Goal: Use online tool/utility: Use online tool/utility

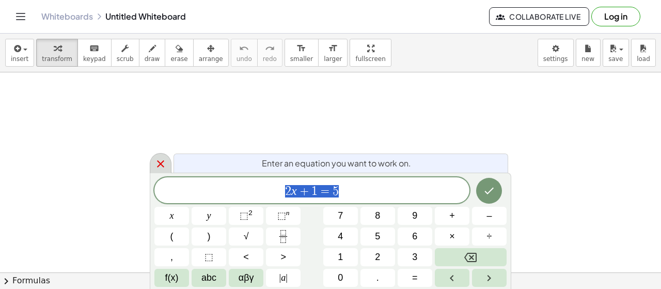
click at [167, 166] on div at bounding box center [161, 163] width 22 height 20
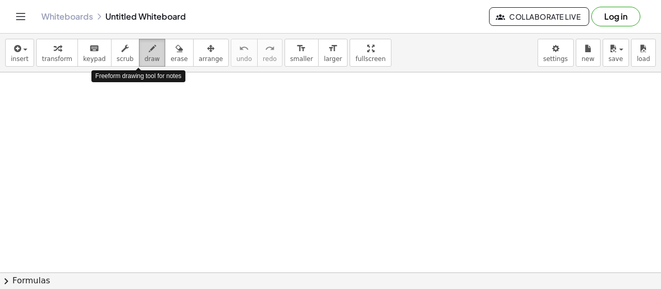
click at [145, 55] on span "draw" at bounding box center [152, 58] width 15 height 7
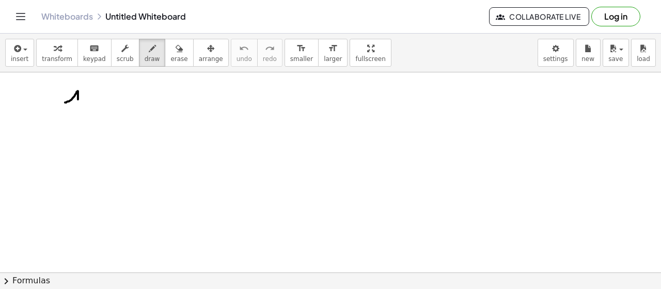
drag, startPoint x: 65, startPoint y: 102, endPoint x: 77, endPoint y: 117, distance: 19.4
drag, startPoint x: 86, startPoint y: 115, endPoint x: 87, endPoint y: 121, distance: 5.8
drag, startPoint x: 94, startPoint y: 96, endPoint x: 113, endPoint y: 122, distance: 32.7
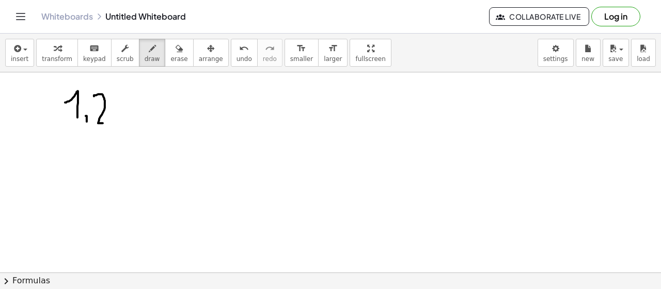
drag, startPoint x: 131, startPoint y: 95, endPoint x: 112, endPoint y: 120, distance: 32.0
drag, startPoint x: 63, startPoint y: 136, endPoint x: 48, endPoint y: 151, distance: 21.6
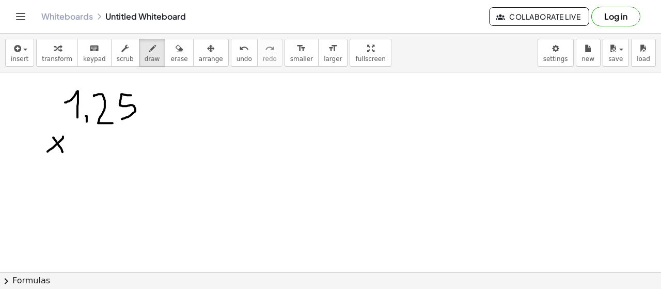
drag, startPoint x: 54, startPoint y: 137, endPoint x: 63, endPoint y: 151, distance: 16.9
drag, startPoint x: 101, startPoint y: 142, endPoint x: 107, endPoint y: 153, distance: 12.5
drag, startPoint x: 114, startPoint y: 153, endPoint x: 113, endPoint y: 159, distance: 5.3
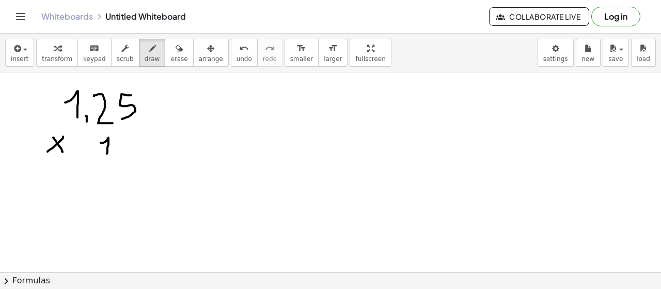
drag, startPoint x: 119, startPoint y: 144, endPoint x: 121, endPoint y: 152, distance: 8.2
drag, startPoint x: 52, startPoint y: 163, endPoint x: 156, endPoint y: 163, distance: 104.4
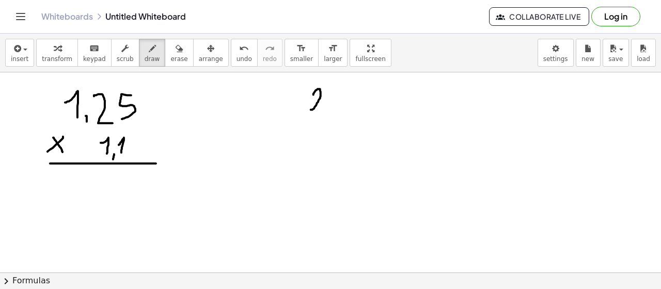
drag, startPoint x: 314, startPoint y: 94, endPoint x: 323, endPoint y: 110, distance: 18.8
drag, startPoint x: 330, startPoint y: 90, endPoint x: 334, endPoint y: 109, distance: 19.1
drag, startPoint x: 341, startPoint y: 110, endPoint x: 339, endPoint y: 117, distance: 7.5
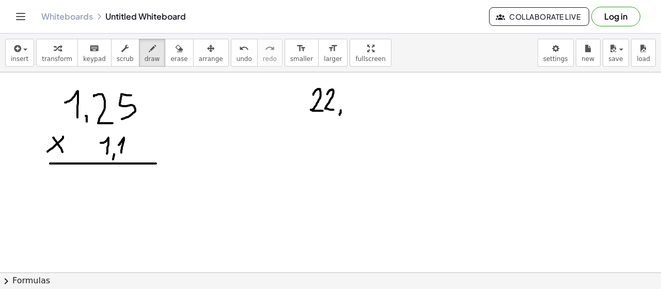
drag, startPoint x: 348, startPoint y: 101, endPoint x: 353, endPoint y: 108, distance: 8.8
drag, startPoint x: 306, startPoint y: 126, endPoint x: 300, endPoint y: 137, distance: 12.9
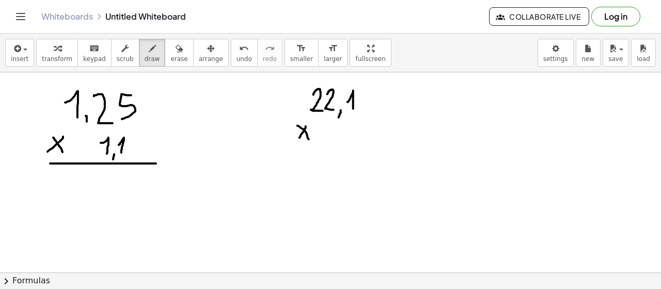
drag, startPoint x: 330, startPoint y: 125, endPoint x: 333, endPoint y: 141, distance: 15.8
drag, startPoint x: 342, startPoint y: 139, endPoint x: 340, endPoint y: 145, distance: 6.5
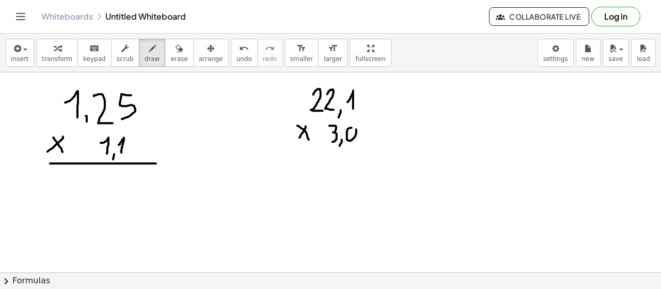
drag, startPoint x: 364, startPoint y: 127, endPoint x: 360, endPoint y: 139, distance: 13.1
drag, startPoint x: 293, startPoint y: 148, endPoint x: 375, endPoint y: 148, distance: 81.6
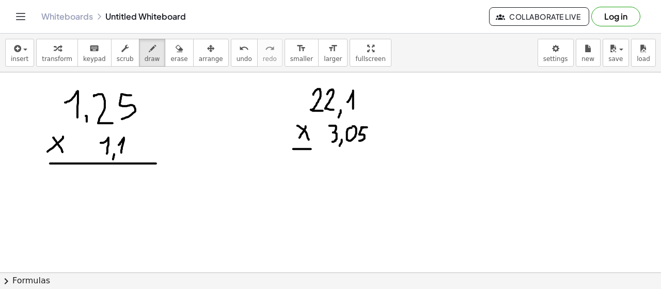
drag, startPoint x: 473, startPoint y: 94, endPoint x: 476, endPoint y: 105, distance: 11.8
drag, startPoint x: 484, startPoint y: 90, endPoint x: 493, endPoint y: 90, distance: 8.8
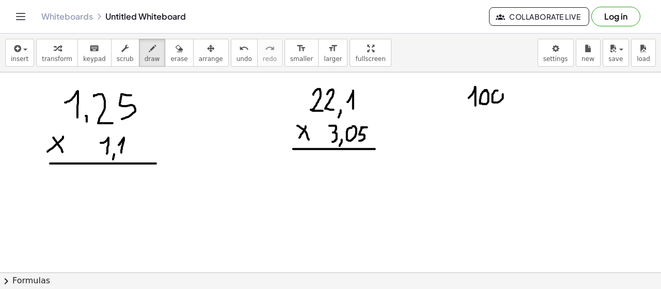
drag, startPoint x: 465, startPoint y: 118, endPoint x: 453, endPoint y: 132, distance: 18.7
drag, startPoint x: 457, startPoint y: 119, endPoint x: 468, endPoint y: 130, distance: 15.0
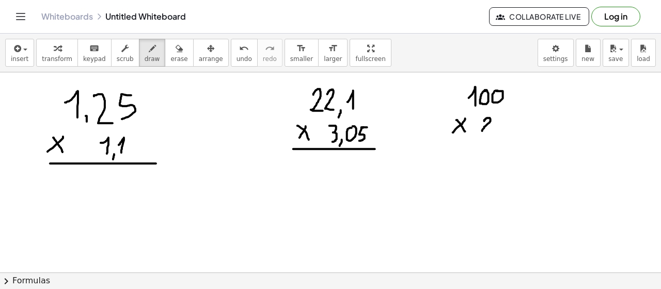
drag, startPoint x: 485, startPoint y: 120, endPoint x: 489, endPoint y: 130, distance: 10.7
drag, startPoint x: 494, startPoint y: 130, endPoint x: 492, endPoint y: 136, distance: 6.0
drag, startPoint x: 500, startPoint y: 115, endPoint x: 499, endPoint y: 136, distance: 20.7
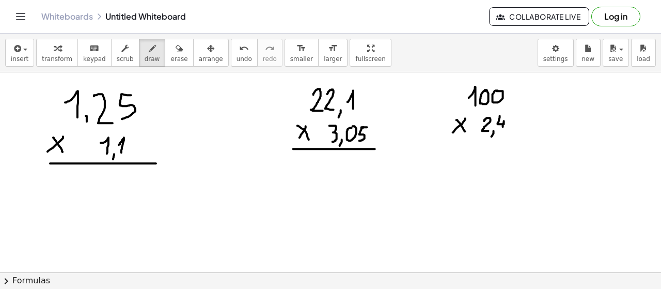
drag, startPoint x: 457, startPoint y: 142, endPoint x: 527, endPoint y: 142, distance: 70.3
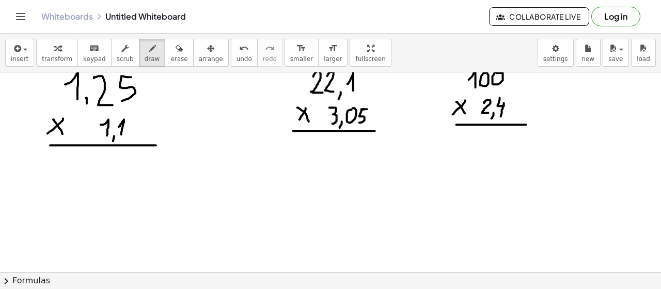
scroll to position [3, 0]
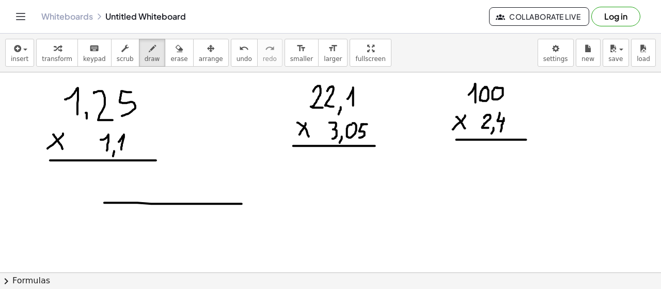
drag, startPoint x: 137, startPoint y: 202, endPoint x: 242, endPoint y: 203, distance: 104.4
drag, startPoint x: 242, startPoint y: 194, endPoint x: 238, endPoint y: 209, distance: 15.5
click at [170, 55] on span "erase" at bounding box center [178, 58] width 17 height 7
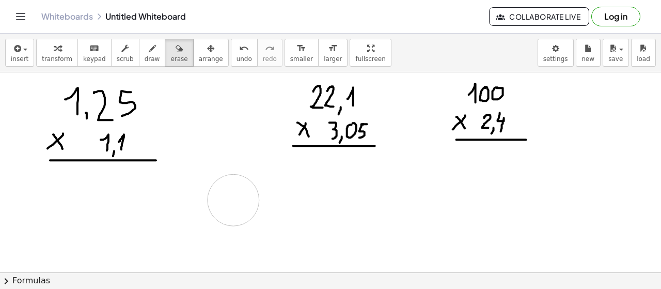
drag, startPoint x: 104, startPoint y: 199, endPoint x: 245, endPoint y: 194, distance: 140.6
click at [149, 54] on icon "button" at bounding box center [152, 48] width 7 height 12
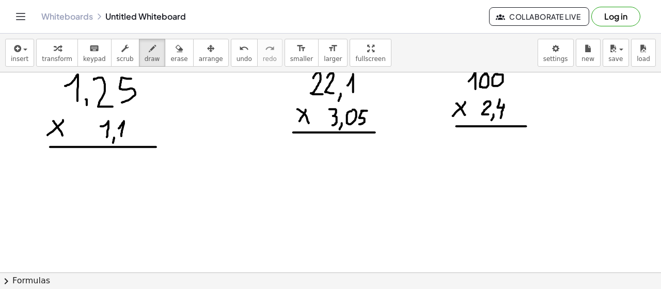
scroll to position [0, 0]
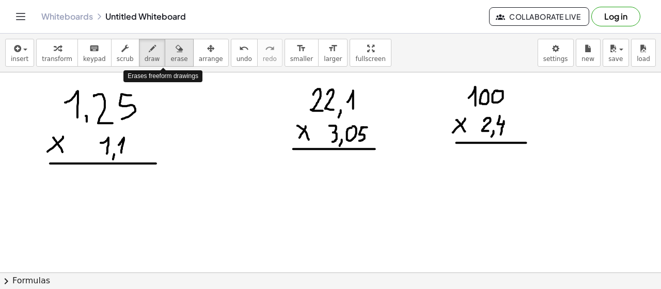
click at [170, 56] on span "erase" at bounding box center [178, 58] width 17 height 7
click at [148, 58] on button "draw" at bounding box center [152, 53] width 27 height 28
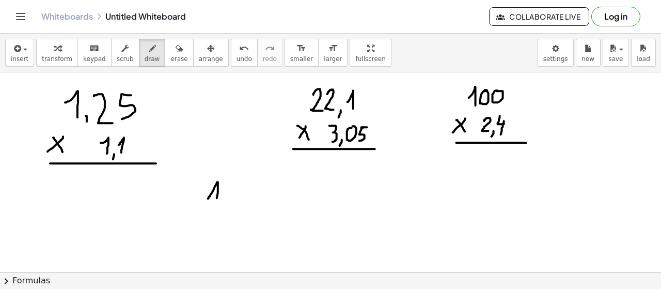
drag, startPoint x: 208, startPoint y: 198, endPoint x: 217, endPoint y: 207, distance: 12.8
drag, startPoint x: 226, startPoint y: 187, endPoint x: 235, endPoint y: 204, distance: 18.5
drag, startPoint x: 253, startPoint y: 184, endPoint x: 242, endPoint y: 200, distance: 18.9
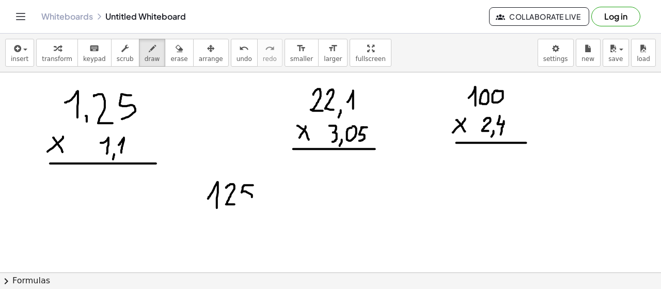
drag, startPoint x: 193, startPoint y: 222, endPoint x: 186, endPoint y: 233, distance: 13.5
drag, startPoint x: 185, startPoint y: 222, endPoint x: 195, endPoint y: 234, distance: 15.7
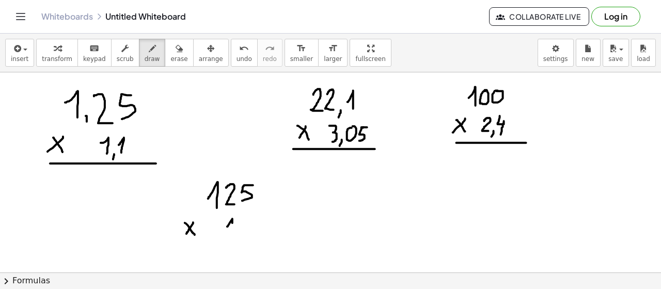
drag, startPoint x: 227, startPoint y: 226, endPoint x: 233, endPoint y: 235, distance: 10.5
drag, startPoint x: 240, startPoint y: 227, endPoint x: 246, endPoint y: 235, distance: 9.9
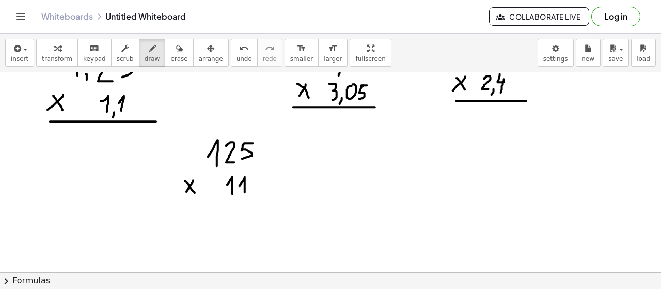
scroll to position [46, 0]
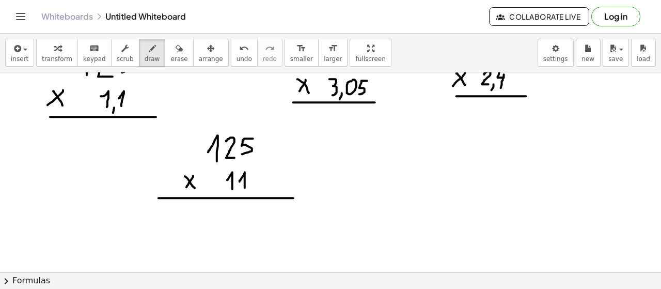
drag, startPoint x: 240, startPoint y: 197, endPoint x: 362, endPoint y: 197, distance: 121.9
click at [362, 197] on div at bounding box center [330, 260] width 661 height 469
drag, startPoint x: 258, startPoint y: 208, endPoint x: 242, endPoint y: 219, distance: 20.1
click at [246, 227] on div at bounding box center [330, 260] width 661 height 469
drag, startPoint x: 234, startPoint y: 210, endPoint x: 238, endPoint y: 224, distance: 14.2
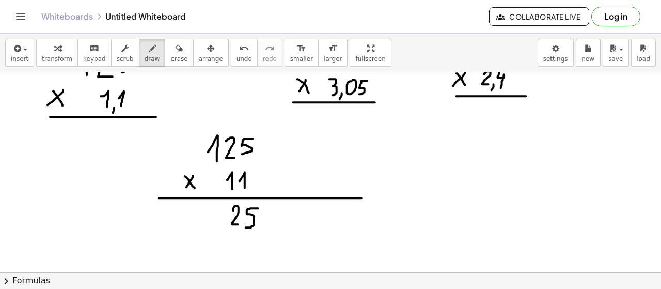
click at [238, 224] on div at bounding box center [330, 260] width 661 height 469
drag, startPoint x: 214, startPoint y: 213, endPoint x: 215, endPoint y: 227, distance: 13.5
click at [215, 227] on div at bounding box center [330, 260] width 661 height 469
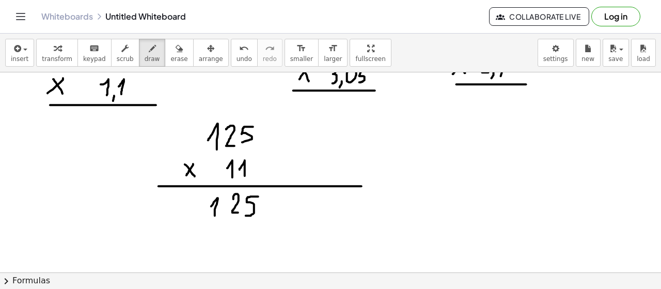
scroll to position [65, 0]
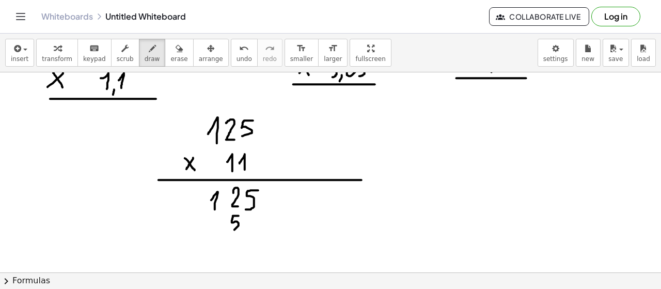
drag, startPoint x: 238, startPoint y: 215, endPoint x: 228, endPoint y: 231, distance: 18.5
click at [229, 231] on div at bounding box center [330, 242] width 661 height 469
drag, startPoint x: 210, startPoint y: 215, endPoint x: 219, endPoint y: 229, distance: 16.3
click at [219, 229] on div at bounding box center [330, 242] width 661 height 469
drag, startPoint x: 196, startPoint y: 216, endPoint x: 192, endPoint y: 232, distance: 16.0
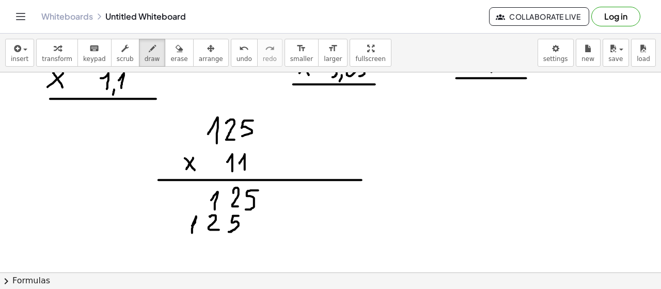
click at [192, 232] on div at bounding box center [330, 242] width 661 height 469
drag, startPoint x: 177, startPoint y: 203, endPoint x: 176, endPoint y: 212, distance: 8.9
click at [176, 211] on div at bounding box center [330, 242] width 661 height 469
drag, startPoint x: 176, startPoint y: 207, endPoint x: 184, endPoint y: 208, distance: 8.3
click at [182, 207] on div at bounding box center [330, 242] width 661 height 469
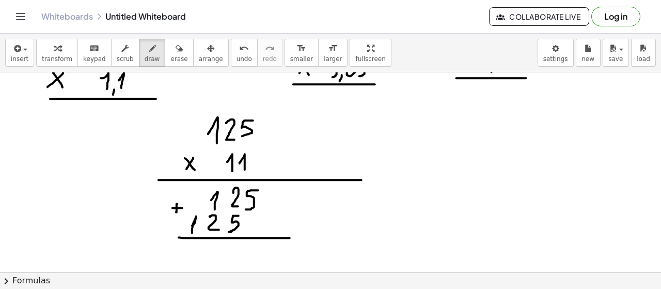
drag, startPoint x: 247, startPoint y: 237, endPoint x: 344, endPoint y: 225, distance: 96.9
click at [294, 237] on div at bounding box center [330, 242] width 661 height 469
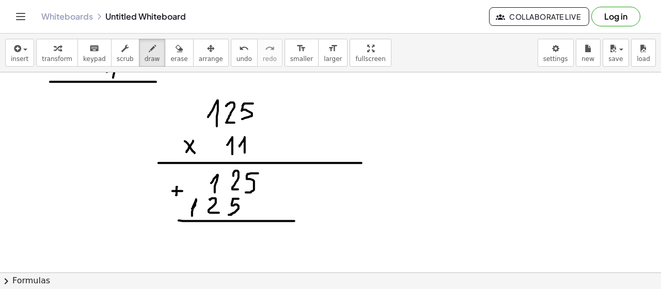
scroll to position [105, 0]
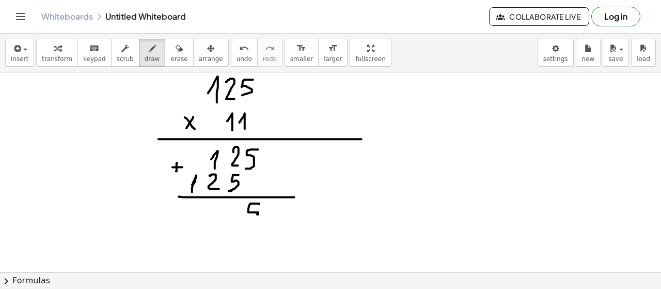
drag, startPoint x: 259, startPoint y: 203, endPoint x: 244, endPoint y: 219, distance: 22.3
click at [244, 219] on div at bounding box center [330, 201] width 661 height 469
drag, startPoint x: 227, startPoint y: 199, endPoint x: 227, endPoint y: 219, distance: 19.6
click at [228, 220] on div at bounding box center [330, 201] width 661 height 469
drag, startPoint x: 230, startPoint y: 209, endPoint x: 237, endPoint y: 209, distance: 6.2
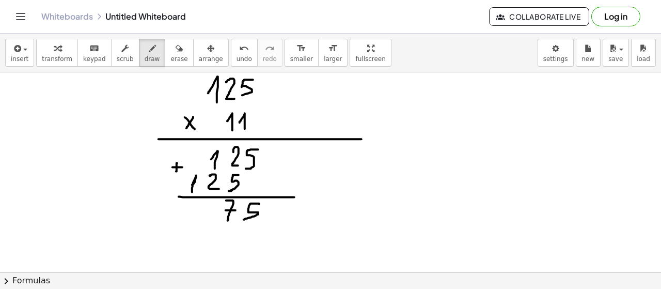
click at [237, 209] on div at bounding box center [330, 201] width 661 height 469
drag, startPoint x: 213, startPoint y: 200, endPoint x: 203, endPoint y: 217, distance: 19.9
click at [206, 217] on div at bounding box center [330, 201] width 661 height 469
drag, startPoint x: 190, startPoint y: 209, endPoint x: 190, endPoint y: 218, distance: 9.3
click at [190, 218] on div at bounding box center [330, 201] width 661 height 469
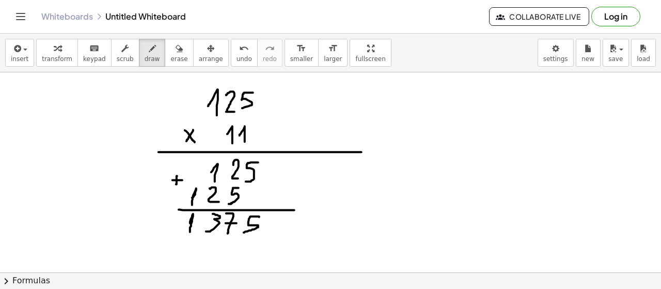
scroll to position [98, 0]
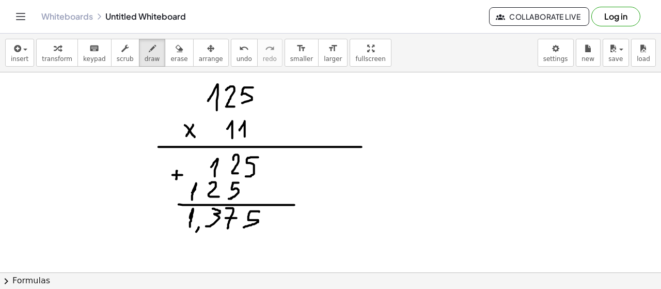
drag, startPoint x: 199, startPoint y: 226, endPoint x: 194, endPoint y: 235, distance: 9.7
click at [195, 232] on div at bounding box center [330, 209] width 661 height 469
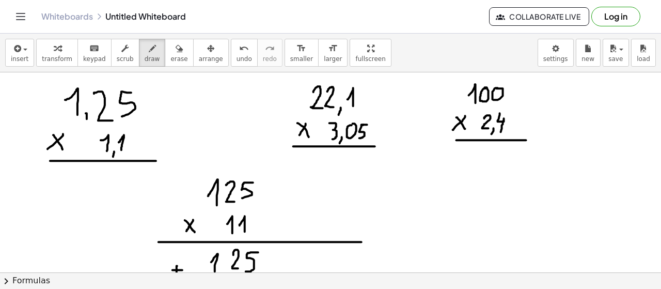
scroll to position [0, 0]
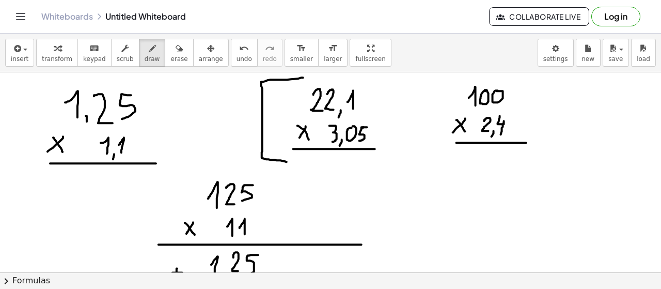
drag, startPoint x: 303, startPoint y: 77, endPoint x: 287, endPoint y: 161, distance: 85.8
drag, startPoint x: 474, startPoint y: 179, endPoint x: 487, endPoint y: 197, distance: 21.8
drag, startPoint x: 490, startPoint y: 181, endPoint x: 495, endPoint y: 197, distance: 16.2
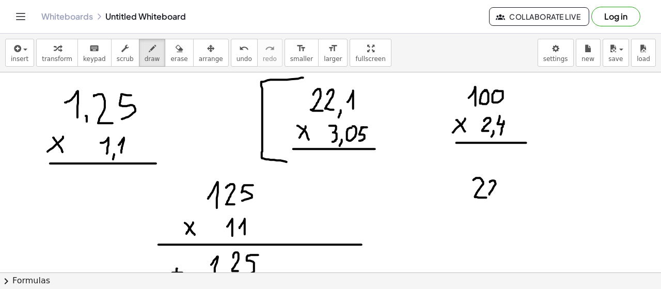
drag, startPoint x: 507, startPoint y: 199, endPoint x: 505, endPoint y: 206, distance: 6.7
drag, startPoint x: 518, startPoint y: 183, endPoint x: 518, endPoint y: 205, distance: 21.7
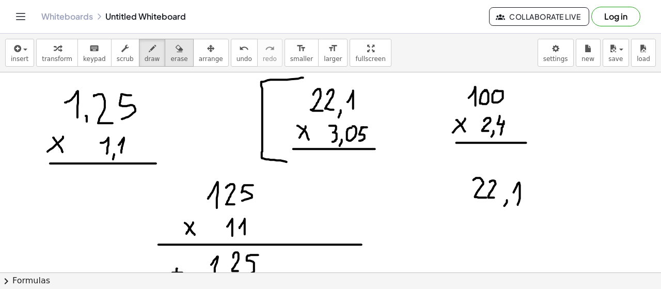
click at [170, 57] on span "erase" at bounding box center [178, 58] width 17 height 7
drag, startPoint x: 509, startPoint y: 185, endPoint x: 461, endPoint y: 190, distance: 48.7
click at [149, 52] on icon "button" at bounding box center [152, 48] width 7 height 12
drag, startPoint x: 491, startPoint y: 179, endPoint x: 499, endPoint y: 195, distance: 18.0
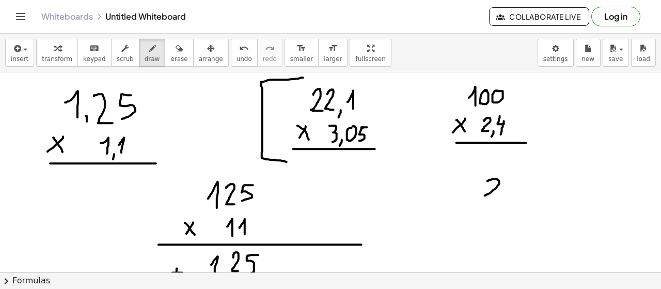
drag, startPoint x: 506, startPoint y: 180, endPoint x: 515, endPoint y: 194, distance: 16.2
drag, startPoint x: 525, startPoint y: 182, endPoint x: 525, endPoint y: 198, distance: 15.5
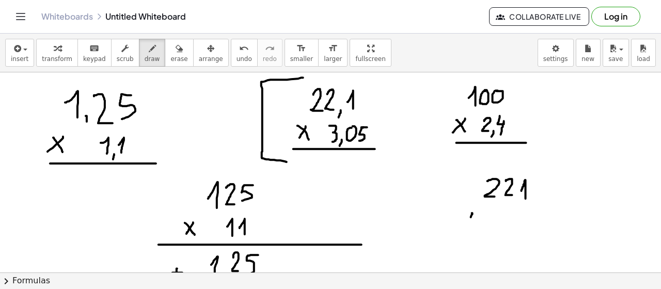
drag, startPoint x: 472, startPoint y: 212, endPoint x: 465, endPoint y: 223, distance: 12.6
drag, startPoint x: 469, startPoint y: 219, endPoint x: 473, endPoint y: 224, distance: 7.3
drag, startPoint x: 496, startPoint y: 209, endPoint x: 491, endPoint y: 224, distance: 15.8
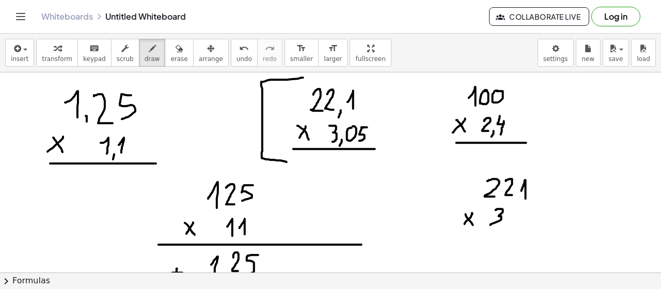
drag, startPoint x: 509, startPoint y: 216, endPoint x: 512, endPoint y: 209, distance: 7.9
drag, startPoint x: 530, startPoint y: 208, endPoint x: 512, endPoint y: 224, distance: 23.8
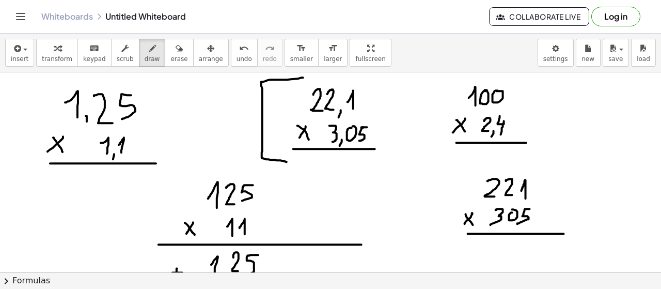
drag, startPoint x: 468, startPoint y: 233, endPoint x: 613, endPoint y: 217, distance: 145.5
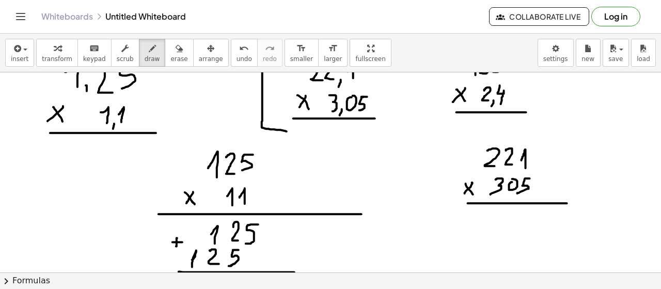
scroll to position [36, 0]
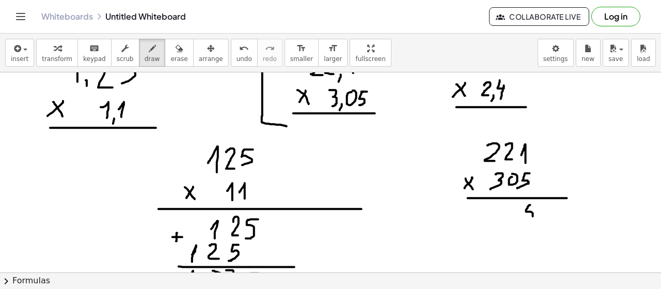
drag, startPoint x: 531, startPoint y: 204, endPoint x: 523, endPoint y: 220, distance: 17.8
click at [524, 221] on div at bounding box center [330, 271] width 661 height 469
click at [511, 205] on div at bounding box center [330, 271] width 661 height 469
drag, startPoint x: 494, startPoint y: 209, endPoint x: 489, endPoint y: 219, distance: 11.1
click at [496, 219] on div at bounding box center [330, 271] width 661 height 469
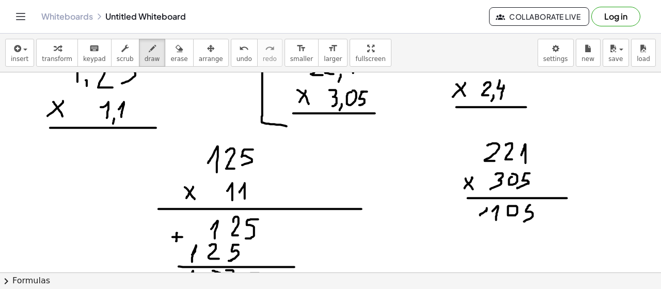
drag, startPoint x: 481, startPoint y: 213, endPoint x: 487, endPoint y: 220, distance: 8.4
click at [487, 220] on div at bounding box center [330, 271] width 661 height 469
click at [512, 223] on div at bounding box center [330, 271] width 661 height 469
click at [496, 223] on div at bounding box center [330, 271] width 661 height 469
click at [485, 224] on div at bounding box center [330, 271] width 661 height 469
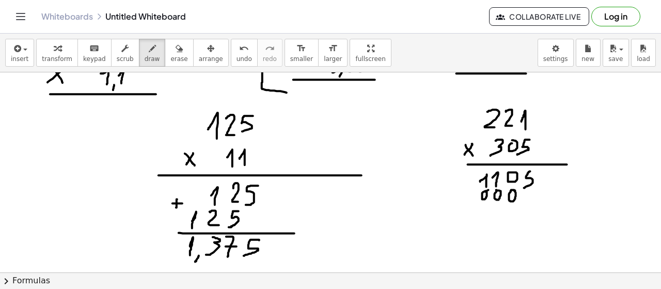
scroll to position [73, 0]
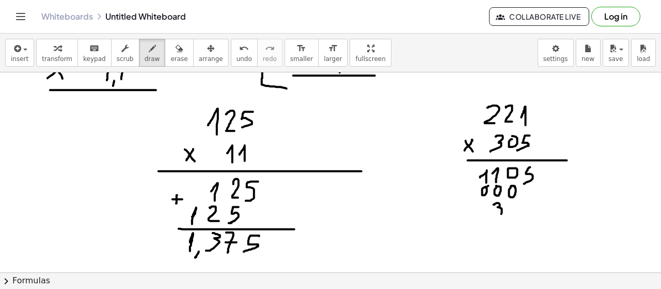
drag, startPoint x: 494, startPoint y: 204, endPoint x: 495, endPoint y: 216, distance: 13.0
click at [497, 216] on div at bounding box center [330, 233] width 661 height 469
drag, startPoint x: 484, startPoint y: 205, endPoint x: 481, endPoint y: 211, distance: 7.0
click at [481, 211] on div at bounding box center [330, 233] width 661 height 469
drag, startPoint x: 474, startPoint y: 201, endPoint x: 468, endPoint y: 209, distance: 10.3
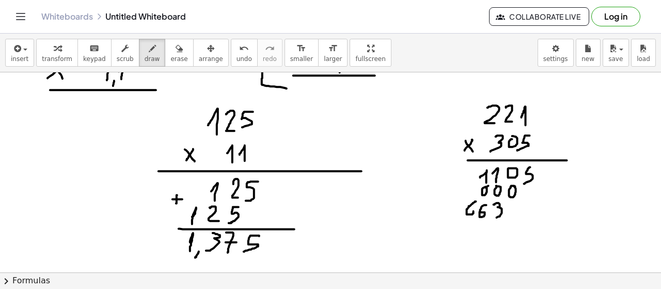
click at [468, 209] on div at bounding box center [330, 233] width 661 height 469
drag, startPoint x: 470, startPoint y: 221, endPoint x: 556, endPoint y: 219, distance: 86.3
click at [553, 219] on div at bounding box center [330, 233] width 661 height 469
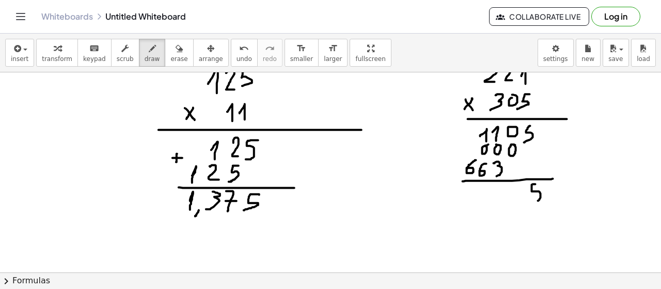
drag, startPoint x: 535, startPoint y: 183, endPoint x: 534, endPoint y: 201, distance: 17.6
click at [534, 201] on div at bounding box center [330, 192] width 661 height 469
click at [521, 189] on div at bounding box center [330, 192] width 661 height 469
drag, startPoint x: 499, startPoint y: 186, endPoint x: 502, endPoint y: 201, distance: 15.8
click at [502, 201] on div at bounding box center [330, 192] width 661 height 469
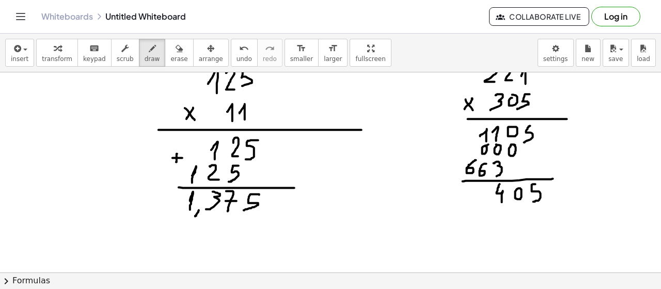
click at [488, 187] on div at bounding box center [330, 192] width 661 height 469
drag, startPoint x: 483, startPoint y: 187, endPoint x: 487, endPoint y: 201, distance: 15.0
click at [487, 204] on div at bounding box center [330, 192] width 661 height 469
click at [489, 194] on div at bounding box center [330, 192] width 661 height 469
drag, startPoint x: 473, startPoint y: 187, endPoint x: 468, endPoint y: 198, distance: 12.7
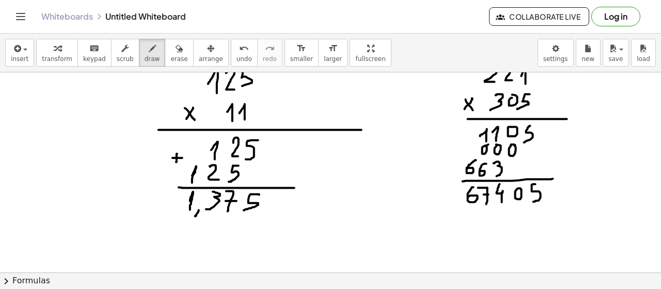
click at [468, 198] on div at bounding box center [330, 192] width 661 height 469
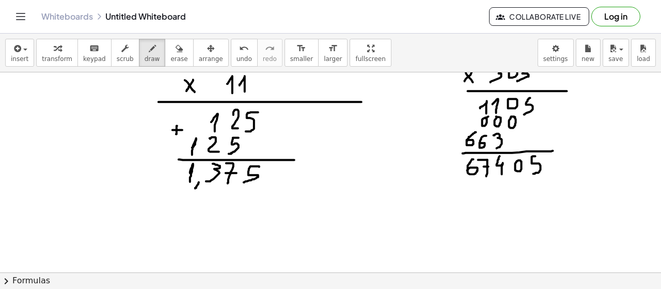
scroll to position [148, 0]
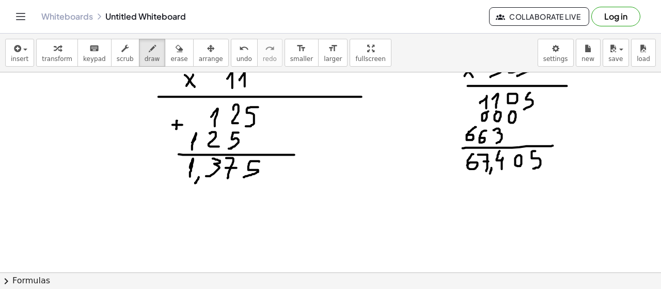
drag, startPoint x: 492, startPoint y: 167, endPoint x: 489, endPoint y: 176, distance: 9.3
click at [489, 175] on div at bounding box center [330, 159] width 661 height 469
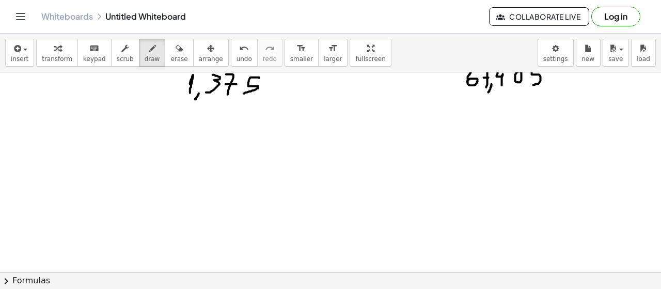
scroll to position [234, 0]
click at [105, 123] on div at bounding box center [330, 73] width 661 height 469
drag, startPoint x: 112, startPoint y: 137, endPoint x: 112, endPoint y: 146, distance: 9.3
click at [110, 144] on div at bounding box center [330, 73] width 661 height 469
drag, startPoint x: 121, startPoint y: 129, endPoint x: 127, endPoint y: 129, distance: 5.7
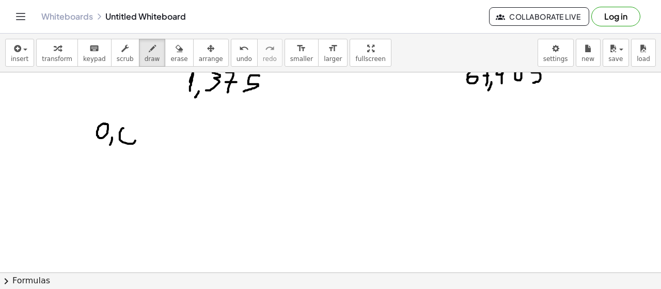
click at [127, 129] on div at bounding box center [330, 73] width 661 height 469
click at [149, 131] on div at bounding box center [330, 73] width 661 height 469
drag, startPoint x: 169, startPoint y: 128, endPoint x: 161, endPoint y: 143, distance: 16.9
click at [162, 142] on div at bounding box center [330, 73] width 661 height 469
drag, startPoint x: 87, startPoint y: 150, endPoint x: 79, endPoint y: 160, distance: 12.5
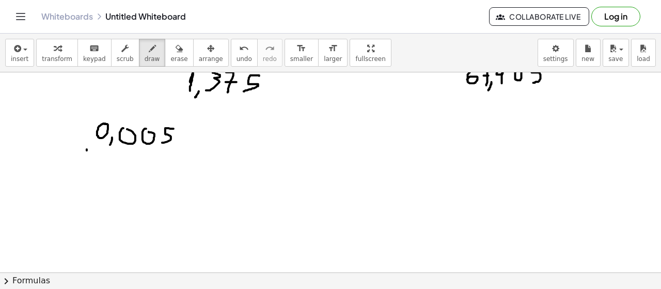
click at [79, 160] on div at bounding box center [330, 73] width 661 height 469
drag, startPoint x: 82, startPoint y: 153, endPoint x: 87, endPoint y: 162, distance: 10.2
click at [87, 162] on div at bounding box center [330, 73] width 661 height 469
click at [122, 155] on div at bounding box center [330, 73] width 661 height 469
click at [129, 170] on div at bounding box center [330, 73] width 661 height 469
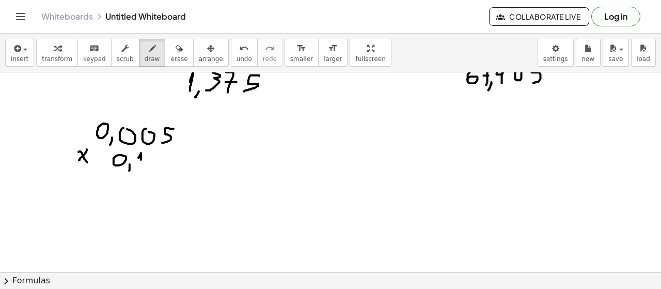
drag, startPoint x: 138, startPoint y: 157, endPoint x: 141, endPoint y: 165, distance: 8.7
click at [141, 165] on div at bounding box center [330, 73] width 661 height 469
drag, startPoint x: 157, startPoint y: 153, endPoint x: 149, endPoint y: 165, distance: 13.8
click at [149, 165] on div at bounding box center [330, 73] width 661 height 469
drag, startPoint x: 72, startPoint y: 172, endPoint x: 169, endPoint y: 172, distance: 97.1
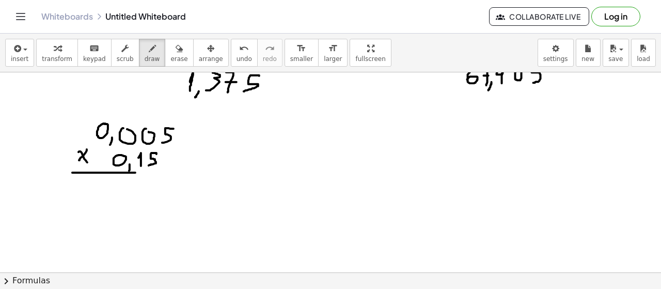
click at [169, 172] on div at bounding box center [330, 73] width 661 height 469
drag, startPoint x: 146, startPoint y: 182, endPoint x: 135, endPoint y: 196, distance: 17.8
click at [136, 197] on div at bounding box center [330, 73] width 661 height 469
drag, startPoint x: 123, startPoint y: 182, endPoint x: 129, endPoint y: 194, distance: 13.6
click at [129, 194] on div at bounding box center [330, 73] width 661 height 469
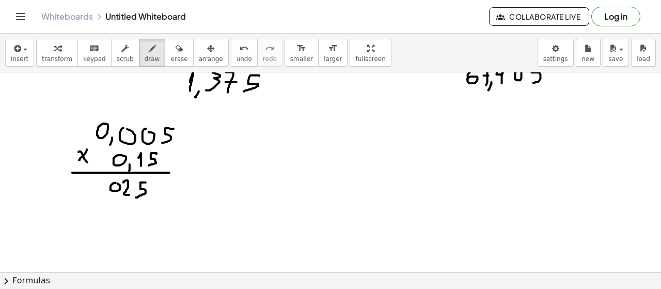
drag, startPoint x: 116, startPoint y: 182, endPoint x: 110, endPoint y: 183, distance: 6.2
click at [116, 183] on div at bounding box center [330, 73] width 661 height 469
drag, startPoint x: 97, startPoint y: 184, endPoint x: 102, endPoint y: 182, distance: 5.6
click at [102, 182] on div at bounding box center [330, 73] width 661 height 469
drag, startPoint x: 128, startPoint y: 200, endPoint x: 113, endPoint y: 210, distance: 17.9
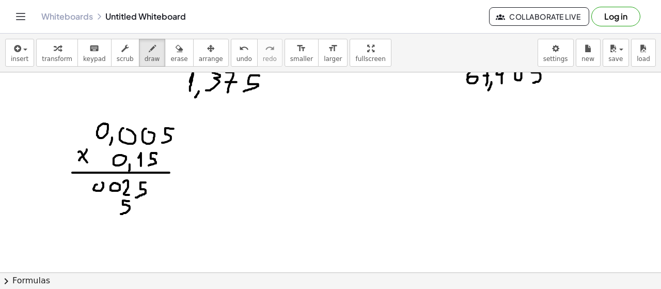
click at [120, 213] on div at bounding box center [330, 73] width 661 height 469
drag, startPoint x: 107, startPoint y: 201, endPoint x: 100, endPoint y: 201, distance: 7.2
click at [107, 200] on div at bounding box center [330, 73] width 661 height 469
drag, startPoint x: 91, startPoint y: 202, endPoint x: 82, endPoint y: 203, distance: 8.8
click at [92, 200] on div at bounding box center [330, 73] width 661 height 469
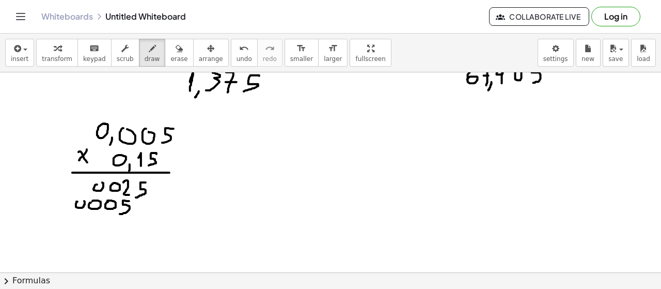
click at [75, 199] on div at bounding box center [330, 73] width 661 height 469
drag, startPoint x: 110, startPoint y: 222, endPoint x: 101, endPoint y: 222, distance: 8.3
click at [107, 220] on div at bounding box center [330, 73] width 661 height 469
click at [95, 216] on div at bounding box center [330, 73] width 661 height 469
click at [81, 215] on div at bounding box center [330, 73] width 661 height 469
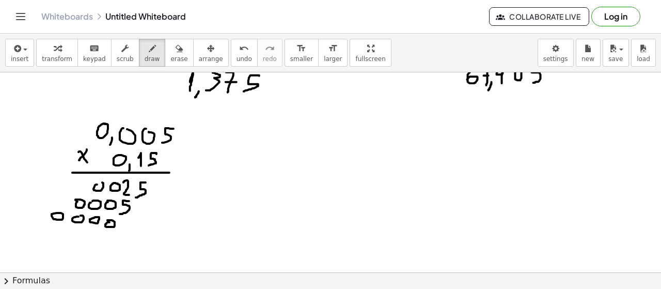
drag, startPoint x: 53, startPoint y: 213, endPoint x: 52, endPoint y: 219, distance: 5.3
click at [52, 214] on div at bounding box center [330, 73] width 661 height 469
drag, startPoint x: 65, startPoint y: 235, endPoint x: 175, endPoint y: 234, distance: 109.5
click at [171, 234] on div at bounding box center [330, 73] width 661 height 469
drag, startPoint x: 153, startPoint y: 240, endPoint x: 126, endPoint y: 245, distance: 27.4
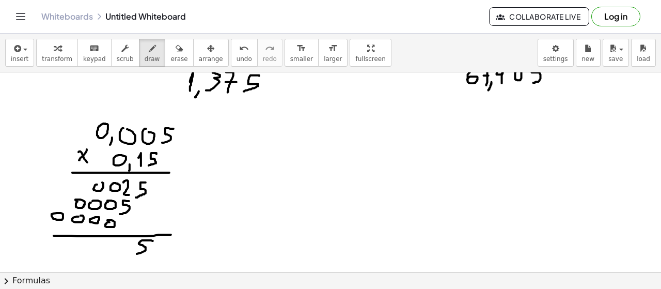
click at [132, 254] on div at bounding box center [330, 73] width 661 height 469
drag, startPoint x: 121, startPoint y: 239, endPoint x: 122, endPoint y: 256, distance: 17.6
click at [122, 256] on div at bounding box center [330, 73] width 661 height 469
drag, startPoint x: 120, startPoint y: 247, endPoint x: 126, endPoint y: 247, distance: 5.7
click at [125, 247] on div at bounding box center [330, 73] width 661 height 469
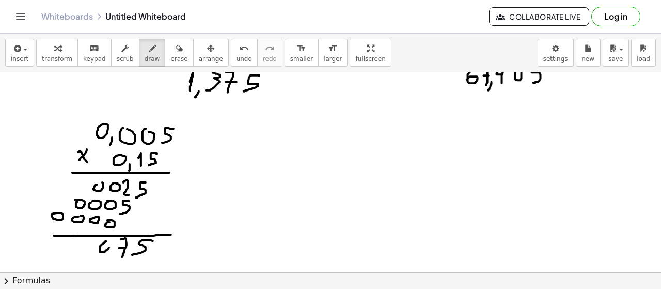
click at [104, 240] on div at bounding box center [330, 73] width 661 height 469
click at [92, 240] on div at bounding box center [330, 73] width 661 height 469
click at [77, 240] on div at bounding box center [330, 73] width 661 height 469
click at [60, 239] on div at bounding box center [330, 73] width 661 height 469
drag, startPoint x: 81, startPoint y: 251, endPoint x: 70, endPoint y: 260, distance: 15.0
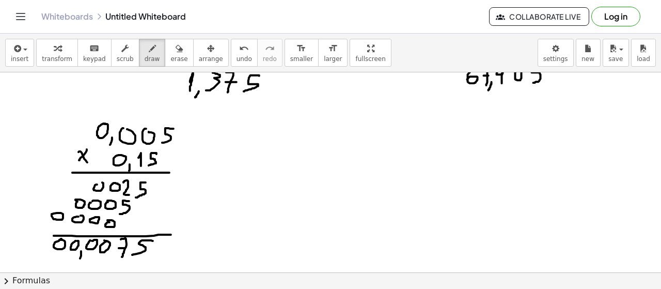
click at [75, 260] on div at bounding box center [330, 73] width 661 height 469
drag, startPoint x: 67, startPoint y: 233, endPoint x: 54, endPoint y: 251, distance: 22.5
click at [54, 250] on div at bounding box center [330, 73] width 661 height 469
drag, startPoint x: 57, startPoint y: 237, endPoint x: 64, endPoint y: 260, distance: 23.9
click at [61, 255] on div at bounding box center [330, 73] width 661 height 469
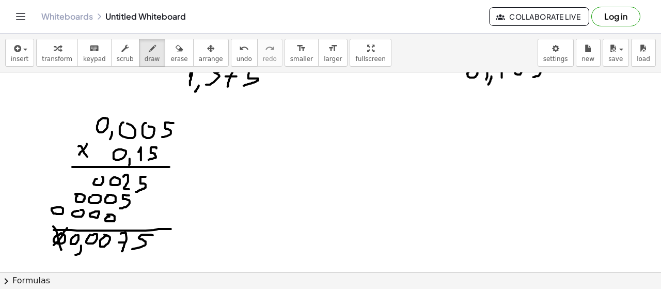
scroll to position [241, 0]
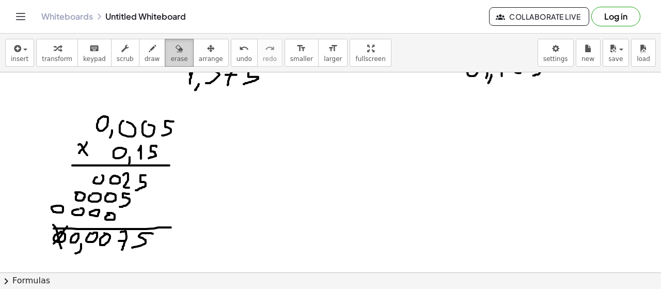
click at [176, 51] on icon "button" at bounding box center [179, 48] width 7 height 12
drag, startPoint x: 36, startPoint y: 250, endPoint x: 75, endPoint y: 268, distance: 43.9
click at [75, 268] on div at bounding box center [330, 66] width 661 height 469
click at [145, 52] on div "button" at bounding box center [152, 48] width 15 height 12
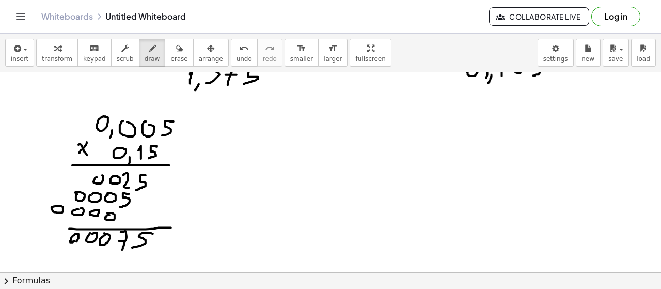
drag, startPoint x: 75, startPoint y: 240, endPoint x: 70, endPoint y: 239, distance: 5.3
click at [70, 240] on div at bounding box center [330, 66] width 661 height 469
click at [54, 230] on div at bounding box center [330, 66] width 661 height 469
drag, startPoint x: 65, startPoint y: 239, endPoint x: 60, endPoint y: 245, distance: 8.1
click at [60, 245] on div at bounding box center [330, 66] width 661 height 469
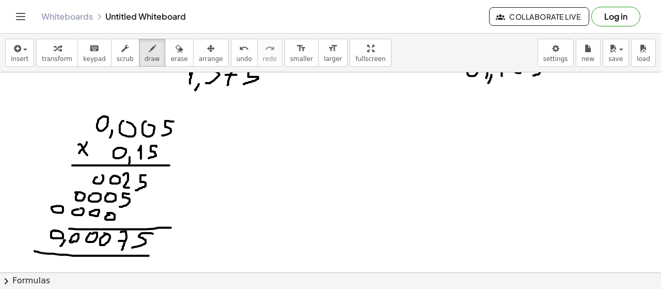
drag, startPoint x: 66, startPoint y: 254, endPoint x: 168, endPoint y: 255, distance: 102.3
click at [163, 255] on div at bounding box center [330, 66] width 661 height 469
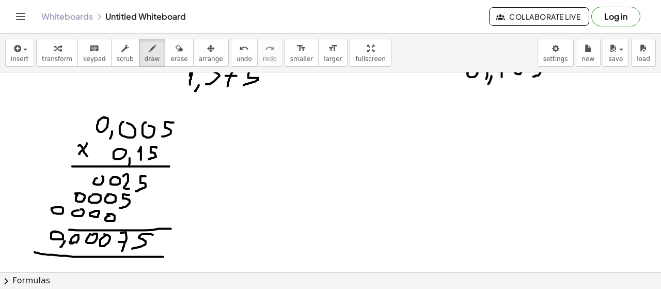
scroll to position [246, 0]
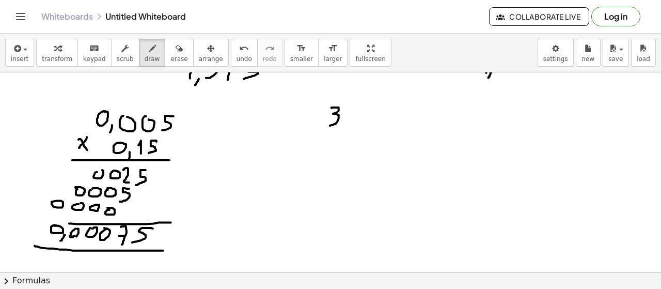
drag, startPoint x: 332, startPoint y: 107, endPoint x: 333, endPoint y: 125, distance: 18.1
click at [330, 126] on div at bounding box center [330, 60] width 661 height 469
drag, startPoint x: 354, startPoint y: 107, endPoint x: 345, endPoint y: 124, distance: 19.2
click at [345, 124] on div at bounding box center [330, 60] width 661 height 469
drag, startPoint x: 365, startPoint y: 114, endPoint x: 370, endPoint y: 127, distance: 13.2
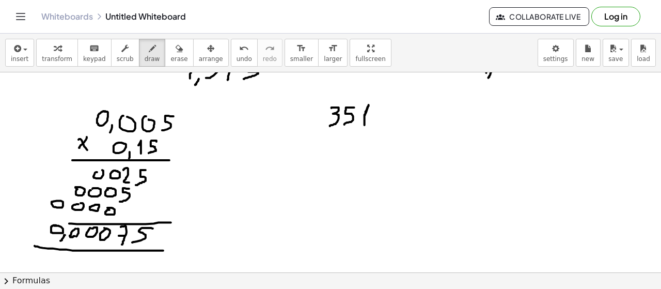
click at [365, 126] on div at bounding box center [330, 60] width 661 height 469
drag, startPoint x: 375, startPoint y: 124, endPoint x: 374, endPoint y: 130, distance: 5.8
click at [374, 129] on div at bounding box center [330, 60] width 661 height 469
drag, startPoint x: 383, startPoint y: 110, endPoint x: 411, endPoint y: 118, distance: 29.1
click at [393, 126] on div at bounding box center [330, 60] width 661 height 469
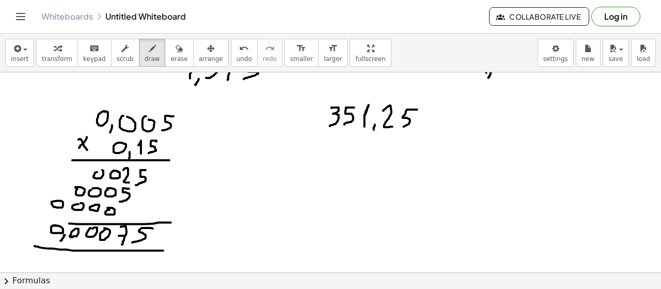
drag, startPoint x: 408, startPoint y: 109, endPoint x: 383, endPoint y: 133, distance: 34.3
click at [400, 129] on div at bounding box center [330, 60] width 661 height 469
drag, startPoint x: 307, startPoint y: 143, endPoint x: 321, endPoint y: 143, distance: 13.9
click at [321, 143] on div at bounding box center [330, 60] width 661 height 469
click at [176, 54] on icon "button" at bounding box center [179, 48] width 7 height 12
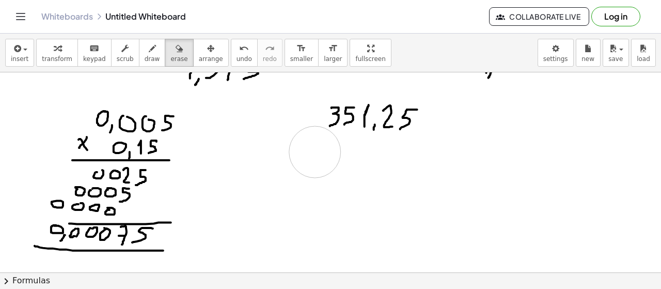
drag, startPoint x: 315, startPoint y: 151, endPoint x: 288, endPoint y: 145, distance: 28.1
click at [305, 152] on div at bounding box center [330, 60] width 661 height 469
click at [145, 55] on span "draw" at bounding box center [152, 58] width 15 height 7
drag, startPoint x: 311, startPoint y: 148, endPoint x: 317, endPoint y: 154, distance: 8.8
click at [317, 154] on div at bounding box center [330, 60] width 661 height 469
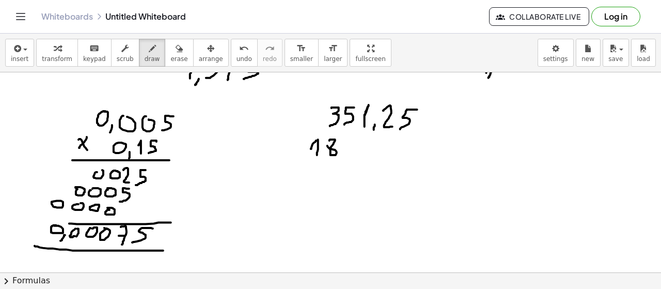
click at [328, 139] on div at bounding box center [330, 60] width 661 height 469
drag, startPoint x: 345, startPoint y: 139, endPoint x: 346, endPoint y: 154, distance: 15.0
click at [346, 154] on div at bounding box center [330, 60] width 661 height 469
drag, startPoint x: 360, startPoint y: 144, endPoint x: 361, endPoint y: 158, distance: 13.4
click at [361, 158] on div at bounding box center [330, 60] width 661 height 469
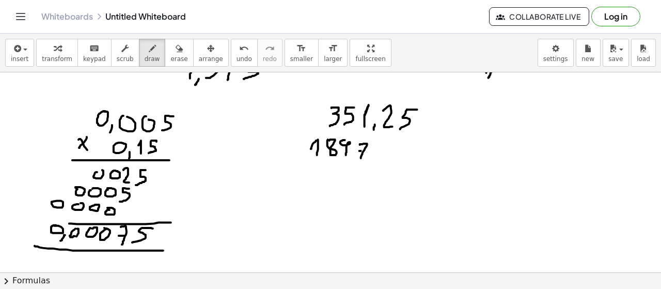
drag, startPoint x: 361, startPoint y: 150, endPoint x: 367, endPoint y: 150, distance: 5.7
click at [367, 150] on div at bounding box center [330, 60] width 661 height 469
click at [371, 161] on div at bounding box center [330, 60] width 661 height 469
drag, startPoint x: 386, startPoint y: 140, endPoint x: 384, endPoint y: 158, distance: 17.7
click at [384, 158] on div at bounding box center [330, 60] width 661 height 469
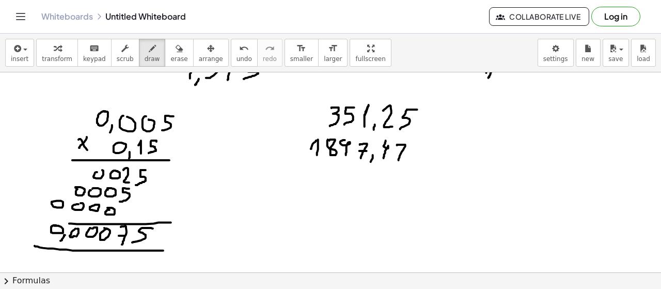
drag, startPoint x: 397, startPoint y: 144, endPoint x: 397, endPoint y: 157, distance: 12.4
click at [398, 161] on div at bounding box center [330, 60] width 661 height 469
drag, startPoint x: 396, startPoint y: 153, endPoint x: 410, endPoint y: 153, distance: 14.5
click at [409, 153] on div at bounding box center [330, 60] width 661 height 469
drag, startPoint x: 342, startPoint y: 169, endPoint x: 432, endPoint y: 171, distance: 90.4
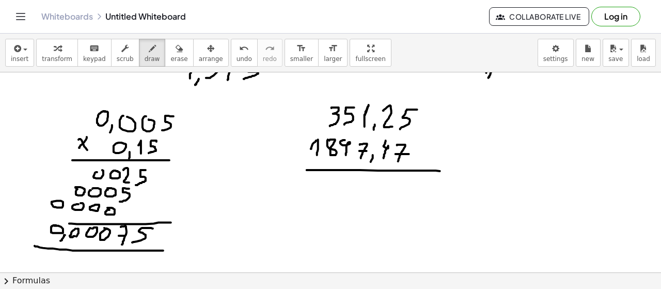
click at [454, 172] on div at bounding box center [330, 60] width 661 height 469
drag, startPoint x: 283, startPoint y: 130, endPoint x: 298, endPoint y: 130, distance: 14.5
click at [297, 130] on div at bounding box center [330, 60] width 661 height 469
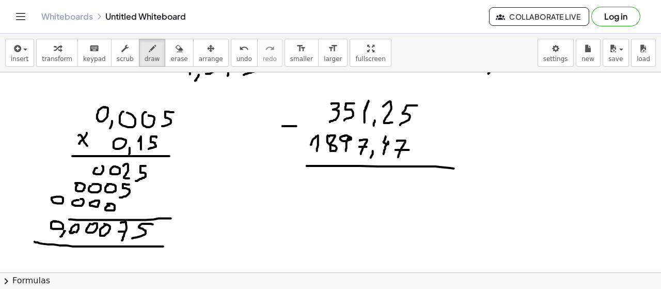
drag, startPoint x: 345, startPoint y: 135, endPoint x: 351, endPoint y: 139, distance: 7.5
click at [351, 139] on div at bounding box center [330, 56] width 661 height 469
click at [521, 103] on div at bounding box center [330, 56] width 661 height 469
drag, startPoint x: 533, startPoint y: 115, endPoint x: 532, endPoint y: 120, distance: 5.4
click at [532, 120] on div at bounding box center [330, 56] width 661 height 469
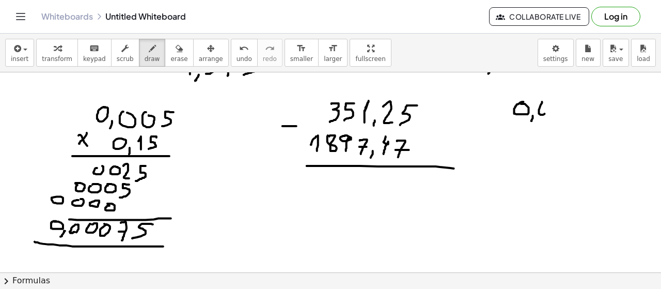
drag, startPoint x: 540, startPoint y: 108, endPoint x: 544, endPoint y: 100, distance: 9.2
click at [544, 100] on div at bounding box center [330, 56] width 661 height 469
click at [556, 102] on div at bounding box center [330, 56] width 661 height 469
drag, startPoint x: 565, startPoint y: 97, endPoint x: 555, endPoint y: 121, distance: 26.2
click at [565, 116] on div at bounding box center [330, 56] width 661 height 469
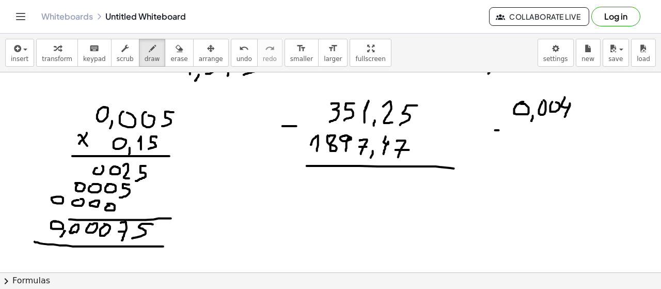
drag, startPoint x: 495, startPoint y: 130, endPoint x: 502, endPoint y: 130, distance: 6.7
click at [502, 130] on div at bounding box center [330, 56] width 661 height 469
drag, startPoint x: 518, startPoint y: 130, endPoint x: 524, endPoint y: 144, distance: 14.8
click at [524, 144] on div at bounding box center [330, 56] width 661 height 469
drag, startPoint x: 534, startPoint y: 143, endPoint x: 532, endPoint y: 148, distance: 6.2
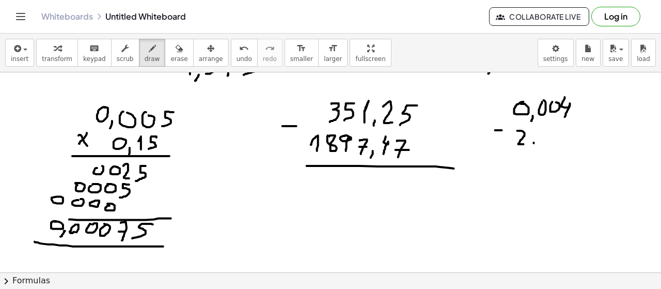
click at [532, 148] on div at bounding box center [330, 56] width 661 height 469
click at [542, 128] on div at bounding box center [330, 56] width 661 height 469
drag, startPoint x: 553, startPoint y: 129, endPoint x: 553, endPoint y: 144, distance: 15.0
click at [553, 144] on div at bounding box center [330, 56] width 661 height 469
drag, startPoint x: 552, startPoint y: 137, endPoint x: 559, endPoint y: 137, distance: 6.7
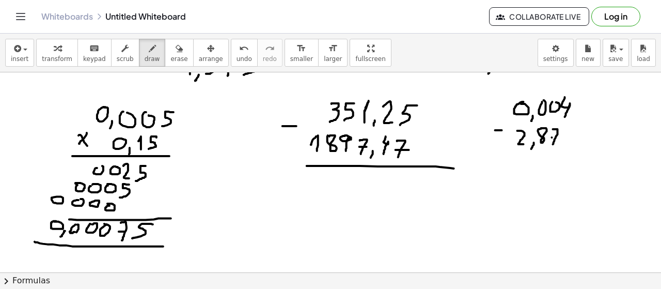
click at [558, 137] on div at bounding box center [330, 56] width 661 height 469
drag, startPoint x: 568, startPoint y: 129, endPoint x: 567, endPoint y: 147, distance: 17.6
click at [567, 146] on div at bounding box center [330, 56] width 661 height 469
drag, startPoint x: 496, startPoint y: 166, endPoint x: 585, endPoint y: 163, distance: 89.4
click at [584, 164] on div at bounding box center [330, 56] width 661 height 469
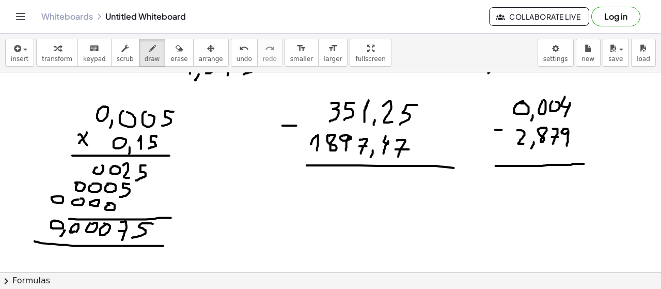
scroll to position [255, 0]
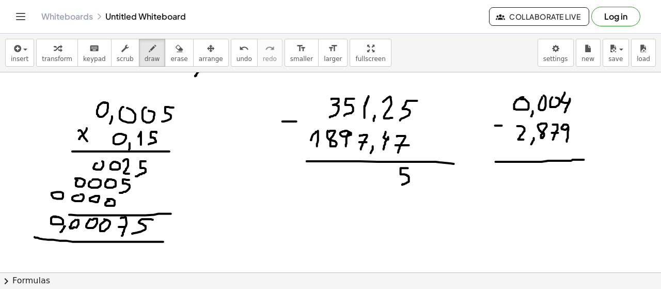
drag, startPoint x: 406, startPoint y: 167, endPoint x: 402, endPoint y: 176, distance: 9.7
click at [402, 184] on div at bounding box center [330, 52] width 661 height 469
click at [170, 57] on span "erase" at bounding box center [178, 58] width 17 height 7
drag, startPoint x: 403, startPoint y: 193, endPoint x: 364, endPoint y: 183, distance: 41.0
click at [402, 193] on div at bounding box center [330, 52] width 661 height 469
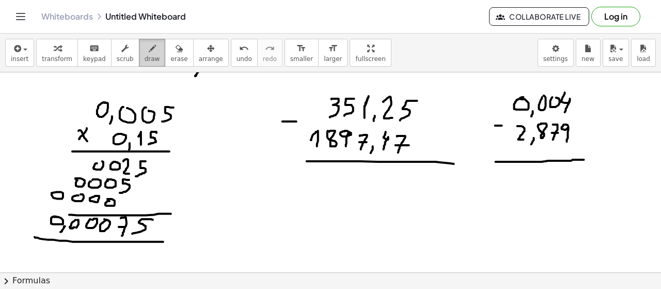
click at [145, 50] on div "button" at bounding box center [152, 48] width 15 height 12
click at [401, 168] on div at bounding box center [330, 52] width 661 height 469
drag, startPoint x: 379, startPoint y: 166, endPoint x: 383, endPoint y: 182, distance: 16.4
click at [383, 182] on div at bounding box center [330, 52] width 661 height 469
drag, startPoint x: 378, startPoint y: 174, endPoint x: 386, endPoint y: 174, distance: 8.3
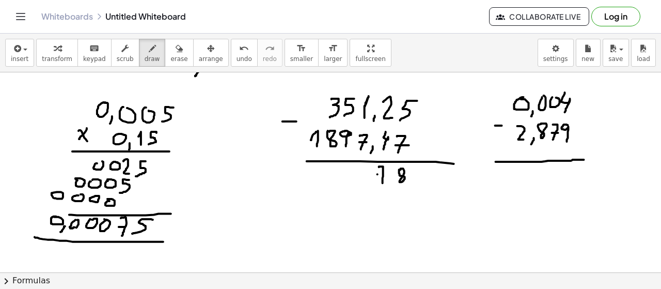
click at [385, 174] on div at bounding box center [330, 52] width 661 height 469
drag, startPoint x: 359, startPoint y: 167, endPoint x: 363, endPoint y: 181, distance: 14.9
click at [361, 181] on div at bounding box center [330, 52] width 661 height 469
click at [371, 186] on div at bounding box center [330, 52] width 661 height 469
drag, startPoint x: 350, startPoint y: 167, endPoint x: 334, endPoint y: 156, distance: 20.4
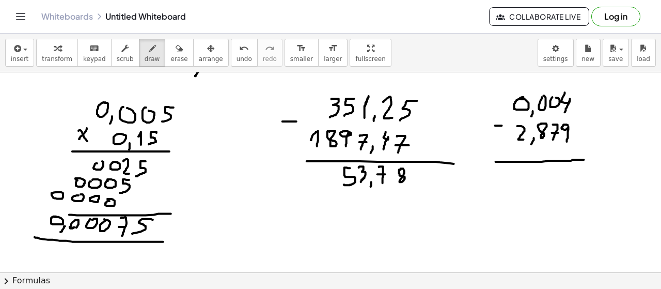
click at [343, 183] on div at bounding box center [330, 52] width 661 height 469
drag, startPoint x: 329, startPoint y: 164, endPoint x: 329, endPoint y: 182, distance: 18.1
click at [329, 182] on div at bounding box center [330, 52] width 661 height 469
click at [318, 101] on div at bounding box center [330, 52] width 661 height 469
click at [176, 53] on icon "button" at bounding box center [179, 48] width 7 height 12
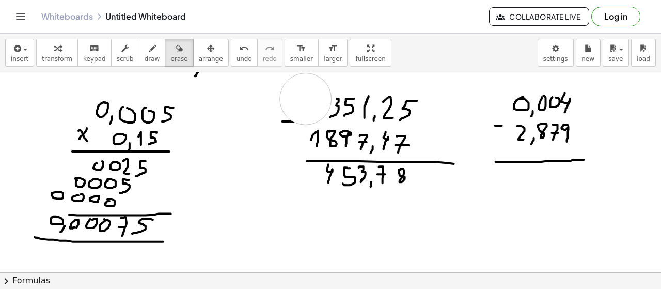
click at [306, 98] on div at bounding box center [330, 52] width 661 height 469
click at [145, 55] on span "draw" at bounding box center [152, 58] width 15 height 7
drag, startPoint x: 333, startPoint y: 96, endPoint x: 329, endPoint y: 116, distance: 20.6
click at [329, 116] on div at bounding box center [330, 52] width 661 height 469
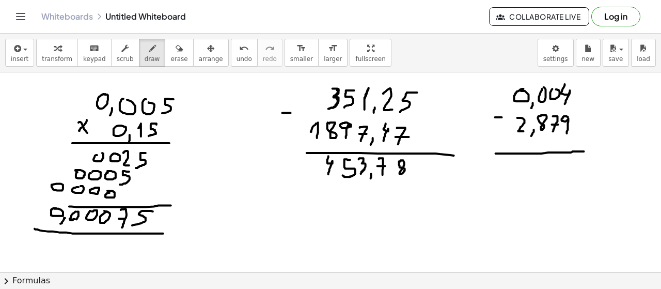
scroll to position [264, 0]
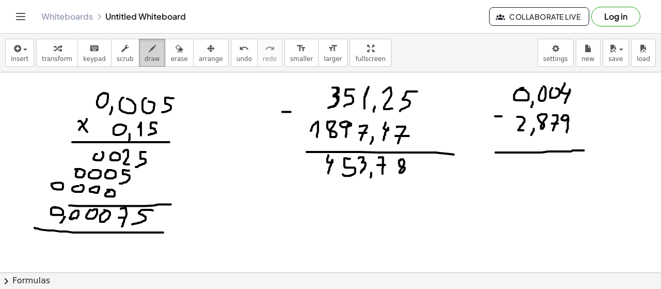
click at [145, 55] on span "draw" at bounding box center [152, 58] width 15 height 7
drag, startPoint x: 289, startPoint y: 212, endPoint x: 295, endPoint y: 224, distance: 13.6
click at [295, 224] on div at bounding box center [330, 42] width 661 height 469
click at [305, 204] on div at bounding box center [330, 42] width 661 height 469
drag, startPoint x: 322, startPoint y: 206, endPoint x: 326, endPoint y: 221, distance: 14.9
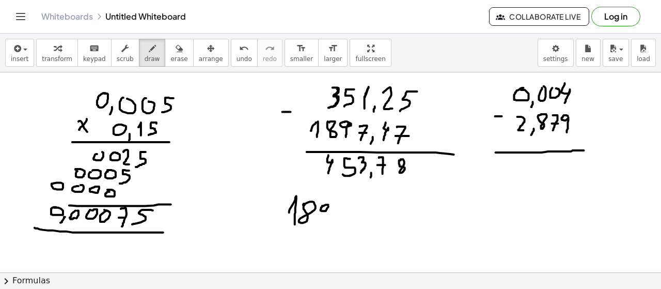
click at [326, 221] on div at bounding box center [330, 42] width 661 height 469
drag, startPoint x: 334, startPoint y: 203, endPoint x: 336, endPoint y: 226, distance: 22.8
click at [336, 226] on div at bounding box center [330, 42] width 661 height 469
drag, startPoint x: 334, startPoint y: 215, endPoint x: 341, endPoint y: 215, distance: 7.2
click at [340, 215] on div at bounding box center [330, 42] width 661 height 469
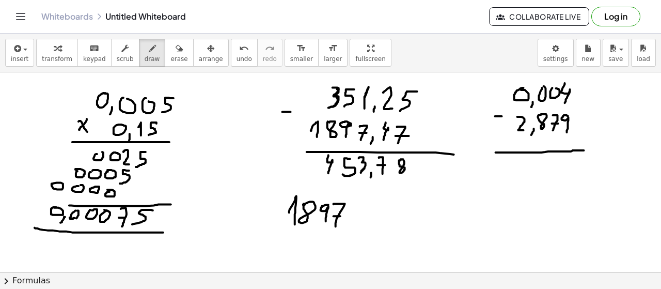
drag, startPoint x: 350, startPoint y: 221, endPoint x: 348, endPoint y: 227, distance: 5.9
click at [348, 227] on div at bounding box center [330, 42] width 661 height 469
drag, startPoint x: 360, startPoint y: 201, endPoint x: 366, endPoint y: 216, distance: 16.7
click at [365, 219] on div at bounding box center [330, 42] width 661 height 469
drag, startPoint x: 372, startPoint y: 205, endPoint x: 377, endPoint y: 225, distance: 20.2
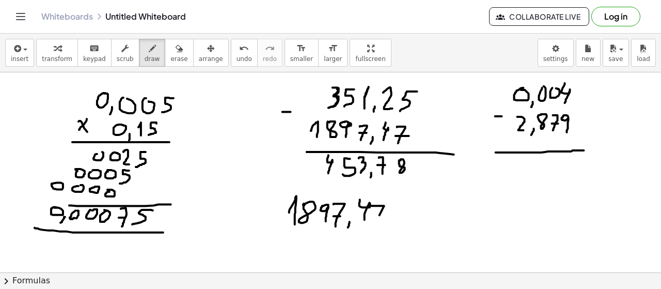
click at [377, 225] on div at bounding box center [330, 42] width 661 height 469
drag, startPoint x: 376, startPoint y: 215, endPoint x: 393, endPoint y: 215, distance: 17.0
click at [393, 215] on div at bounding box center [330, 42] width 661 height 469
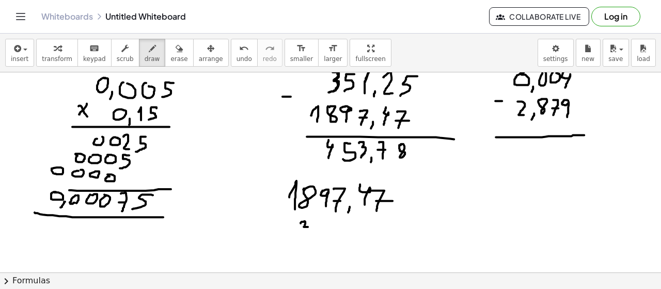
drag, startPoint x: 305, startPoint y: 220, endPoint x: 304, endPoint y: 237, distance: 17.1
click at [304, 237] on div at bounding box center [330, 94] width 661 height 602
drag, startPoint x: 319, startPoint y: 221, endPoint x: 323, endPoint y: 232, distance: 12.1
click at [316, 237] on div at bounding box center [330, 94] width 661 height 602
drag, startPoint x: 330, startPoint y: 226, endPoint x: 337, endPoint y: 237, distance: 12.8
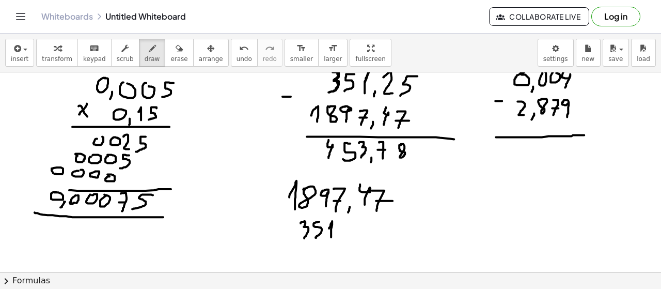
click at [332, 238] on div at bounding box center [330, 94] width 661 height 602
drag, startPoint x: 343, startPoint y: 233, endPoint x: 343, endPoint y: 238, distance: 5.2
click at [342, 238] on div at bounding box center [330, 94] width 661 height 602
drag, startPoint x: 356, startPoint y: 227, endPoint x: 375, endPoint y: 229, distance: 18.7
click at [367, 237] on div at bounding box center [330, 94] width 661 height 602
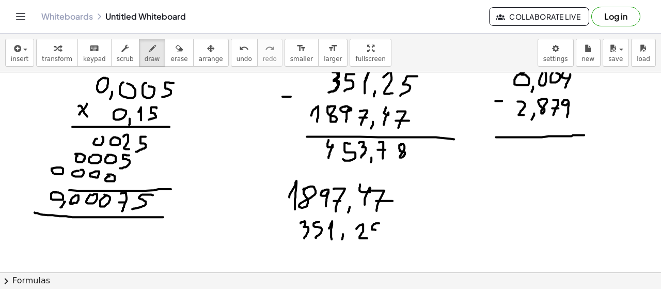
drag, startPoint x: 376, startPoint y: 222, endPoint x: 372, endPoint y: 239, distance: 17.0
click at [372, 238] on div at bounding box center [330, 94] width 661 height 602
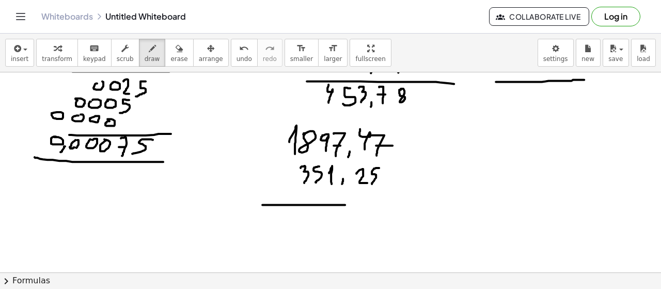
drag, startPoint x: 267, startPoint y: 204, endPoint x: 438, endPoint y: 204, distance: 171.0
click at [432, 204] on div at bounding box center [330, 39] width 661 height 602
drag, startPoint x: 245, startPoint y: 158, endPoint x: 261, endPoint y: 158, distance: 16.5
click at [259, 158] on div at bounding box center [330, 39] width 661 height 602
drag, startPoint x: 373, startPoint y: 212, endPoint x: 377, endPoint y: 217, distance: 6.3
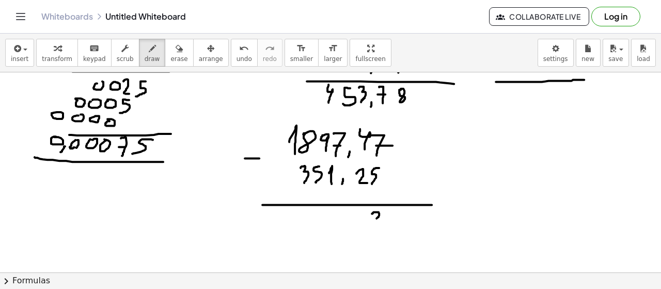
click at [377, 217] on div at bounding box center [330, 39] width 661 height 602
click at [176, 53] on icon "button" at bounding box center [179, 48] width 7 height 12
drag, startPoint x: 397, startPoint y: 237, endPoint x: 237, endPoint y: 179, distance: 170.1
click at [379, 235] on div at bounding box center [330, 39] width 661 height 602
click at [145, 55] on span "draw" at bounding box center [152, 58] width 15 height 7
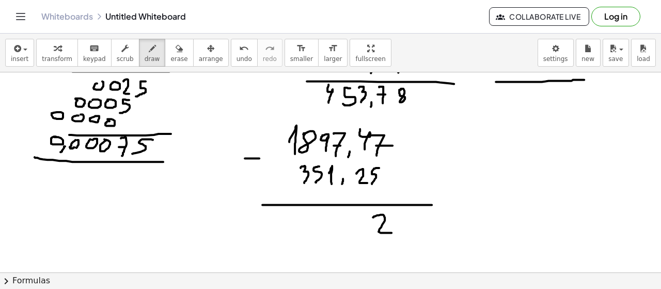
drag, startPoint x: 373, startPoint y: 216, endPoint x: 392, endPoint y: 232, distance: 24.2
click at [392, 232] on div at bounding box center [330, 39] width 661 height 602
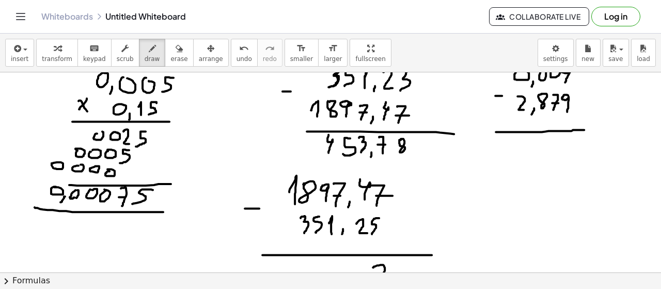
scroll to position [287, 0]
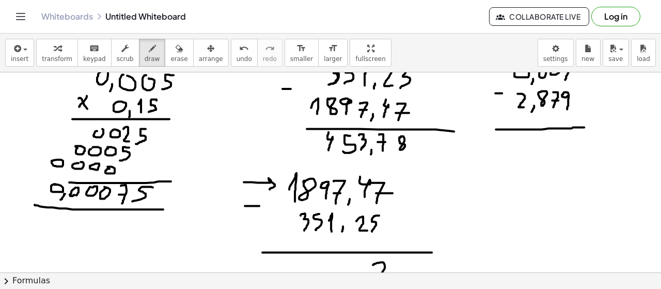
drag, startPoint x: 245, startPoint y: 181, endPoint x: 267, endPoint y: 205, distance: 31.8
click at [269, 189] on div at bounding box center [330, 86] width 661 height 602
drag, startPoint x: 247, startPoint y: 223, endPoint x: 278, endPoint y: 221, distance: 31.1
click at [277, 223] on div at bounding box center [330, 86] width 661 height 602
drag, startPoint x: 277, startPoint y: 220, endPoint x: 272, endPoint y: 230, distance: 11.8
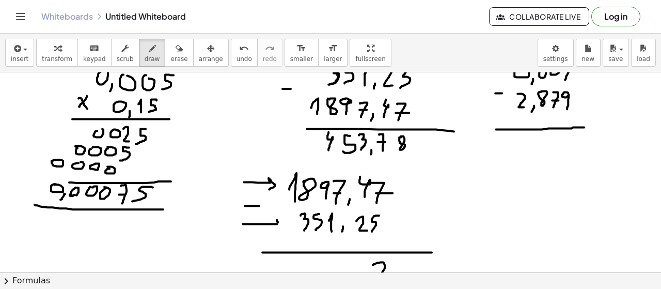
click at [272, 230] on div at bounding box center [330, 86] width 661 height 602
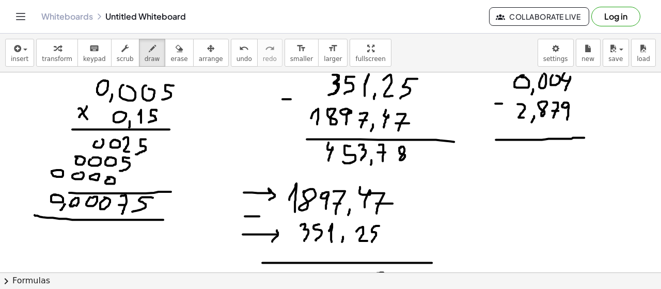
scroll to position [276, 0]
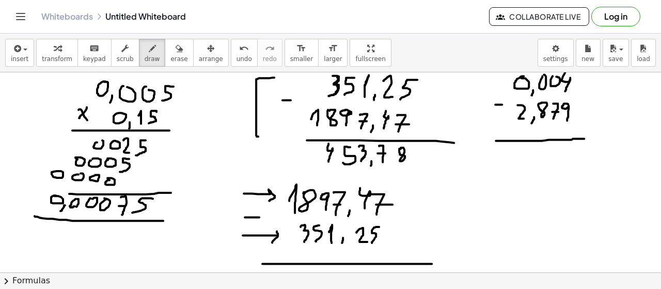
drag, startPoint x: 274, startPoint y: 76, endPoint x: 275, endPoint y: 135, distance: 58.9
click at [274, 135] on div at bounding box center [330, 97] width 661 height 602
click at [296, 152] on div at bounding box center [330, 97] width 661 height 602
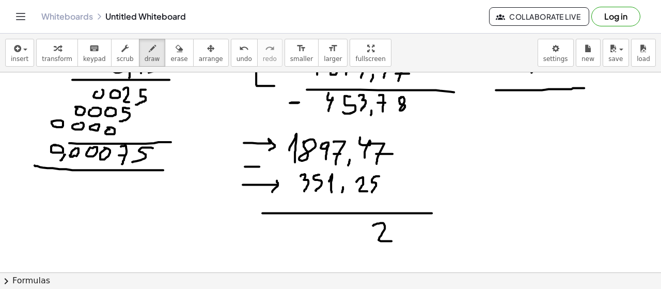
scroll to position [334, 0]
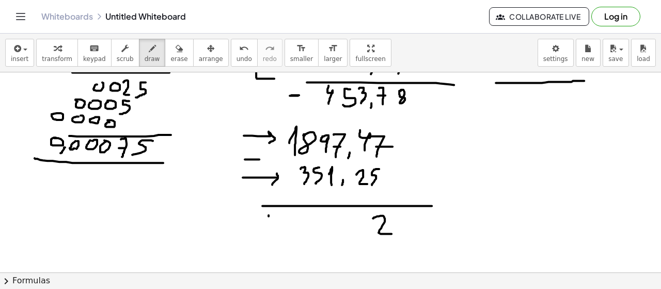
drag, startPoint x: 269, startPoint y: 214, endPoint x: 267, endPoint y: 233, distance: 18.7
click at [267, 233] on div at bounding box center [330, 40] width 661 height 602
drag, startPoint x: 259, startPoint y: 224, endPoint x: 272, endPoint y: 224, distance: 12.4
click at [271, 224] on div at bounding box center [330, 40] width 661 height 602
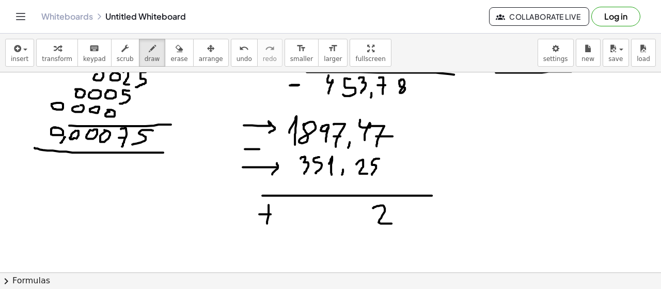
scroll to position [347, 0]
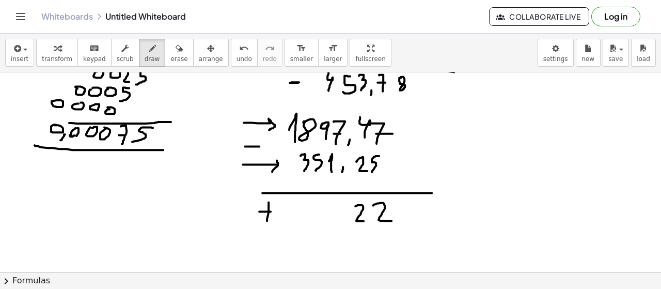
drag, startPoint x: 356, startPoint y: 205, endPoint x: 363, endPoint y: 221, distance: 17.7
click at [366, 220] on div at bounding box center [330, 27] width 661 height 602
drag, startPoint x: 352, startPoint y: 221, endPoint x: 348, endPoint y: 229, distance: 8.8
click at [349, 229] on div at bounding box center [330, 27] width 661 height 602
drag, startPoint x: 336, startPoint y: 200, endPoint x: 331, endPoint y: 212, distance: 13.0
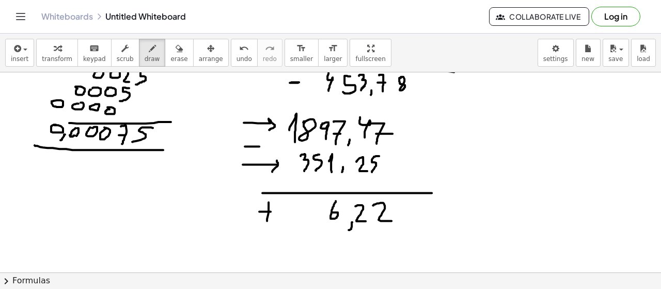
click at [331, 212] on div at bounding box center [330, 27] width 661 height 602
click at [318, 220] on div at bounding box center [330, 27] width 661 height 602
drag, startPoint x: 302, startPoint y: 197, endPoint x: 294, endPoint y: 220, distance: 24.0
click at [294, 220] on div at bounding box center [330, 27] width 661 height 602
drag, startPoint x: 282, startPoint y: 207, endPoint x: 290, endPoint y: 219, distance: 14.1
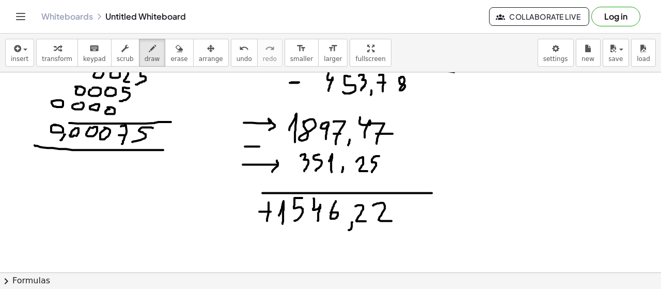
click at [283, 223] on div at bounding box center [330, 27] width 661 height 602
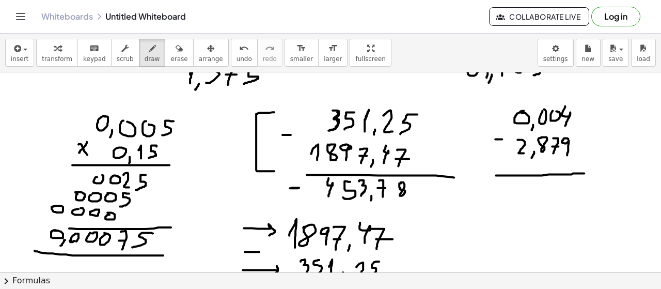
scroll to position [236, 0]
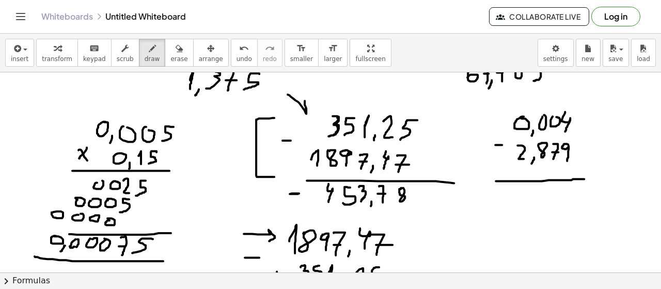
drag, startPoint x: 300, startPoint y: 102, endPoint x: 302, endPoint y: 119, distance: 16.7
click at [302, 119] on div at bounding box center [330, 138] width 661 height 602
click at [320, 116] on div at bounding box center [330, 138] width 661 height 602
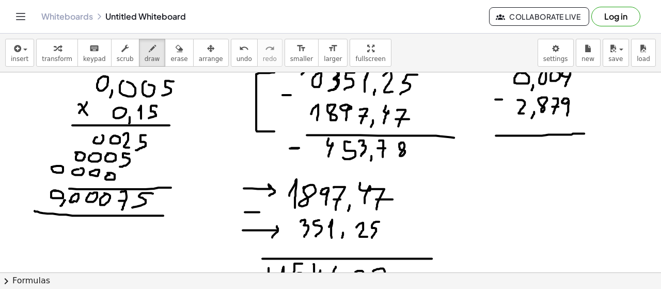
scroll to position [264, 0]
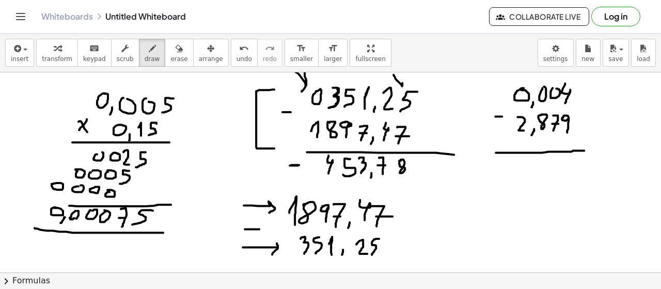
drag, startPoint x: 394, startPoint y: 74, endPoint x: 398, endPoint y: 87, distance: 13.6
click at [398, 87] on div at bounding box center [330, 109] width 661 height 602
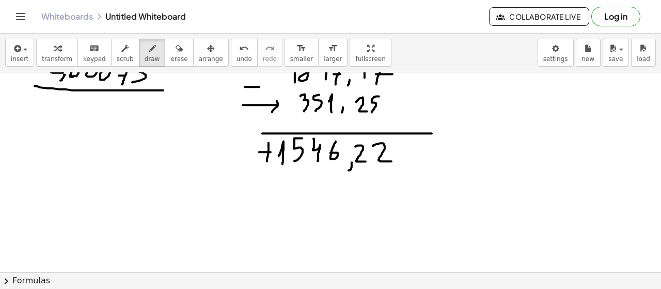
scroll to position [408, 0]
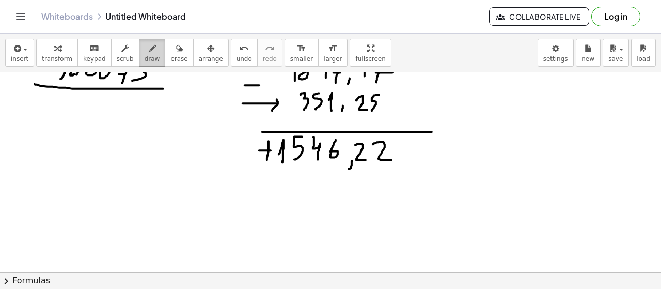
click at [149, 50] on icon "button" at bounding box center [152, 48] width 7 height 12
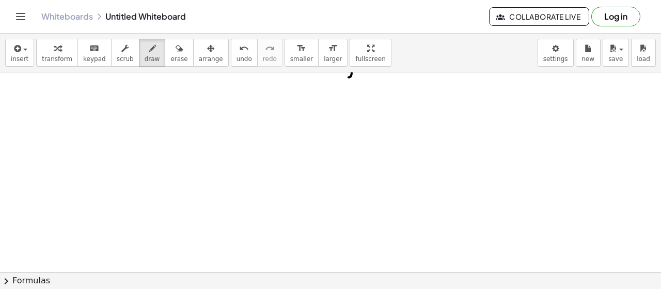
scroll to position [511, 0]
drag, startPoint x: 111, startPoint y: 105, endPoint x: 113, endPoint y: 125, distance: 19.8
drag, startPoint x: 136, startPoint y: 121, endPoint x: 135, endPoint y: 129, distance: 7.3
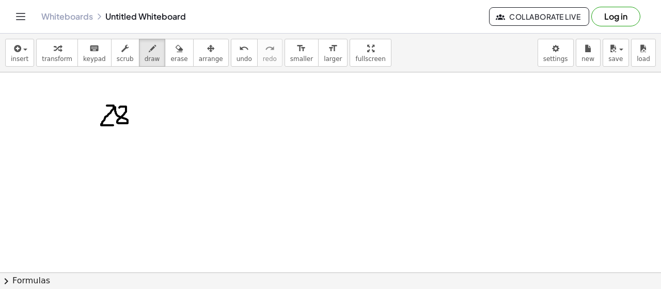
drag, startPoint x: 149, startPoint y: 104, endPoint x: 144, endPoint y: 129, distance: 25.8
drag, startPoint x: 66, startPoint y: 147, endPoint x: 77, endPoint y: 147, distance: 10.9
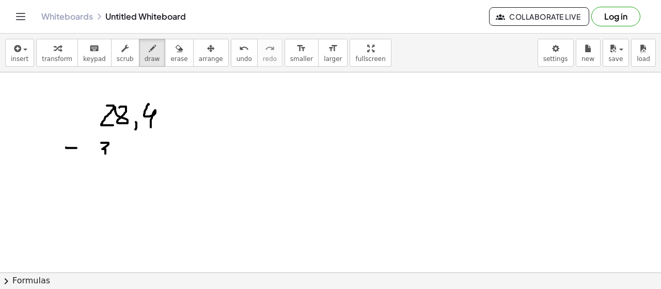
drag, startPoint x: 102, startPoint y: 142, endPoint x: 96, endPoint y: 159, distance: 18.1
drag, startPoint x: 123, startPoint y: 145, endPoint x: 124, endPoint y: 158, distance: 13.0
drag, startPoint x: 131, startPoint y: 157, endPoint x: 132, endPoint y: 164, distance: 7.3
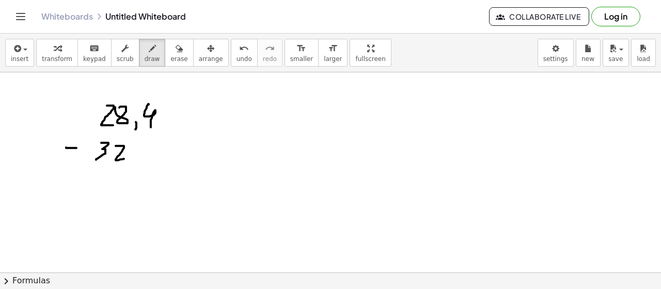
drag, startPoint x: 170, startPoint y: 144, endPoint x: 163, endPoint y: 159, distance: 16.9
drag, startPoint x: 80, startPoint y: 172, endPoint x: 196, endPoint y: 172, distance: 116.8
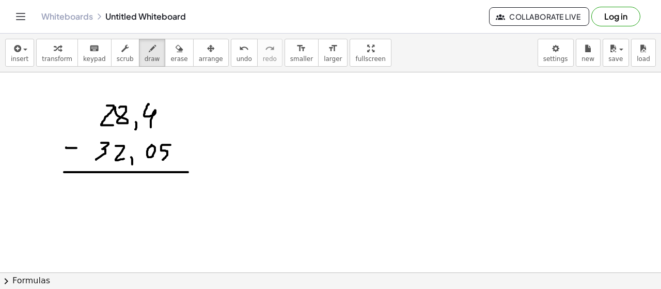
drag, startPoint x: 168, startPoint y: 179, endPoint x: 165, endPoint y: 197, distance: 17.9
drag, startPoint x: 149, startPoint y: 180, endPoint x: 150, endPoint y: 200, distance: 19.7
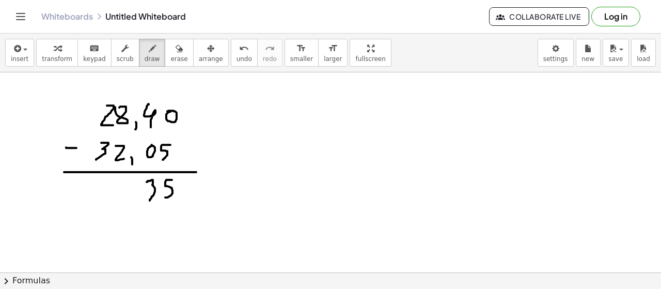
drag, startPoint x: 137, startPoint y: 195, endPoint x: 134, endPoint y: 204, distance: 10.0
drag, startPoint x: 124, startPoint y: 177, endPoint x: 118, endPoint y: 189, distance: 12.9
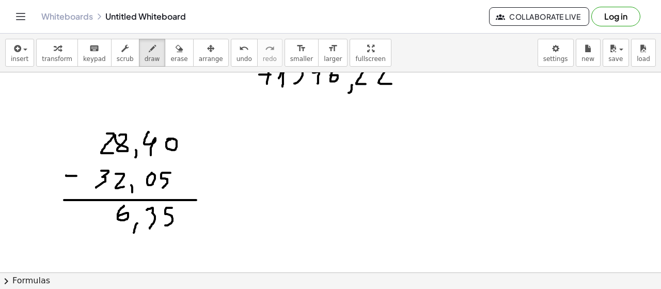
scroll to position [488, 0]
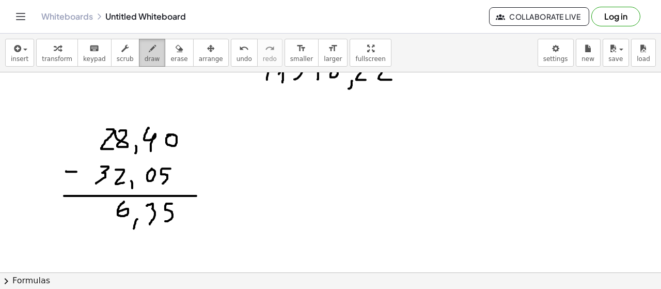
click at [145, 56] on span "draw" at bounding box center [152, 58] width 15 height 7
click at [145, 59] on span "draw" at bounding box center [152, 58] width 15 height 7
drag, startPoint x: 307, startPoint y: 132, endPoint x: 313, endPoint y: 154, distance: 23.3
drag, startPoint x: 332, startPoint y: 134, endPoint x: 344, endPoint y: 150, distance: 20.3
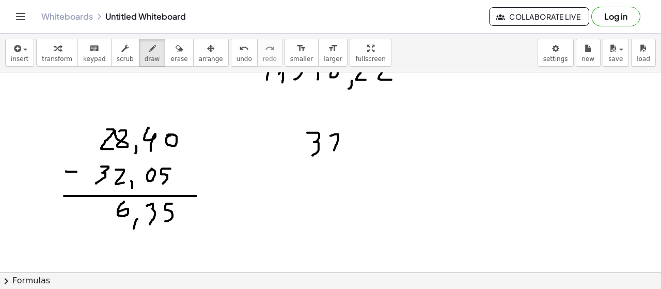
drag, startPoint x: 384, startPoint y: 137, endPoint x: 374, endPoint y: 152, distance: 18.6
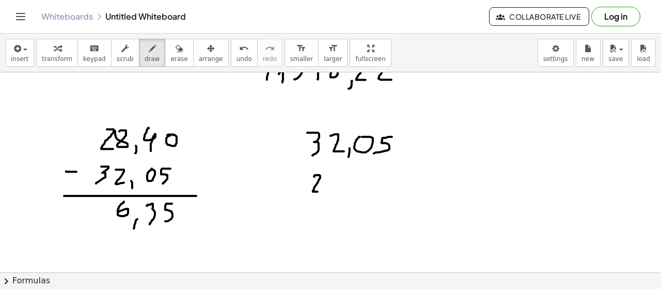
drag, startPoint x: 315, startPoint y: 175, endPoint x: 324, endPoint y: 189, distance: 16.8
drag, startPoint x: 347, startPoint y: 192, endPoint x: 348, endPoint y: 199, distance: 7.3
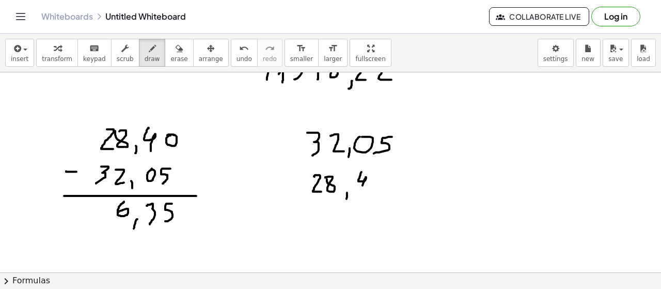
drag, startPoint x: 362, startPoint y: 171, endPoint x: 371, endPoint y: 190, distance: 21.0
drag, startPoint x: 297, startPoint y: 166, endPoint x: 306, endPoint y: 166, distance: 9.3
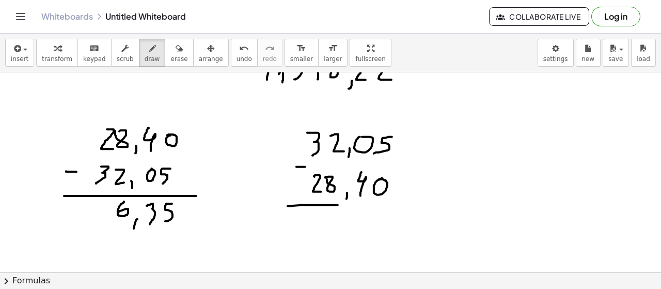
drag, startPoint x: 289, startPoint y: 205, endPoint x: 406, endPoint y: 204, distance: 116.8
drag, startPoint x: 386, startPoint y: 210, endPoint x: 377, endPoint y: 228, distance: 20.3
drag, startPoint x: 362, startPoint y: 211, endPoint x: 358, endPoint y: 222, distance: 11.6
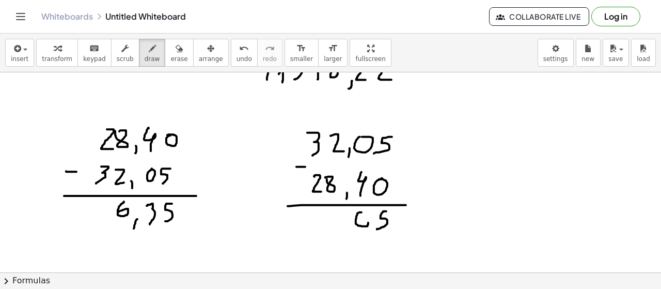
drag, startPoint x: 331, startPoint y: 211, endPoint x: 337, endPoint y: 223, distance: 13.4
drag, startPoint x: 349, startPoint y: 226, endPoint x: 339, endPoint y: 230, distance: 10.7
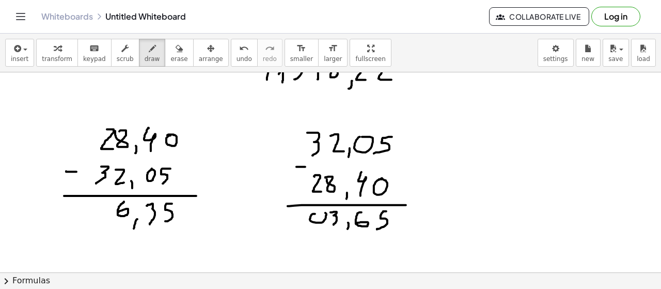
drag, startPoint x: 326, startPoint y: 237, endPoint x: 398, endPoint y: 237, distance: 71.8
click at [176, 50] on icon "button" at bounding box center [179, 48] width 7 height 12
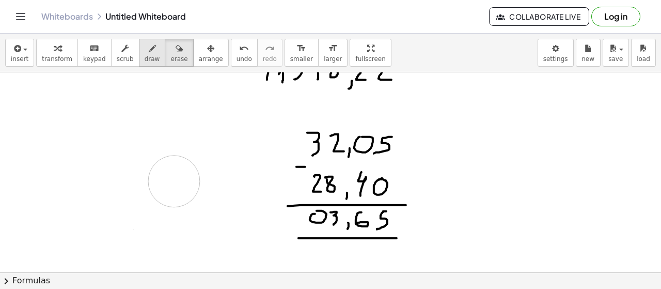
drag, startPoint x: 165, startPoint y: 143, endPoint x: 143, endPoint y: 53, distance: 92.6
click at [143, 53] on button "draw" at bounding box center [152, 53] width 27 height 28
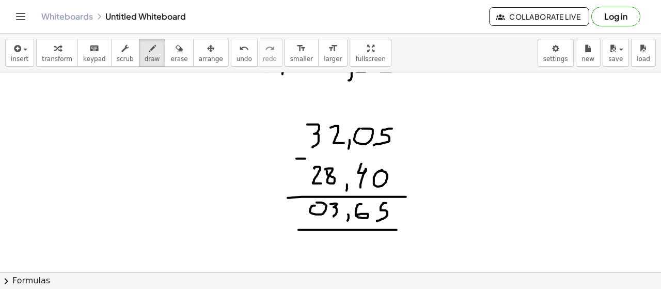
scroll to position [475, 0]
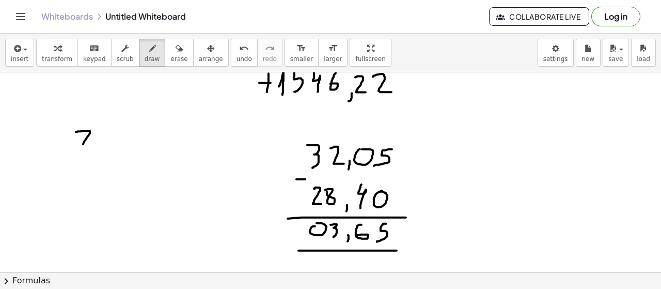
drag, startPoint x: 86, startPoint y: 130, endPoint x: 100, endPoint y: 148, distance: 22.5
drag, startPoint x: 107, startPoint y: 134, endPoint x: 114, endPoint y: 132, distance: 6.9
drag, startPoint x: 123, startPoint y: 147, endPoint x: 122, endPoint y: 154, distance: 7.9
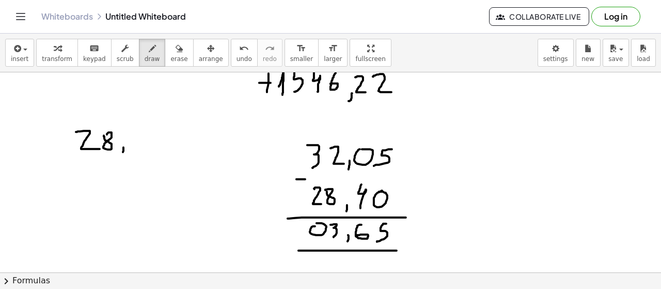
drag, startPoint x: 131, startPoint y: 129, endPoint x: 136, endPoint y: 152, distance: 23.7
drag, startPoint x: 81, startPoint y: 175, endPoint x: 89, endPoint y: 193, distance: 19.4
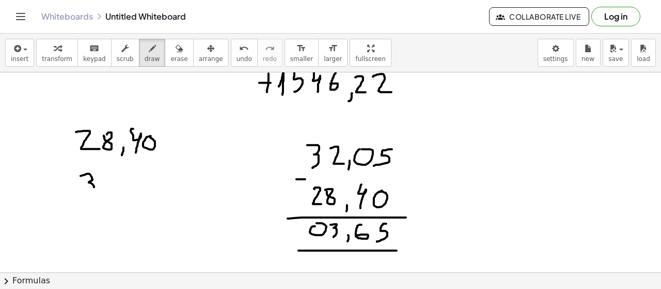
drag, startPoint x: 103, startPoint y: 170, endPoint x: 116, endPoint y: 187, distance: 20.6
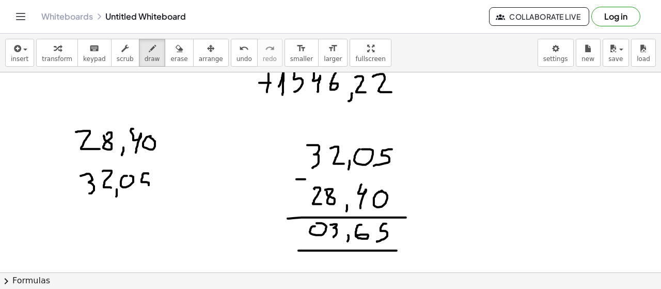
drag, startPoint x: 147, startPoint y: 173, endPoint x: 126, endPoint y: 186, distance: 25.5
drag, startPoint x: 67, startPoint y: 161, endPoint x: 79, endPoint y: 163, distance: 11.5
drag, startPoint x: 60, startPoint y: 210, endPoint x: 169, endPoint y: 210, distance: 109.0
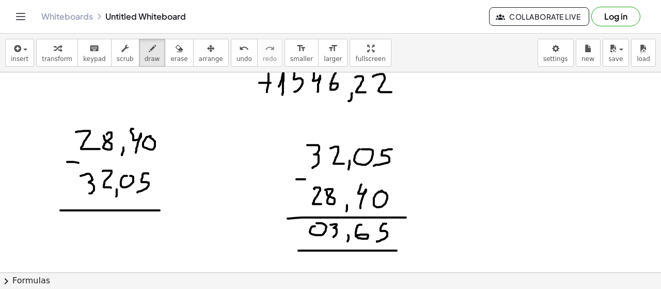
drag, startPoint x: 105, startPoint y: 113, endPoint x: 266, endPoint y: 139, distance: 162.2
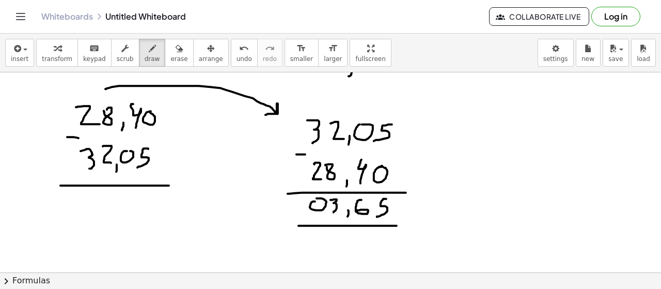
scroll to position [503, 0]
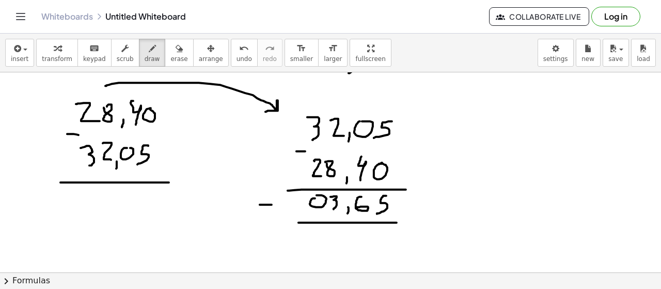
drag, startPoint x: 260, startPoint y: 204, endPoint x: 288, endPoint y: 205, distance: 28.4
drag, startPoint x: 281, startPoint y: 195, endPoint x: 278, endPoint y: 212, distance: 16.8
drag, startPoint x: 42, startPoint y: 91, endPoint x: 48, endPoint y: 119, distance: 27.9
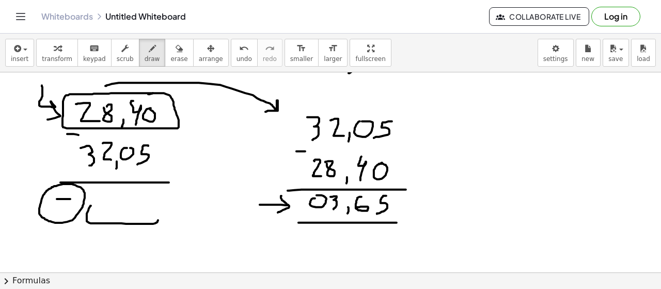
drag, startPoint x: 91, startPoint y: 205, endPoint x: 163, endPoint y: 207, distance: 72.4
drag, startPoint x: 172, startPoint y: 208, endPoint x: 278, endPoint y: 133, distance: 130.1
drag, startPoint x: 277, startPoint y: 129, endPoint x: 276, endPoint y: 140, distance: 11.4
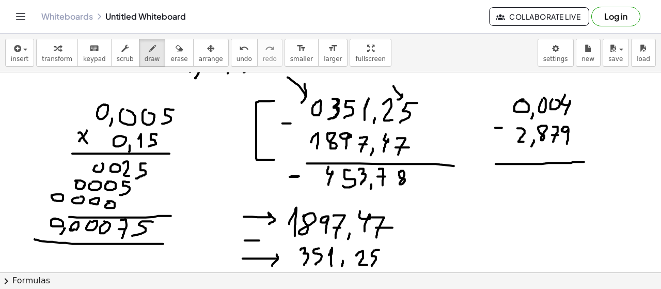
scroll to position [238, 0]
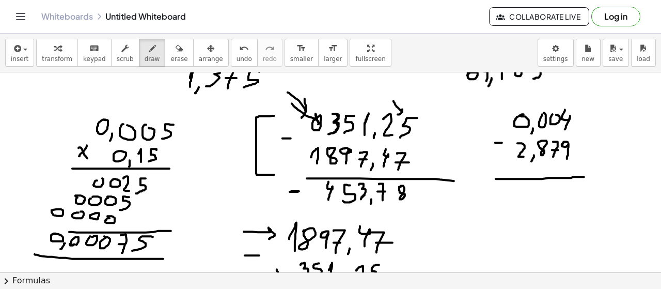
drag, startPoint x: 303, startPoint y: 112, endPoint x: 312, endPoint y: 125, distance: 15.9
click at [312, 125] on div at bounding box center [330, 236] width 661 height 803
drag, startPoint x: 411, startPoint y: 114, endPoint x: 338, endPoint y: 175, distance: 95.7
click at [338, 174] on div at bounding box center [330, 236] width 661 height 803
drag, startPoint x: 379, startPoint y: 136, endPoint x: 463, endPoint y: 226, distance: 123.2
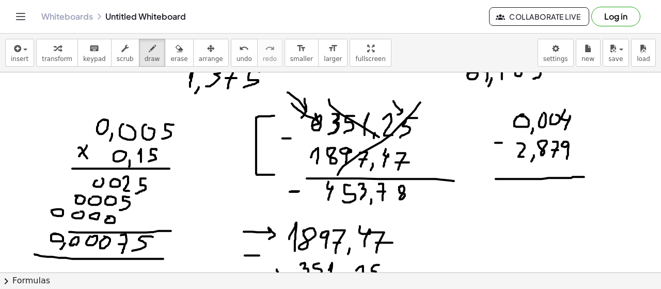
click at [463, 226] on div at bounding box center [330, 236] width 661 height 803
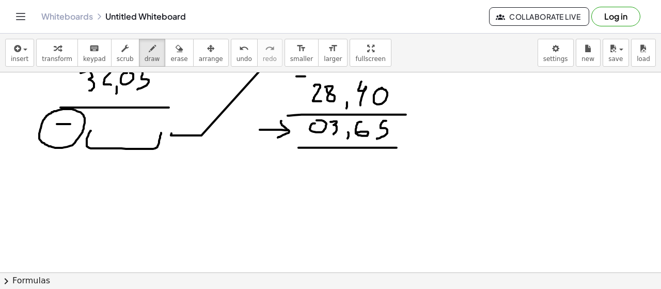
scroll to position [587, 0]
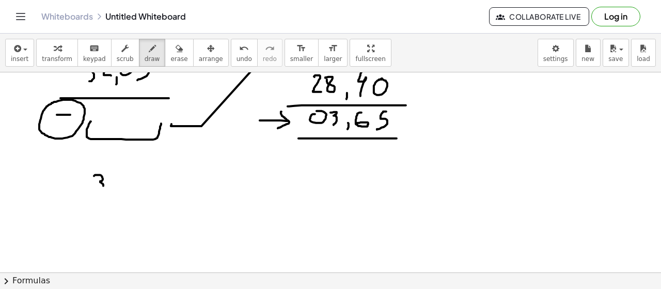
drag, startPoint x: 94, startPoint y: 175, endPoint x: 98, endPoint y: 191, distance: 16.0
drag, startPoint x: 120, startPoint y: 175, endPoint x: 113, endPoint y: 188, distance: 14.4
drag, startPoint x: 131, startPoint y: 176, endPoint x: 130, endPoint y: 191, distance: 14.5
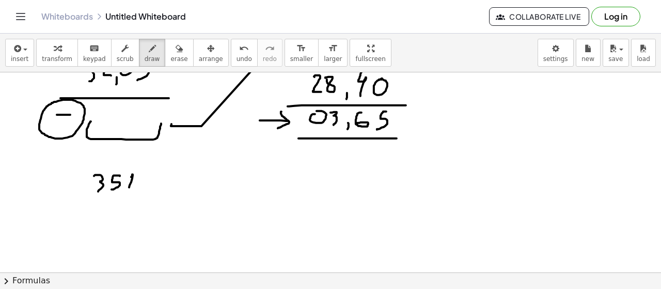
drag, startPoint x: 151, startPoint y: 171, endPoint x: 156, endPoint y: 187, distance: 16.2
drag, startPoint x: 172, startPoint y: 173, endPoint x: 152, endPoint y: 191, distance: 27.1
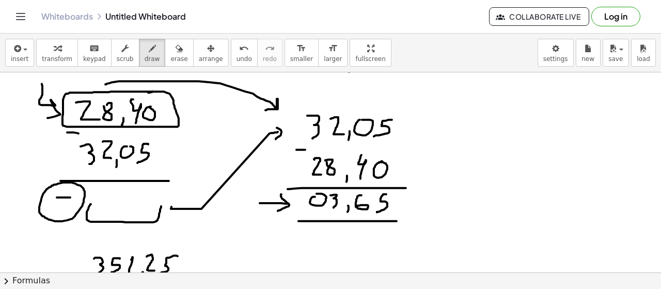
scroll to position [567, 0]
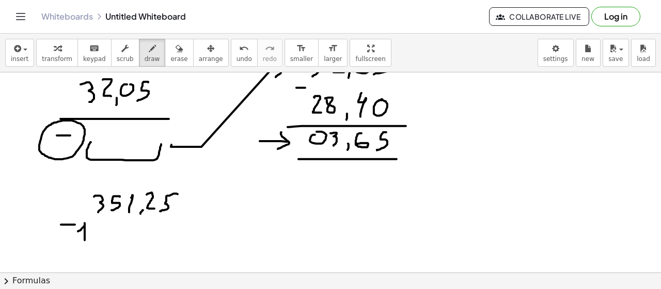
drag, startPoint x: 84, startPoint y: 225, endPoint x: 91, endPoint y: 230, distance: 8.2
drag, startPoint x: 93, startPoint y: 225, endPoint x: 97, endPoint y: 220, distance: 6.6
drag, startPoint x: 107, startPoint y: 223, endPoint x: 107, endPoint y: 238, distance: 15.0
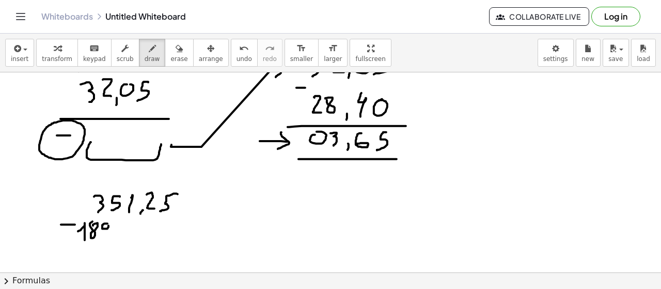
drag, startPoint x: 113, startPoint y: 224, endPoint x: 119, endPoint y: 237, distance: 14.6
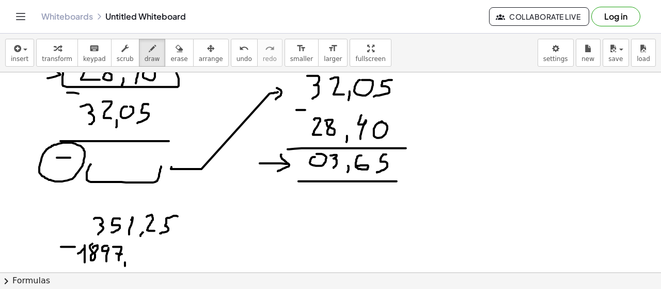
scroll to position [610, 0]
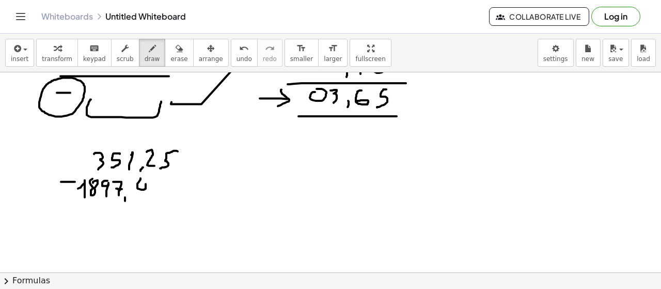
drag, startPoint x: 141, startPoint y: 177, endPoint x: 152, endPoint y: 192, distance: 18.4
drag, startPoint x: 154, startPoint y: 182, endPoint x: 157, endPoint y: 199, distance: 17.2
drag, startPoint x: 158, startPoint y: 190, endPoint x: 164, endPoint y: 191, distance: 6.3
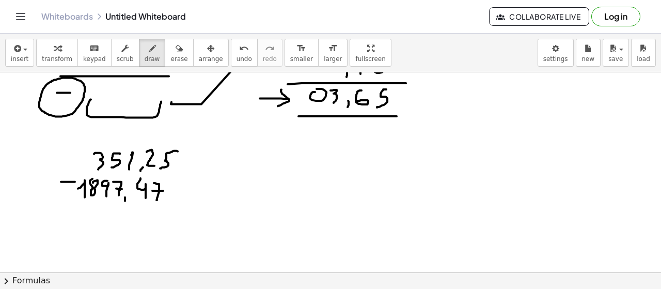
drag, startPoint x: 43, startPoint y: 212, endPoint x: 210, endPoint y: 212, distance: 166.4
drag, startPoint x: 60, startPoint y: 234, endPoint x: 69, endPoint y: 234, distance: 8.3
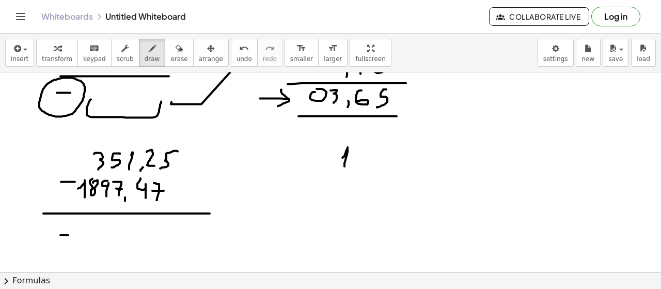
drag, startPoint x: 345, startPoint y: 154, endPoint x: 352, endPoint y: 159, distance: 8.6
drag, startPoint x: 367, startPoint y: 148, endPoint x: 368, endPoint y: 161, distance: 12.5
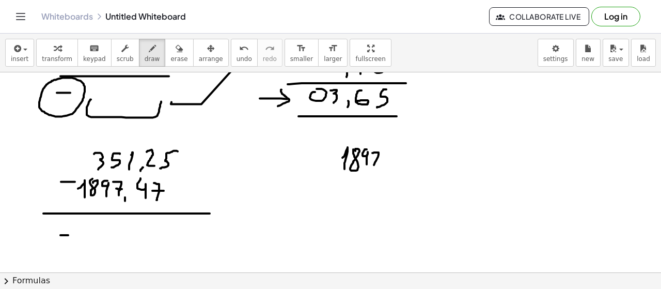
drag, startPoint x: 372, startPoint y: 152, endPoint x: 374, endPoint y: 164, distance: 12.0
drag, startPoint x: 373, startPoint y: 159, endPoint x: 379, endPoint y: 159, distance: 6.2
drag, startPoint x: 382, startPoint y: 169, endPoint x: 382, endPoint y: 175, distance: 5.7
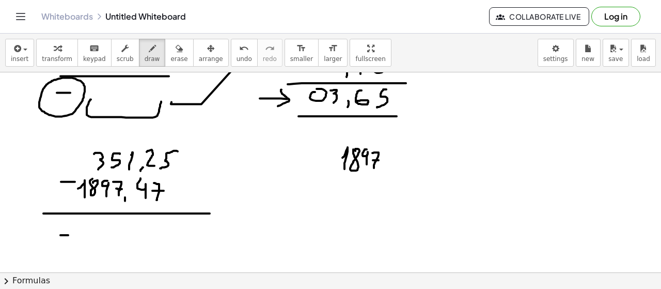
drag, startPoint x: 390, startPoint y: 161, endPoint x: 395, endPoint y: 168, distance: 8.9
drag, startPoint x: 405, startPoint y: 150, endPoint x: 403, endPoint y: 172, distance: 21.2
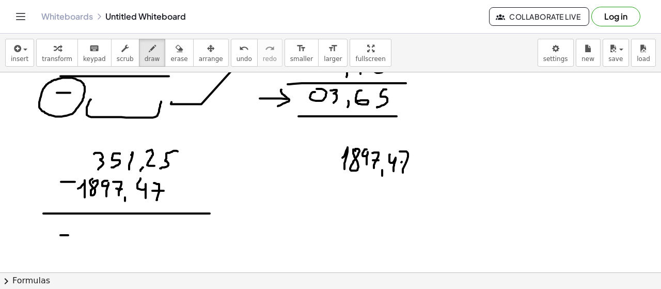
drag, startPoint x: 402, startPoint y: 161, endPoint x: 399, endPoint y: 168, distance: 7.7
drag, startPoint x: 350, startPoint y: 181, endPoint x: 359, endPoint y: 191, distance: 12.8
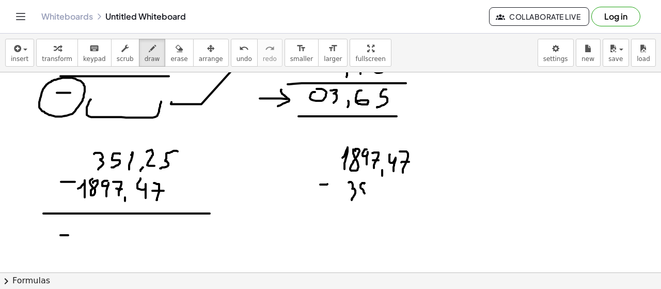
drag, startPoint x: 364, startPoint y: 182, endPoint x: 362, endPoint y: 198, distance: 15.6
drag
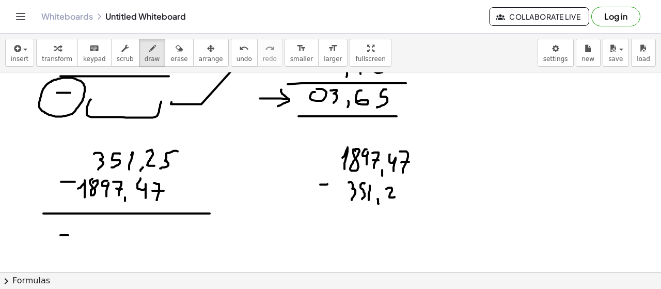
drag, startPoint x: 406, startPoint y: 185, endPoint x: 411, endPoint y: 183, distance: 6.0
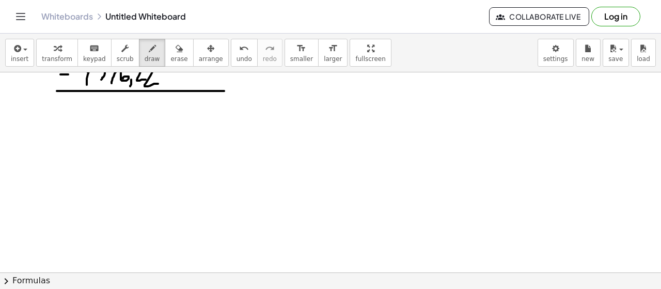
scroll to position [783, 0]
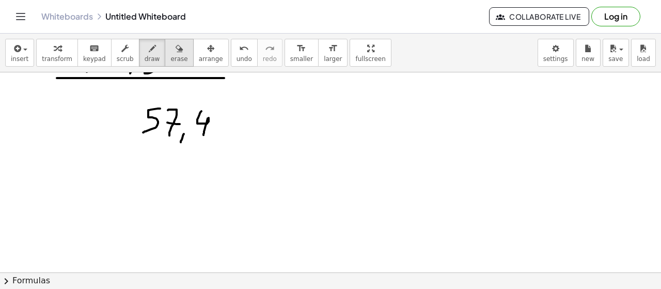
click at [170, 55] on span "erase" at bounding box center [178, 58] width 17 height 7
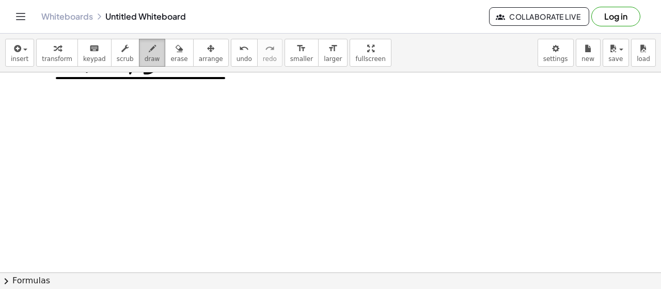
click at [139, 53] on button "draw" at bounding box center [152, 53] width 27 height 28
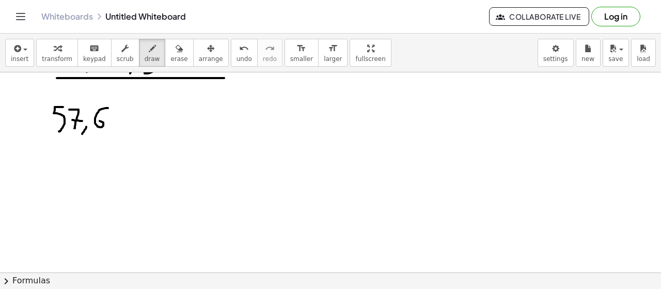
drag, startPoint x: 105, startPoint y: 107, endPoint x: 108, endPoint y: 120, distance: 13.3
drag, startPoint x: 152, startPoint y: 105, endPoint x: 155, endPoint y: 127, distance: 22.4
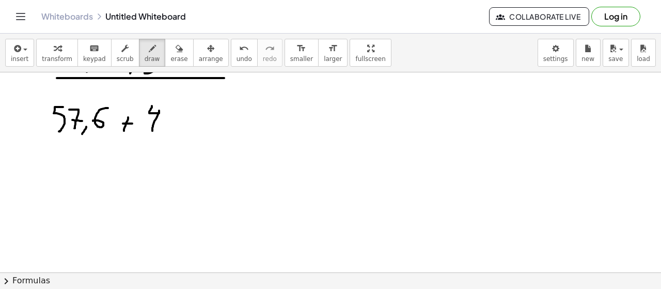
drag, startPoint x: 180, startPoint y: 114, endPoint x: 184, endPoint y: 120, distance: 6.7
click at [170, 55] on span "erase" at bounding box center [178, 58] width 17 height 7
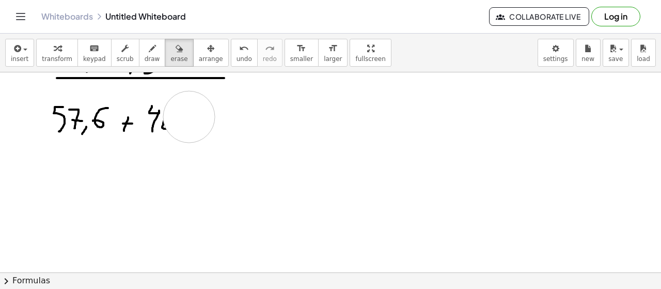
click at [145, 55] on span "draw" at bounding box center [152, 58] width 15 height 7
click at [170, 45] on div "button" at bounding box center [178, 48] width 17 height 12
drag, startPoint x: 166, startPoint y: 130, endPoint x: 161, endPoint y: 105, distance: 25.7
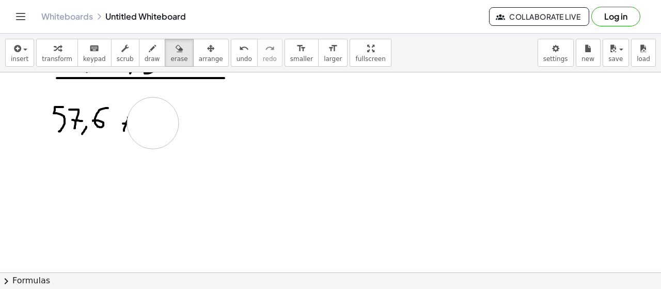
click at [145, 55] on span "draw" at bounding box center [152, 58] width 15 height 7
drag, startPoint x: 127, startPoint y: 119, endPoint x: 125, endPoint y: 126, distance: 6.7
drag, startPoint x: 124, startPoint y: 122, endPoint x: 130, endPoint y: 123, distance: 6.2
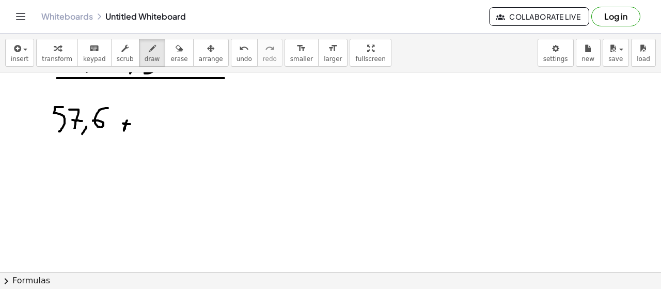
drag, startPoint x: 146, startPoint y: 106, endPoint x: 150, endPoint y: 130, distance: 24.0
drag, startPoint x: 174, startPoint y: 129, endPoint x: 170, endPoint y: 134, distance: 6.7
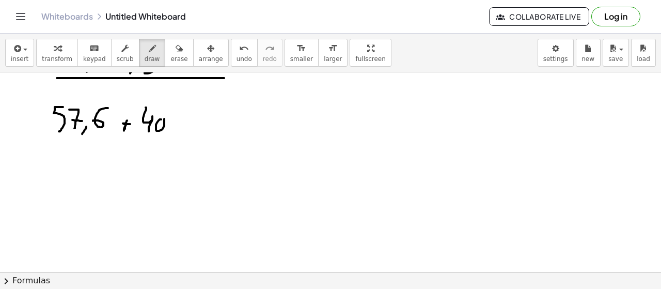
drag, startPoint x: 178, startPoint y: 115, endPoint x: 189, endPoint y: 129, distance: 17.4
drag, startPoint x: 198, startPoint y: 114, endPoint x: 196, endPoint y: 133, distance: 19.2
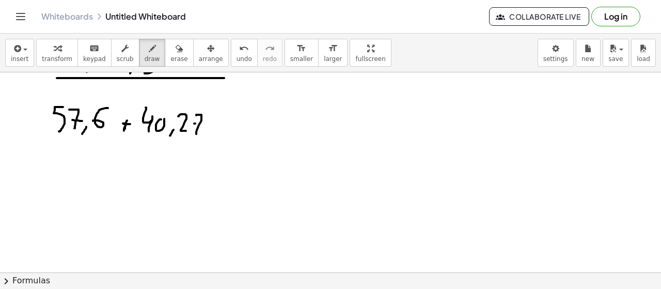
drag, startPoint x: 195, startPoint y: 122, endPoint x: 205, endPoint y: 122, distance: 9.8
drag, startPoint x: 222, startPoint y: 118, endPoint x: 215, endPoint y: 128, distance: 11.9
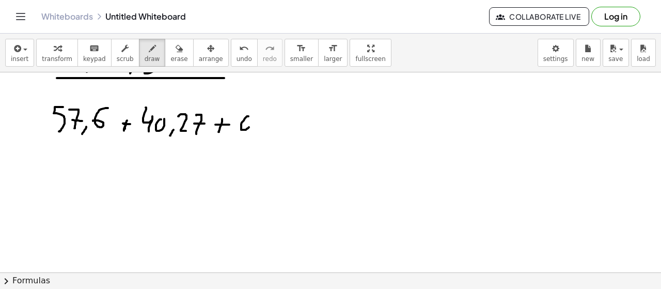
drag, startPoint x: 271, startPoint y: 114, endPoint x: 270, endPoint y: 129, distance: 14.5
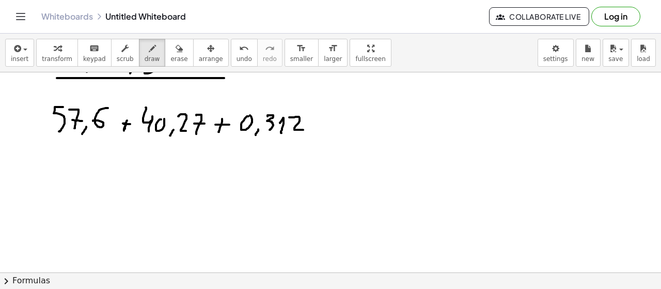
drag, startPoint x: 289, startPoint y: 116, endPoint x: 303, endPoint y: 129, distance: 18.7
click at [145, 52] on div "button" at bounding box center [152, 48] width 15 height 12
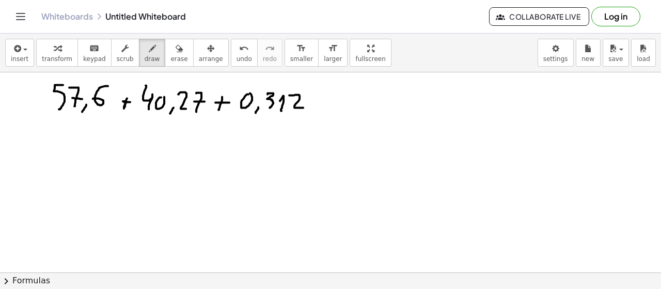
scroll to position [778, 0]
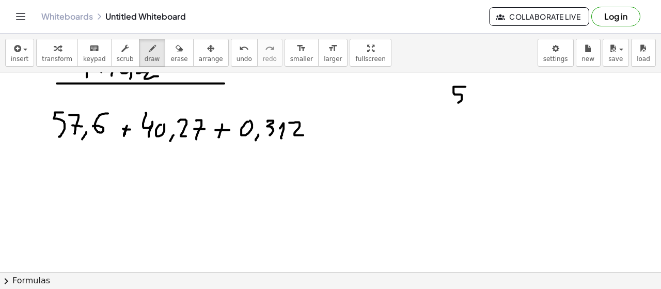
drag, startPoint x: 465, startPoint y: 86, endPoint x: 449, endPoint y: 105, distance: 24.9
drag, startPoint x: 472, startPoint y: 87, endPoint x: 473, endPoint y: 105, distance: 17.6
drag, startPoint x: 471, startPoint y: 100, endPoint x: 478, endPoint y: 99, distance: 7.3
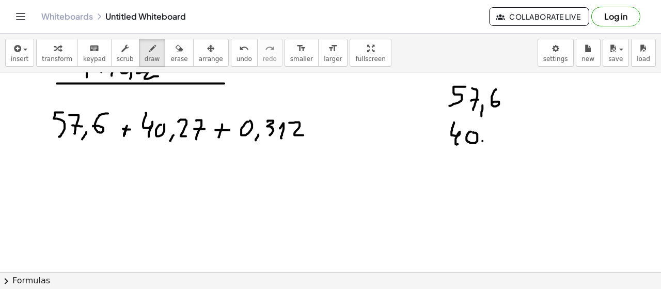
drag, startPoint x: 493, startPoint y: 130, endPoint x: 503, endPoint y: 139, distance: 13.5
drag, startPoint x: 506, startPoint y: 131, endPoint x: 508, endPoint y: 147, distance: 16.7
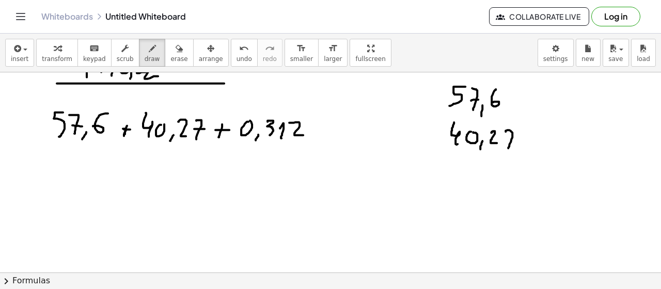
drag, startPoint x: 481, startPoint y: 180, endPoint x: 478, endPoint y: 187, distance: 7.4
drag, startPoint x: 496, startPoint y: 166, endPoint x: 491, endPoint y: 183, distance: 17.8
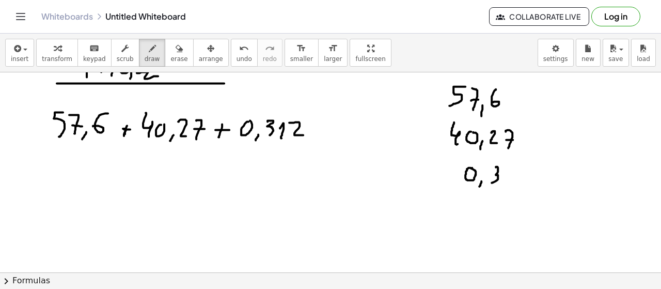
drag, startPoint x: 508, startPoint y: 171, endPoint x: 507, endPoint y: 183, distance: 11.9
drag, startPoint x: 524, startPoint y: 167, endPoint x: 530, endPoint y: 179, distance: 13.6
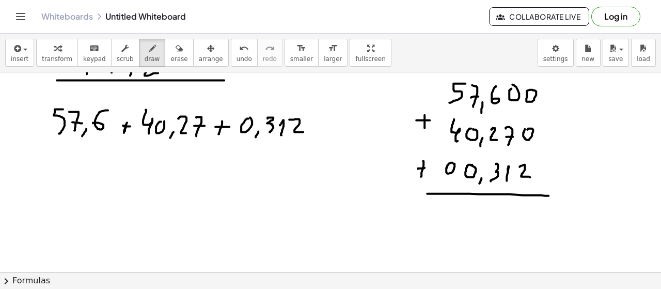
scroll to position [788, 0]
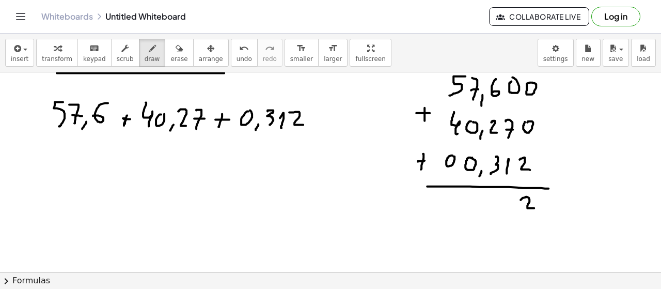
drag, startPoint x: 523, startPoint y: 197, endPoint x: 534, endPoint y: 207, distance: 15.4
drag, startPoint x: 505, startPoint y: 193, endPoint x: 505, endPoint y: 178, distance: 15.5
drag, startPoint x: 493, startPoint y: 196, endPoint x: 494, endPoint y: 208, distance: 12.5
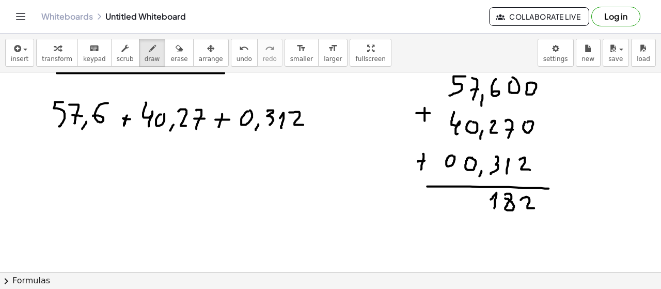
drag, startPoint x: 469, startPoint y: 190, endPoint x: 485, endPoint y: 203, distance: 20.9
drag, startPoint x: 484, startPoint y: 204, endPoint x: 474, endPoint y: 212, distance: 12.8
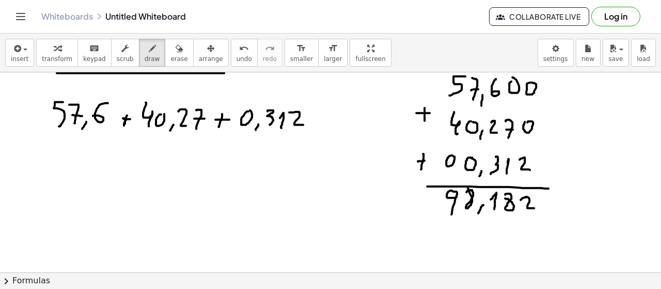
drag, startPoint x: 454, startPoint y: 191, endPoint x: 452, endPoint y: 213, distance: 22.8
drag, startPoint x: 478, startPoint y: 215, endPoint x: 544, endPoint y: 214, distance: 65.6
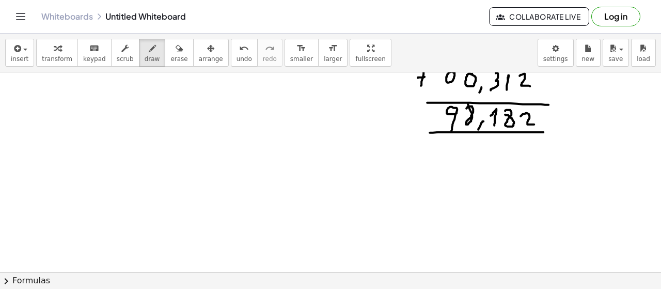
scroll to position [870, 0]
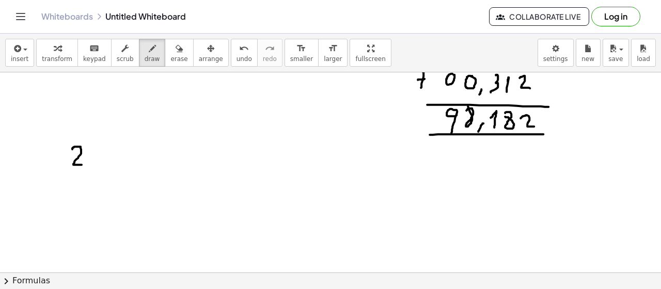
drag, startPoint x: 72, startPoint y: 148, endPoint x: 88, endPoint y: 156, distance: 17.1
drag, startPoint x: 91, startPoint y: 147, endPoint x: 96, endPoint y: 164, distance: 17.3
drag, startPoint x: 101, startPoint y: 165, endPoint x: 100, endPoint y: 170, distance: 5.4
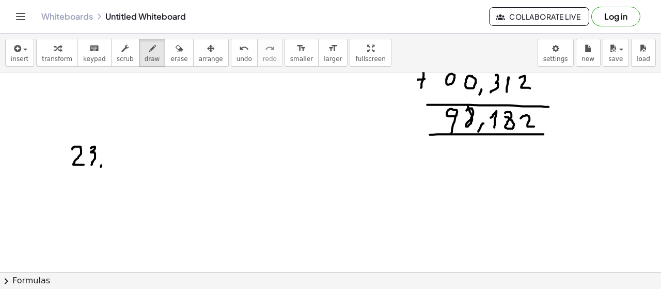
drag, startPoint x: 113, startPoint y: 144, endPoint x: 117, endPoint y: 162, distance: 18.4
drag, startPoint x: 127, startPoint y: 149, endPoint x: 124, endPoint y: 165, distance: 16.3
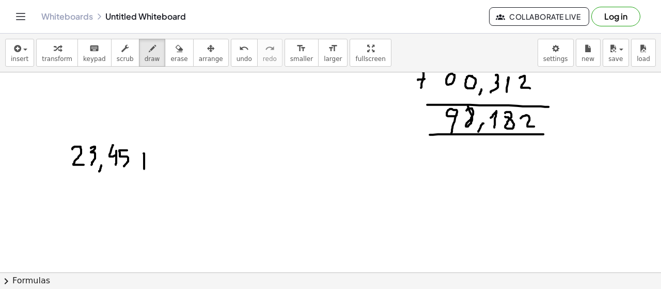
drag, startPoint x: 144, startPoint y: 152, endPoint x: 144, endPoint y: 168, distance: 15.5
drag, startPoint x: 141, startPoint y: 161, endPoint x: 148, endPoint y: 161, distance: 6.7
drag, startPoint x: 159, startPoint y: 146, endPoint x: 165, endPoint y: 163, distance: 18.3
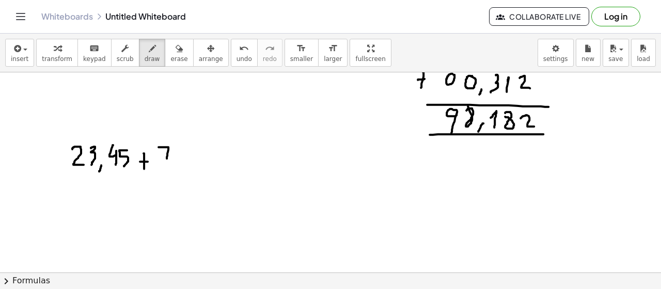
drag, startPoint x: 163, startPoint y: 152, endPoint x: 174, endPoint y: 156, distance: 11.3
drag, startPoint x: 183, startPoint y: 148, endPoint x: 196, endPoint y: 158, distance: 15.9
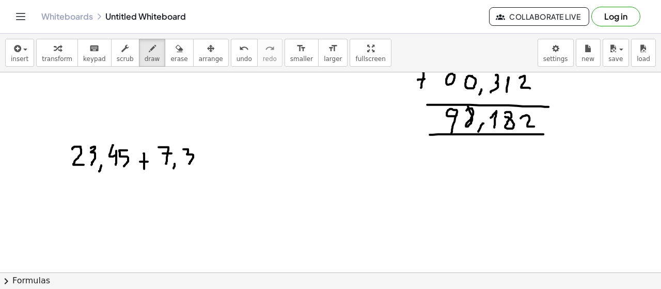
drag, startPoint x: 199, startPoint y: 153, endPoint x: 204, endPoint y: 165, distance: 12.1
drag, startPoint x: 208, startPoint y: 139, endPoint x: 206, endPoint y: 173, distance: 34.2
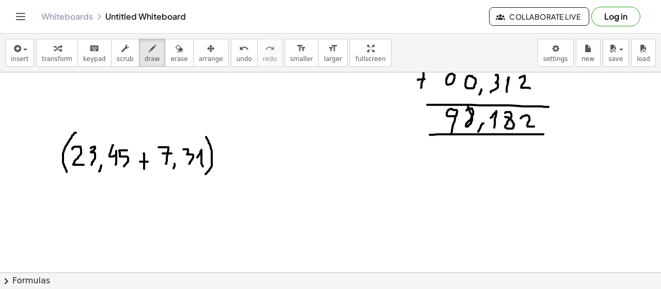
drag, startPoint x: 75, startPoint y: 132, endPoint x: 87, endPoint y: 172, distance: 42.0
drag, startPoint x: 231, startPoint y: 154, endPoint x: 222, endPoint y: 164, distance: 13.2
drag, startPoint x: 224, startPoint y: 154, endPoint x: 229, endPoint y: 163, distance: 10.5
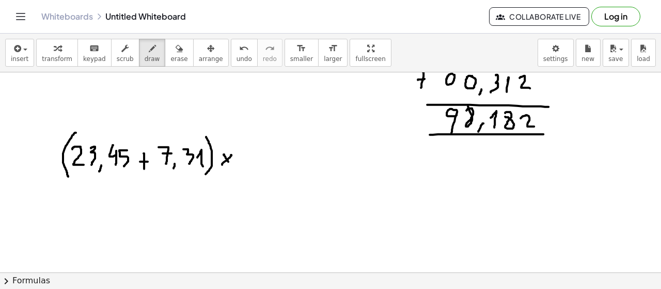
drag, startPoint x: 254, startPoint y: 148, endPoint x: 259, endPoint y: 161, distance: 14.1
drag, startPoint x: 272, startPoint y: 149, endPoint x: 276, endPoint y: 164, distance: 15.7
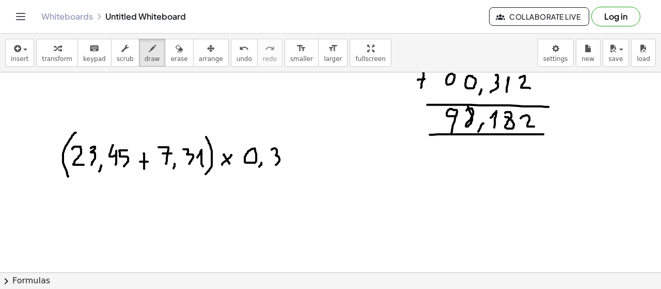
drag, startPoint x: 280, startPoint y: 128, endPoint x: 266, endPoint y: 177, distance: 51.5
drag, startPoint x: 70, startPoint y: 125, endPoint x: 91, endPoint y: 178, distance: 57.8
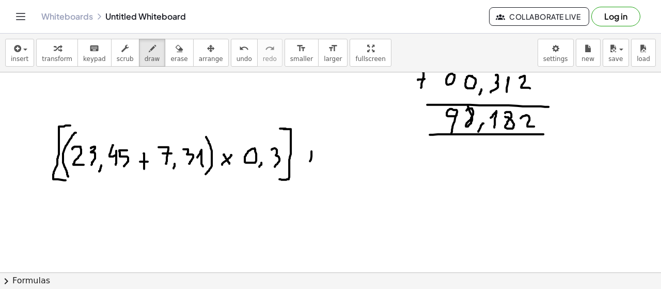
drag, startPoint x: 312, startPoint y: 150, endPoint x: 309, endPoint y: 165, distance: 14.7
drag, startPoint x: 308, startPoint y: 157, endPoint x: 317, endPoint y: 157, distance: 9.3
drag, startPoint x: 337, startPoint y: 146, endPoint x: 337, endPoint y: 164, distance: 17.6
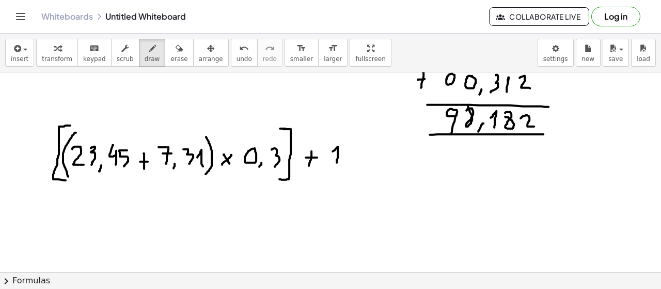
drag, startPoint x: 346, startPoint y: 148, endPoint x: 353, endPoint y: 161, distance: 14.4
drag, startPoint x: 359, startPoint y: 149, endPoint x: 362, endPoint y: 165, distance: 16.3
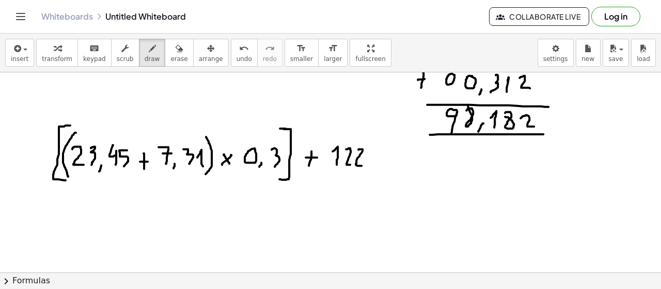
drag, startPoint x: 392, startPoint y: 149, endPoint x: 396, endPoint y: 168, distance: 19.1
drag, startPoint x: 396, startPoint y: 159, endPoint x: 405, endPoint y: 159, distance: 8.8
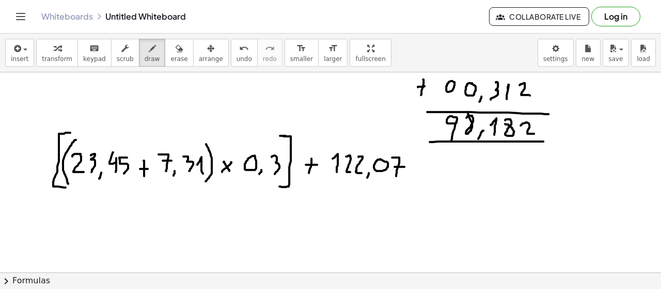
scroll to position [854, 0]
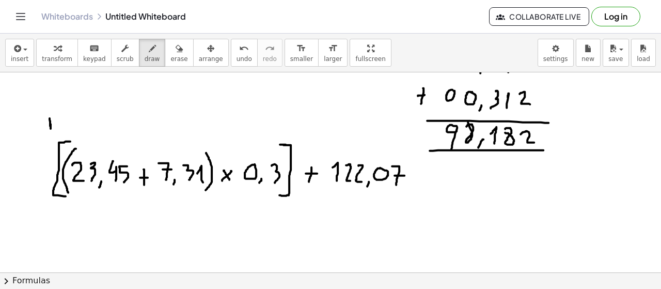
drag, startPoint x: 317, startPoint y: 122, endPoint x: 321, endPoint y: 138, distance: 16.4
drag, startPoint x: 52, startPoint y: 115, endPoint x: 309, endPoint y: 109, distance: 257.4
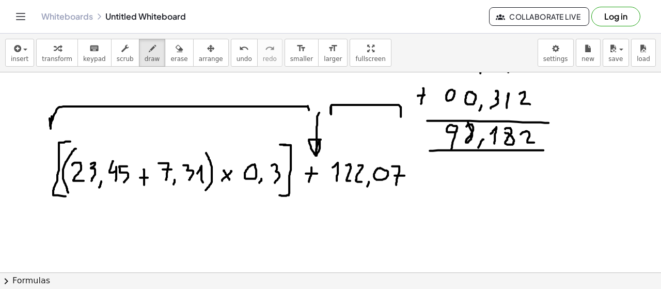
drag, startPoint x: 331, startPoint y: 111, endPoint x: 401, endPoint y: 120, distance: 70.9
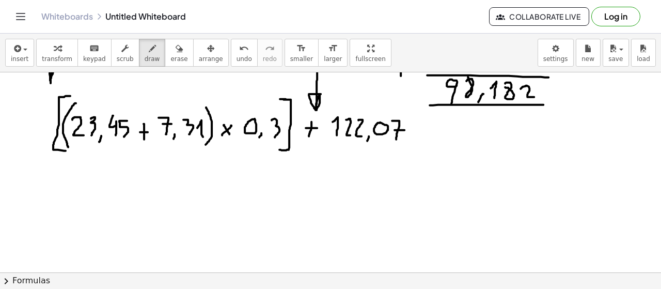
scroll to position [908, 0]
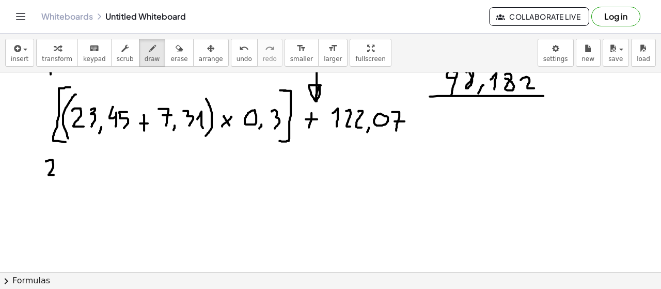
drag, startPoint x: 50, startPoint y: 159, endPoint x: 59, endPoint y: 165, distance: 11.5
drag, startPoint x: 61, startPoint y: 160, endPoint x: 65, endPoint y: 172, distance: 13.1
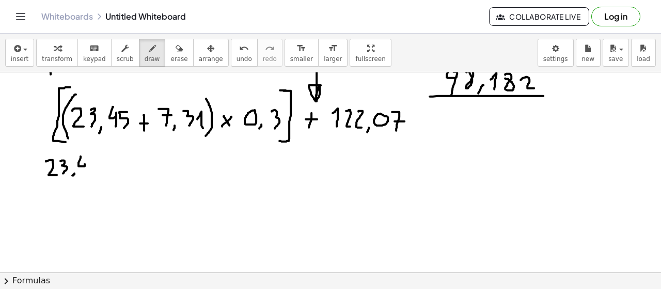
drag, startPoint x: 79, startPoint y: 162, endPoint x: 85, endPoint y: 173, distance: 12.5
drag, startPoint x: 95, startPoint y: 163, endPoint x: 72, endPoint y: 180, distance: 29.1
drag, startPoint x: 26, startPoint y: 185, endPoint x: 23, endPoint y: 193, distance: 7.9
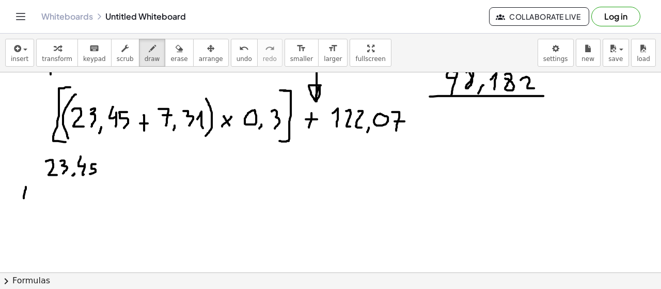
drag, startPoint x: 55, startPoint y: 184, endPoint x: 56, endPoint y: 199, distance: 14.5
drag, startPoint x: 54, startPoint y: 191, endPoint x: 61, endPoint y: 191, distance: 7.7
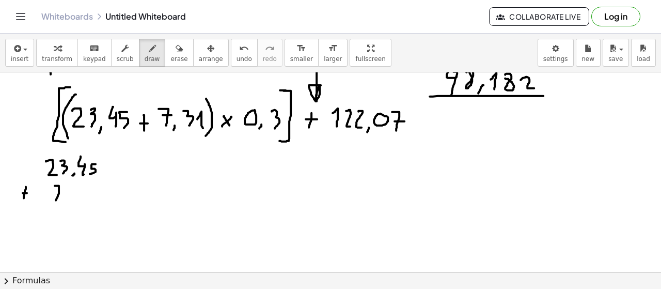
drag, startPoint x: 72, startPoint y: 188, endPoint x: 73, endPoint y: 201, distance: 13.5
drag, startPoint x: 85, startPoint y: 193, endPoint x: 84, endPoint y: 204, distance: 10.9
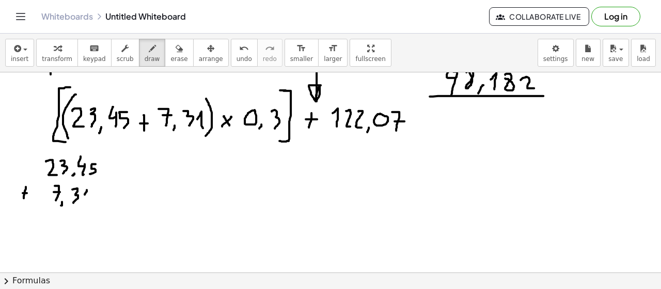
drag, startPoint x: 26, startPoint y: 208, endPoint x: 112, endPoint y: 208, distance: 85.8
drag, startPoint x: 90, startPoint y: 215, endPoint x: 82, endPoint y: 224, distance: 11.7
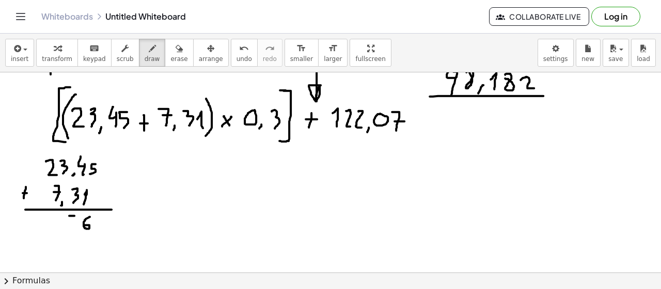
drag, startPoint x: 69, startPoint y: 214, endPoint x: 71, endPoint y: 230, distance: 15.6
drag, startPoint x: 69, startPoint y: 221, endPoint x: 76, endPoint y: 221, distance: 7.2
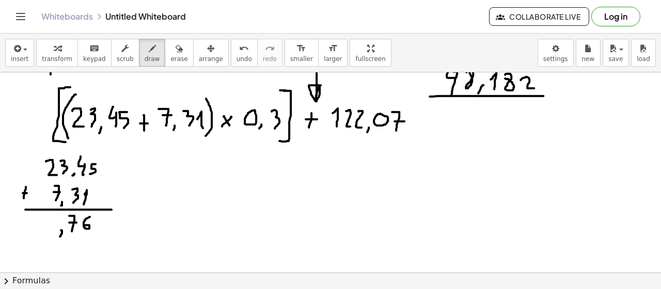
drag, startPoint x: 62, startPoint y: 229, endPoint x: 57, endPoint y: 233, distance: 6.2
drag, startPoint x: 54, startPoint y: 216, endPoint x: 41, endPoint y: 219, distance: 13.2
drag, startPoint x: 37, startPoint y: 216, endPoint x: 39, endPoint y: 231, distance: 15.1
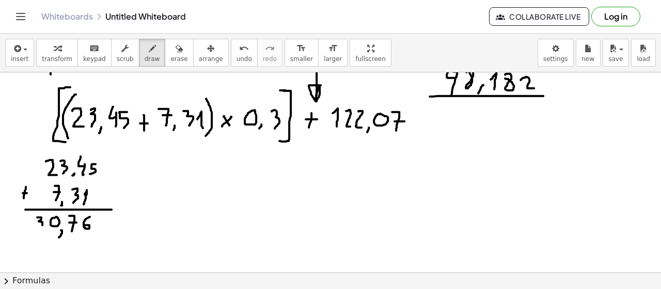
drag, startPoint x: 28, startPoint y: 242, endPoint x: 18, endPoint y: 244, distance: 10.2
drag, startPoint x: 21, startPoint y: 240, endPoint x: 31, endPoint y: 250, distance: 14.6
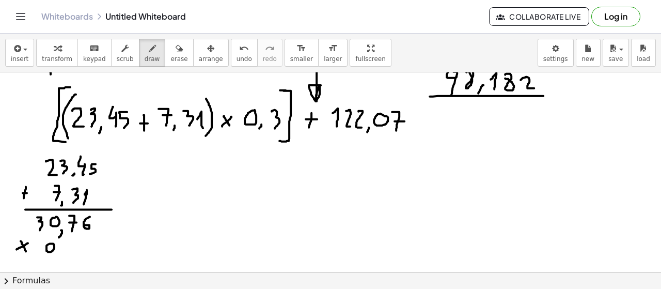
drag, startPoint x: 69, startPoint y: 241, endPoint x: 73, endPoint y: 254, distance: 13.2
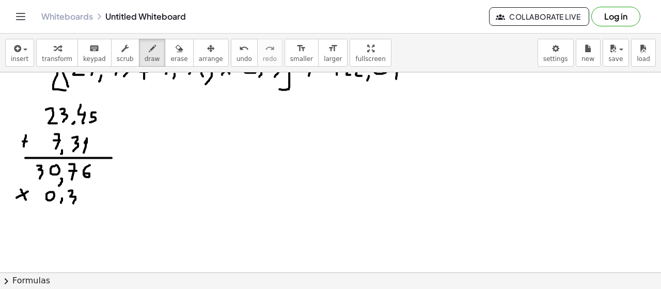
scroll to position [967, 0]
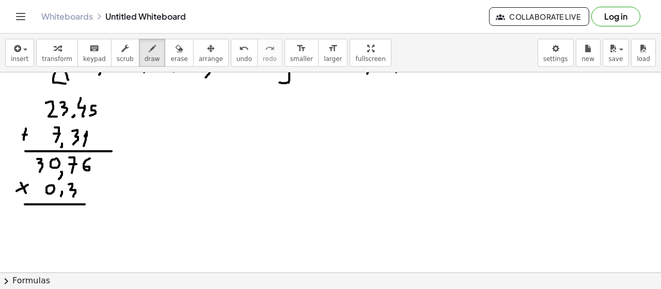
drag, startPoint x: 62, startPoint y: 203, endPoint x: 103, endPoint y: 203, distance: 41.3
drag, startPoint x: 81, startPoint y: 209, endPoint x: 81, endPoint y: 203, distance: 6.2
drag, startPoint x: 61, startPoint y: 211, endPoint x: 66, endPoint y: 219, distance: 9.3
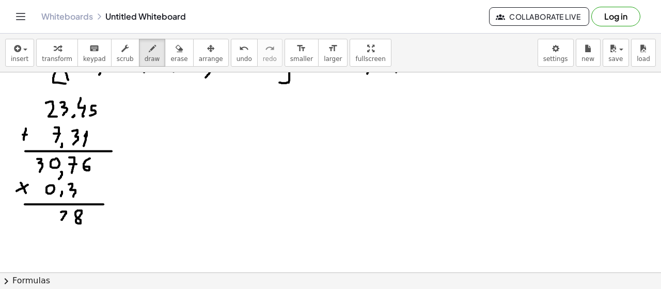
drag, startPoint x: 47, startPoint y: 209, endPoint x: 51, endPoint y: 218, distance: 10.2
drag, startPoint x: 38, startPoint y: 209, endPoint x: 37, endPoint y: 221, distance: 11.5
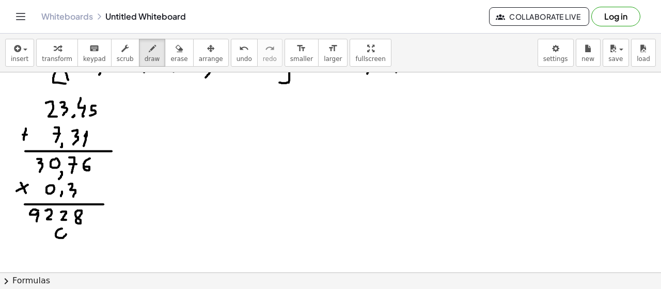
drag, startPoint x: 46, startPoint y: 227, endPoint x: 34, endPoint y: 229, distance: 12.2
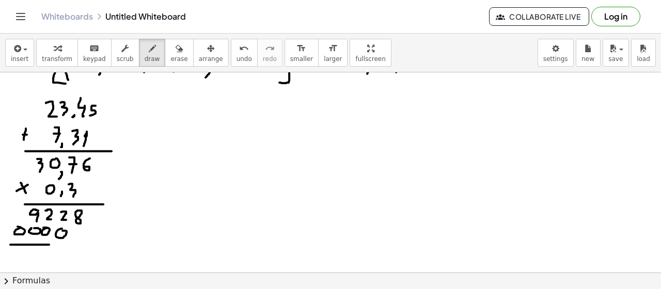
drag, startPoint x: 10, startPoint y: 243, endPoint x: 79, endPoint y: 243, distance: 68.7
drag, startPoint x: 76, startPoint y: 243, endPoint x: 84, endPoint y: 243, distance: 7.7
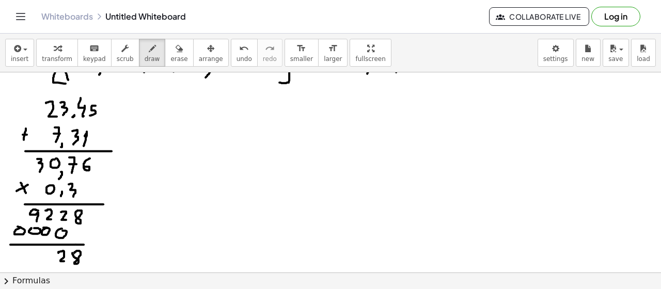
drag, startPoint x: 58, startPoint y: 252, endPoint x: 48, endPoint y: 258, distance: 12.0
drag, startPoint x: 45, startPoint y: 252, endPoint x: 51, endPoint y: 258, distance: 8.4
drag, startPoint x: 35, startPoint y: 247, endPoint x: 29, endPoint y: 261, distance: 15.5
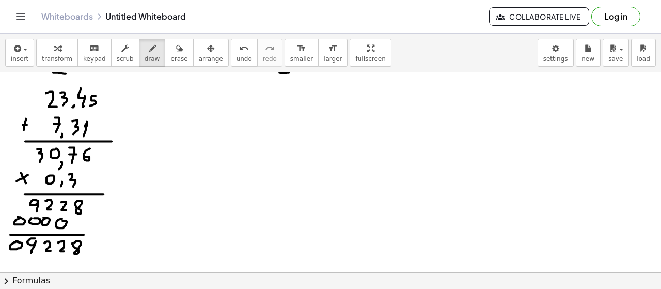
scroll to position [997, 0]
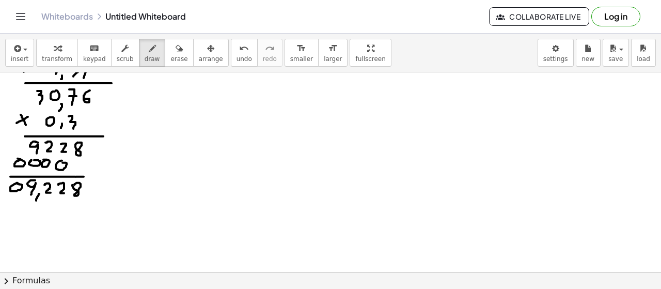
scroll to position [1029, 0]
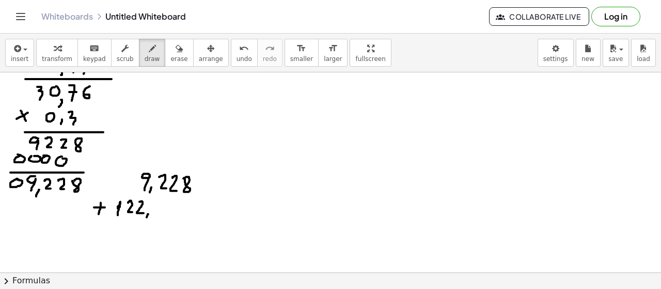
scroll to position [1081, 0]
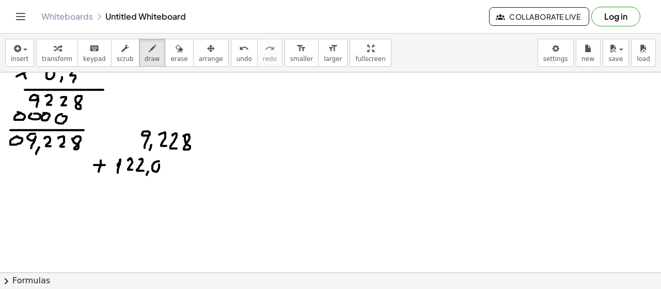
drag, startPoint x: 165, startPoint y: 160, endPoint x: 165, endPoint y: 177, distance: 17.0
drag, startPoint x: 135, startPoint y: 188, endPoint x: 222, endPoint y: 189, distance: 86.3
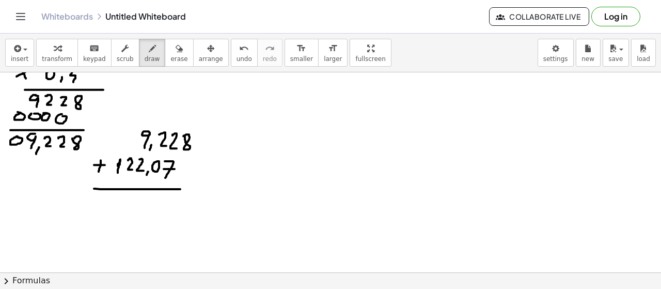
drag, startPoint x: 169, startPoint y: 193, endPoint x: 165, endPoint y: 209, distance: 16.7
drag, startPoint x: 149, startPoint y: 198, endPoint x: 156, endPoint y: 208, distance: 12.3
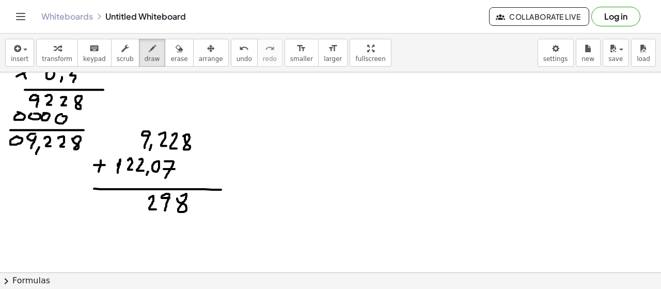
drag, startPoint x: 134, startPoint y: 198, endPoint x: 136, endPoint y: 209, distance: 10.4
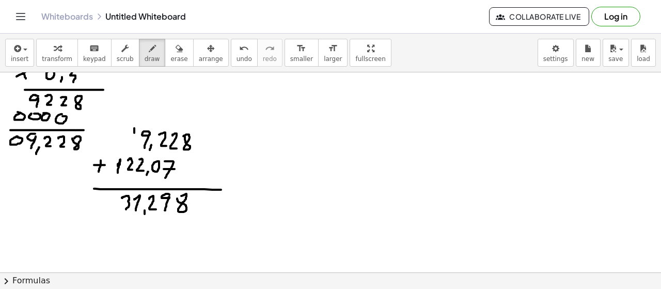
drag, startPoint x: 122, startPoint y: 197, endPoint x: 116, endPoint y: 207, distance: 12.3
drag, startPoint x: 111, startPoint y: 203, endPoint x: 110, endPoint y: 213, distance: 10.3
drag, startPoint x: 94, startPoint y: 221, endPoint x: 202, endPoint y: 222, distance: 108.5
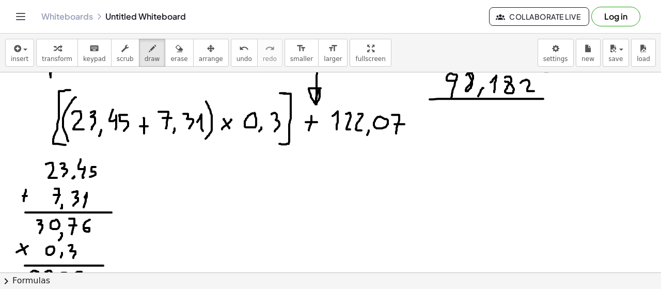
scroll to position [903, 0]
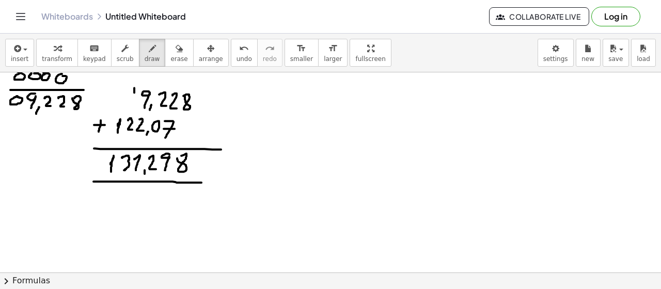
scroll to position [1235, 0]
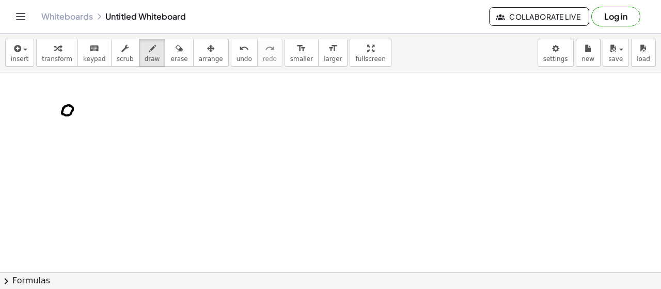
drag, startPoint x: 79, startPoint y: 112, endPoint x: 76, endPoint y: 120, distance: 8.7
drag, startPoint x: 88, startPoint y: 101, endPoint x: 93, endPoint y: 115, distance: 15.2
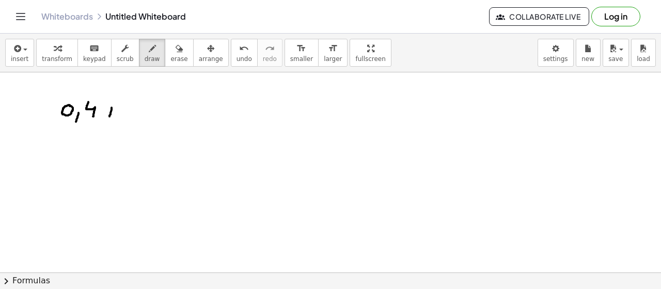
drag, startPoint x: 111, startPoint y: 110, endPoint x: 110, endPoint y: 117, distance: 7.4
drag, startPoint x: 108, startPoint y: 113, endPoint x: 115, endPoint y: 112, distance: 6.7
drag, startPoint x: 132, startPoint y: 104, endPoint x: 131, endPoint y: 117, distance: 13.0
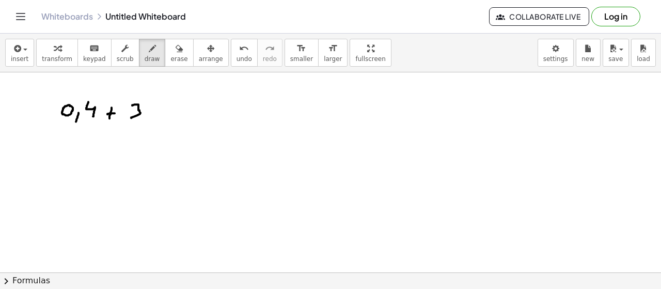
drag, startPoint x: 128, startPoint y: 120, endPoint x: 133, endPoint y: 126, distance: 7.7
drag, startPoint x: 130, startPoint y: 128, endPoint x: 131, endPoint y: 144, distance: 16.6
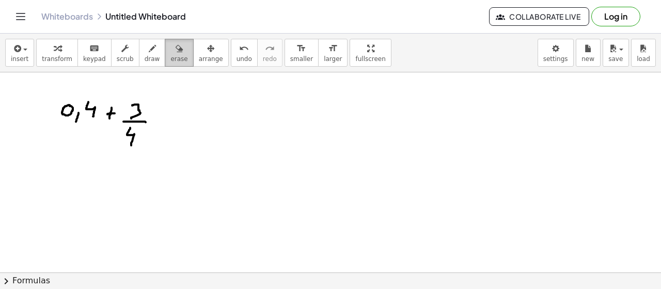
click at [170, 56] on span "erase" at bounding box center [178, 58] width 17 height 7
drag, startPoint x: 118, startPoint y: 124, endPoint x: 122, endPoint y: 67, distance: 57.5
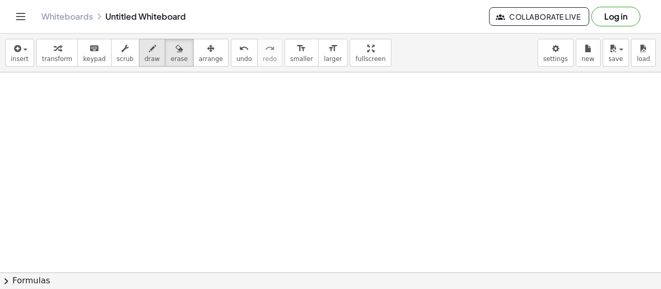
click at [145, 52] on div "button" at bounding box center [152, 48] width 15 height 12
drag, startPoint x: 118, startPoint y: 96, endPoint x: 123, endPoint y: 106, distance: 12.0
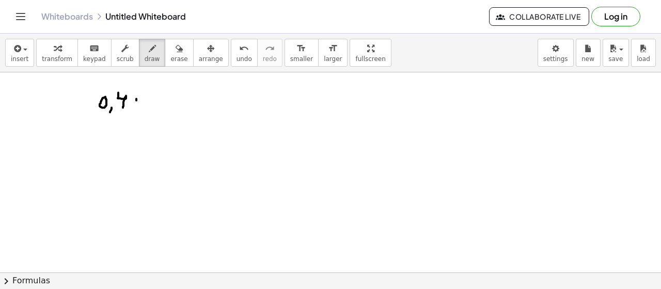
drag, startPoint x: 136, startPoint y: 98, endPoint x: 136, endPoint y: 106, distance: 8.8
drag, startPoint x: 157, startPoint y: 97, endPoint x: 156, endPoint y: 106, distance: 9.4
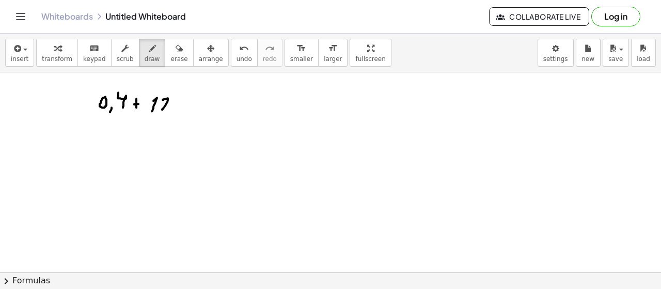
drag, startPoint x: 163, startPoint y: 99, endPoint x: 170, endPoint y: 110, distance: 13.3
drag, startPoint x: 182, startPoint y: 97, endPoint x: 182, endPoint y: 111, distance: 14.5
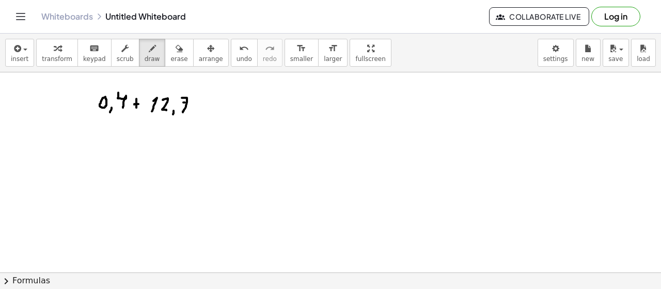
drag, startPoint x: 185, startPoint y: 101, endPoint x: 191, endPoint y: 101, distance: 5.7
drag, startPoint x: 209, startPoint y: 104, endPoint x: 217, endPoint y: 104, distance: 8.3
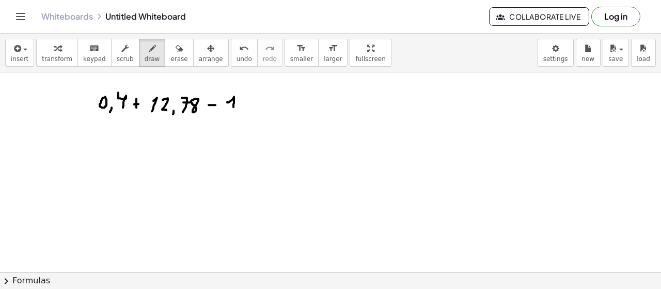
drag, startPoint x: 227, startPoint y: 101, endPoint x: 235, endPoint y: 110, distance: 11.8
drag, startPoint x: 240, startPoint y: 99, endPoint x: 247, endPoint y: 112, distance: 14.4
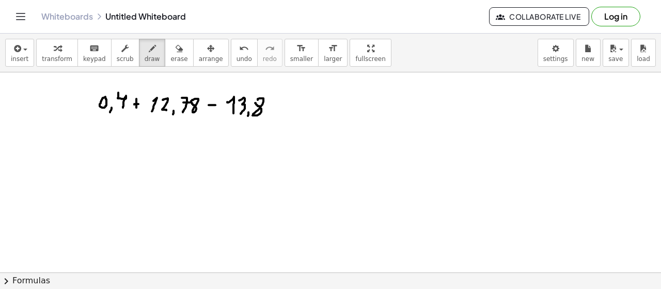
drag, startPoint x: 258, startPoint y: 99, endPoint x: 263, endPoint y: 97, distance: 5.4
drag, startPoint x: 269, startPoint y: 98, endPoint x: 269, endPoint y: 114, distance: 16.0
drag, startPoint x: 280, startPoint y: 89, endPoint x: 268, endPoint y: 123, distance: 35.8
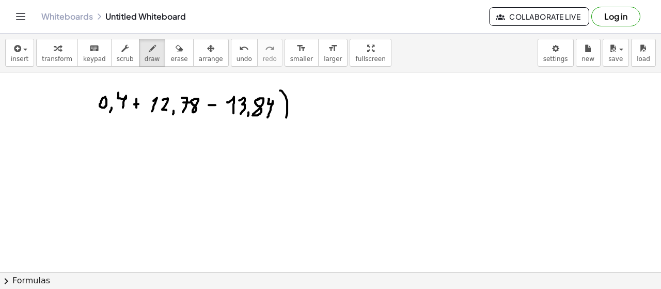
drag, startPoint x: 95, startPoint y: 81, endPoint x: 107, endPoint y: 128, distance: 48.1
drag, startPoint x: 303, startPoint y: 102, endPoint x: 299, endPoint y: 110, distance: 8.8
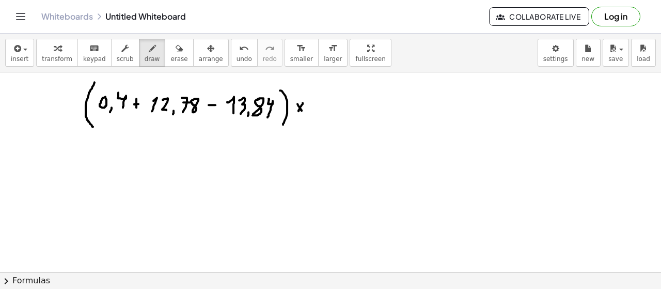
drag, startPoint x: 298, startPoint y: 103, endPoint x: 302, endPoint y: 110, distance: 8.2
drag, startPoint x: 317, startPoint y: 101, endPoint x: 321, endPoint y: 110, distance: 10.2
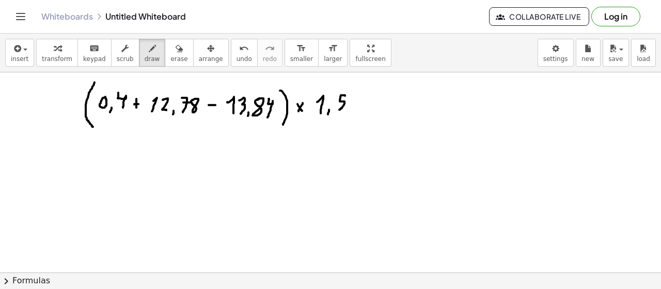
drag, startPoint x: 345, startPoint y: 95, endPoint x: 339, endPoint y: 109, distance: 15.5
drag, startPoint x: 360, startPoint y: 103, endPoint x: 366, endPoint y: 103, distance: 6.7
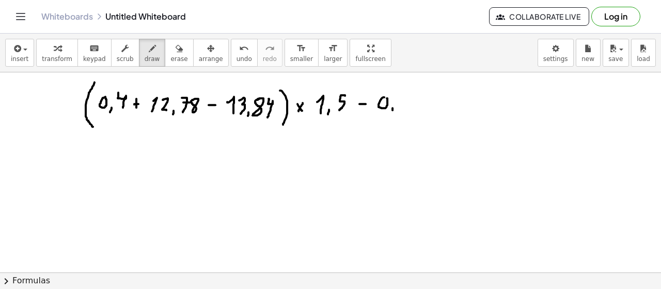
drag, startPoint x: 410, startPoint y: 98, endPoint x: 416, endPoint y: 109, distance: 12.7
drag, startPoint x: 427, startPoint y: 96, endPoint x: 430, endPoint y: 107, distance: 11.8
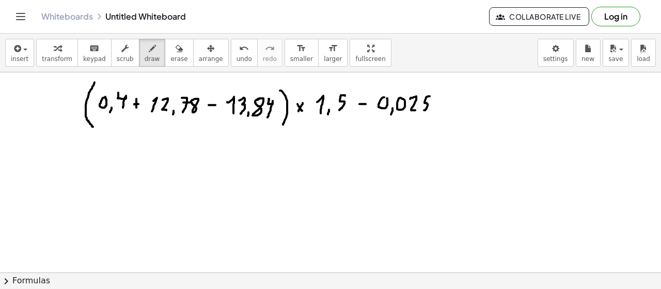
drag, startPoint x: 452, startPoint y: 96, endPoint x: 442, endPoint y: 112, distance: 19.0
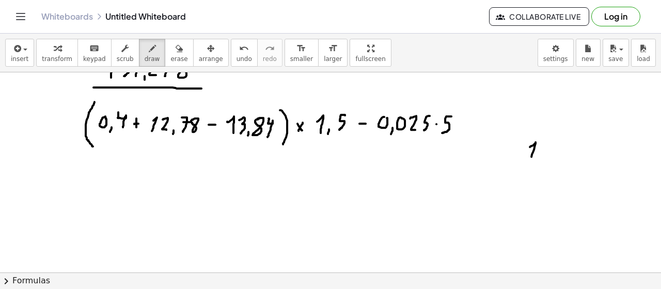
drag, startPoint x: 530, startPoint y: 146, endPoint x: 534, endPoint y: 160, distance: 14.5
drag, startPoint x: 541, startPoint y: 145, endPoint x: 542, endPoint y: 161, distance: 16.1
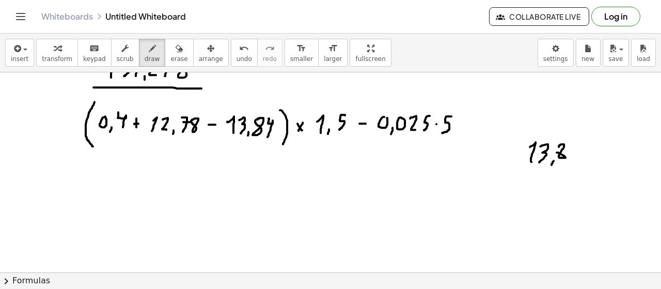
drag, startPoint x: 568, startPoint y: 148, endPoint x: 572, endPoint y: 162, distance: 14.1
drag, startPoint x: 531, startPoint y: 175, endPoint x: 532, endPoint y: 182, distance: 7.3
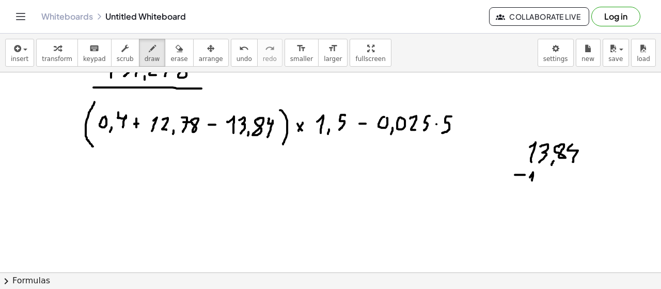
drag, startPoint x: 537, startPoint y: 173, endPoint x: 545, endPoint y: 181, distance: 11.0
drag, startPoint x: 553, startPoint y: 171, endPoint x: 560, endPoint y: 184, distance: 14.8
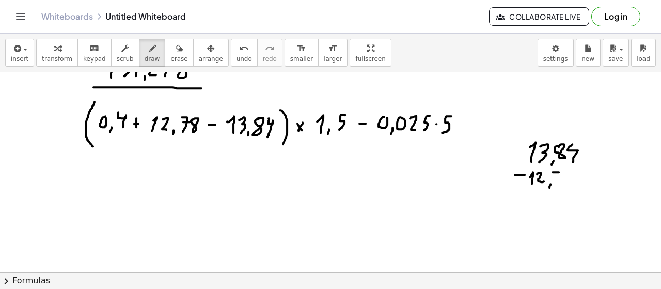
drag, startPoint x: 558, startPoint y: 177, endPoint x: 564, endPoint y: 177, distance: 6.2
drag, startPoint x: 524, startPoint y: 193, endPoint x: 578, endPoint y: 193, distance: 53.7
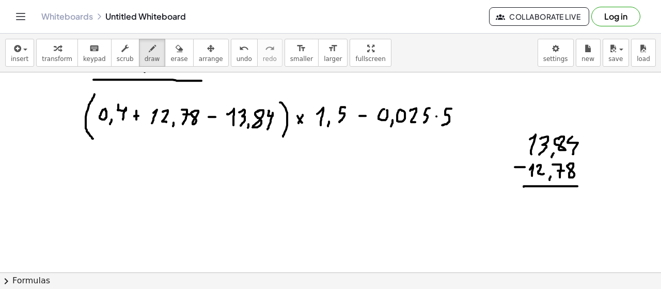
scroll to position [1238, 0]
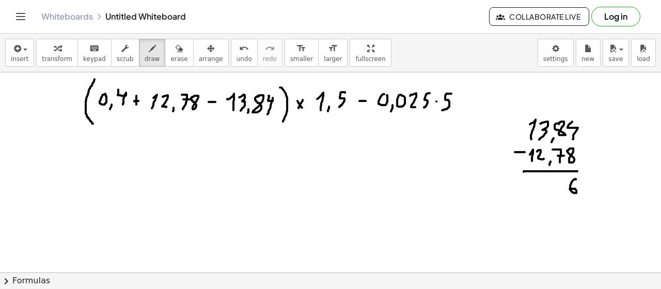
drag, startPoint x: 576, startPoint y: 178, endPoint x: 569, endPoint y: 188, distance: 11.8
drag, startPoint x: 540, startPoint y: 182, endPoint x: 541, endPoint y: 194, distance: 12.4
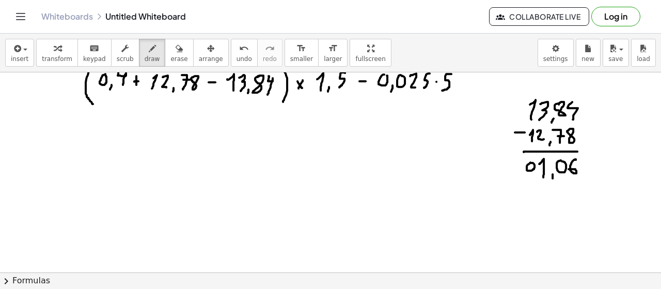
scroll to position [1261, 0]
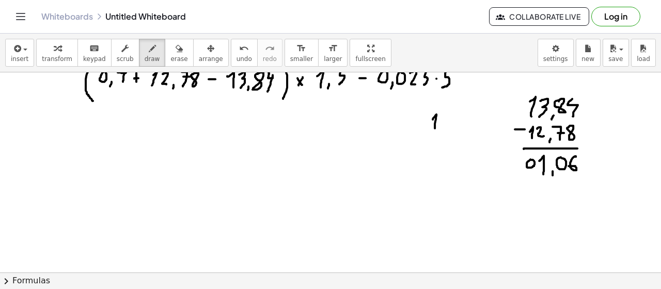
drag, startPoint x: 435, startPoint y: 115, endPoint x: 438, endPoint y: 123, distance: 8.3
drag, startPoint x: 440, startPoint y: 118, endPoint x: 449, endPoint y: 129, distance: 13.9
drag, startPoint x: 453, startPoint y: 127, endPoint x: 454, endPoint y: 133, distance: 5.8
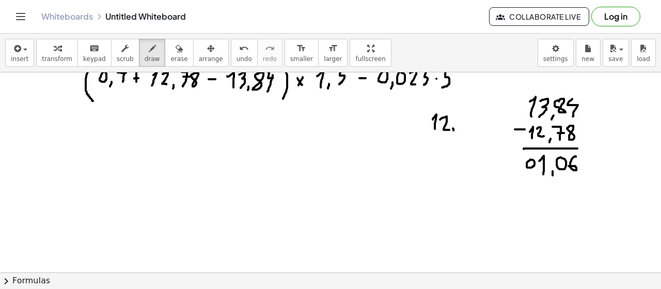
drag, startPoint x: 456, startPoint y: 116, endPoint x: 459, endPoint y: 126, distance: 10.5
drag, startPoint x: 458, startPoint y: 123, endPoint x: 464, endPoint y: 122, distance: 5.8
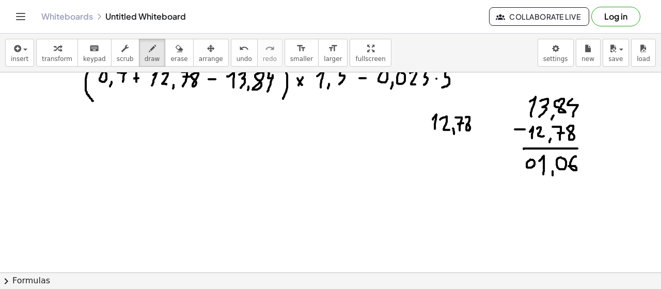
drag, startPoint x: 423, startPoint y: 142, endPoint x: 431, endPoint y: 142, distance: 8.3
drag, startPoint x: 437, startPoint y: 142, endPoint x: 437, endPoint y: 152, distance: 10.8
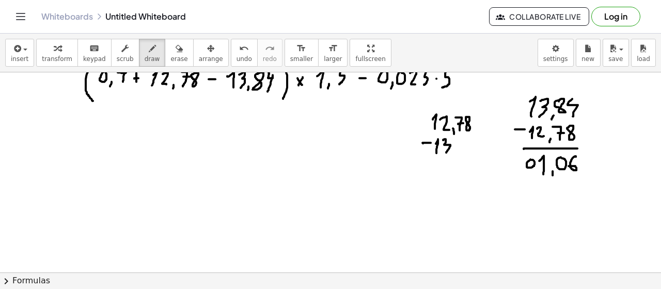
drag, startPoint x: 445, startPoint y: 138, endPoint x: 446, endPoint y: 151, distance: 13.5
drag, startPoint x: 466, startPoint y: 138, endPoint x: 470, endPoint y: 151, distance: 14.1
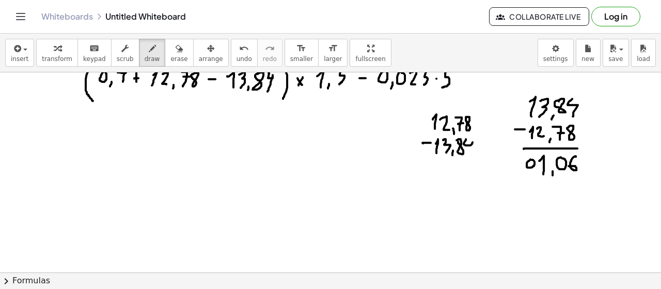
drag, startPoint x: 431, startPoint y: 162, endPoint x: 476, endPoint y: 161, distance: 45.0
drag, startPoint x: 424, startPoint y: 176, endPoint x: 434, endPoint y: 176, distance: 10.8
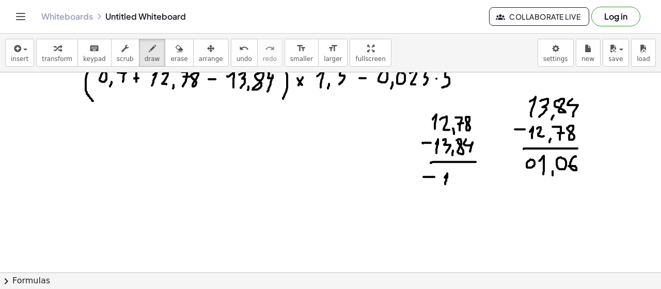
drag, startPoint x: 445, startPoint y: 176, endPoint x: 445, endPoint y: 183, distance: 7.3
drag, startPoint x: 459, startPoint y: 172, endPoint x: 465, endPoint y: 171, distance: 6.2
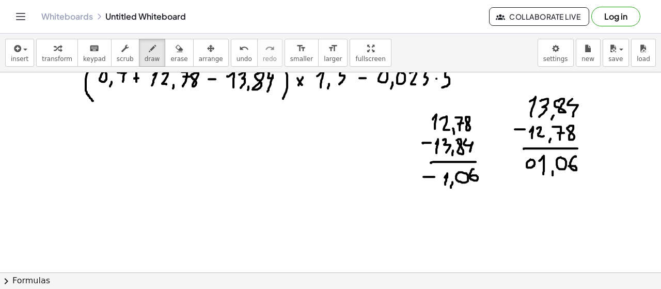
drag, startPoint x: 474, startPoint y: 168, endPoint x: 472, endPoint y: 175, distance: 7.5
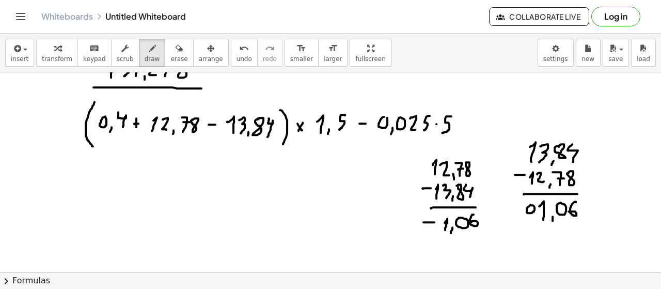
scroll to position [1191, 0]
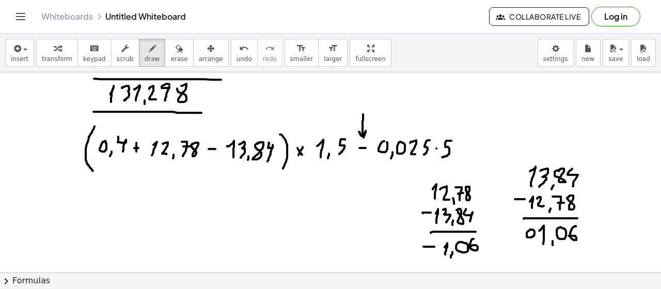
drag, startPoint x: 363, startPoint y: 113, endPoint x: 359, endPoint y: 132, distance: 19.2
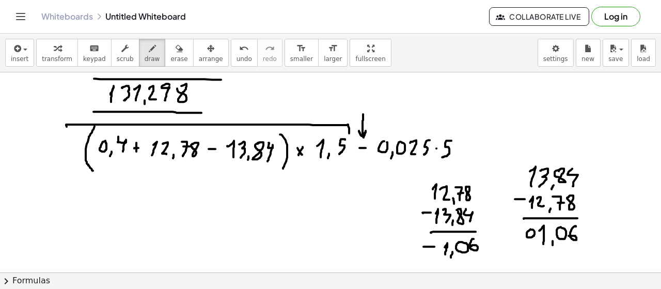
drag, startPoint x: 346, startPoint y: 124, endPoint x: 69, endPoint y: 133, distance: 277.0
drag, startPoint x: 372, startPoint y: 128, endPoint x: 468, endPoint y: 135, distance: 96.4
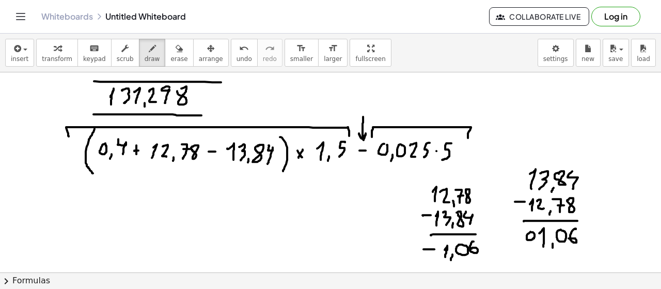
scroll to position [1211, 0]
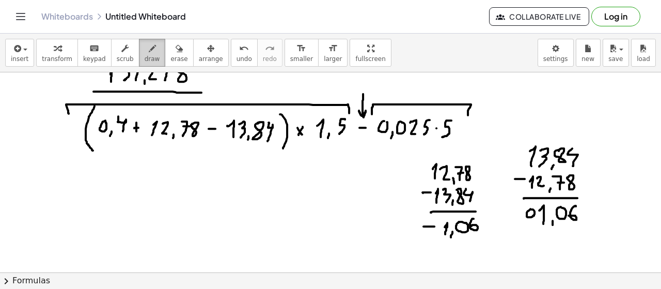
click at [149, 54] on icon "button" at bounding box center [152, 48] width 7 height 12
drag, startPoint x: 93, startPoint y: 134, endPoint x: 129, endPoint y: 138, distance: 36.4
drag, startPoint x: 145, startPoint y: 135, endPoint x: 207, endPoint y: 140, distance: 62.2
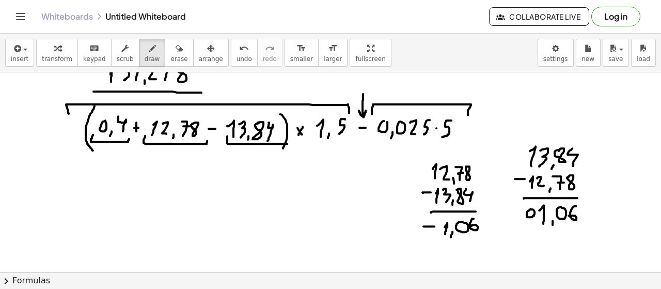
drag, startPoint x: 227, startPoint y: 135, endPoint x: 287, endPoint y: 142, distance: 60.2
drag, startPoint x: 214, startPoint y: 102, endPoint x: 206, endPoint y: 114, distance: 14.9
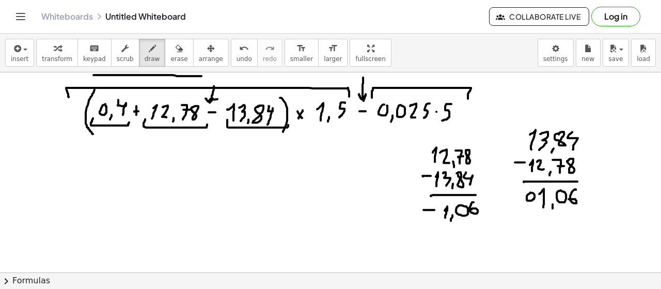
scroll to position [1234, 0]
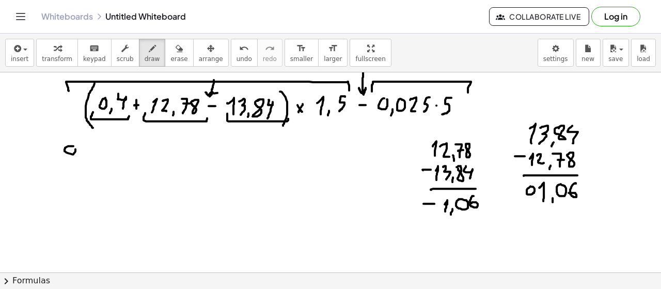
drag, startPoint x: 85, startPoint y: 144, endPoint x: 89, endPoint y: 159, distance: 15.5
drag, startPoint x: 28, startPoint y: 163, endPoint x: 28, endPoint y: 174, distance: 11.4
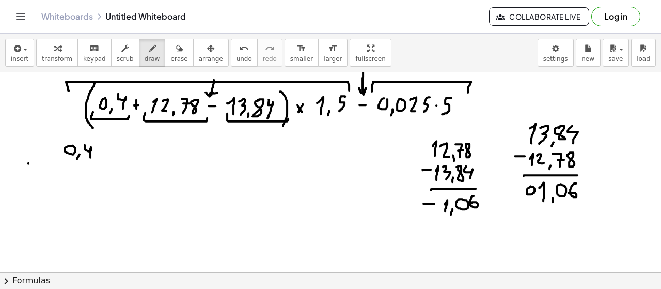
drag, startPoint x: 23, startPoint y: 167, endPoint x: 30, endPoint y: 167, distance: 6.7
drag, startPoint x: 54, startPoint y: 168, endPoint x: 55, endPoint y: 173, distance: 5.4
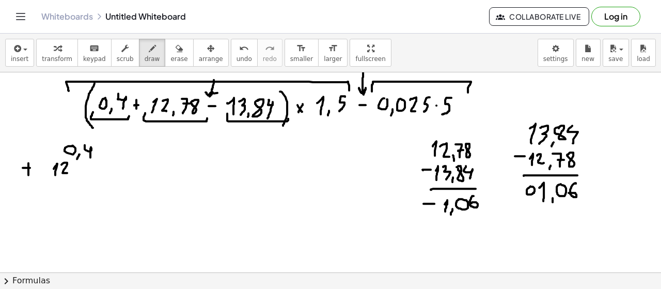
drag, startPoint x: 66, startPoint y: 162, endPoint x: 68, endPoint y: 172, distance: 10.5
drag, startPoint x: 79, startPoint y: 163, endPoint x: 83, endPoint y: 175, distance: 13.1
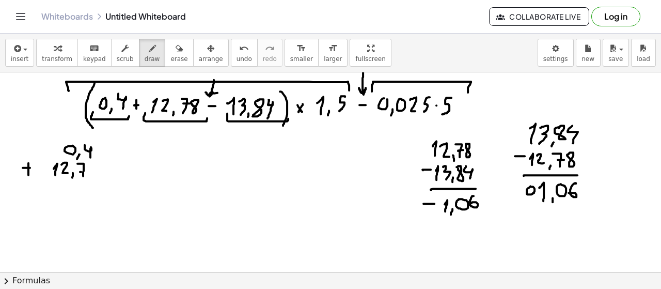
drag, startPoint x: 81, startPoint y: 171, endPoint x: 92, endPoint y: 168, distance: 11.2
drag, startPoint x: 28, startPoint y: 182, endPoint x: 135, endPoint y: 182, distance: 107.5
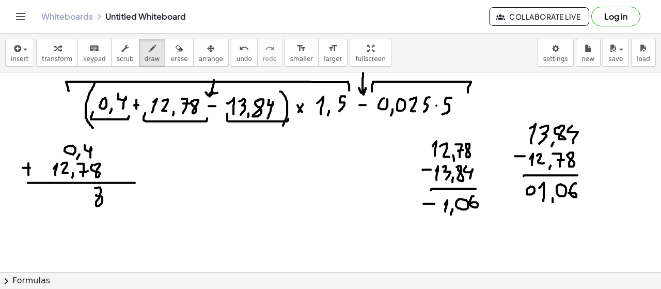
drag, startPoint x: 81, startPoint y: 191, endPoint x: 81, endPoint y: 198, distance: 6.7
drag, startPoint x: 61, startPoint y: 189, endPoint x: 61, endPoint y: 200, distance: 11.9
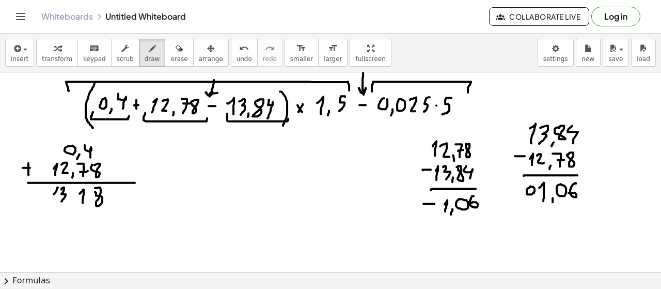
drag, startPoint x: 57, startPoint y: 187, endPoint x: 55, endPoint y: 200, distance: 13.7
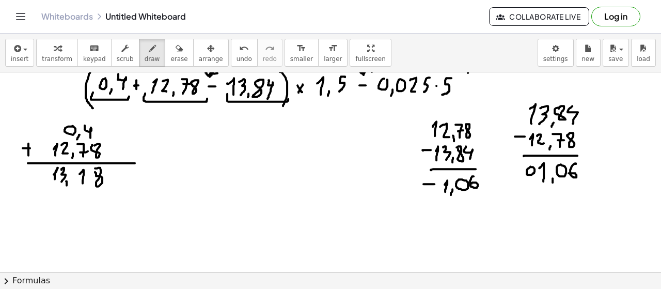
drag, startPoint x: 49, startPoint y: 198, endPoint x: 50, endPoint y: 206, distance: 7.8
drag, startPoint x: 58, startPoint y: 195, endPoint x: 62, endPoint y: 206, distance: 11.9
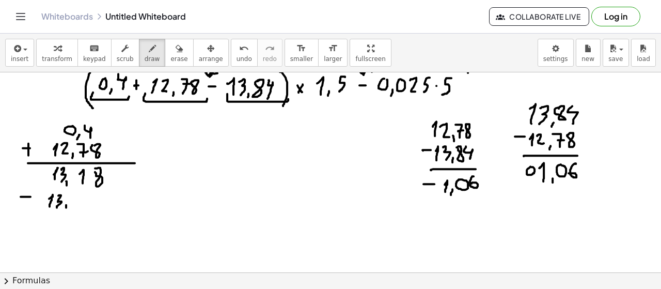
drag, startPoint x: 66, startPoint y: 204, endPoint x: 65, endPoint y: 209, distance: 5.3
drag, startPoint x: 88, startPoint y: 198, endPoint x: 91, endPoint y: 208, distance: 9.8
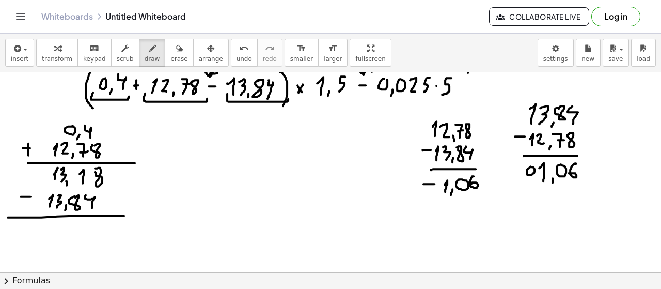
drag, startPoint x: 8, startPoint y: 216, endPoint x: 125, endPoint y: 215, distance: 117.3
drag, startPoint x: 9, startPoint y: 171, endPoint x: 29, endPoint y: 170, distance: 20.2
drag, startPoint x: 24, startPoint y: 167, endPoint x: 26, endPoint y: 177, distance: 10.7
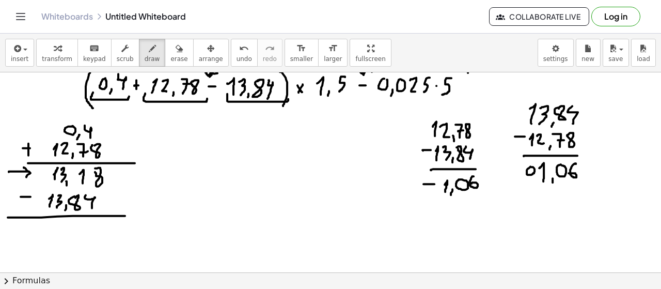
drag, startPoint x: 206, startPoint y: 135, endPoint x: 209, endPoint y: 145, distance: 10.7
drag, startPoint x: 219, startPoint y: 129, endPoint x: 226, endPoint y: 145, distance: 17.1
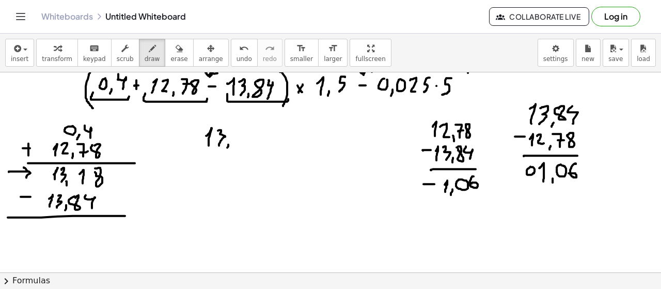
drag, startPoint x: 247, startPoint y: 130, endPoint x: 248, endPoint y: 148, distance: 18.6
drag, startPoint x: 193, startPoint y: 158, endPoint x: 199, endPoint y: 158, distance: 5.7
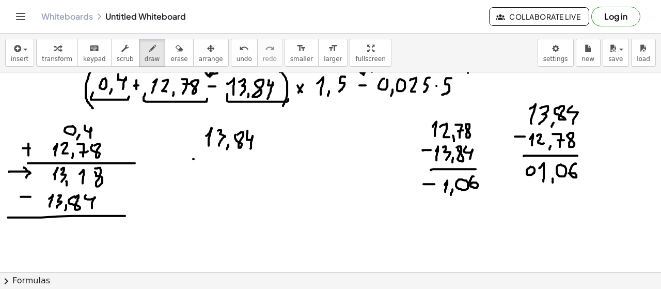
drag, startPoint x: 211, startPoint y: 157, endPoint x: 211, endPoint y: 170, distance: 13.4
drag, startPoint x: 217, startPoint y: 158, endPoint x: 221, endPoint y: 170, distance: 12.9
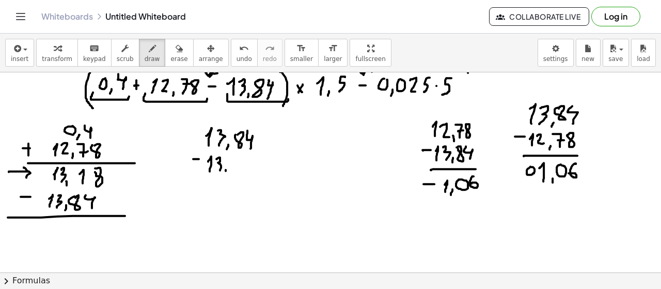
drag, startPoint x: 226, startPoint y: 170, endPoint x: 225, endPoint y: 175, distance: 5.2
drag, startPoint x: 235, startPoint y: 166, endPoint x: 237, endPoint y: 174, distance: 8.2
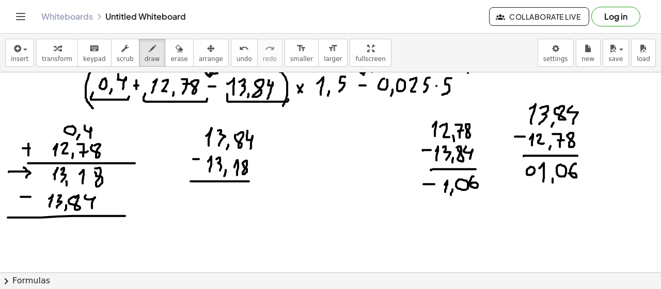
drag, startPoint x: 198, startPoint y: 180, endPoint x: 249, endPoint y: 180, distance: 51.1
drag, startPoint x: 246, startPoint y: 181, endPoint x: 259, endPoint y: 181, distance: 12.9
drag, startPoint x: 250, startPoint y: 185, endPoint x: 244, endPoint y: 192, distance: 9.2
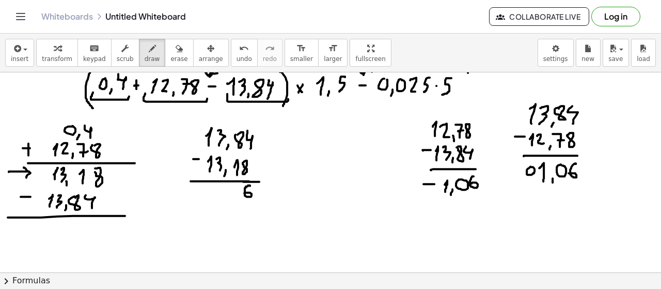
drag, startPoint x: 237, startPoint y: 184, endPoint x: 235, endPoint y: 193, distance: 8.9
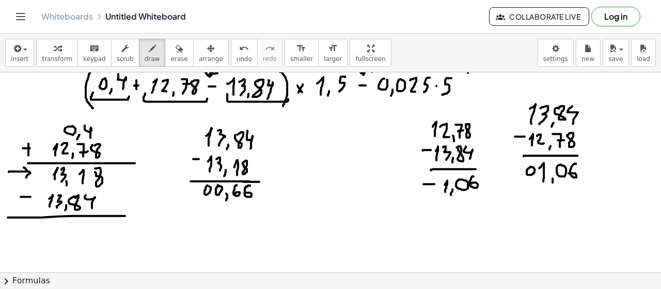
drag, startPoint x: 200, startPoint y: 202, endPoint x: 298, endPoint y: 201, distance: 97.6
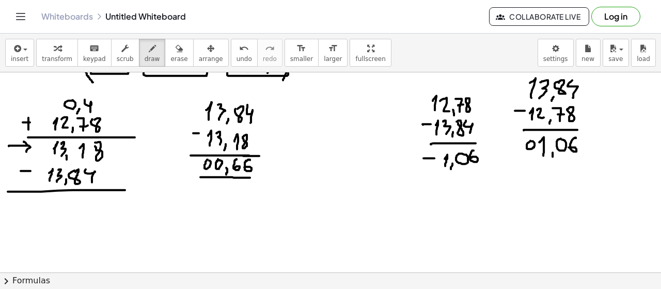
scroll to position [1282, 0]
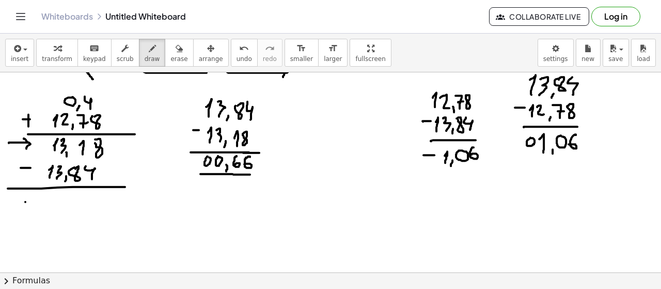
drag, startPoint x: 25, startPoint y: 201, endPoint x: 35, endPoint y: 201, distance: 9.8
drag, startPoint x: 68, startPoint y: 197, endPoint x: 68, endPoint y: 203, distance: 6.2
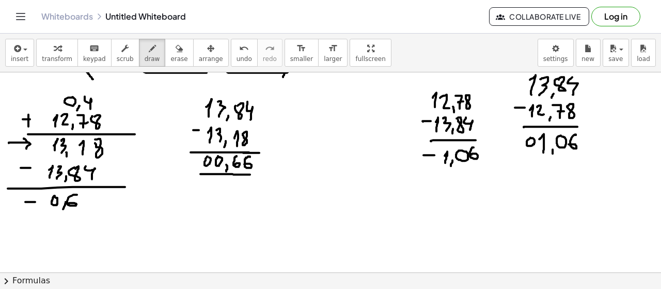
drag, startPoint x: 87, startPoint y: 194, endPoint x: 79, endPoint y: 201, distance: 11.0
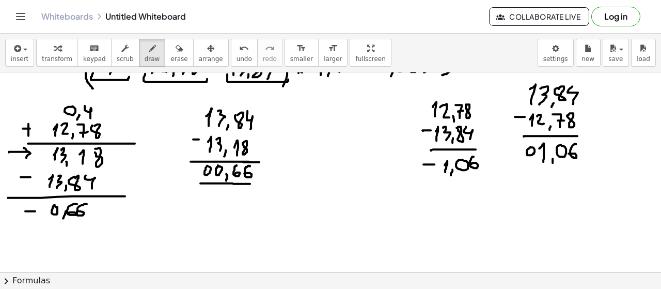
scroll to position [1279, 0]
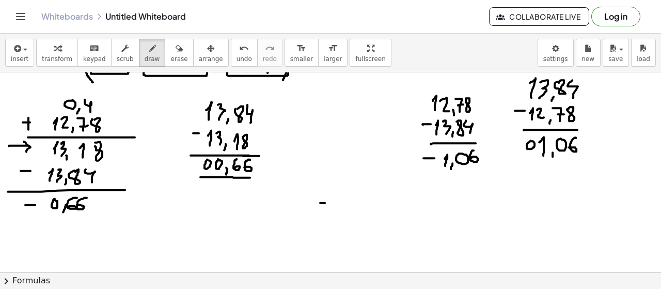
drag, startPoint x: 320, startPoint y: 202, endPoint x: 327, endPoint y: 202, distance: 6.2
drag, startPoint x: 357, startPoint y: 204, endPoint x: 354, endPoint y: 209, distance: 6.0
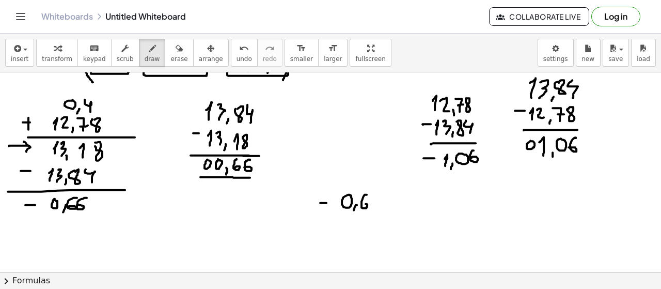
drag, startPoint x: 367, startPoint y: 194, endPoint x: 364, endPoint y: 203, distance: 9.8
drag, startPoint x: 374, startPoint y: 197, endPoint x: 397, endPoint y: 209, distance: 26.8
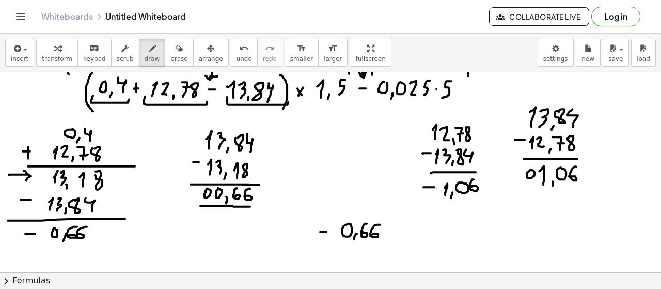
scroll to position [1296, 0]
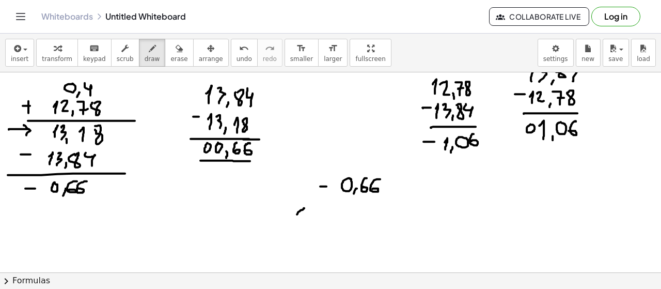
drag, startPoint x: 304, startPoint y: 207, endPoint x: 297, endPoint y: 213, distance: 9.5
drag, startPoint x: 296, startPoint y: 206, endPoint x: 318, endPoint y: 215, distance: 24.4
drag, startPoint x: 343, startPoint y: 212, endPoint x: 348, endPoint y: 220, distance: 9.6
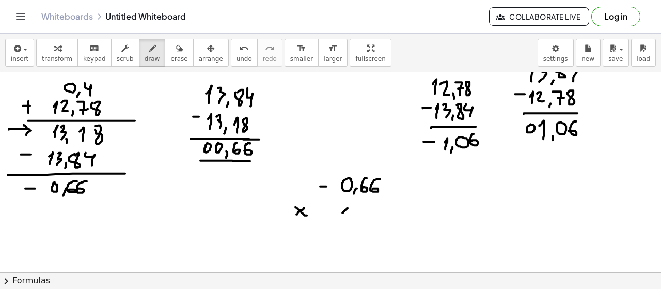
drag, startPoint x: 356, startPoint y: 216, endPoint x: 355, endPoint y: 222, distance: 5.8
drag, startPoint x: 369, startPoint y: 206, endPoint x: 368, endPoint y: 220, distance: 14.0
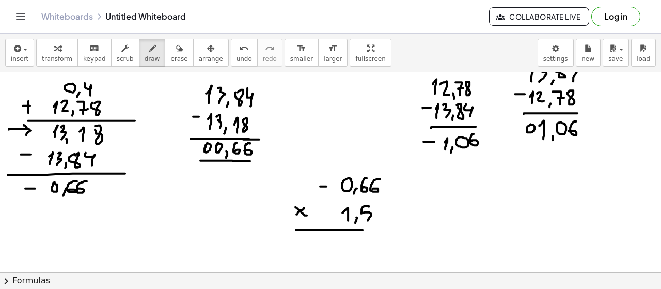
drag, startPoint x: 303, startPoint y: 229, endPoint x: 426, endPoint y: 230, distance: 123.0
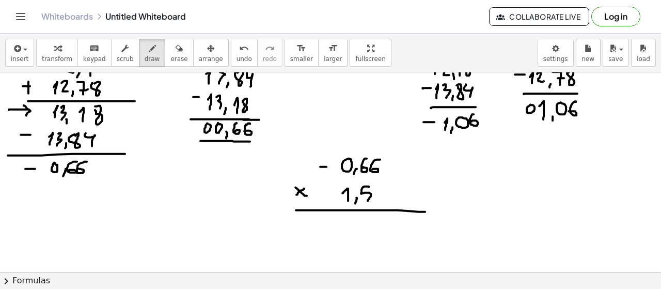
scroll to position [1325, 0]
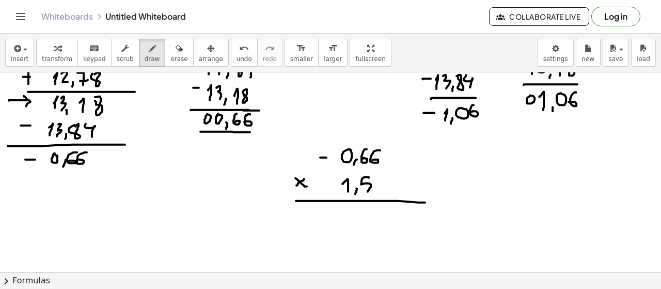
drag, startPoint x: 297, startPoint y: 213, endPoint x: 304, endPoint y: 213, distance: 7.2
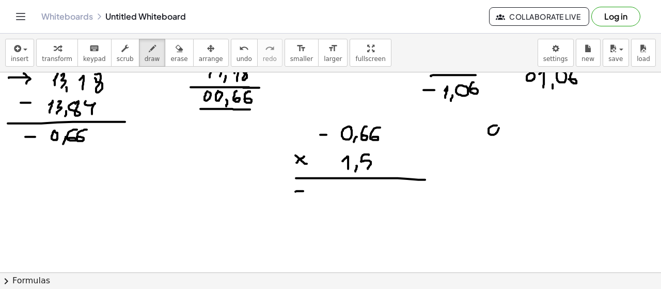
drag, startPoint x: 507, startPoint y: 121, endPoint x: 506, endPoint y: 132, distance: 10.4
drag, startPoint x: 516, startPoint y: 127, endPoint x: 515, endPoint y: 134, distance: 7.8
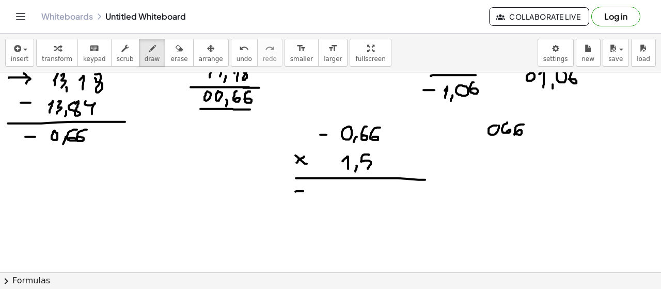
drag, startPoint x: 486, startPoint y: 153, endPoint x: 479, endPoint y: 164, distance: 12.0
drag, startPoint x: 481, startPoint y: 153, endPoint x: 488, endPoint y: 163, distance: 11.9
drag, startPoint x: 494, startPoint y: 158, endPoint x: 500, endPoint y: 165, distance: 9.2
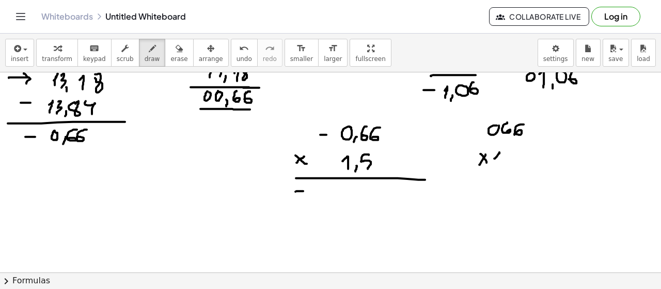
drag, startPoint x: 517, startPoint y: 151, endPoint x: 509, endPoint y: 164, distance: 15.1
drag, startPoint x: 502, startPoint y: 175, endPoint x: 535, endPoint y: 174, distance: 33.6
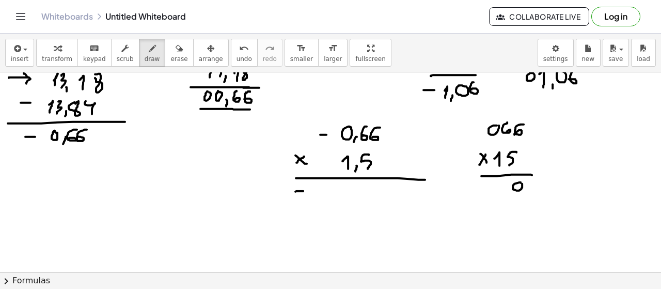
drag, startPoint x: 499, startPoint y: 181, endPoint x: 499, endPoint y: 192, distance: 10.3
drag, startPoint x: 486, startPoint y: 181, endPoint x: 488, endPoint y: 192, distance: 10.4
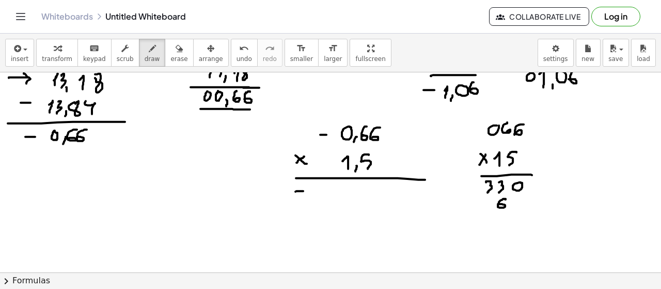
drag, startPoint x: 505, startPoint y: 198, endPoint x: 498, endPoint y: 204, distance: 8.9
drag, startPoint x: 492, startPoint y: 196, endPoint x: 486, endPoint y: 204, distance: 9.9
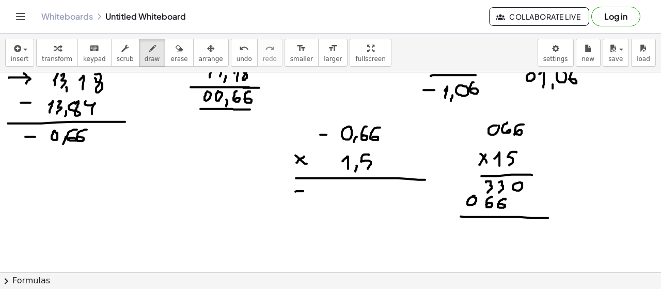
drag, startPoint x: 468, startPoint y: 216, endPoint x: 548, endPoint y: 217, distance: 80.1
drag, startPoint x: 524, startPoint y: 223, endPoint x: 513, endPoint y: 224, distance: 10.9
drag, startPoint x: 505, startPoint y: 222, endPoint x: 492, endPoint y: 231, distance: 15.9
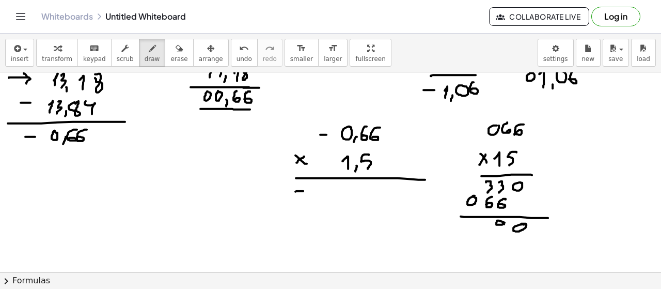
drag, startPoint x: 488, startPoint y: 219, endPoint x: 487, endPoint y: 234, distance: 14.5
drag, startPoint x: 471, startPoint y: 222, endPoint x: 469, endPoint y: 229, distance: 7.5
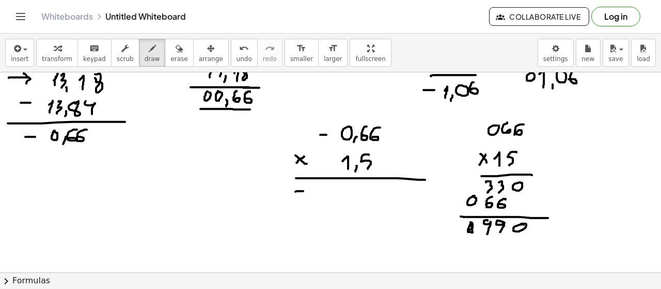
drag, startPoint x: 480, startPoint y: 233, endPoint x: 473, endPoint y: 242, distance: 11.8
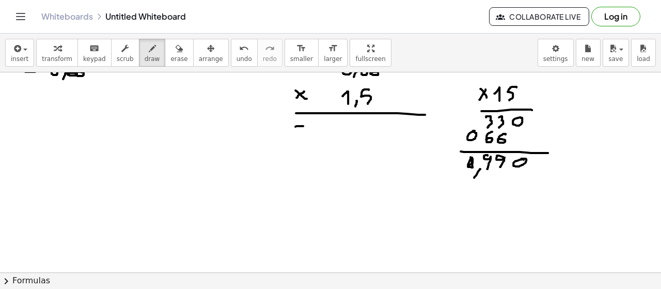
scroll to position [1419, 0]
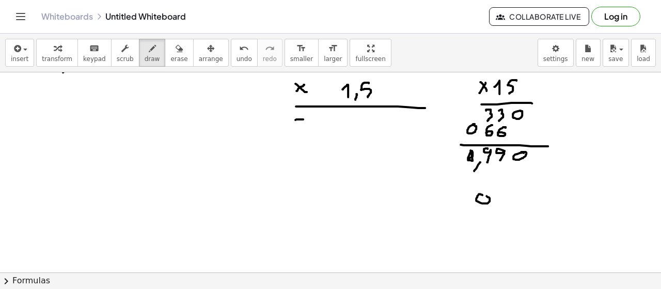
drag, startPoint x: 494, startPoint y: 200, endPoint x: 494, endPoint y: 207, distance: 6.7
drag, startPoint x: 498, startPoint y: 190, endPoint x: 509, endPoint y: 201, distance: 16.1
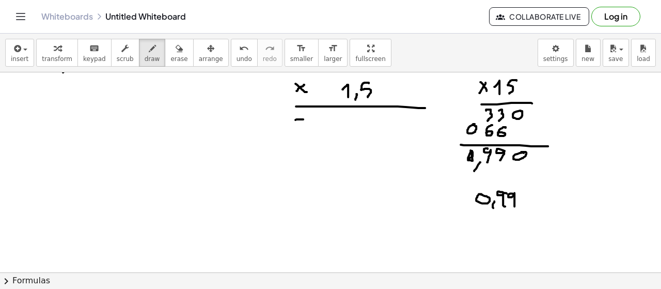
drag, startPoint x: 514, startPoint y: 193, endPoint x: 515, endPoint y: 205, distance: 12.4
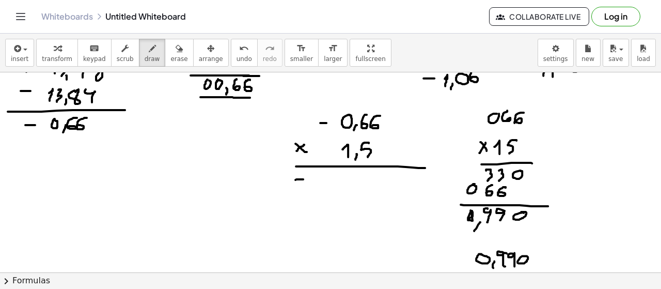
scroll to position [1410, 0]
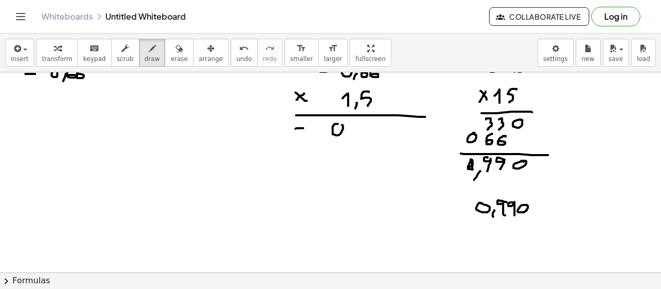
drag, startPoint x: 353, startPoint y: 122, endPoint x: 363, endPoint y: 135, distance: 16.1
drag, startPoint x: 370, startPoint y: 123, endPoint x: 370, endPoint y: 136, distance: 12.9
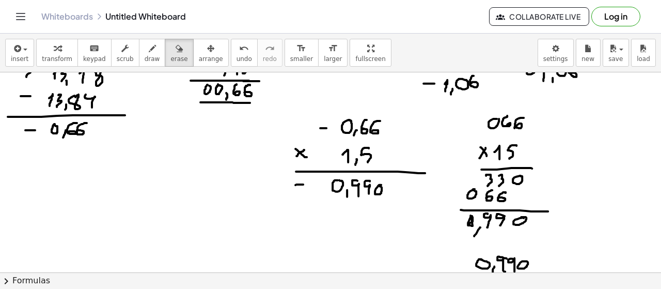
drag, startPoint x: 165, startPoint y: 50, endPoint x: 188, endPoint y: 66, distance: 27.4
click at [176, 50] on icon "button" at bounding box center [179, 48] width 7 height 12
click at [149, 53] on icon "button" at bounding box center [152, 48] width 7 height 12
drag, startPoint x: 276, startPoint y: 123, endPoint x: 306, endPoint y: 124, distance: 30.0
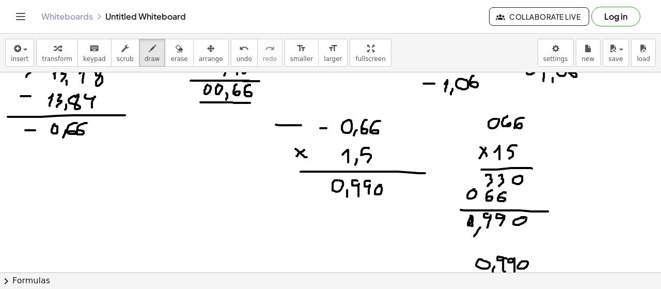
drag, startPoint x: 304, startPoint y: 116, endPoint x: 301, endPoint y: 134, distance: 17.8
drag, startPoint x: 407, startPoint y: 154, endPoint x: 382, endPoint y: 152, distance: 25.4
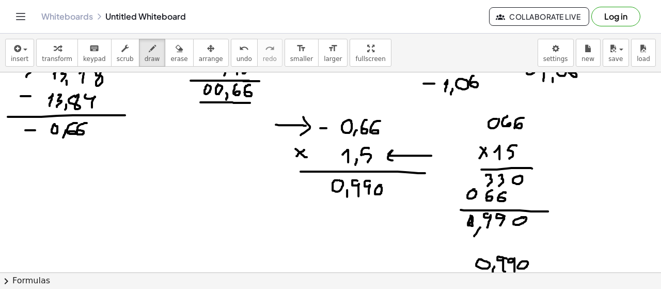
drag, startPoint x: 309, startPoint y: 184, endPoint x: 315, endPoint y: 184, distance: 5.7
drag, startPoint x: 313, startPoint y: 206, endPoint x: 414, endPoint y: 205, distance: 101.3
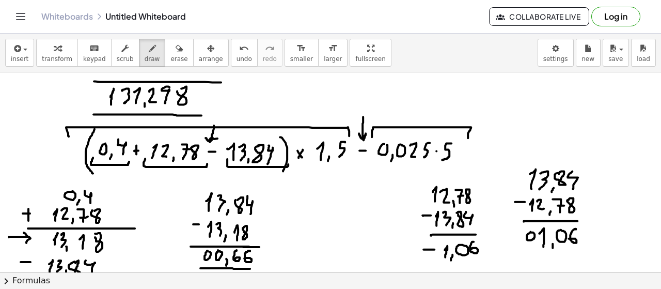
scroll to position [1178, 0]
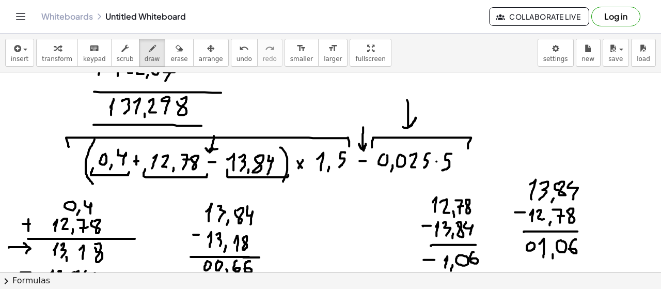
drag, startPoint x: 407, startPoint y: 99, endPoint x: 396, endPoint y: 119, distance: 23.3
drag, startPoint x: 533, startPoint y: 84, endPoint x: 531, endPoint y: 91, distance: 7.5
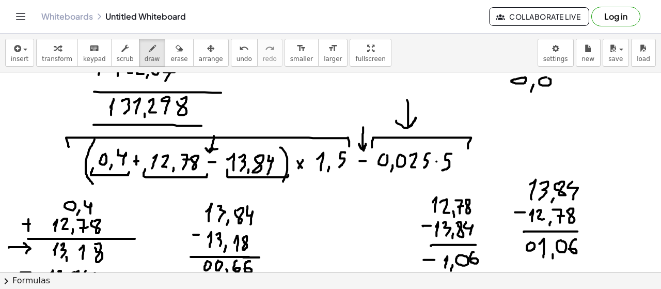
drag, startPoint x: 561, startPoint y: 77, endPoint x: 566, endPoint y: 76, distance: 5.3
drag, startPoint x: 566, startPoint y: 76, endPoint x: 580, endPoint y: 83, distance: 15.7
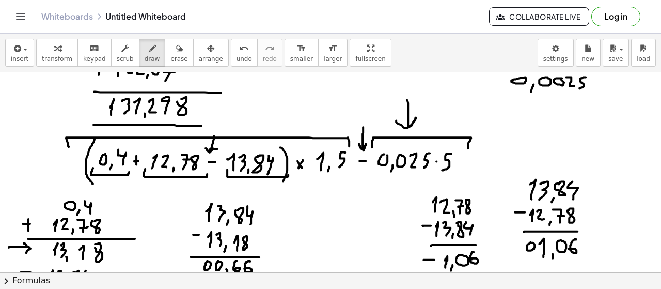
drag, startPoint x: 582, startPoint y: 77, endPoint x: 552, endPoint y: 101, distance: 38.2
drag, startPoint x: 508, startPoint y: 92, endPoint x: 501, endPoint y: 97, distance: 8.6
drag, startPoint x: 508, startPoint y: 96, endPoint x: 516, endPoint y: 98, distance: 8.4
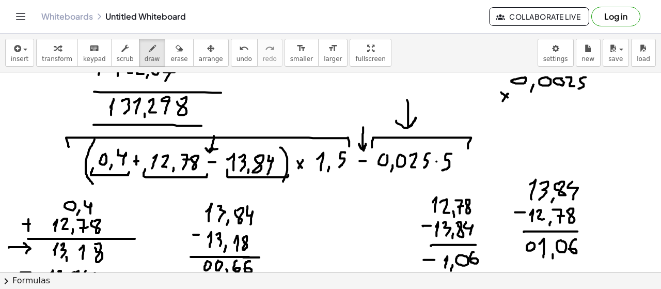
drag, startPoint x: 579, startPoint y: 94, endPoint x: 541, endPoint y: 110, distance: 40.7
drag, startPoint x: 574, startPoint y: 112, endPoint x: 603, endPoint y: 112, distance: 28.9
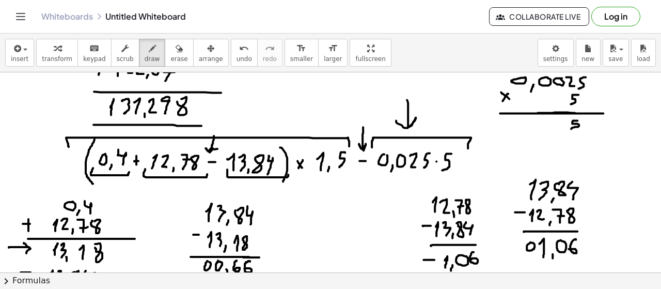
drag, startPoint x: 578, startPoint y: 119, endPoint x: 571, endPoint y: 128, distance: 10.7
drag, startPoint x: 560, startPoint y: 118, endPoint x: 565, endPoint y: 128, distance: 11.1
drag, startPoint x: 553, startPoint y: 116, endPoint x: 552, endPoint y: 128, distance: 11.4
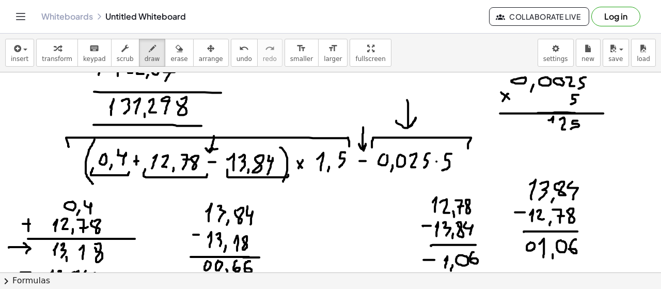
drag, startPoint x: 536, startPoint y: 125, endPoint x: 532, endPoint y: 132, distance: 7.9
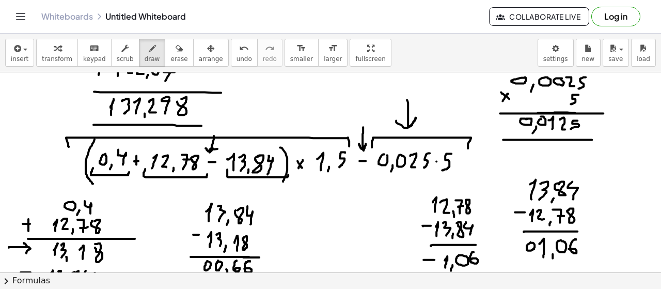
drag, startPoint x: 504, startPoint y: 138, endPoint x: 592, endPoint y: 138, distance: 87.8
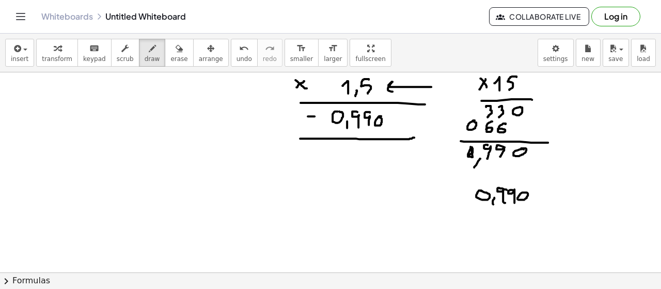
scroll to position [1375, 0]
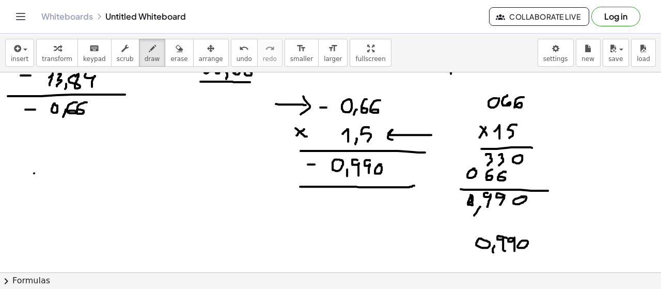
drag, startPoint x: 34, startPoint y: 172, endPoint x: 42, endPoint y: 172, distance: 7.7
drag, startPoint x: 53, startPoint y: 171, endPoint x: 60, endPoint y: 168, distance: 7.9
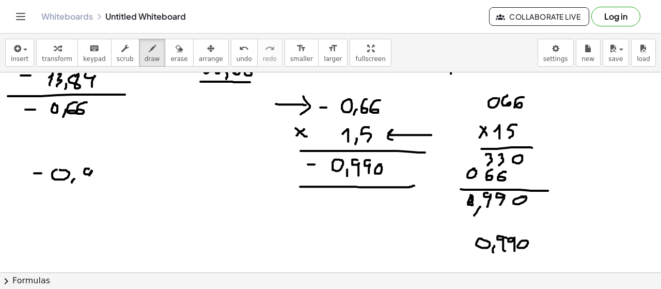
drag, startPoint x: 89, startPoint y: 168, endPoint x: 89, endPoint y: 180, distance: 11.9
drag, startPoint x: 102, startPoint y: 167, endPoint x: 101, endPoint y: 179, distance: 12.0
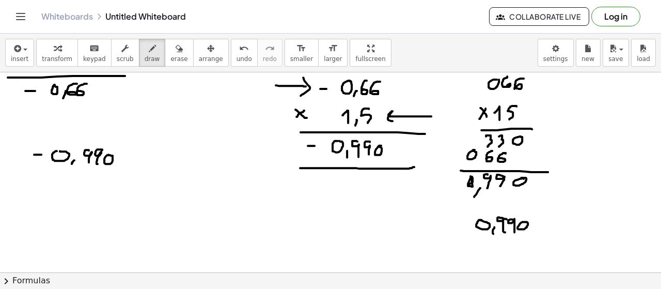
scroll to position [1458, 0]
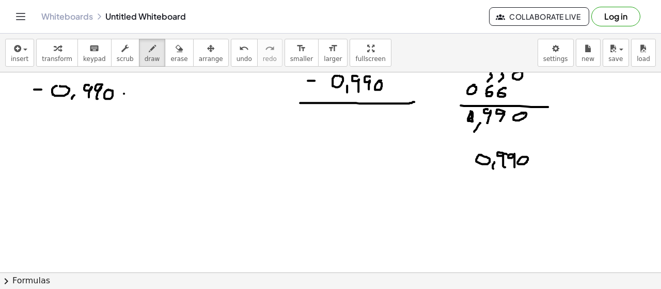
drag, startPoint x: 124, startPoint y: 92, endPoint x: 130, endPoint y: 92, distance: 6.2
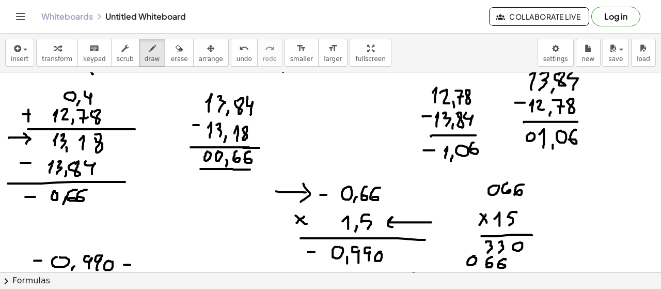
scroll to position [1308, 0]
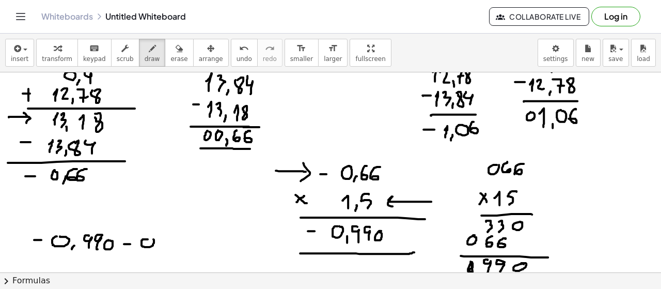
drag, startPoint x: 142, startPoint y: 239, endPoint x: 150, endPoint y: 238, distance: 7.8
drag, startPoint x: 160, startPoint y: 244, endPoint x: 158, endPoint y: 250, distance: 5.6
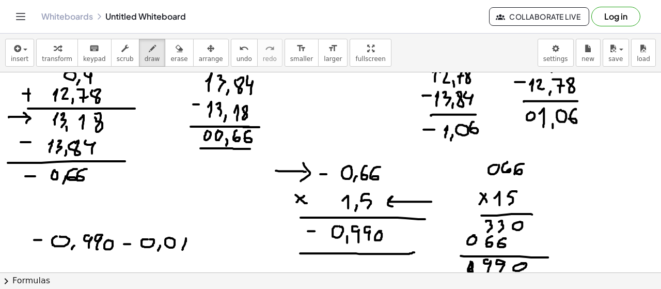
drag, startPoint x: 191, startPoint y: 239, endPoint x: 201, endPoint y: 243, distance: 11.1
drag, startPoint x: 193, startPoint y: 239, endPoint x: 207, endPoint y: 245, distance: 14.8
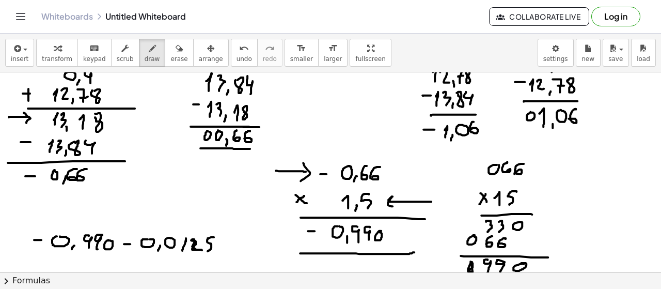
drag, startPoint x: 214, startPoint y: 236, endPoint x: 353, endPoint y: 251, distance: 140.2
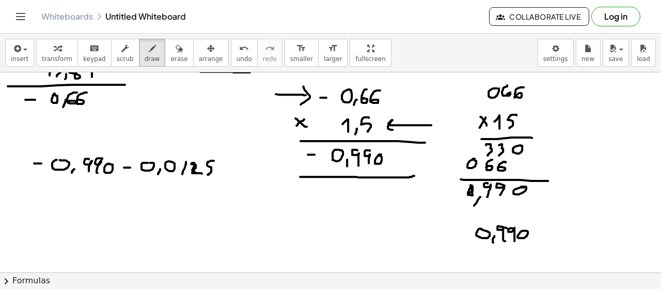
scroll to position [1392, 0]
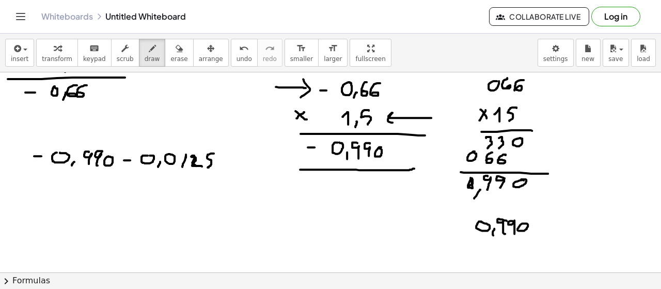
drag, startPoint x: 76, startPoint y: 205, endPoint x: 85, endPoint y: 201, distance: 9.5
drag, startPoint x: 108, startPoint y: 202, endPoint x: 119, endPoint y: 209, distance: 13.5
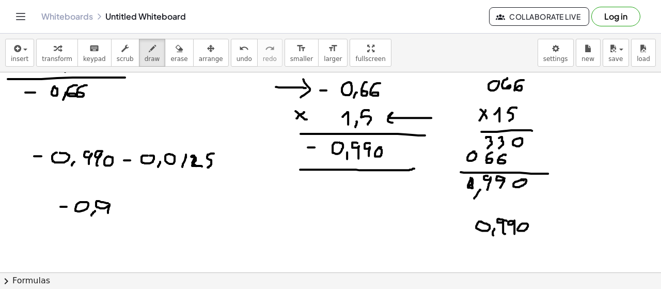
drag, startPoint x: 124, startPoint y: 202, endPoint x: 154, endPoint y: 223, distance: 36.4
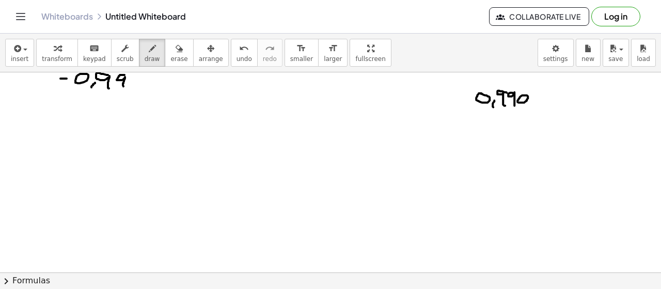
scroll to position [1547, 0]
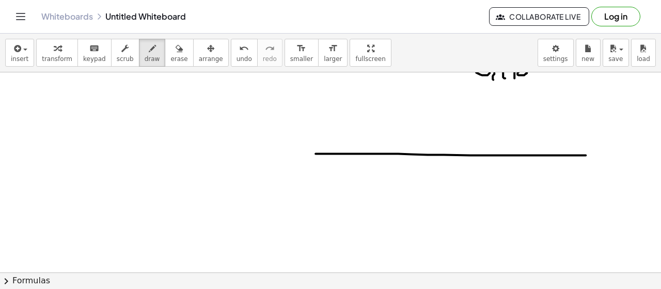
drag, startPoint x: 398, startPoint y: 152, endPoint x: 587, endPoint y: 154, distance: 188.6
drag, startPoint x: 446, startPoint y: 148, endPoint x: 449, endPoint y: 161, distance: 13.2
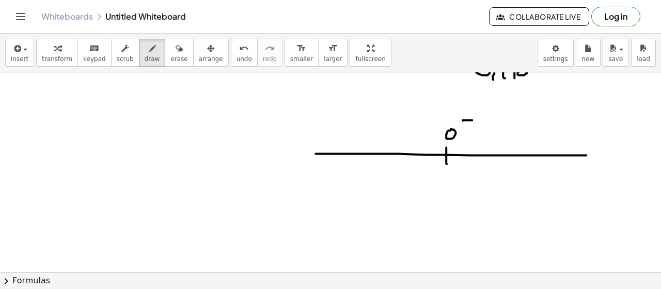
drag, startPoint x: 463, startPoint y: 119, endPoint x: 549, endPoint y: 118, distance: 85.8
drag, startPoint x: 540, startPoint y: 113, endPoint x: 543, endPoint y: 127, distance: 13.8
drag, startPoint x: 566, startPoint y: 114, endPoint x: 566, endPoint y: 124, distance: 9.8
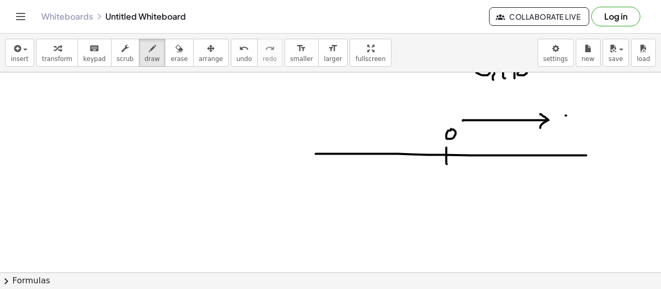
drag, startPoint x: 562, startPoint y: 120, endPoint x: 572, endPoint y: 121, distance: 10.4
drag, startPoint x: 440, startPoint y: 118, endPoint x: 340, endPoint y: 117, distance: 99.7
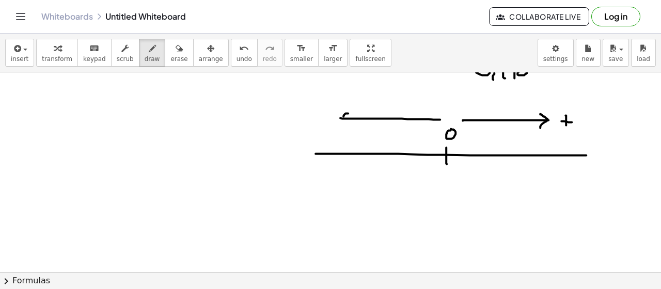
drag, startPoint x: 345, startPoint y: 113, endPoint x: 349, endPoint y: 122, distance: 9.9
drag, startPoint x: 343, startPoint y: 99, endPoint x: 354, endPoint y: 98, distance: 11.4
drag, startPoint x: 488, startPoint y: 150, endPoint x: 486, endPoint y: 160, distance: 9.5
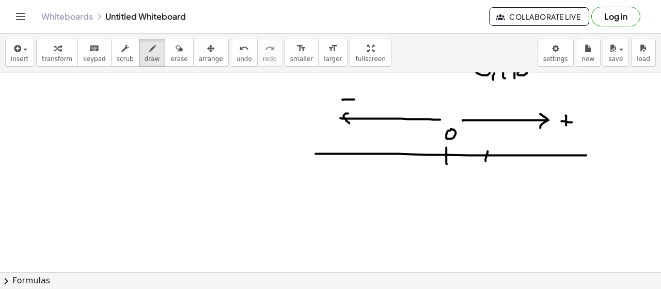
drag, startPoint x: 486, startPoint y: 169, endPoint x: 509, endPoint y: 167, distance: 23.3
drag, startPoint x: 539, startPoint y: 150, endPoint x: 539, endPoint y: 157, distance: 6.7
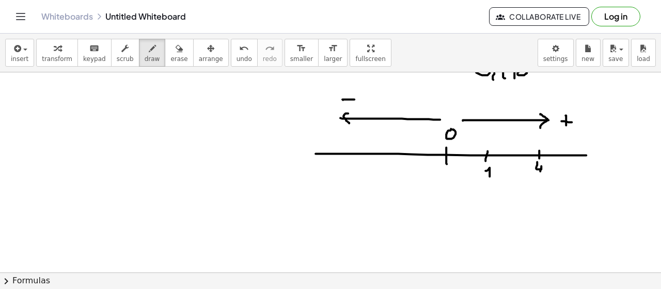
drag, startPoint x: 537, startPoint y: 161, endPoint x: 539, endPoint y: 175, distance: 14.5
drag, startPoint x: 490, startPoint y: 202, endPoint x: 504, endPoint y: 206, distance: 14.9
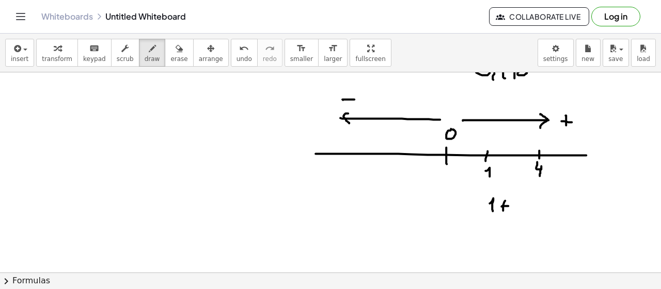
drag, startPoint x: 502, startPoint y: 205, endPoint x: 508, endPoint y: 205, distance: 6.7
drag, startPoint x: 516, startPoint y: 200, endPoint x: 517, endPoint y: 210, distance: 10.4
drag, startPoint x: 409, startPoint y: 149, endPoint x: 407, endPoint y: 158, distance: 9.0
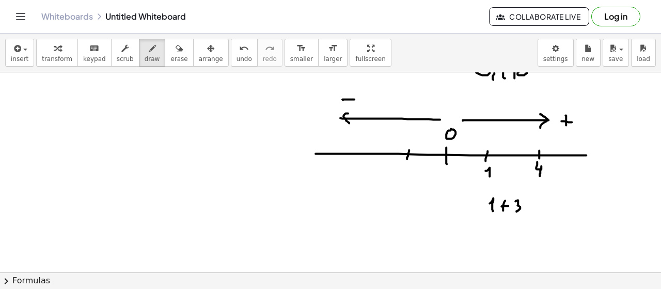
drag, startPoint x: 393, startPoint y: 165, endPoint x: 400, endPoint y: 165, distance: 7.3
drag, startPoint x: 412, startPoint y: 162, endPoint x: 411, endPoint y: 172, distance: 9.9
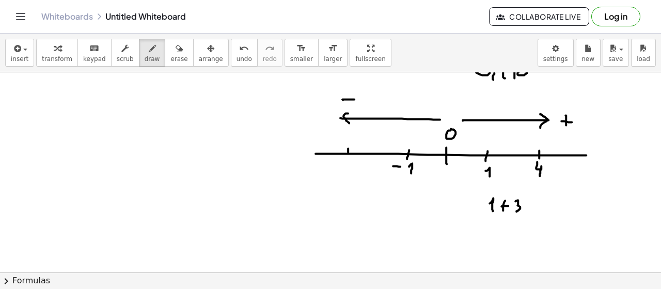
drag, startPoint x: 348, startPoint y: 151, endPoint x: 348, endPoint y: 157, distance: 5.7
drag, startPoint x: 327, startPoint y: 161, endPoint x: 335, endPoint y: 162, distance: 8.8
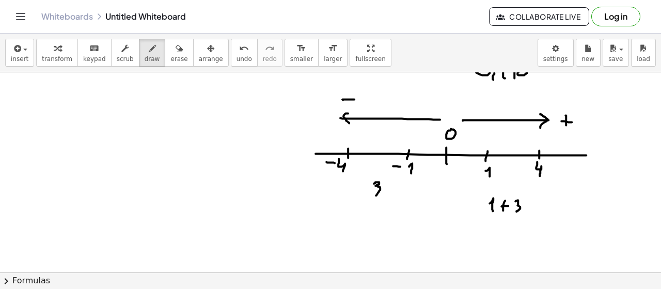
drag, startPoint x: 374, startPoint y: 182, endPoint x: 376, endPoint y: 195, distance: 13.1
drag, startPoint x: 357, startPoint y: 185, endPoint x: 363, endPoint y: 185, distance: 6.2
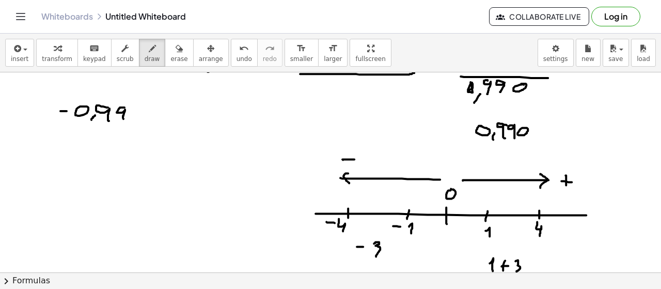
scroll to position [1484, 0]
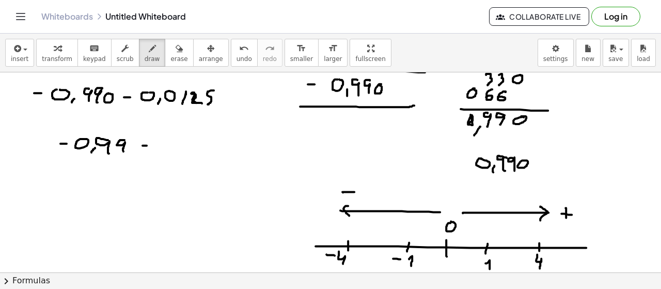
scroll to position [1469, 0]
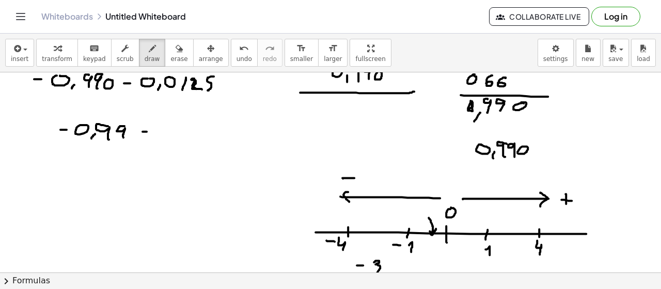
drag, startPoint x: 429, startPoint y: 216, endPoint x: 430, endPoint y: 229, distance: 13.0
click at [170, 56] on span "erase" at bounding box center [178, 58] width 17 height 7
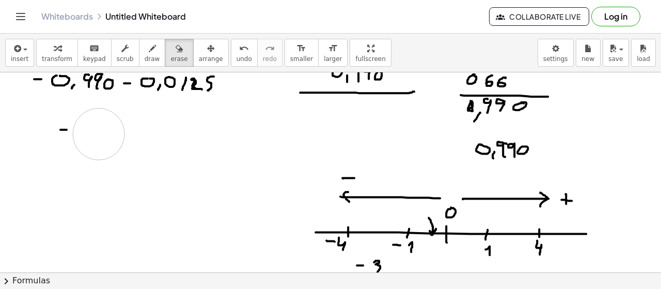
drag, startPoint x: 142, startPoint y: 134, endPoint x: 74, endPoint y: 133, distance: 67.7
click at [149, 46] on icon "button" at bounding box center [152, 48] width 7 height 12
drag, startPoint x: 100, startPoint y: 130, endPoint x: 107, endPoint y: 128, distance: 8.0
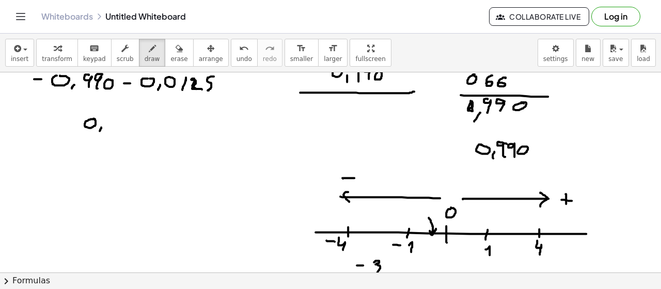
drag, startPoint x: 114, startPoint y: 116, endPoint x: 118, endPoint y: 125, distance: 9.7
drag, startPoint x: 127, startPoint y: 116, endPoint x: 124, endPoint y: 130, distance: 13.8
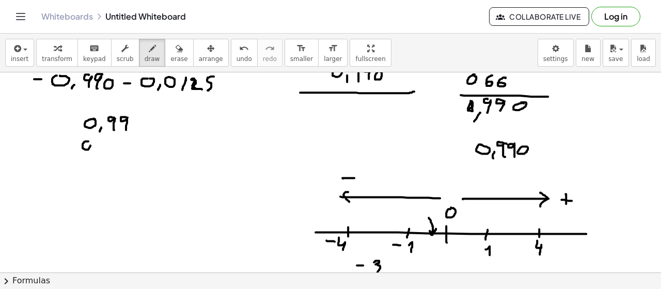
drag, startPoint x: 132, startPoint y: 138, endPoint x: 144, endPoint y: 143, distance: 13.0
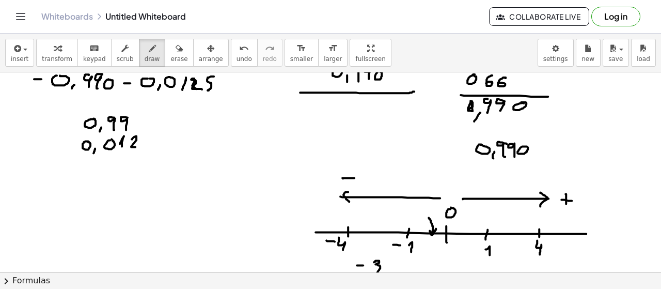
drag, startPoint x: 153, startPoint y: 136, endPoint x: 107, endPoint y: 158, distance: 50.2
drag, startPoint x: 68, startPoint y: 158, endPoint x: 160, endPoint y: 167, distance: 91.9
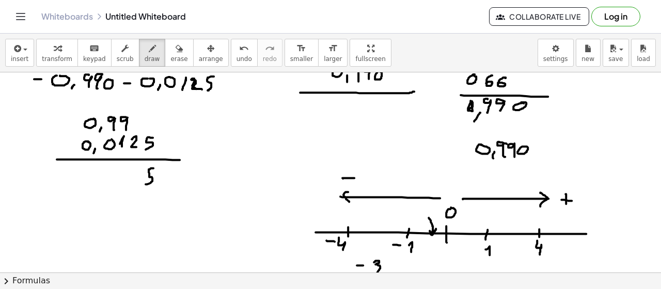
drag, startPoint x: 153, startPoint y: 167, endPoint x: 143, endPoint y: 161, distance: 11.6
drag, startPoint x: 133, startPoint y: 168, endPoint x: 130, endPoint y: 178, distance: 10.3
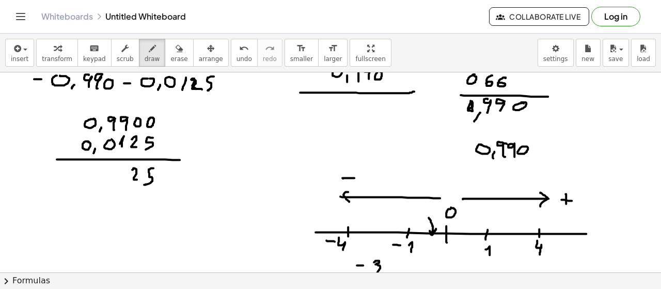
drag, startPoint x: 95, startPoint y: 175, endPoint x: 93, endPoint y: 184, distance: 9.5
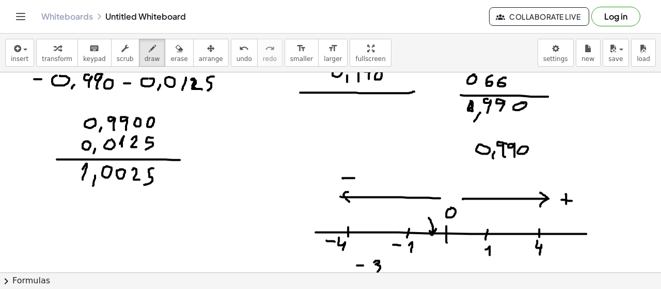
drag, startPoint x: 83, startPoint y: 167, endPoint x: 83, endPoint y: 178, distance: 10.8
drag, startPoint x: 59, startPoint y: 188, endPoint x: 171, endPoint y: 188, distance: 112.1
drag, startPoint x: 38, startPoint y: 94, endPoint x: 43, endPoint y: 95, distance: 5.4
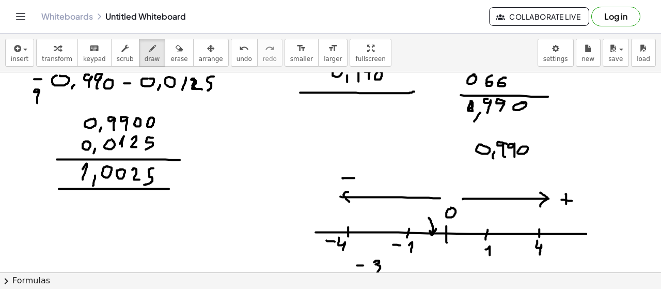
drag, startPoint x: 125, startPoint y: 90, endPoint x: 126, endPoint y: 102, distance: 11.9
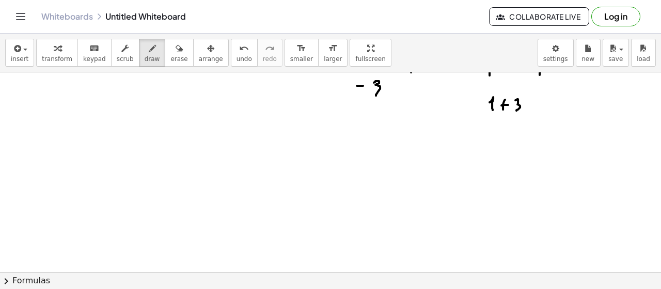
scroll to position [1625, 0]
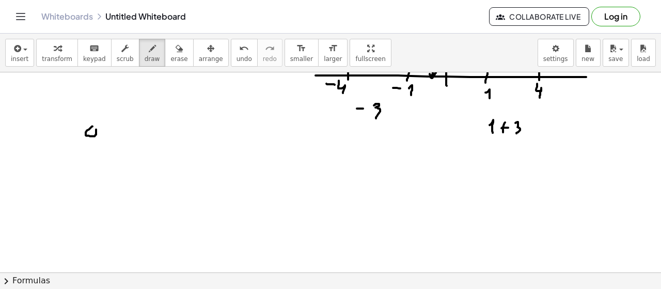
drag, startPoint x: 110, startPoint y: 129, endPoint x: 115, endPoint y: 138, distance: 10.9
drag, startPoint x: 129, startPoint y: 130, endPoint x: 127, endPoint y: 141, distance: 10.4
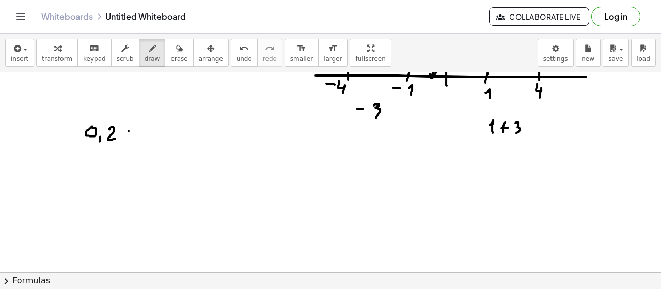
drag, startPoint x: 125, startPoint y: 136, endPoint x: 133, endPoint y: 136, distance: 8.3
drag, startPoint x: 147, startPoint y: 130, endPoint x: 149, endPoint y: 139, distance: 9.5
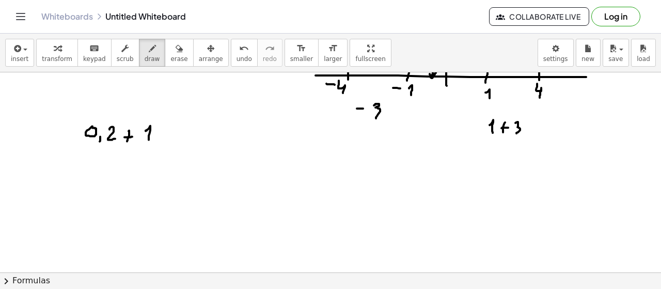
drag, startPoint x: 181, startPoint y: 125, endPoint x: 187, endPoint y: 135, distance: 12.0
drag, startPoint x: 193, startPoint y: 131, endPoint x: 198, endPoint y: 132, distance: 5.7
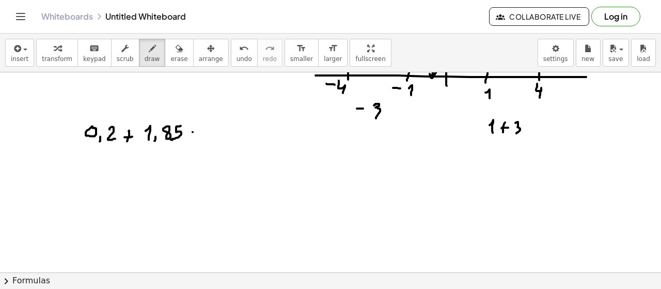
drag, startPoint x: 245, startPoint y: 125, endPoint x: 251, endPoint y: 121, distance: 6.5
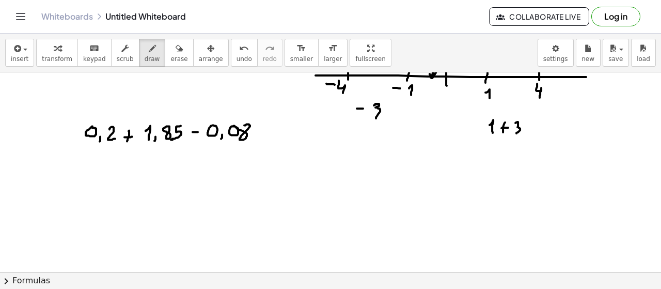
drag, startPoint x: 257, startPoint y: 118, endPoint x: 248, endPoint y: 146, distance: 29.2
drag, startPoint x: 82, startPoint y: 114, endPoint x: 110, endPoint y: 149, distance: 45.3
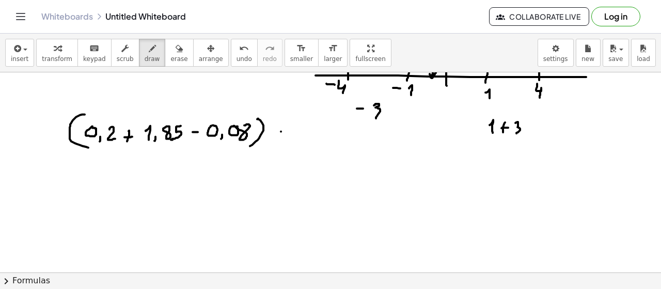
drag, startPoint x: 281, startPoint y: 131, endPoint x: 272, endPoint y: 139, distance: 12.4
drag, startPoint x: 272, startPoint y: 132, endPoint x: 279, endPoint y: 140, distance: 11.0
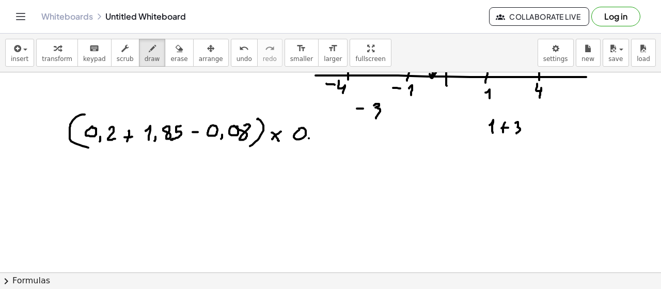
drag, startPoint x: 309, startPoint y: 137, endPoint x: 308, endPoint y: 143, distance: 5.3
drag, startPoint x: 321, startPoint y: 126, endPoint x: 320, endPoint y: 140, distance: 14.0
drag, startPoint x: 320, startPoint y: 108, endPoint x: 319, endPoint y: 153, distance: 45.5
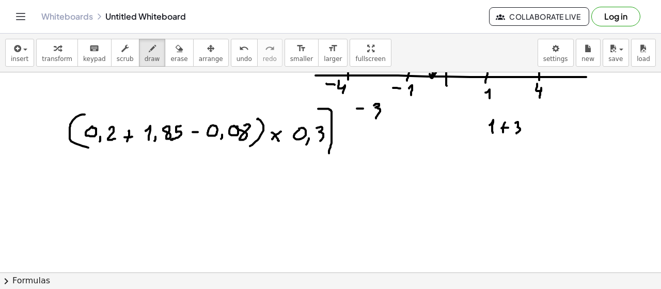
drag, startPoint x: 68, startPoint y: 106, endPoint x: 68, endPoint y: 156, distance: 50.1
drag, startPoint x: 341, startPoint y: 136, endPoint x: 348, endPoint y: 135, distance: 6.7
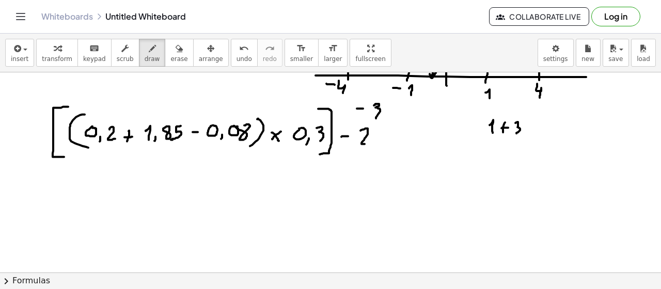
drag, startPoint x: 361, startPoint y: 130, endPoint x: 369, endPoint y: 144, distance: 16.2
drag, startPoint x: 385, startPoint y: 129, endPoint x: 385, endPoint y: 149, distance: 20.1
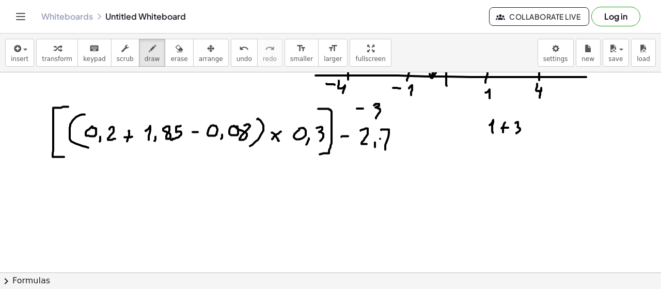
drag, startPoint x: 380, startPoint y: 138, endPoint x: 390, endPoint y: 138, distance: 9.3
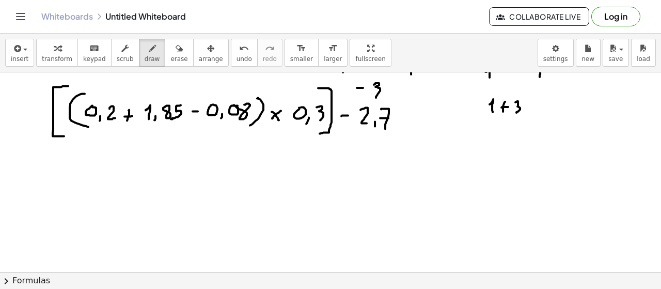
scroll to position [1650, 0]
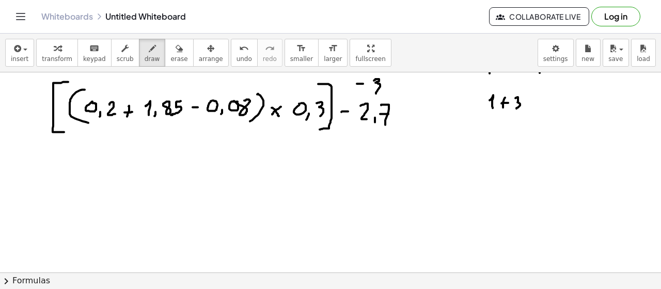
drag, startPoint x: 119, startPoint y: 149, endPoint x: 123, endPoint y: 160, distance: 10.9
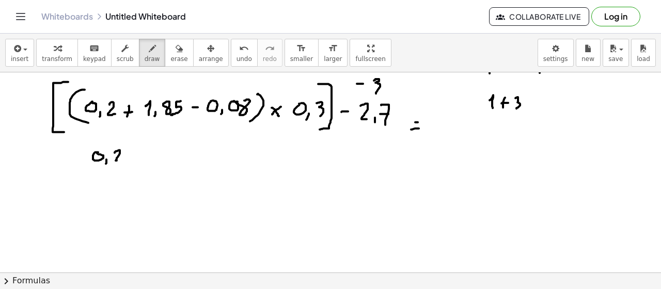
drag, startPoint x: 76, startPoint y: 169, endPoint x: 77, endPoint y: 178, distance: 8.8
drag, startPoint x: 73, startPoint y: 173, endPoint x: 83, endPoint y: 173, distance: 9.3
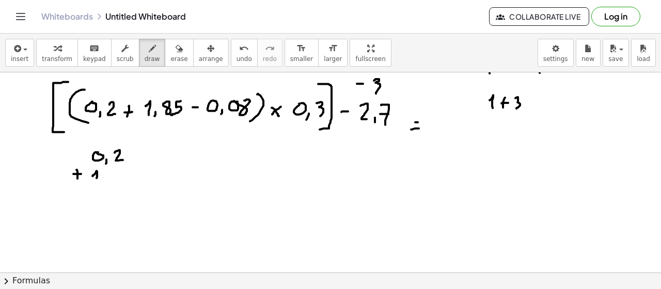
drag, startPoint x: 95, startPoint y: 174, endPoint x: 96, endPoint y: 180, distance: 6.9
drag, startPoint x: 132, startPoint y: 171, endPoint x: 120, endPoint y: 182, distance: 16.8
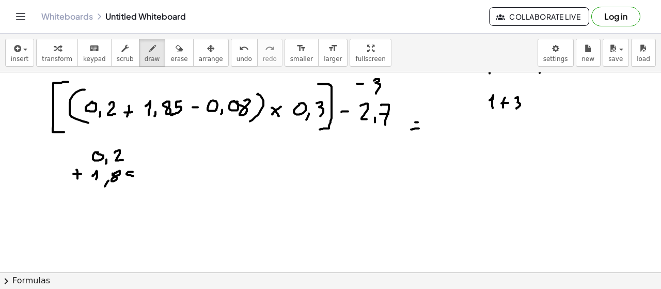
drag, startPoint x: 80, startPoint y: 189, endPoint x: 152, endPoint y: 190, distance: 71.8
drag, startPoint x: 136, startPoint y: 193, endPoint x: 121, endPoint y: 206, distance: 19.8
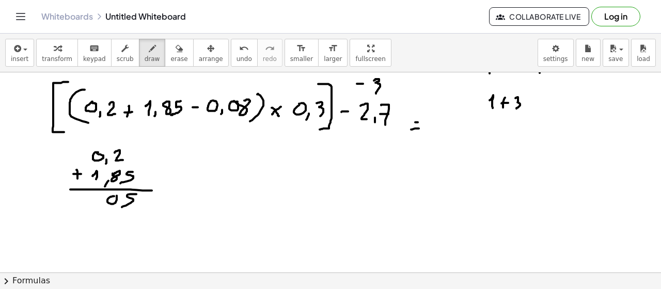
drag, startPoint x: 112, startPoint y: 196, endPoint x: 91, endPoint y: 186, distance: 22.4
drag, startPoint x: 89, startPoint y: 195, endPoint x: 97, endPoint y: 202, distance: 10.6
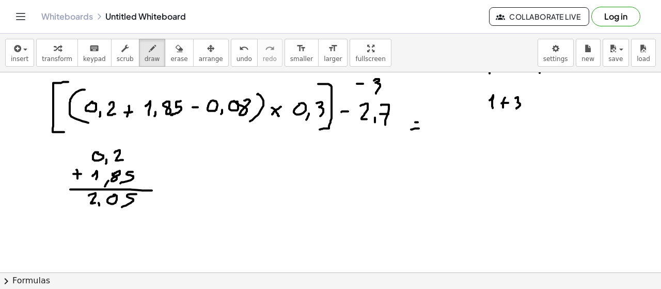
scroll to position [1659, 0]
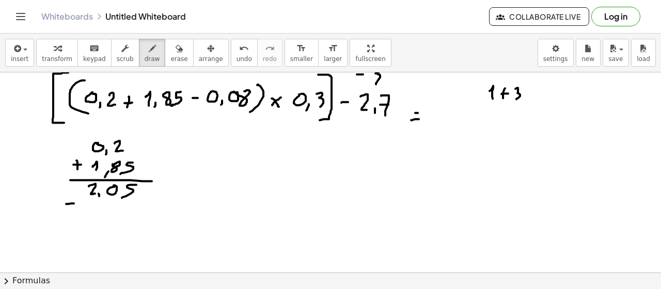
drag, startPoint x: 66, startPoint y: 203, endPoint x: 76, endPoint y: 203, distance: 9.8
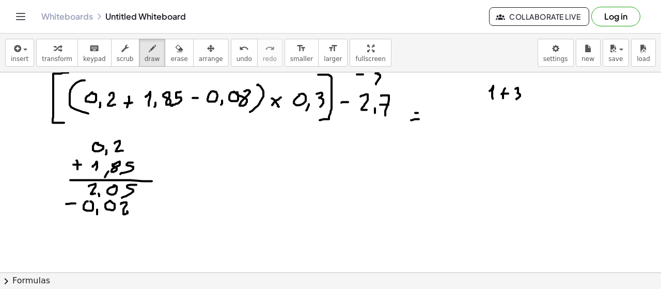
drag, startPoint x: 80, startPoint y: 220, endPoint x: 146, endPoint y: 216, distance: 66.2
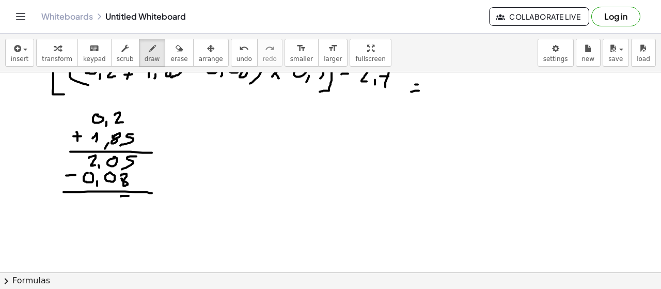
drag, startPoint x: 121, startPoint y: 195, endPoint x: 126, endPoint y: 208, distance: 13.9
drag, startPoint x: 110, startPoint y: 194, endPoint x: 106, endPoint y: 207, distance: 13.8
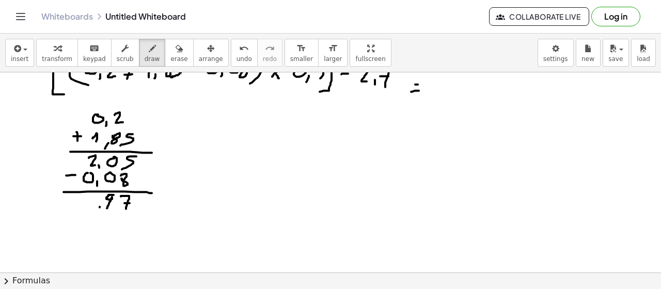
drag, startPoint x: 89, startPoint y: 198, endPoint x: 87, endPoint y: 207, distance: 9.5
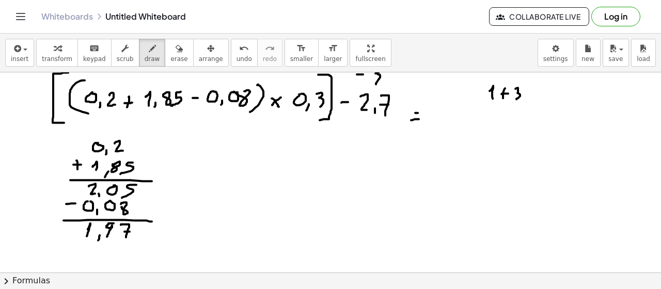
scroll to position [1714, 0]
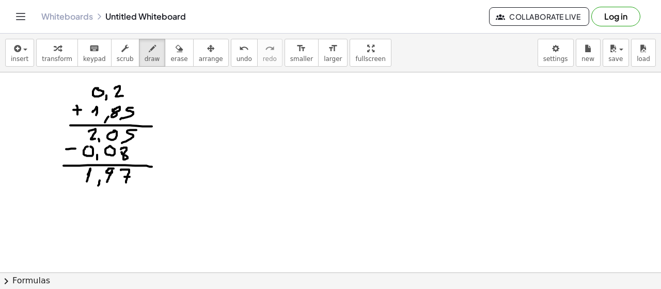
drag, startPoint x: 65, startPoint y: 189, endPoint x: 58, endPoint y: 195, distance: 9.1
drag, startPoint x: 55, startPoint y: 186, endPoint x: 63, endPoint y: 200, distance: 16.2
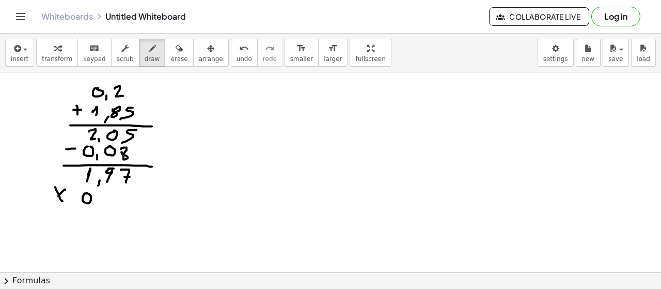
drag, startPoint x: 104, startPoint y: 192, endPoint x: 104, endPoint y: 205, distance: 13.4
drag, startPoint x: 66, startPoint y: 210, endPoint x: 160, endPoint y: 211, distance: 94.0
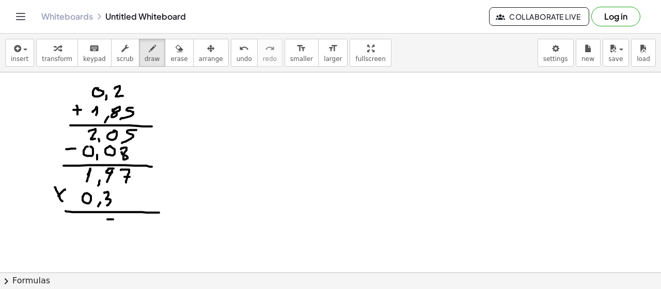
drag, startPoint x: 107, startPoint y: 218, endPoint x: 113, endPoint y: 218, distance: 5.7
drag, startPoint x: 108, startPoint y: 221, endPoint x: 112, endPoint y: 227, distance: 7.5
drag, startPoint x: 97, startPoint y: 215, endPoint x: 91, endPoint y: 217, distance: 5.6
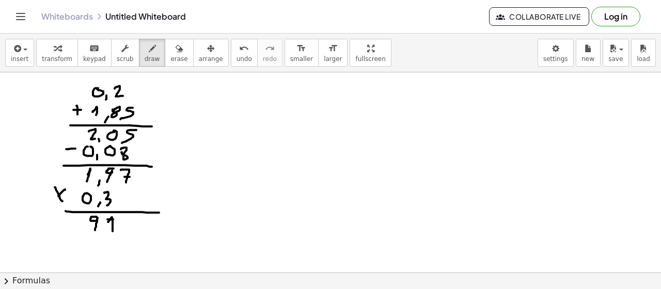
drag, startPoint x: 81, startPoint y: 213, endPoint x: 81, endPoint y: 229, distance: 15.5
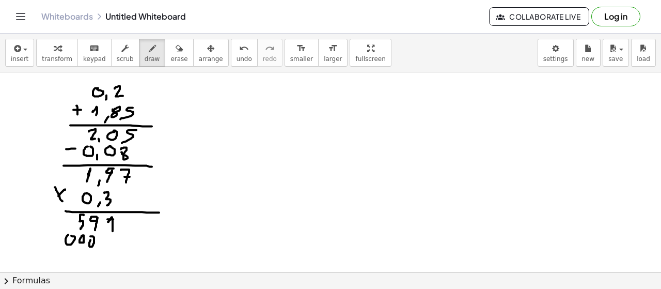
drag, startPoint x: 84, startPoint y: 254, endPoint x: 122, endPoint y: 254, distance: 38.7
drag, startPoint x: 105, startPoint y: 260, endPoint x: 99, endPoint y: 273, distance: 14.6
click at [100, 273] on div "insert select one: Math Expression Function Text Youtube Video Graphing Geometr…" at bounding box center [330, 161] width 661 height 255
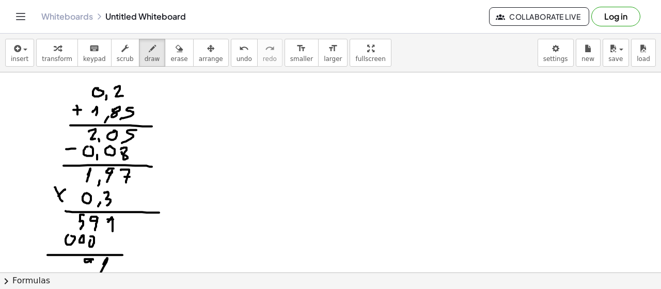
drag, startPoint x: 93, startPoint y: 258, endPoint x: 86, endPoint y: 270, distance: 13.9
drag, startPoint x: 81, startPoint y: 258, endPoint x: 73, endPoint y: 270, distance: 14.2
drag, startPoint x: 62, startPoint y: 260, endPoint x: 82, endPoint y: 262, distance: 19.7
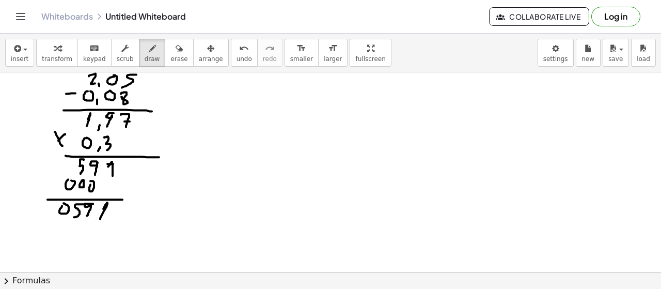
scroll to position [1792, 0]
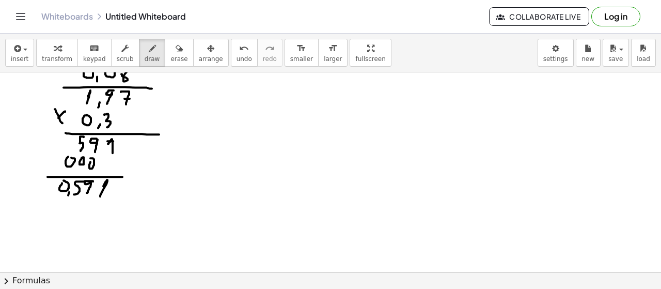
drag, startPoint x: 69, startPoint y: 191, endPoint x: 66, endPoint y: 198, distance: 7.9
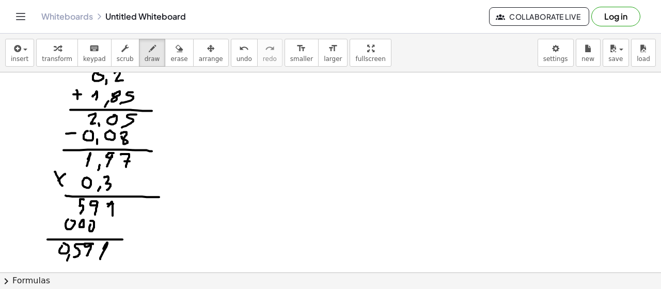
scroll to position [1726, 0]
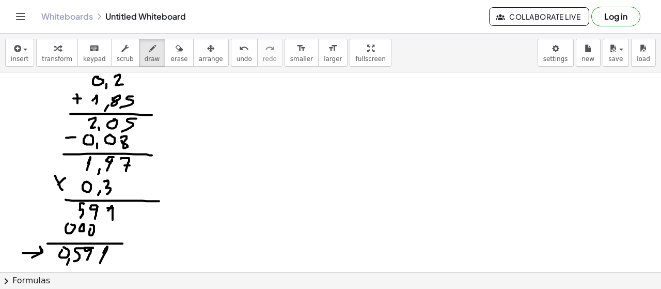
drag, startPoint x: 39, startPoint y: 252, endPoint x: 32, endPoint y: 257, distance: 8.5
drag, startPoint x: 416, startPoint y: 106, endPoint x: 421, endPoint y: 118, distance: 12.8
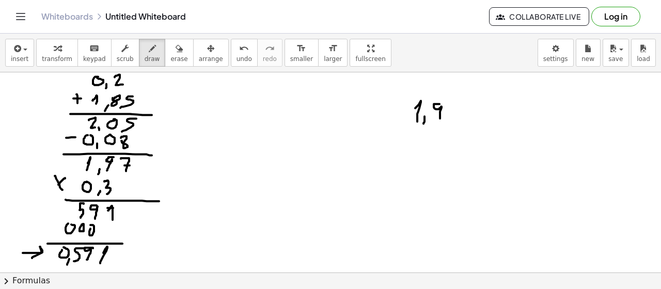
drag, startPoint x: 440, startPoint y: 103, endPoint x: 440, endPoint y: 118, distance: 15.5
drag, startPoint x: 453, startPoint y: 101, endPoint x: 455, endPoint y: 123, distance: 22.3
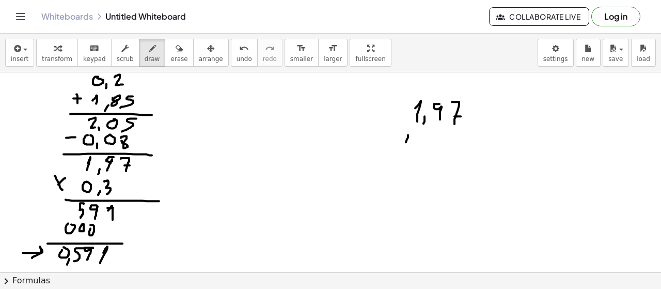
drag, startPoint x: 442, startPoint y: 143, endPoint x: 442, endPoint y: 150, distance: 6.7
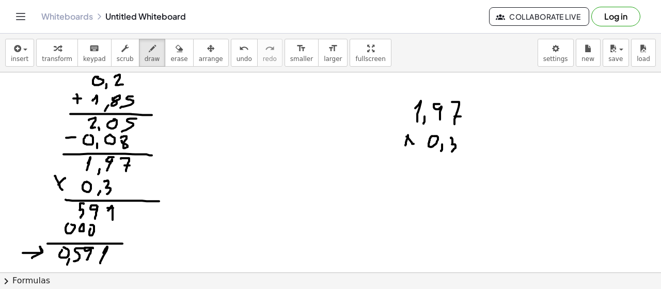
drag, startPoint x: 451, startPoint y: 137, endPoint x: 452, endPoint y: 151, distance: 14.5
drag, startPoint x: 401, startPoint y: 162, endPoint x: 481, endPoint y: 162, distance: 80.6
drag, startPoint x: 469, startPoint y: 143, endPoint x: 489, endPoint y: 143, distance: 20.1
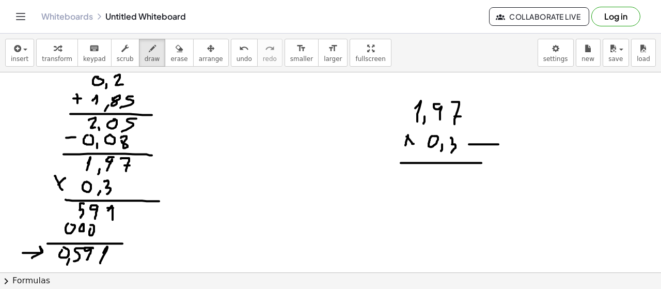
drag, startPoint x: 472, startPoint y: 138, endPoint x: 474, endPoint y: 147, distance: 8.9
click at [170, 56] on span "erase" at bounding box center [178, 58] width 17 height 7
drag, startPoint x: 504, startPoint y: 141, endPoint x: 493, endPoint y: 138, distance: 11.7
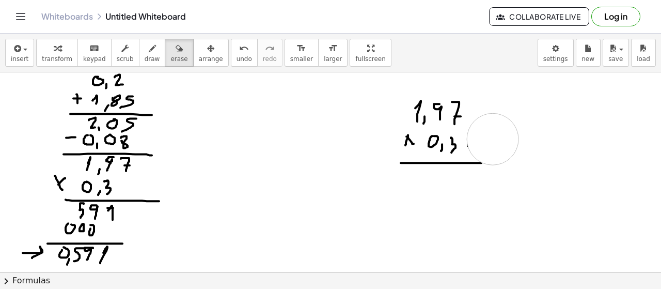
click at [145, 52] on div "button" at bounding box center [152, 48] width 15 height 12
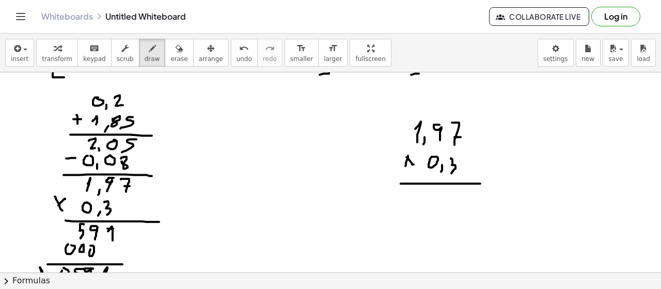
scroll to position [1627, 0]
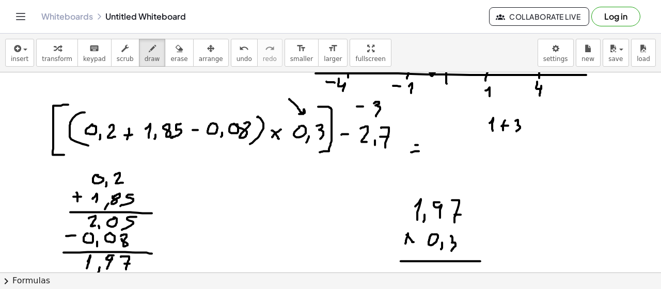
drag, startPoint x: 290, startPoint y: 99, endPoint x: 299, endPoint y: 113, distance: 17.2
click at [170, 55] on span "erase" at bounding box center [178, 58] width 17 height 7
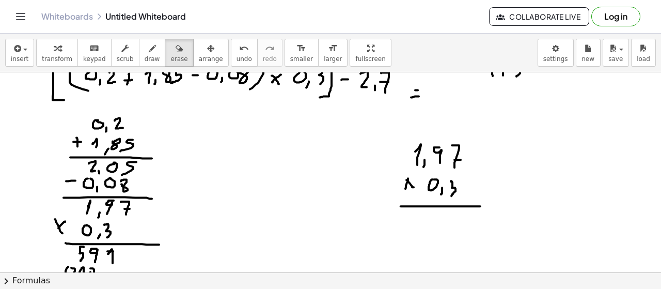
scroll to position [1693, 0]
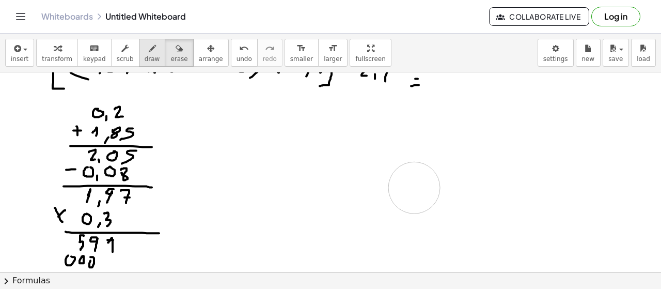
drag, startPoint x: 480, startPoint y: 182, endPoint x: 137, endPoint y: 52, distance: 366.9
click at [139, 52] on button "draw" at bounding box center [152, 53] width 27 height 28
click at [149, 52] on icon "button" at bounding box center [152, 48] width 7 height 12
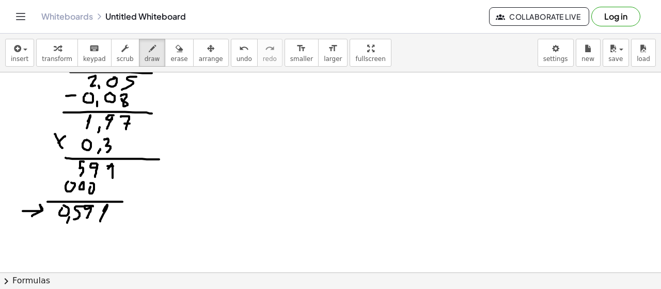
scroll to position [1779, 0]
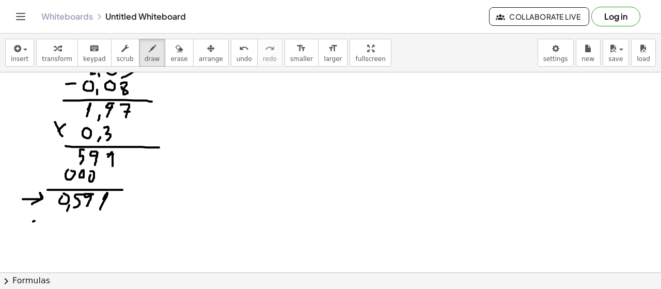
drag, startPoint x: 35, startPoint y: 220, endPoint x: 43, endPoint y: 220, distance: 8.8
drag, startPoint x: 58, startPoint y: 217, endPoint x: 64, endPoint y: 225, distance: 9.9
drag, startPoint x: 71, startPoint y: 225, endPoint x: 70, endPoint y: 230, distance: 5.3
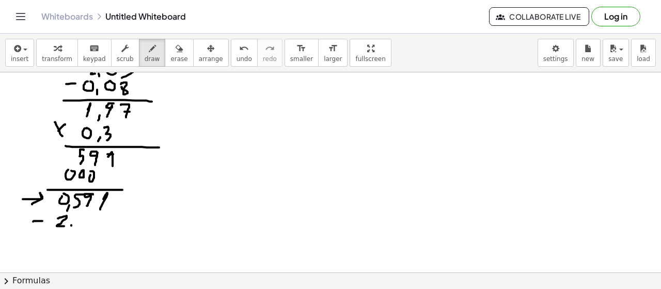
drag, startPoint x: 77, startPoint y: 213, endPoint x: 78, endPoint y: 226, distance: 12.4
drag, startPoint x: 77, startPoint y: 222, endPoint x: 86, endPoint y: 222, distance: 8.8
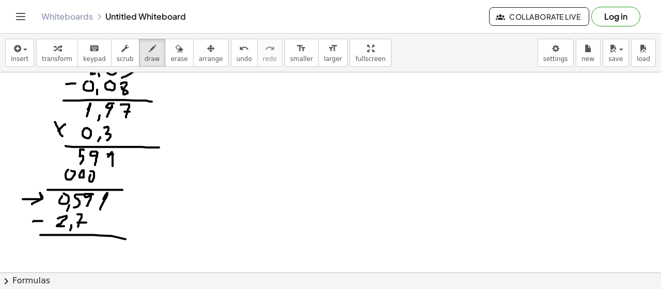
drag, startPoint x: 40, startPoint y: 234, endPoint x: 126, endPoint y: 238, distance: 85.3
drag, startPoint x: 334, startPoint y: 102, endPoint x: 345, endPoint y: 116, distance: 17.3
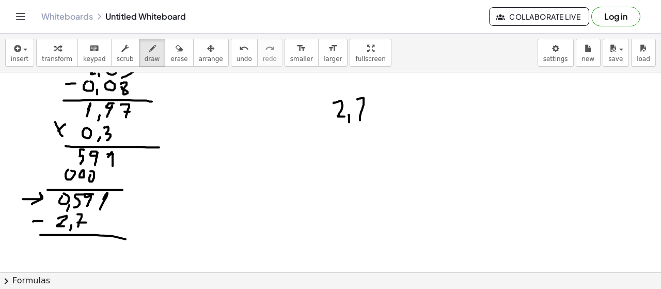
drag, startPoint x: 362, startPoint y: 97, endPoint x: 360, endPoint y: 119, distance: 22.3
drag, startPoint x: 359, startPoint y: 111, endPoint x: 365, endPoint y: 110, distance: 6.8
drag, startPoint x: 308, startPoint y: 135, endPoint x: 319, endPoint y: 135, distance: 10.8
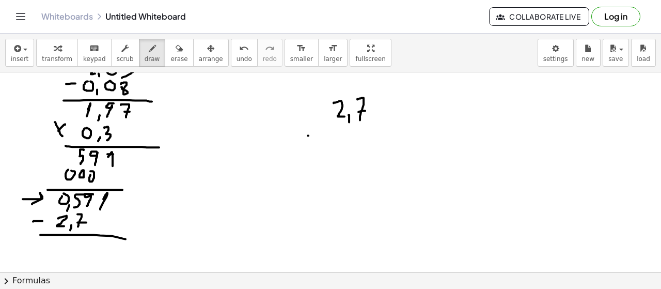
drag, startPoint x: 361, startPoint y: 130, endPoint x: 355, endPoint y: 143, distance: 14.4
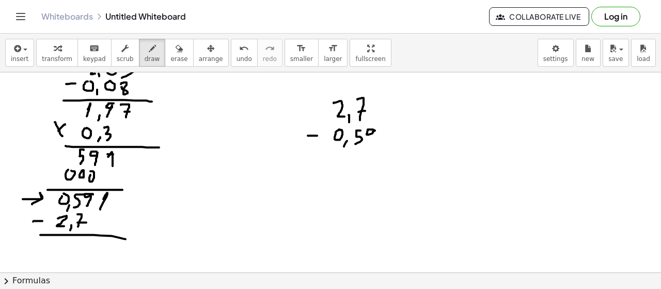
drag, startPoint x: 375, startPoint y: 130, endPoint x: 373, endPoint y: 143, distance: 13.6
drag, startPoint x: 384, startPoint y: 136, endPoint x: 374, endPoint y: 147, distance: 15.3
drag, startPoint x: 330, startPoint y: 153, endPoint x: 404, endPoint y: 149, distance: 74.0
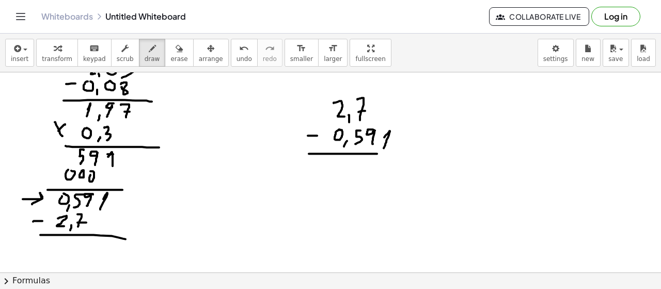
drag, startPoint x: 387, startPoint y: 161, endPoint x: 385, endPoint y: 179, distance: 18.2
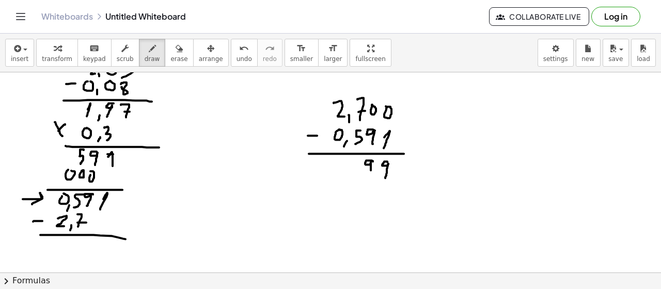
drag, startPoint x: 373, startPoint y: 161, endPoint x: 371, endPoint y: 173, distance: 12.1
drag, startPoint x: 355, startPoint y: 167, endPoint x: 355, endPoint y: 174, distance: 6.7
drag, startPoint x: 348, startPoint y: 173, endPoint x: 347, endPoint y: 180, distance: 7.4
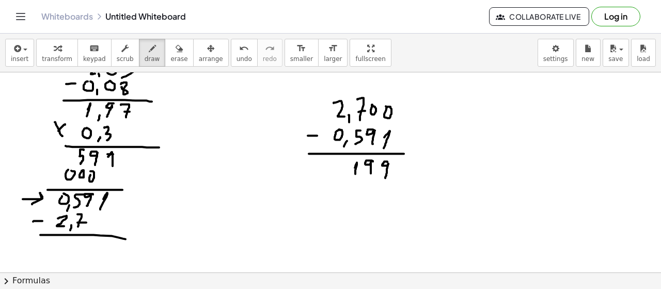
drag, startPoint x: 340, startPoint y: 160, endPoint x: 337, endPoint y: 176, distance: 16.3
drag, startPoint x: 322, startPoint y: 183, endPoint x: 386, endPoint y: 183, distance: 64.6
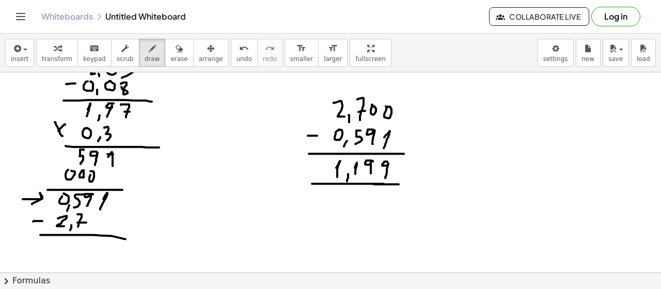
drag, startPoint x: 374, startPoint y: 183, endPoint x: 417, endPoint y: 184, distance: 43.4
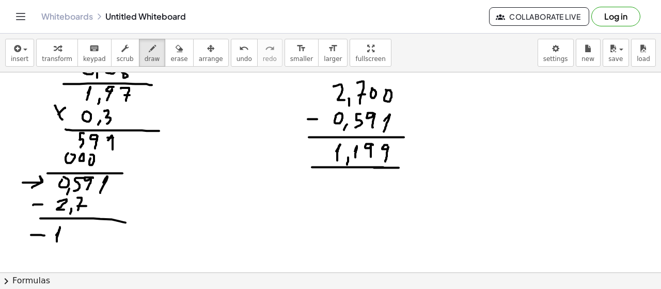
drag, startPoint x: 59, startPoint y: 229, endPoint x: 59, endPoint y: 241, distance: 11.9
drag, startPoint x: 70, startPoint y: 234, endPoint x: 75, endPoint y: 241, distance: 9.6
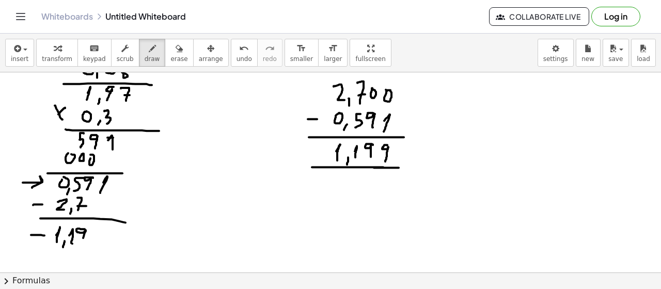
drag, startPoint x: 82, startPoint y: 228, endPoint x: 92, endPoint y: 238, distance: 13.9
drag, startPoint x: 95, startPoint y: 230, endPoint x: 84, endPoint y: 247, distance: 20.2
drag, startPoint x: 46, startPoint y: 253, endPoint x: 145, endPoint y: 253, distance: 98.7
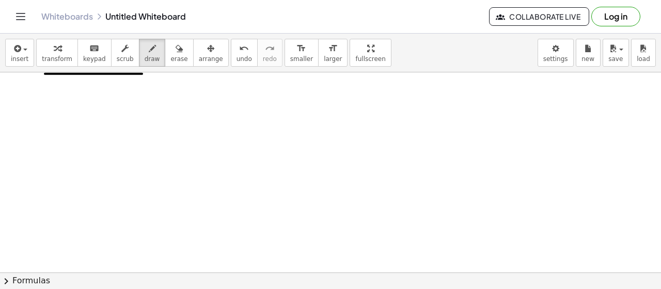
scroll to position [1964, 0]
drag, startPoint x: 119, startPoint y: 132, endPoint x: 122, endPoint y: 142, distance: 10.3
drag, startPoint x: 131, startPoint y: 139, endPoint x: 129, endPoint y: 145, distance: 5.9
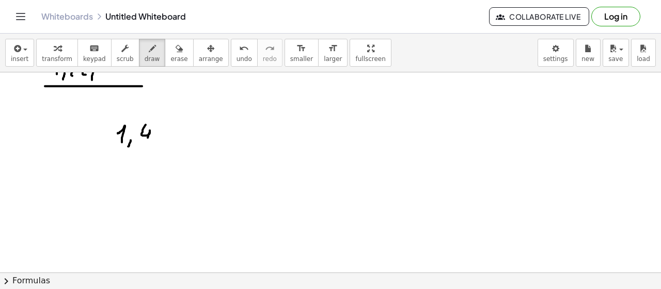
drag, startPoint x: 146, startPoint y: 123, endPoint x: 147, endPoint y: 143, distance: 19.7
drag, startPoint x: 163, startPoint y: 130, endPoint x: 162, endPoint y: 143, distance: 13.5
drag, startPoint x: 174, startPoint y: 135, endPoint x: 181, endPoint y: 135, distance: 7.2
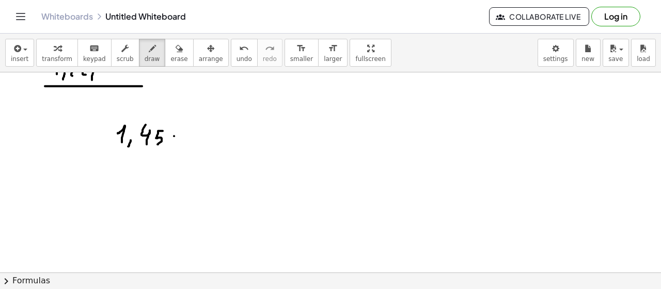
drag, startPoint x: 198, startPoint y: 135, endPoint x: 201, endPoint y: 144, distance: 9.3
drag, startPoint x: 220, startPoint y: 130, endPoint x: 221, endPoint y: 142, distance: 12.4
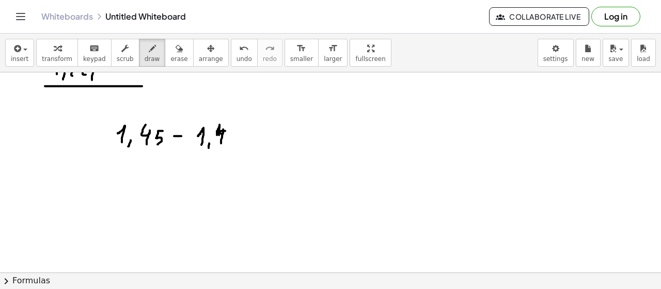
click at [176, 51] on icon "button" at bounding box center [179, 48] width 7 height 12
drag, startPoint x: 245, startPoint y: 139, endPoint x: 172, endPoint y: 70, distance: 101.6
click at [148, 52] on button "draw" at bounding box center [152, 53] width 27 height 28
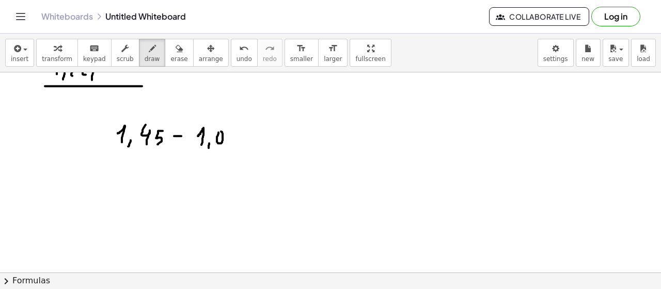
drag, startPoint x: 234, startPoint y: 132, endPoint x: 228, endPoint y: 144, distance: 13.6
drag, startPoint x: 243, startPoint y: 123, endPoint x: 231, endPoint y: 153, distance: 32.0
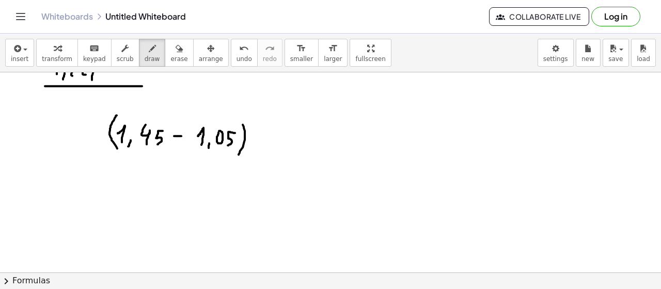
drag, startPoint x: 113, startPoint y: 120, endPoint x: 122, endPoint y: 152, distance: 33.4
drag, startPoint x: 257, startPoint y: 142, endPoint x: 232, endPoint y: 118, distance: 34.7
click at [176, 53] on icon "button" at bounding box center [179, 48] width 7 height 12
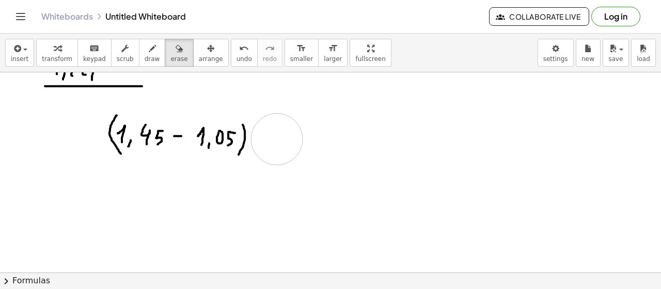
drag, startPoint x: 277, startPoint y: 135, endPoint x: 212, endPoint y: 91, distance: 78.5
click at [149, 52] on icon "button" at bounding box center [152, 48] width 7 height 12
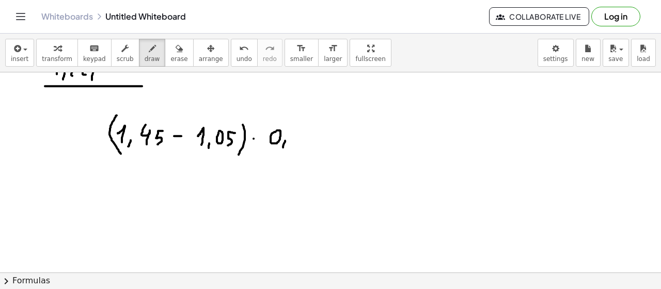
drag, startPoint x: 294, startPoint y: 131, endPoint x: 301, endPoint y: 132, distance: 7.3
drag, startPoint x: 308, startPoint y: 135, endPoint x: 308, endPoint y: 147, distance: 11.9
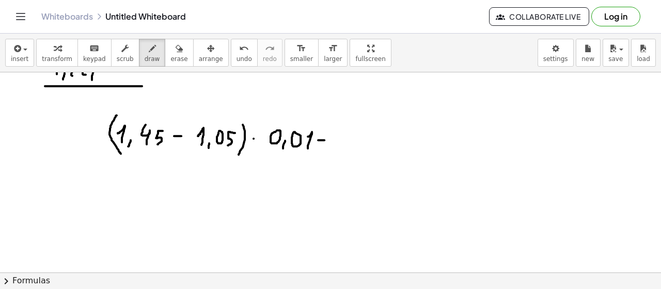
drag, startPoint x: 318, startPoint y: 139, endPoint x: 324, endPoint y: 139, distance: 6.2
drag, startPoint x: 352, startPoint y: 139, endPoint x: 352, endPoint y: 148, distance: 9.3
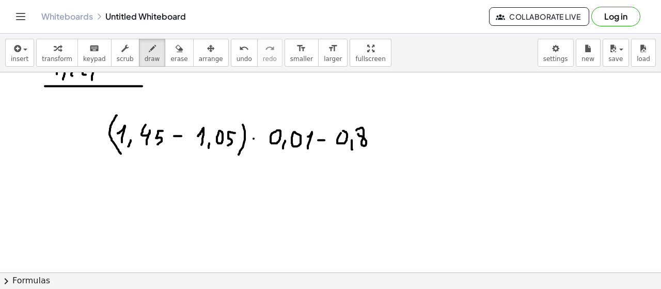
drag, startPoint x: 356, startPoint y: 129, endPoint x: 363, endPoint y: 129, distance: 6.2
drag, startPoint x: 380, startPoint y: 128, endPoint x: 372, endPoint y: 143, distance: 17.6
drag, startPoint x: 396, startPoint y: 133, endPoint x: 397, endPoint y: 147, distance: 14.5
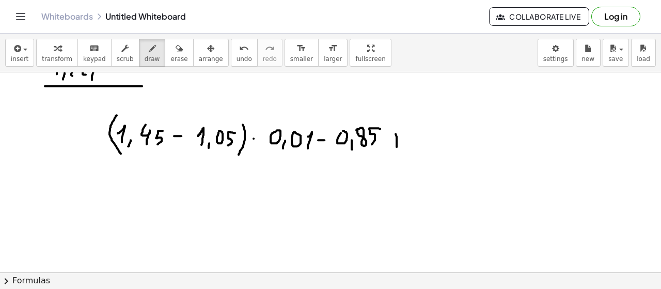
drag, startPoint x: 415, startPoint y: 129, endPoint x: 426, endPoint y: 142, distance: 17.3
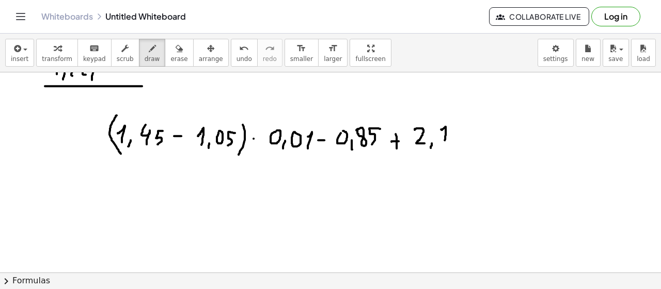
drag, startPoint x: 441, startPoint y: 128, endPoint x: 445, endPoint y: 141, distance: 13.1
drag, startPoint x: 450, startPoint y: 128, endPoint x: 458, endPoint y: 144, distance: 18.0
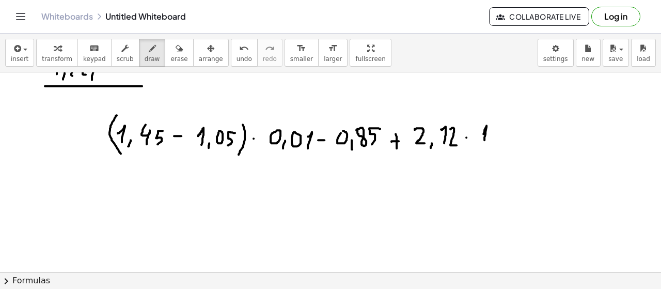
drag, startPoint x: 484, startPoint y: 133, endPoint x: 485, endPoint y: 141, distance: 7.8
drag, startPoint x: 490, startPoint y: 138, endPoint x: 490, endPoint y: 144, distance: 5.2
drag, startPoint x: 499, startPoint y: 127, endPoint x: 502, endPoint y: 143, distance: 16.9
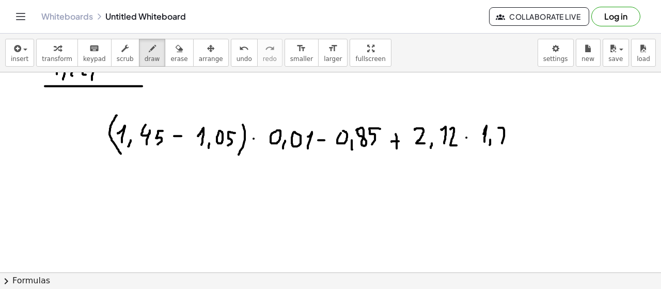
click at [170, 58] on span "erase" at bounding box center [178, 58] width 17 height 7
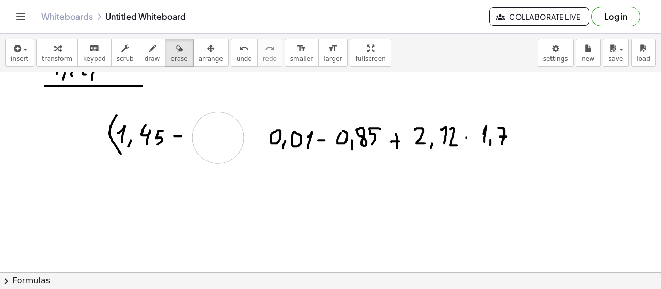
drag, startPoint x: 243, startPoint y: 120, endPoint x: 217, endPoint y: 138, distance: 31.5
drag, startPoint x: 102, startPoint y: 158, endPoint x: 95, endPoint y: 127, distance: 31.8
click at [149, 51] on icon "button" at bounding box center [152, 48] width 7 height 12
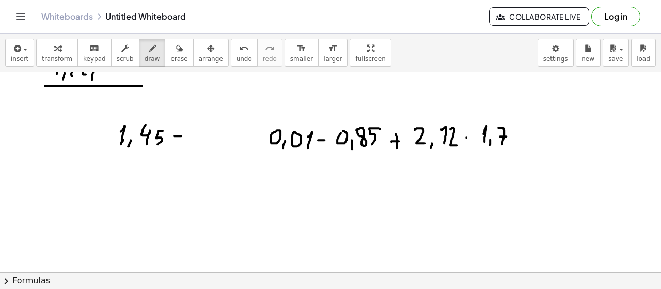
drag, startPoint x: 196, startPoint y: 132, endPoint x: 196, endPoint y: 141, distance: 8.8
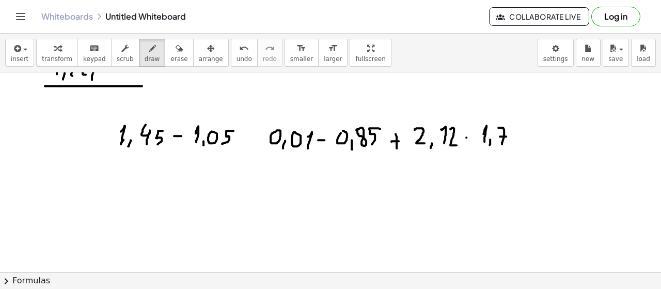
drag, startPoint x: 234, startPoint y: 130, endPoint x: 238, endPoint y: 143, distance: 14.1
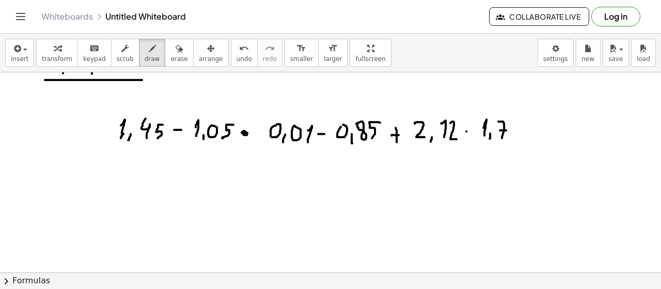
scroll to position [1940, 0]
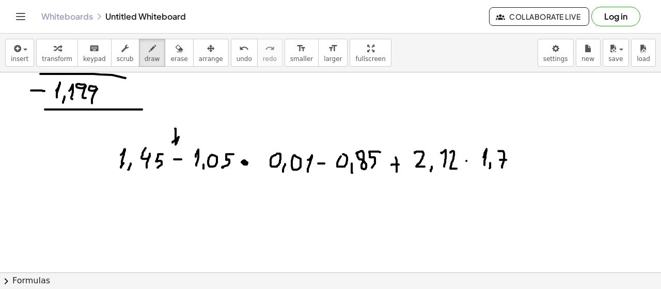
drag, startPoint x: 175, startPoint y: 127, endPoint x: 172, endPoint y: 136, distance: 9.8
drag, startPoint x: 320, startPoint y: 135, endPoint x: 319, endPoint y: 144, distance: 9.4
drag, startPoint x: 396, startPoint y: 133, endPoint x: 383, endPoint y: 143, distance: 16.1
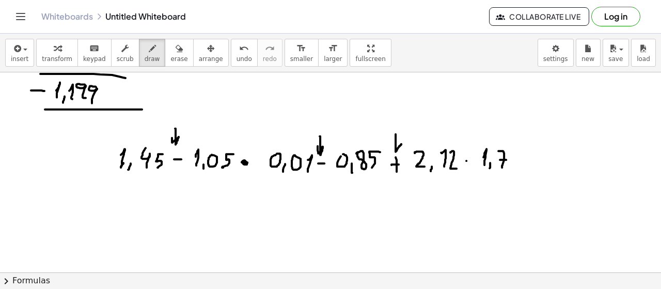
drag, startPoint x: 111, startPoint y: 129, endPoint x: 164, endPoint y: 138, distance: 54.5
drag, startPoint x: 201, startPoint y: 130, endPoint x: 313, endPoint y: 138, distance: 111.4
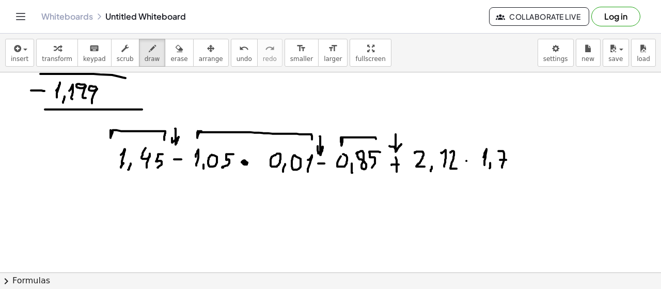
drag, startPoint x: 343, startPoint y: 136, endPoint x: 379, endPoint y: 142, distance: 36.6
drag, startPoint x: 413, startPoint y: 134, endPoint x: 519, endPoint y: 144, distance: 105.8
drag, startPoint x: 577, startPoint y: 96, endPoint x: 582, endPoint y: 118, distance: 22.8
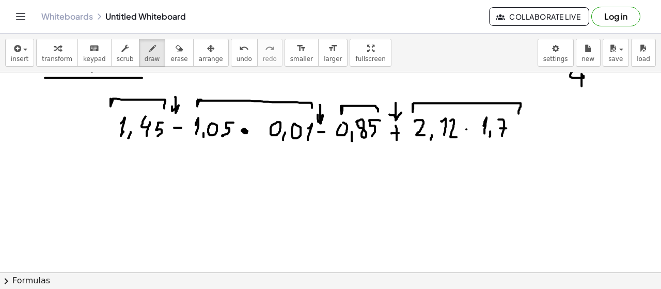
scroll to position [1976, 0]
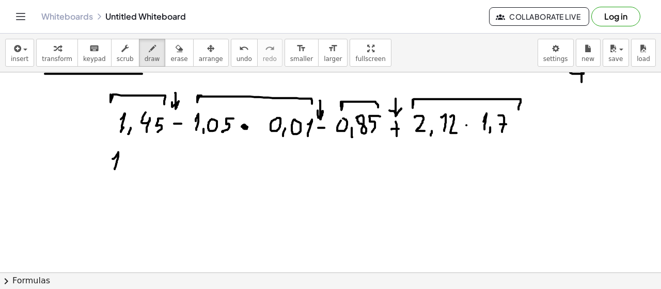
drag, startPoint x: 116, startPoint y: 156, endPoint x: 121, endPoint y: 166, distance: 12.0
drag, startPoint x: 124, startPoint y: 169, endPoint x: 129, endPoint y: 158, distance: 12.3
drag, startPoint x: 132, startPoint y: 149, endPoint x: 137, endPoint y: 165, distance: 16.5
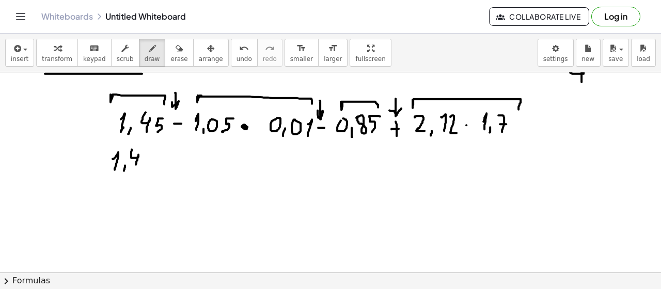
drag, startPoint x: 148, startPoint y: 153, endPoint x: 149, endPoint y: 168, distance: 15.0
drag, startPoint x: 170, startPoint y: 163, endPoint x: 194, endPoint y: 162, distance: 23.3
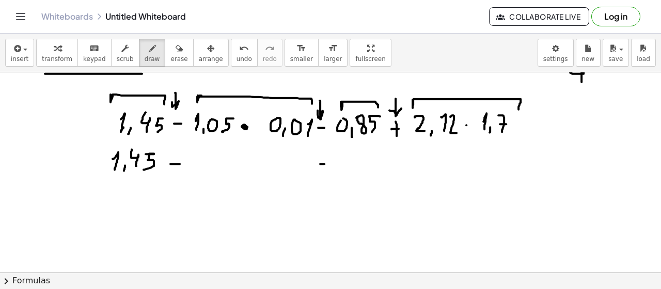
drag, startPoint x: 320, startPoint y: 163, endPoint x: 328, endPoint y: 163, distance: 7.2
drag, startPoint x: 351, startPoint y: 167, endPoint x: 349, endPoint y: 173, distance: 6.0
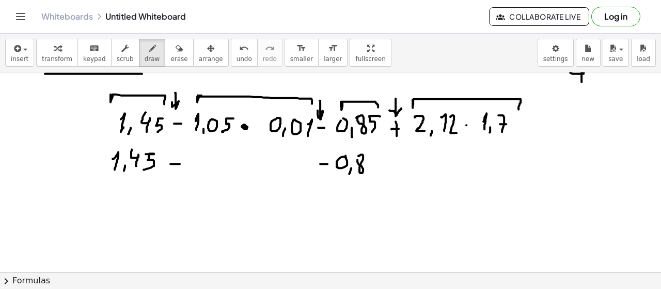
drag, startPoint x: 373, startPoint y: 156, endPoint x: 389, endPoint y: 165, distance: 18.1
drag, startPoint x: 397, startPoint y: 157, endPoint x: 394, endPoint y: 169, distance: 13.3
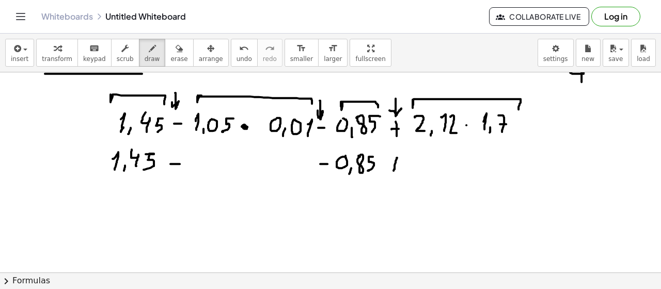
drag, startPoint x: 394, startPoint y: 162, endPoint x: 401, endPoint y: 162, distance: 7.7
drag, startPoint x: 524, startPoint y: 122, endPoint x: 532, endPoint y: 122, distance: 8.3
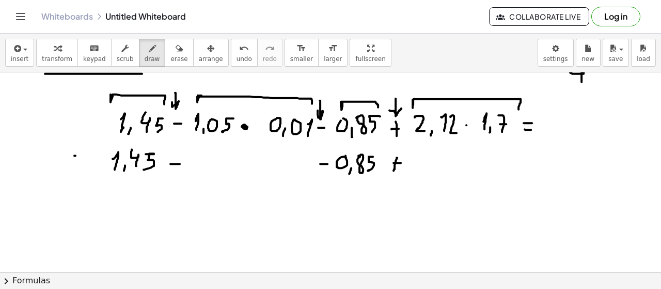
drag, startPoint x: 74, startPoint y: 154, endPoint x: 86, endPoint y: 154, distance: 11.4
drag, startPoint x: 79, startPoint y: 160, endPoint x: 89, endPoint y: 160, distance: 9.8
drag, startPoint x: 522, startPoint y: 157, endPoint x: 529, endPoint y: 157, distance: 6.7
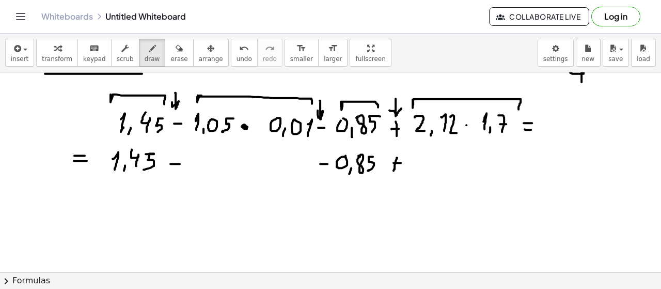
drag, startPoint x: 523, startPoint y: 163, endPoint x: 533, endPoint y: 163, distance: 9.8
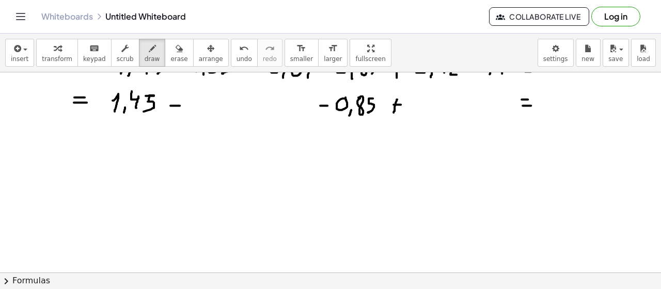
scroll to position [1971, 0]
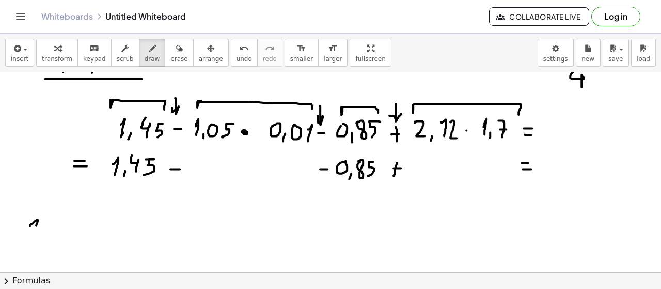
drag, startPoint x: 30, startPoint y: 225, endPoint x: 37, endPoint y: 232, distance: 10.6
drag, startPoint x: 43, startPoint y: 229, endPoint x: 41, endPoint y: 235, distance: 5.8
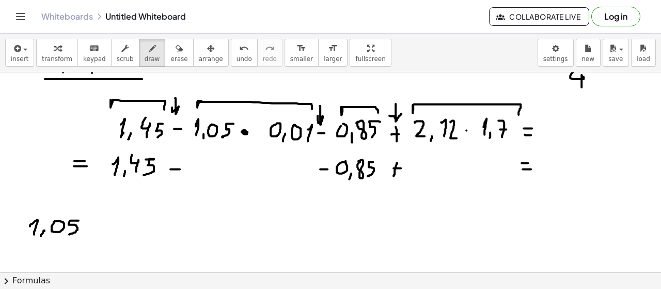
drag, startPoint x: 79, startPoint y: 219, endPoint x: 69, endPoint y: 233, distance: 16.8
drag, startPoint x: 48, startPoint y: 257, endPoint x: 44, endPoint y: 261, distance: 5.9
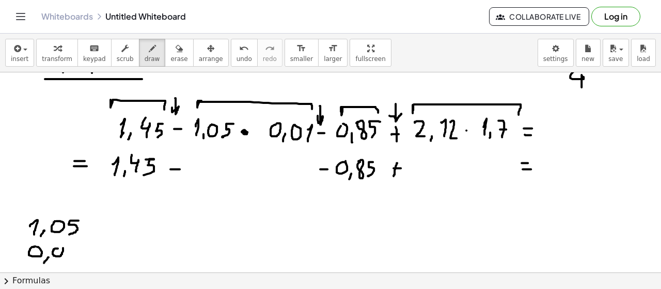
drag, startPoint x: 73, startPoint y: 248, endPoint x: 71, endPoint y: 256, distance: 7.5
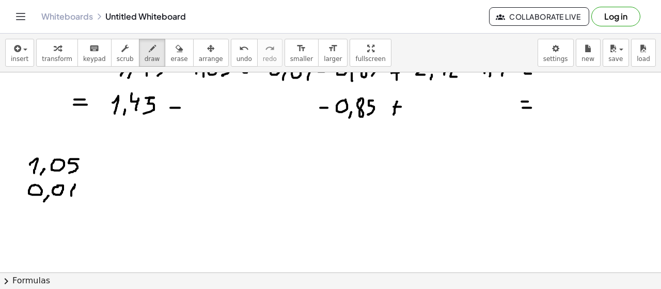
scroll to position [2037, 0]
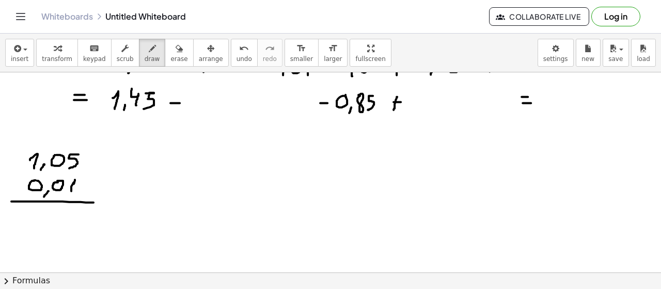
drag, startPoint x: 14, startPoint y: 200, endPoint x: 101, endPoint y: 201, distance: 87.3
drag, startPoint x: 64, startPoint y: 217, endPoint x: 71, endPoint y: 215, distance: 7.5
drag, startPoint x: 73, startPoint y: 211, endPoint x: 59, endPoint y: 225, distance: 19.4
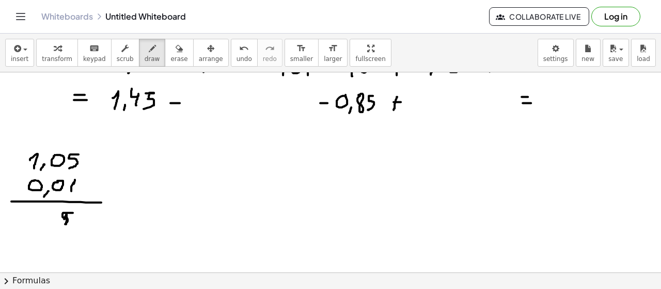
drag, startPoint x: 49, startPoint y: 216, endPoint x: 39, endPoint y: 216, distance: 9.3
drag, startPoint x: 29, startPoint y: 215, endPoint x: 30, endPoint y: 222, distance: 6.3
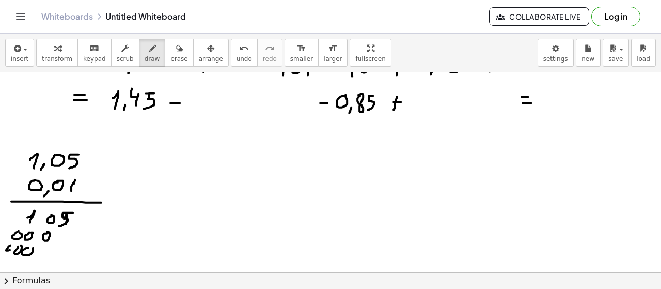
drag, startPoint x: 37, startPoint y: 261, endPoint x: 145, endPoint y: 261, distance: 107.5
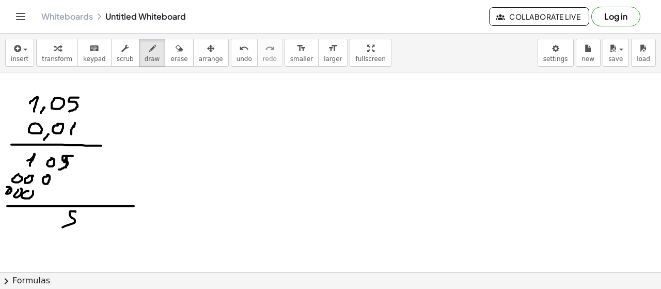
drag, startPoint x: 75, startPoint y: 210, endPoint x: 61, endPoint y: 226, distance: 21.6
drag, startPoint x: 51, startPoint y: 210, endPoint x: 40, endPoint y: 210, distance: 10.3
drag, startPoint x: 35, startPoint y: 213, endPoint x: 27, endPoint y: 229, distance: 17.1
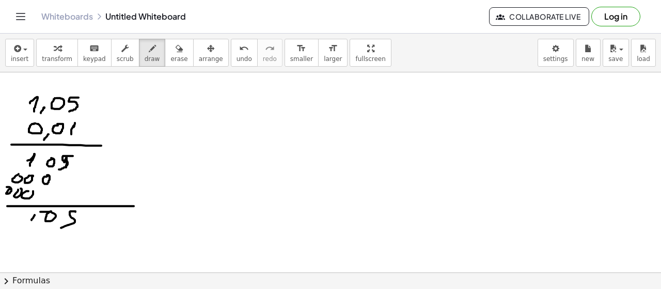
drag, startPoint x: 22, startPoint y: 214, endPoint x: 2, endPoint y: 215, distance: 20.2
drag, startPoint x: 15, startPoint y: 224, endPoint x: 14, endPoint y: 231, distance: 7.4
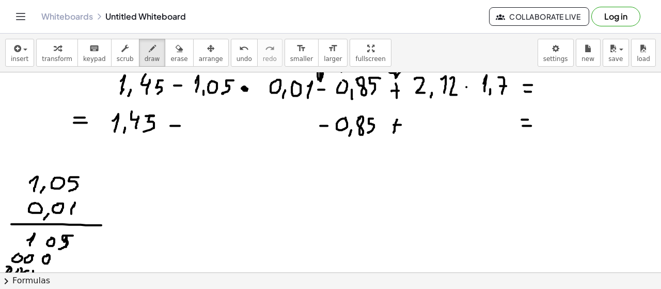
scroll to position [2000, 0]
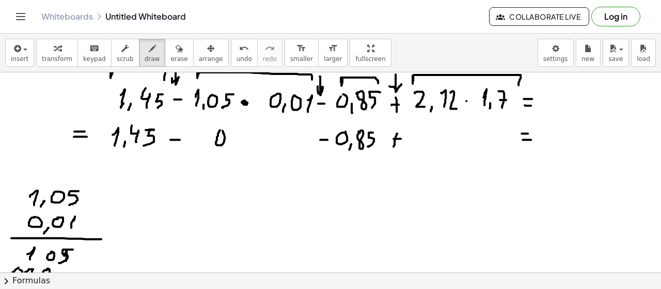
drag, startPoint x: 232, startPoint y: 142, endPoint x: 229, endPoint y: 149, distance: 7.9
drag, startPoint x: 255, startPoint y: 137, endPoint x: 258, endPoint y: 144, distance: 7.6
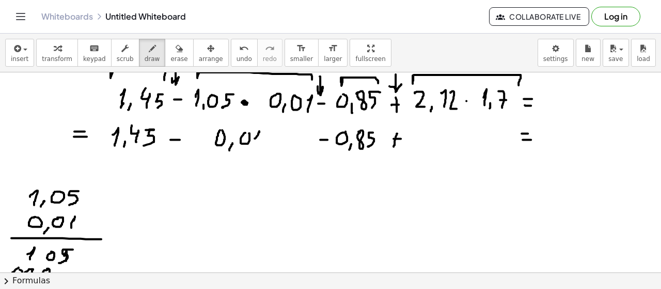
drag, startPoint x: 284, startPoint y: 132, endPoint x: 309, endPoint y: 134, distance: 25.9
drag, startPoint x: 537, startPoint y: 203, endPoint x: 550, endPoint y: 216, distance: 18.3
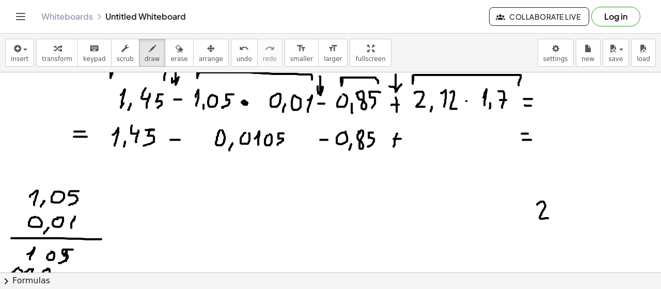
drag, startPoint x: 553, startPoint y: 216, endPoint x: 552, endPoint y: 222, distance: 5.8
drag, startPoint x: 563, startPoint y: 203, endPoint x: 569, endPoint y: 206, distance: 7.2
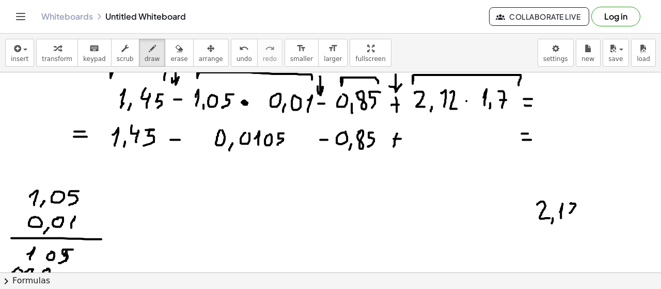
drag, startPoint x: 571, startPoint y: 201, endPoint x: 574, endPoint y: 216, distance: 14.8
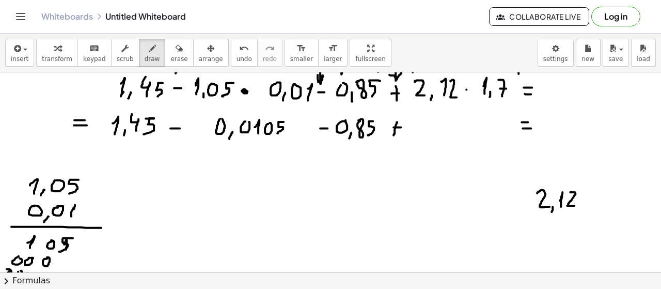
scroll to position [2026, 0]
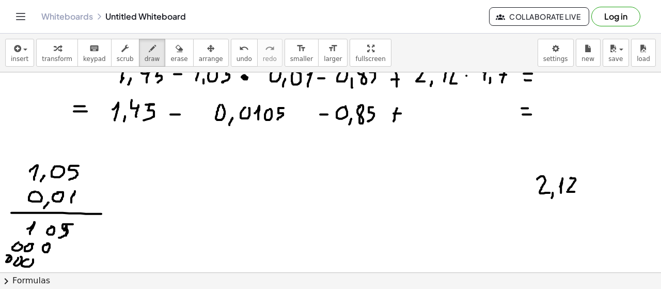
drag, startPoint x: 530, startPoint y: 206, endPoint x: 525, endPoint y: 213, distance: 8.9
drag, startPoint x: 524, startPoint y: 209, endPoint x: 533, endPoint y: 216, distance: 11.8
drag, startPoint x: 540, startPoint y: 211, endPoint x: 545, endPoint y: 219, distance: 8.3
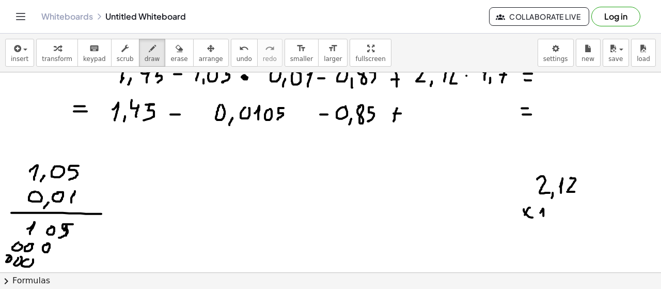
drag, startPoint x: 559, startPoint y: 210, endPoint x: 559, endPoint y: 221, distance: 10.8
drag, startPoint x: 558, startPoint y: 217, endPoint x: 565, endPoint y: 217, distance: 6.7
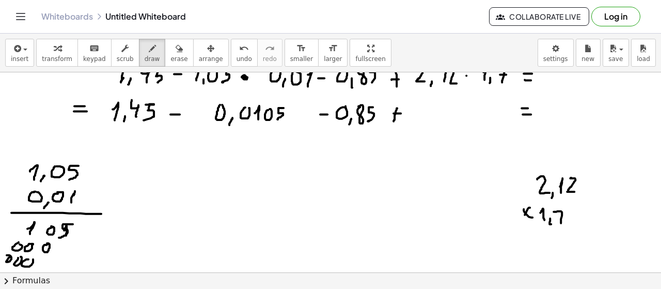
drag, startPoint x: 524, startPoint y: 229, endPoint x: 593, endPoint y: 229, distance: 69.2
drag, startPoint x: 567, startPoint y: 235, endPoint x: 570, endPoint y: 251, distance: 15.8
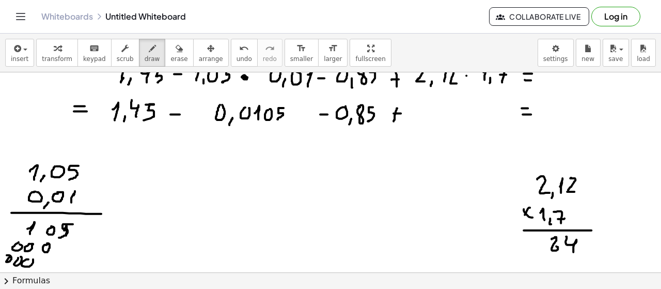
drag, startPoint x: 536, startPoint y: 235, endPoint x: 536, endPoint y: 251, distance: 16.0
drag, startPoint x: 527, startPoint y: 238, endPoint x: 533, endPoint y: 250, distance: 13.0
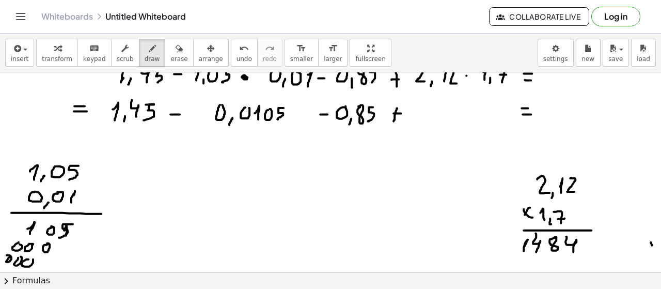
drag, startPoint x: 651, startPoint y: 241, endPoint x: 652, endPoint y: 246, distance: 5.8
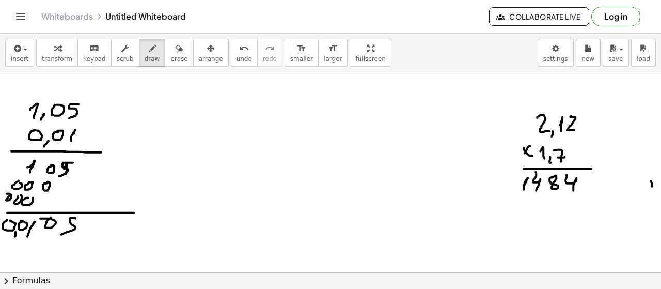
scroll to position [2096, 0]
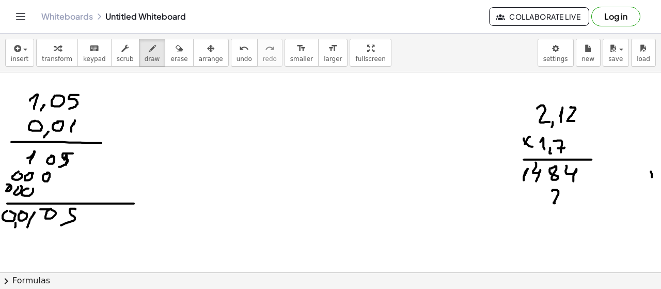
drag, startPoint x: 552, startPoint y: 190, endPoint x: 552, endPoint y: 199, distance: 9.3
drag, startPoint x: 539, startPoint y: 192, endPoint x: 535, endPoint y: 200, distance: 8.6
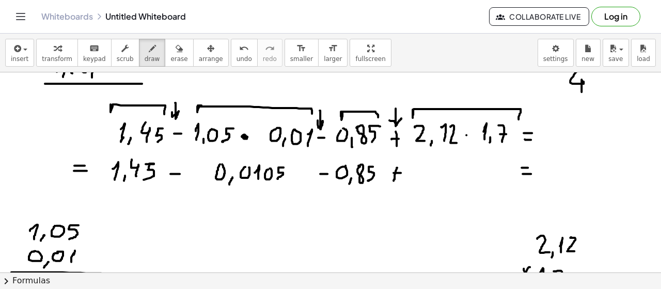
scroll to position [1976, 0]
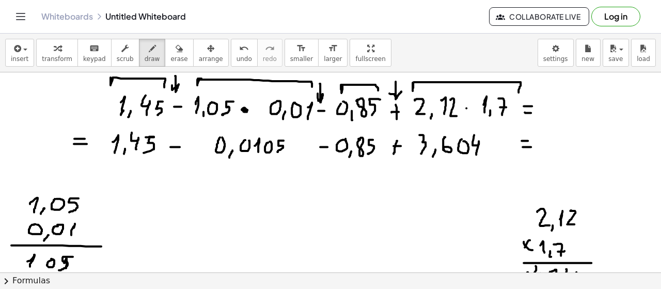
scroll to position [2007, 0]
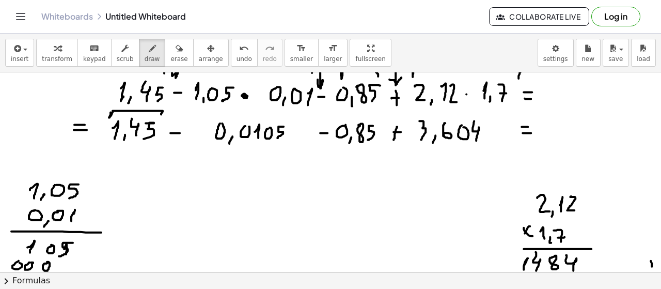
drag, startPoint x: 110, startPoint y: 114, endPoint x: 179, endPoint y: 115, distance: 68.7
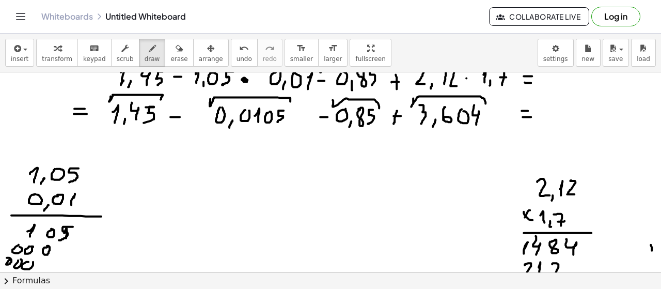
scroll to position [2027, 0]
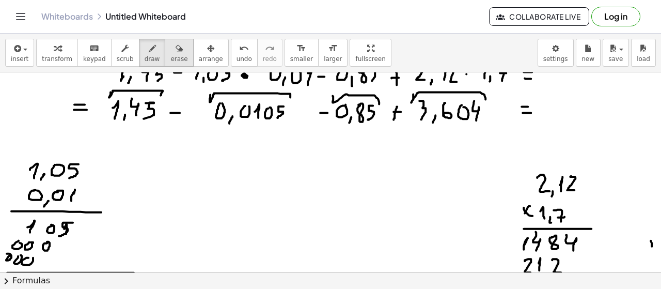
click at [176, 54] on icon "button" at bounding box center [179, 48] width 7 height 12
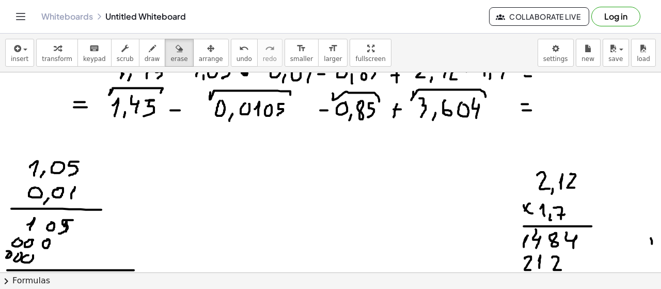
scroll to position [2062, 0]
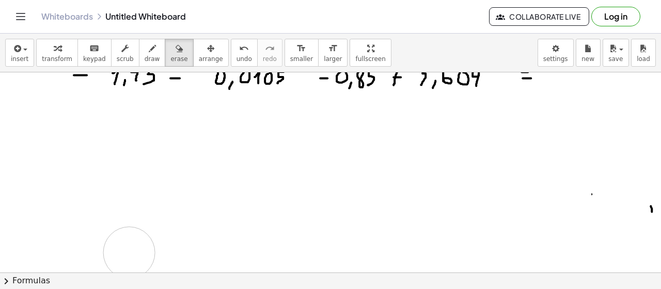
drag, startPoint x: 503, startPoint y: 156, endPoint x: 660, endPoint y: 241, distance: 178.9
click at [145, 49] on div "button" at bounding box center [152, 48] width 15 height 12
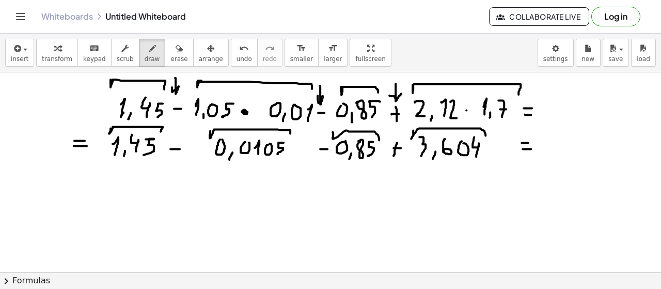
scroll to position [1996, 0]
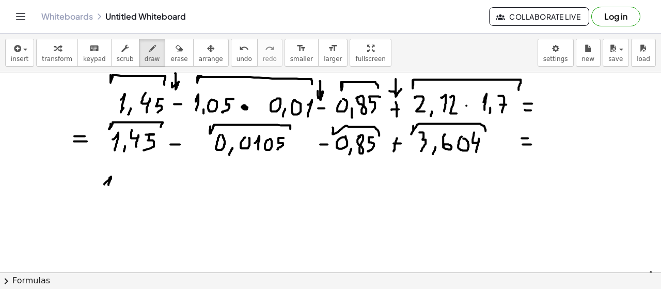
drag, startPoint x: 104, startPoint y: 182, endPoint x: 107, endPoint y: 193, distance: 11.3
drag, startPoint x: 117, startPoint y: 190, endPoint x: 113, endPoint y: 198, distance: 9.0
drag, startPoint x: 125, startPoint y: 176, endPoint x: 141, endPoint y: 185, distance: 19.0
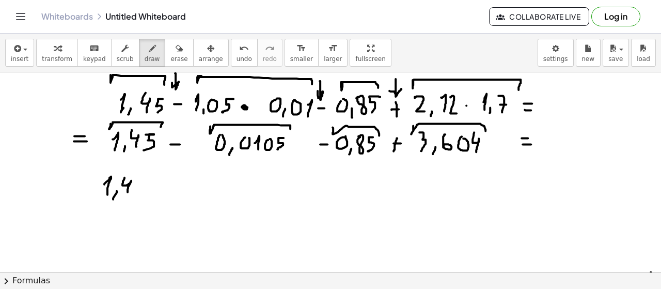
drag, startPoint x: 146, startPoint y: 179, endPoint x: 150, endPoint y: 193, distance: 14.1
drag, startPoint x: 161, startPoint y: 189, endPoint x: 161, endPoint y: 196, distance: 7.8
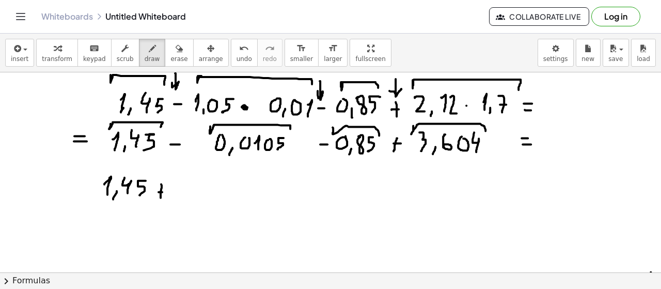
drag, startPoint x: 159, startPoint y: 191, endPoint x: 168, endPoint y: 191, distance: 9.8
drag, startPoint x: 180, startPoint y: 178, endPoint x: 183, endPoint y: 193, distance: 14.8
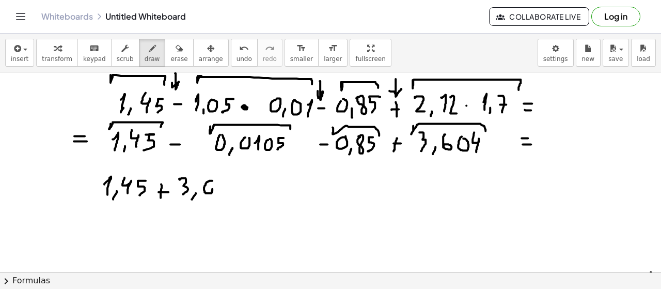
drag, startPoint x: 212, startPoint y: 179, endPoint x: 207, endPoint y: 189, distance: 10.6
drag, startPoint x: 239, startPoint y: 178, endPoint x: 245, endPoint y: 196, distance: 19.1
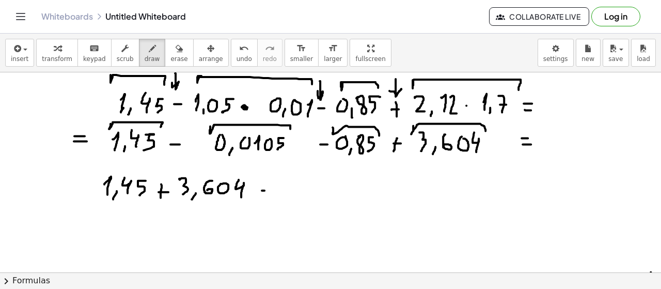
drag, startPoint x: 264, startPoint y: 189, endPoint x: 270, endPoint y: 189, distance: 5.7
drag, startPoint x: 288, startPoint y: 176, endPoint x: 288, endPoint y: 203, distance: 26.9
drag, startPoint x: 301, startPoint y: 183, endPoint x: 309, endPoint y: 182, distance: 7.9
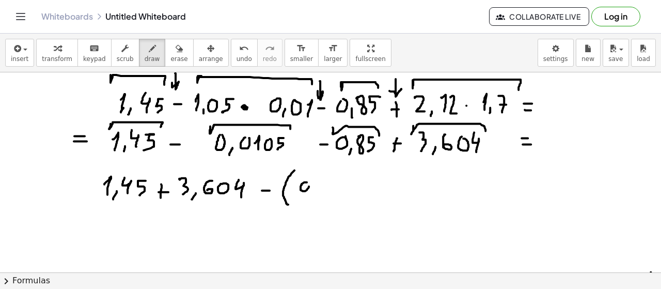
drag, startPoint x: 314, startPoint y: 190, endPoint x: 313, endPoint y: 196, distance: 6.2
drag, startPoint x: 336, startPoint y: 183, endPoint x: 337, endPoint y: 194, distance: 10.4
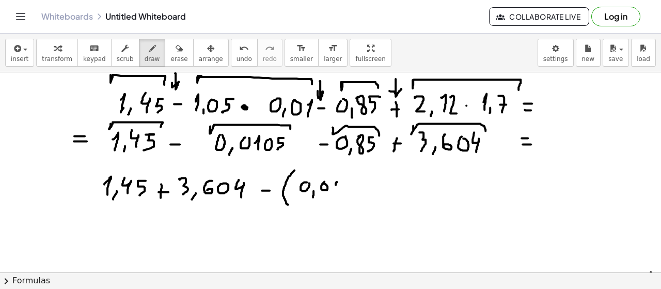
drag, startPoint x: 346, startPoint y: 182, endPoint x: 355, endPoint y: 183, distance: 9.4
drag, startPoint x: 364, startPoint y: 183, endPoint x: 360, endPoint y: 194, distance: 11.4
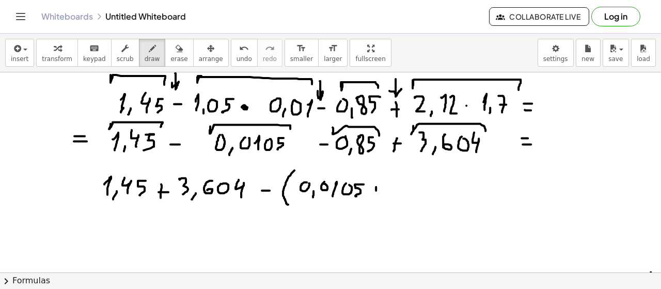
drag, startPoint x: 376, startPoint y: 185, endPoint x: 374, endPoint y: 192, distance: 6.5
drag, startPoint x: 371, startPoint y: 189, endPoint x: 381, endPoint y: 189, distance: 9.3
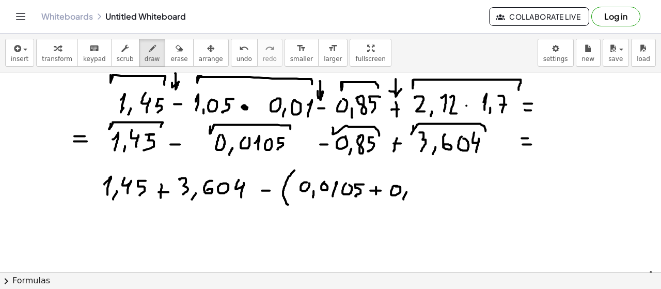
drag, startPoint x: 407, startPoint y: 191, endPoint x: 403, endPoint y: 198, distance: 7.9
drag, startPoint x: 411, startPoint y: 182, endPoint x: 418, endPoint y: 183, distance: 7.3
drag, startPoint x: 425, startPoint y: 182, endPoint x: 419, endPoint y: 194, distance: 12.7
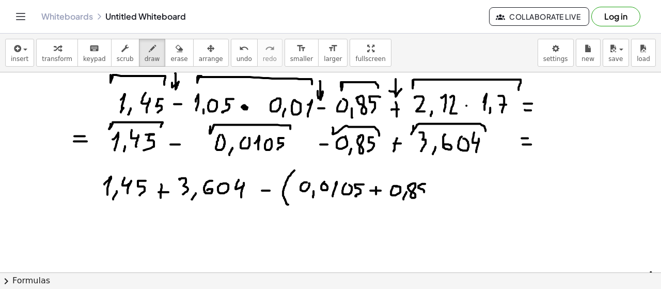
drag, startPoint x: 427, startPoint y: 174, endPoint x: 429, endPoint y: 202, distance: 28.0
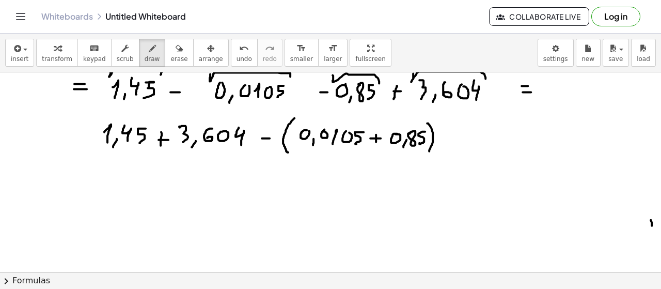
scroll to position [2057, 0]
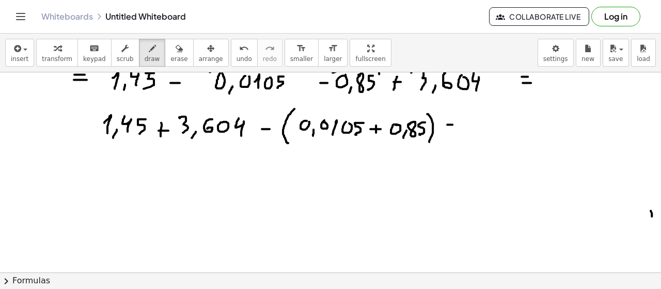
drag, startPoint x: 448, startPoint y: 129, endPoint x: 456, endPoint y: 130, distance: 7.3
drag, startPoint x: 26, startPoint y: 163, endPoint x: 29, endPoint y: 173, distance: 10.2
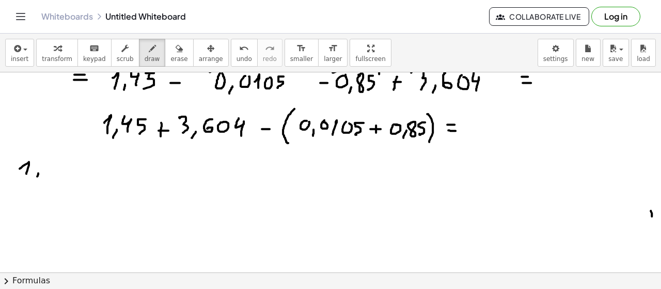
drag, startPoint x: 38, startPoint y: 172, endPoint x: 37, endPoint y: 178, distance: 6.4
drag, startPoint x: 46, startPoint y: 159, endPoint x: 60, endPoint y: 171, distance: 19.1
drag, startPoint x: 75, startPoint y: 161, endPoint x: 66, endPoint y: 174, distance: 16.0
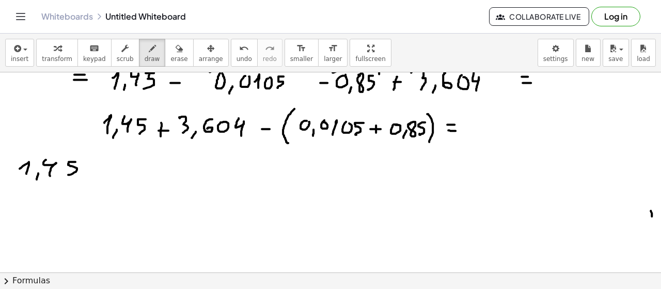
drag, startPoint x: 17, startPoint y: 185, endPoint x: 22, endPoint y: 200, distance: 15.4
drag, startPoint x: 50, startPoint y: 187, endPoint x: 44, endPoint y: 196, distance: 10.6
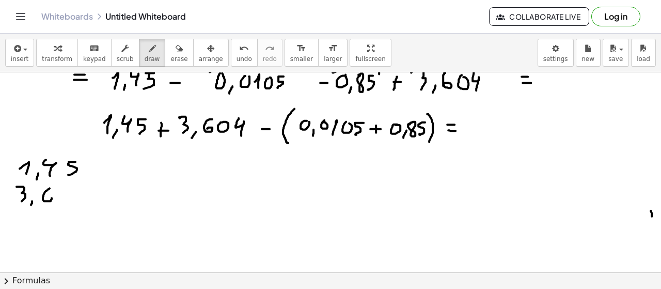
drag, startPoint x: 78, startPoint y: 190, endPoint x: 68, endPoint y: 208, distance: 20.6
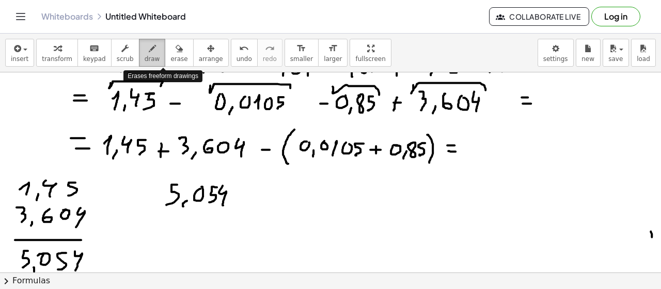
click at [149, 49] on icon "button" at bounding box center [152, 48] width 7 height 12
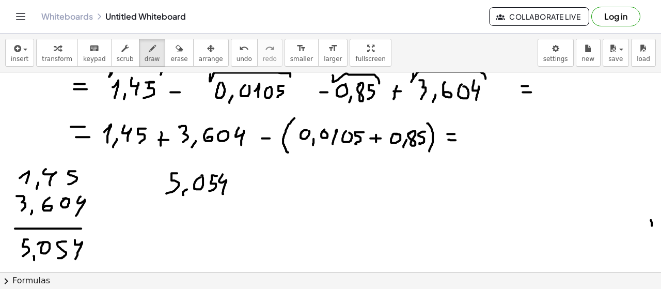
scroll to position [2053, 0]
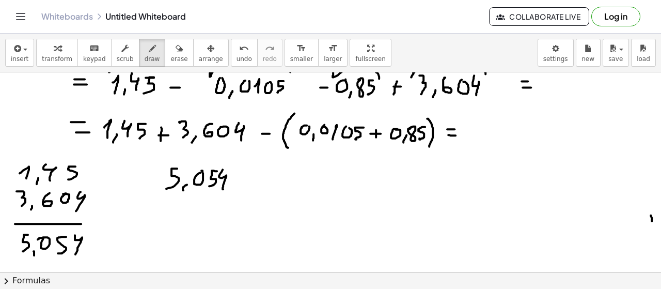
drag, startPoint x: 367, startPoint y: 192, endPoint x: 363, endPoint y: 199, distance: 8.1
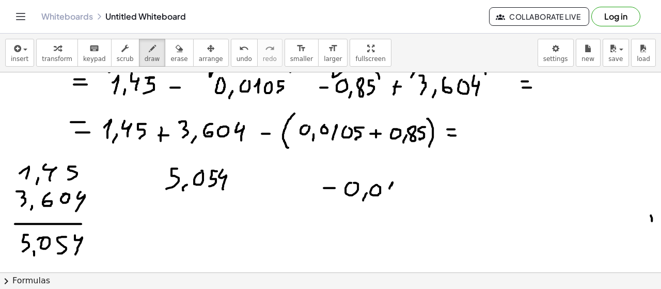
drag, startPoint x: 390, startPoint y: 187, endPoint x: 393, endPoint y: 194, distance: 7.9
drag, startPoint x: 400, startPoint y: 185, endPoint x: 407, endPoint y: 184, distance: 7.3
drag, startPoint x: 420, startPoint y: 182, endPoint x: 418, endPoint y: 195, distance: 13.1
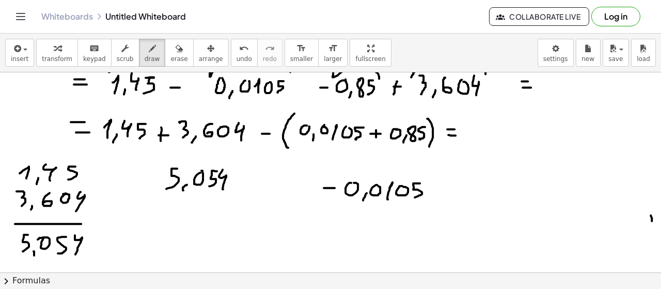
drag, startPoint x: 474, startPoint y: 191, endPoint x: 472, endPoint y: 195, distance: 5.3
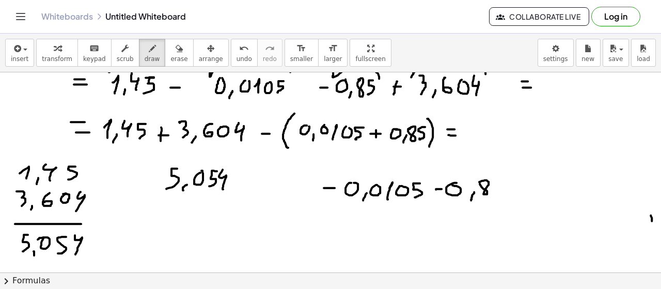
drag, startPoint x: 479, startPoint y: 181, endPoint x: 489, endPoint y: 181, distance: 9.3
drag, startPoint x: 500, startPoint y: 179, endPoint x: 503, endPoint y: 194, distance: 15.9
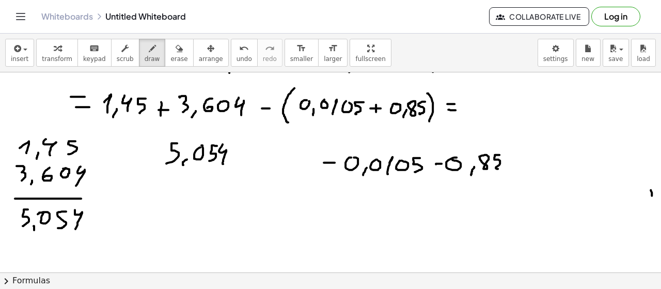
scroll to position [2087, 0]
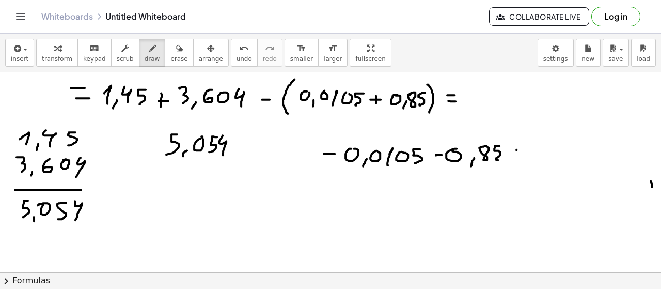
drag, startPoint x: 517, startPoint y: 149, endPoint x: 522, endPoint y: 148, distance: 5.2
drag, startPoint x: 306, startPoint y: 195, endPoint x: 312, endPoint y: 195, distance: 6.2
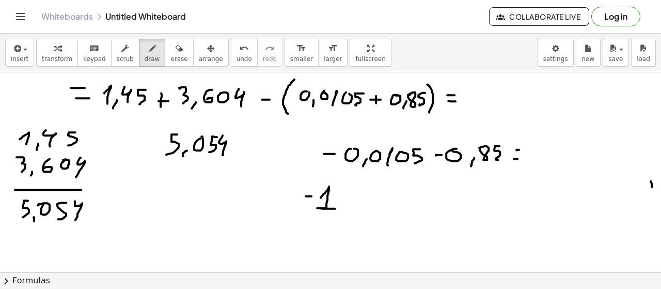
drag, startPoint x: 326, startPoint y: 190, endPoint x: 335, endPoint y: 207, distance: 19.4
drag, startPoint x: 343, startPoint y: 197, endPoint x: 355, endPoint y: 197, distance: 12.4
drag, startPoint x: 359, startPoint y: 194, endPoint x: 366, endPoint y: 194, distance: 7.7
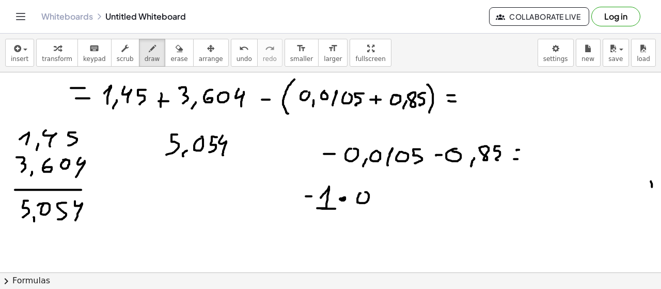
drag, startPoint x: 384, startPoint y: 198, endPoint x: 390, endPoint y: 204, distance: 8.1
drag, startPoint x: 399, startPoint y: 195, endPoint x: 410, endPoint y: 194, distance: 11.4
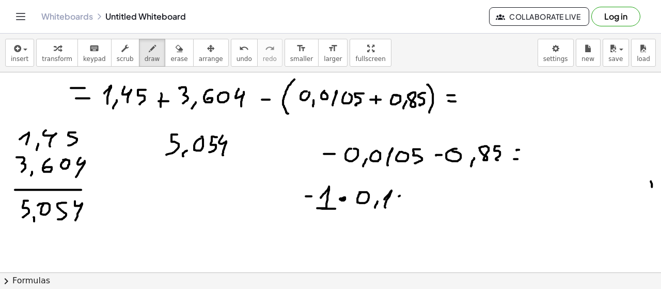
drag, startPoint x: 413, startPoint y: 194, endPoint x: 404, endPoint y: 205, distance: 14.7
drag, startPoint x: 425, startPoint y: 200, endPoint x: 432, endPoint y: 199, distance: 7.3
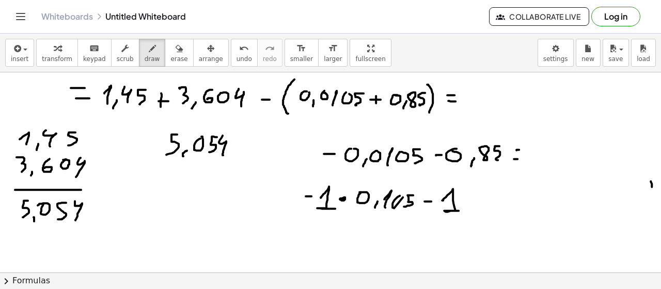
drag, startPoint x: 442, startPoint y: 199, endPoint x: 461, endPoint y: 209, distance: 21.3
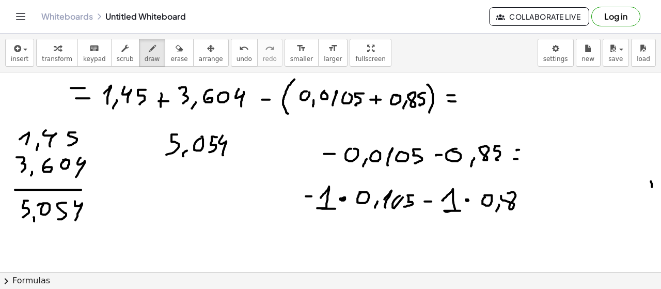
drag, startPoint x: 508, startPoint y: 192, endPoint x: 514, endPoint y: 191, distance: 5.2
drag, startPoint x: 522, startPoint y: 190, endPoint x: 525, endPoint y: 205, distance: 15.4
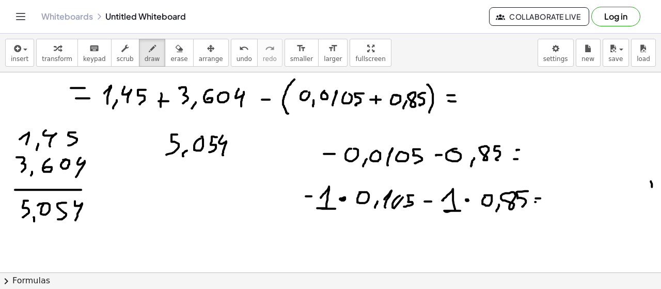
drag, startPoint x: 536, startPoint y: 200, endPoint x: 543, endPoint y: 201, distance: 7.8
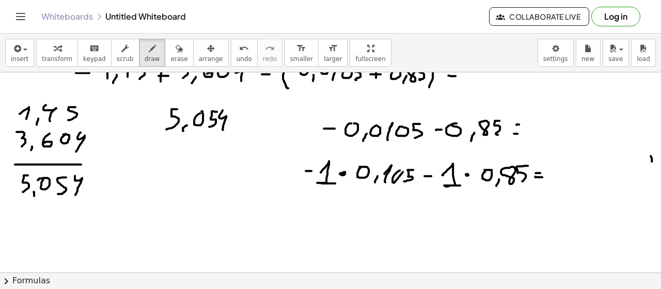
scroll to position [2127, 0]
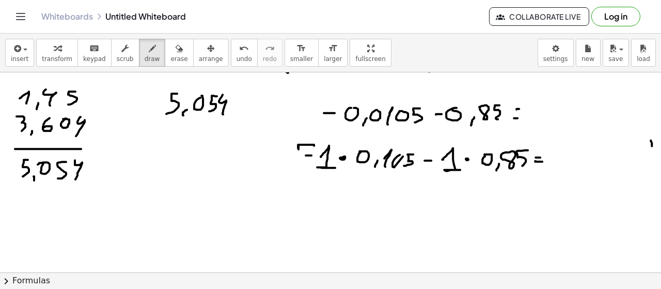
drag, startPoint x: 299, startPoint y: 147, endPoint x: 328, endPoint y: 147, distance: 28.9
drag, startPoint x: 422, startPoint y: 148, endPoint x: 438, endPoint y: 153, distance: 16.7
drag, startPoint x: 292, startPoint y: 197, endPoint x: 299, endPoint y: 197, distance: 6.7
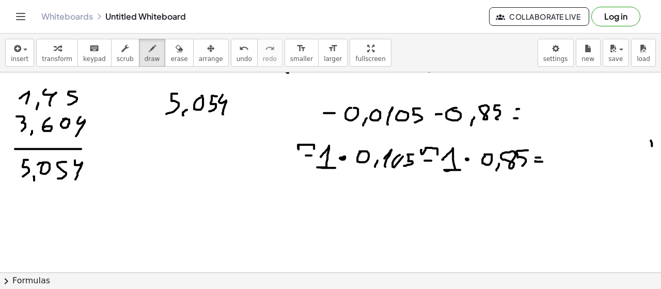
drag, startPoint x: 308, startPoint y: 196, endPoint x: 322, endPoint y: 208, distance: 18.3
drag, startPoint x: 331, startPoint y: 199, endPoint x: 339, endPoint y: 198, distance: 7.9
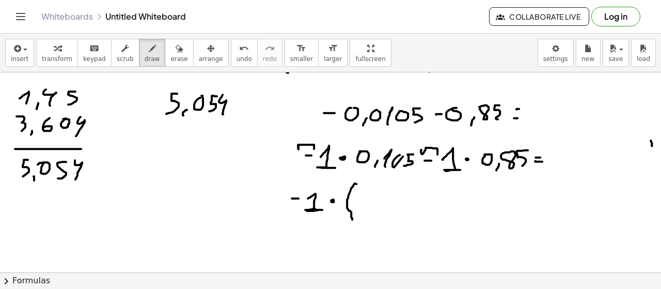
drag, startPoint x: 356, startPoint y: 182, endPoint x: 353, endPoint y: 220, distance: 37.4
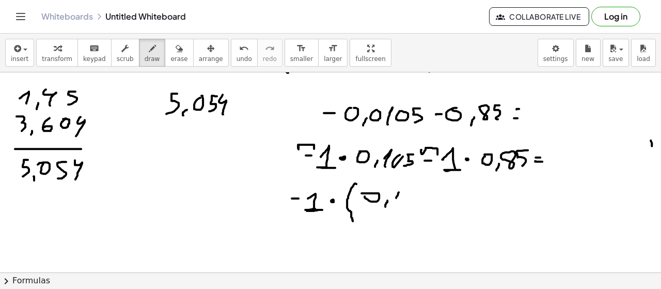
drag, startPoint x: 399, startPoint y: 191, endPoint x: 398, endPoint y: 205, distance: 14.5
drag, startPoint x: 432, startPoint y: 192, endPoint x: 448, endPoint y: 169, distance: 27.5
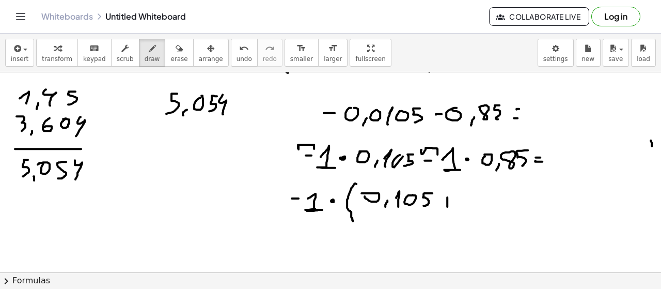
drag, startPoint x: 447, startPoint y: 196, endPoint x: 447, endPoint y: 208, distance: 11.9
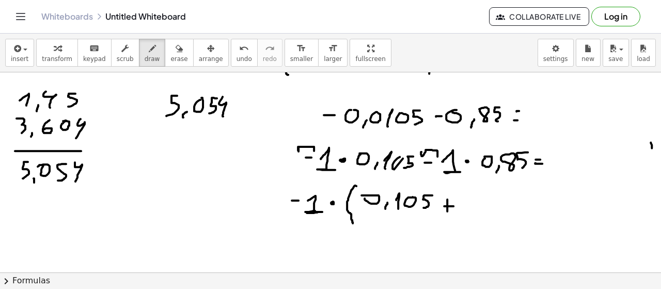
scroll to position [2148, 0]
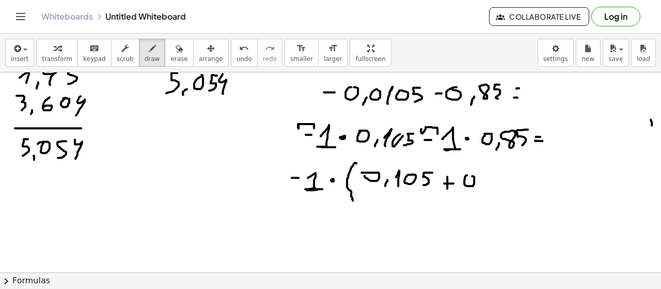
drag, startPoint x: 465, startPoint y: 176, endPoint x: 471, endPoint y: 176, distance: 5.7
drag, startPoint x: 493, startPoint y: 173, endPoint x: 500, endPoint y: 174, distance: 6.3
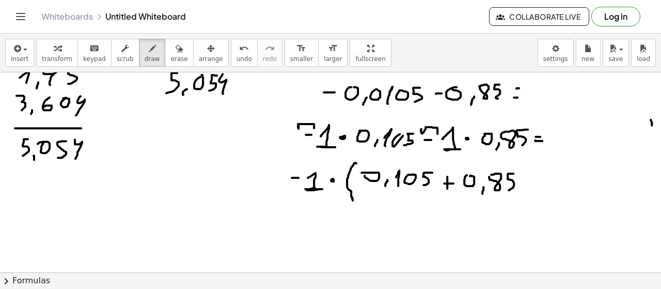
drag, startPoint x: 512, startPoint y: 172, endPoint x: 509, endPoint y: 189, distance: 16.8
drag, startPoint x: 518, startPoint y: 163, endPoint x: 528, endPoint y: 210, distance: 48.0
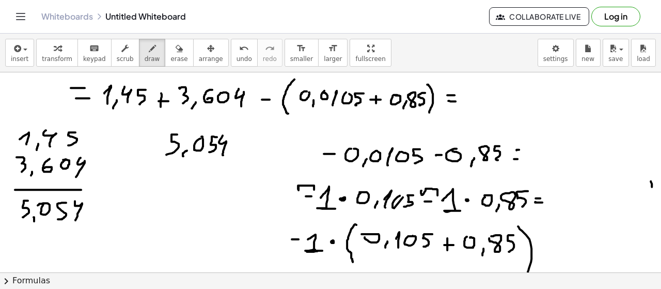
scroll to position [2034, 0]
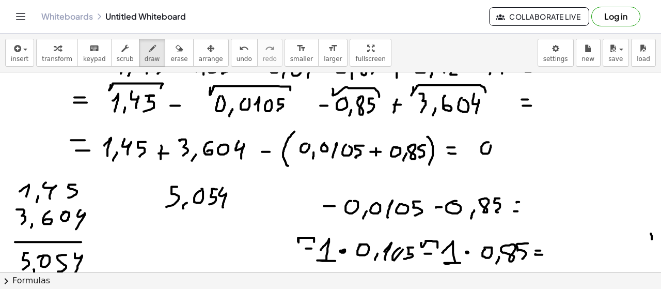
drag, startPoint x: 496, startPoint y: 157, endPoint x: 496, endPoint y: 162, distance: 5.2
drag, startPoint x: 512, startPoint y: 145, endPoint x: 522, endPoint y: 151, distance: 11.5
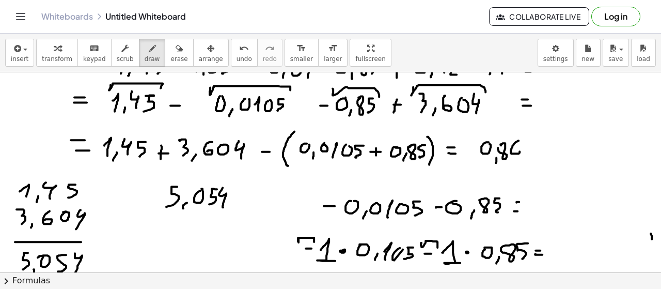
drag, startPoint x: 550, startPoint y: 143, endPoint x: 540, endPoint y: 157, distance: 16.3
click at [165, 53] on button "erase" at bounding box center [179, 53] width 28 height 28
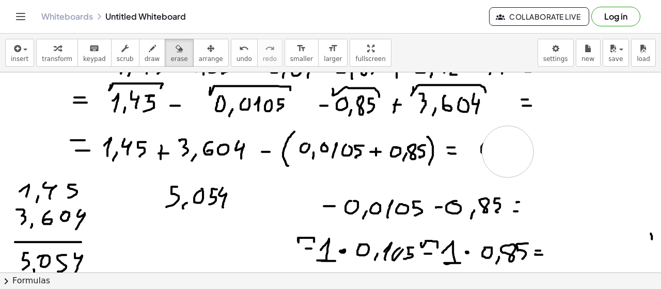
drag, startPoint x: 527, startPoint y: 158, endPoint x: 505, endPoint y: 150, distance: 23.4
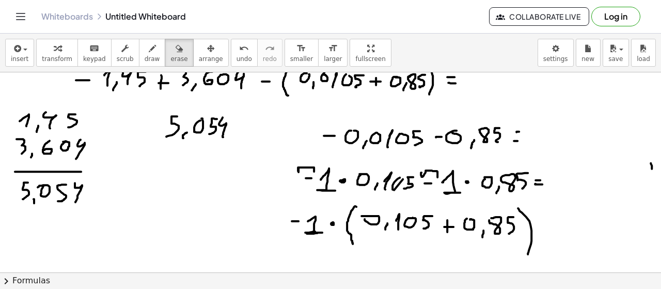
scroll to position [2114, 0]
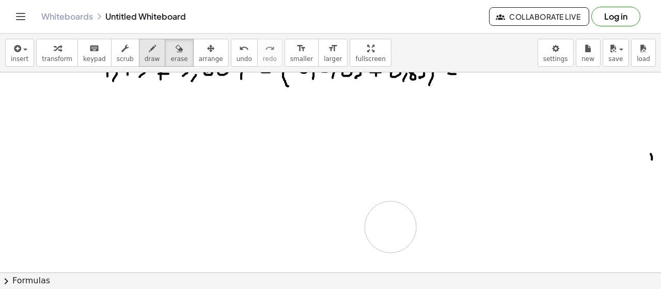
drag, startPoint x: 177, startPoint y: 115, endPoint x: 133, endPoint y: 57, distance: 72.6
click at [145, 52] on div "button" at bounding box center [152, 48] width 15 height 12
click at [149, 52] on icon "button" at bounding box center [152, 48] width 7 height 12
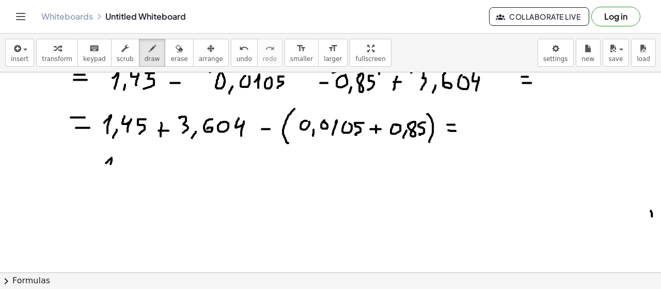
drag, startPoint x: 109, startPoint y: 159, endPoint x: 110, endPoint y: 171, distance: 12.4
drag, startPoint x: 117, startPoint y: 169, endPoint x: 117, endPoint y: 174, distance: 5.2
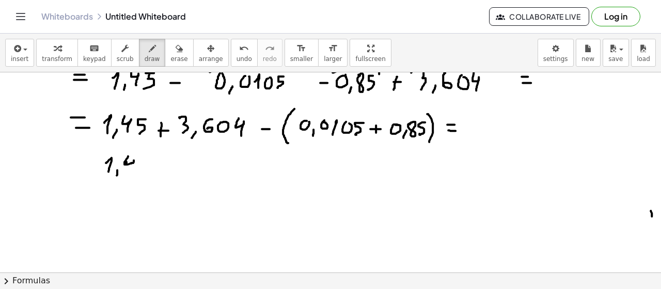
drag, startPoint x: 128, startPoint y: 155, endPoint x: 129, endPoint y: 173, distance: 18.1
drag, startPoint x: 147, startPoint y: 159, endPoint x: 150, endPoint y: 167, distance: 8.8
drag, startPoint x: 160, startPoint y: 163, endPoint x: 157, endPoint y: 174, distance: 11.2
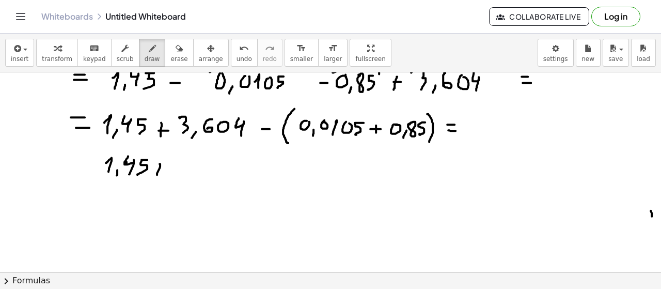
drag, startPoint x: 159, startPoint y: 168, endPoint x: 165, endPoint y: 168, distance: 6.2
drag, startPoint x: 175, startPoint y: 158, endPoint x: 185, endPoint y: 174, distance: 18.3
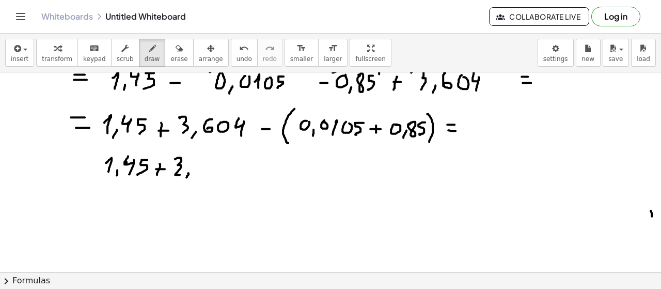
drag, startPoint x: 201, startPoint y: 163, endPoint x: 197, endPoint y: 171, distance: 9.2
drag, startPoint x: 228, startPoint y: 161, endPoint x: 235, endPoint y: 175, distance: 15.3
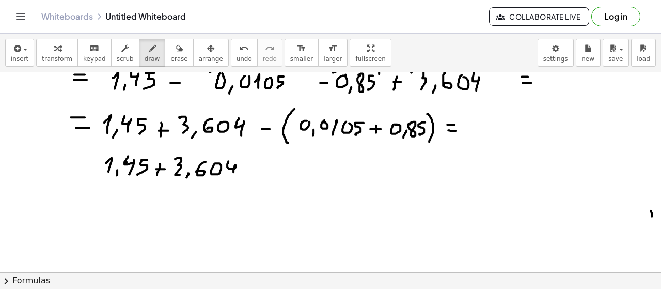
drag, startPoint x: 250, startPoint y: 167, endPoint x: 258, endPoint y: 167, distance: 8.3
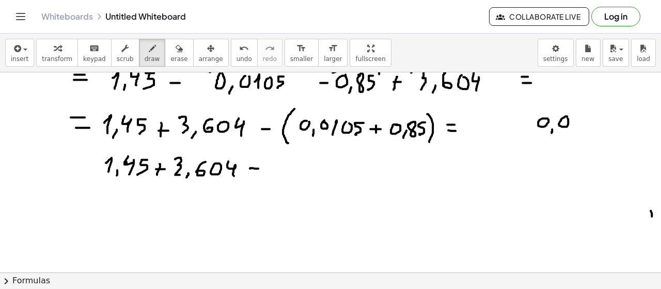
drag, startPoint x: 572, startPoint y: 118, endPoint x: 581, endPoint y: 127, distance: 12.1
drag, startPoint x: 582, startPoint y: 120, endPoint x: 587, endPoint y: 118, distance: 5.6
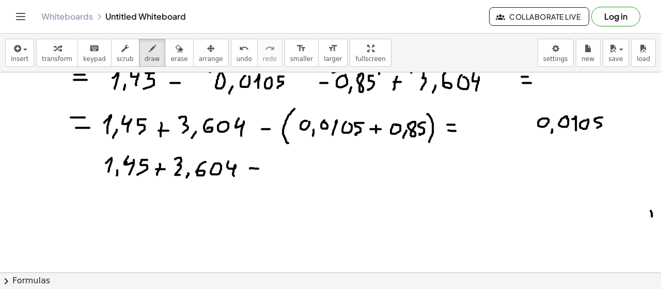
drag, startPoint x: 602, startPoint y: 116, endPoint x: 592, endPoint y: 128, distance: 15.4
drag, startPoint x: 548, startPoint y: 155, endPoint x: 553, endPoint y: 151, distance: 6.3
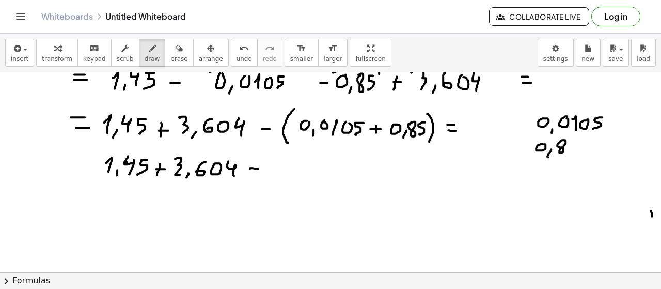
drag, startPoint x: 558, startPoint y: 143, endPoint x: 568, endPoint y: 142, distance: 10.3
drag, startPoint x: 571, startPoint y: 141, endPoint x: 570, endPoint y: 152, distance: 10.9
drag, startPoint x: 531, startPoint y: 163, endPoint x: 618, endPoint y: 163, distance: 87.3
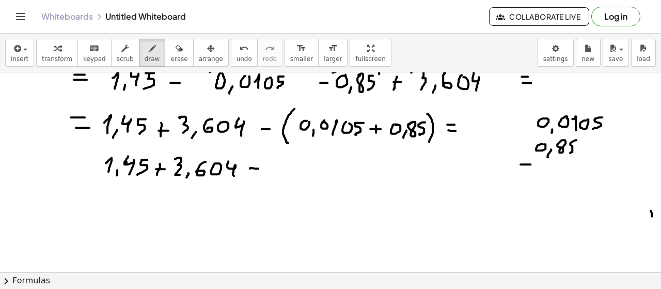
drag, startPoint x: 520, startPoint y: 132, endPoint x: 521, endPoint y: 143, distance: 11.4
drag, startPoint x: 515, startPoint y: 136, endPoint x: 526, endPoint y: 136, distance: 10.9
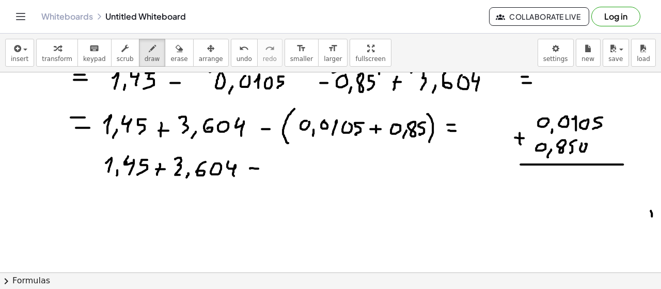
drag, startPoint x: 602, startPoint y: 169, endPoint x: 595, endPoint y: 185, distance: 18.0
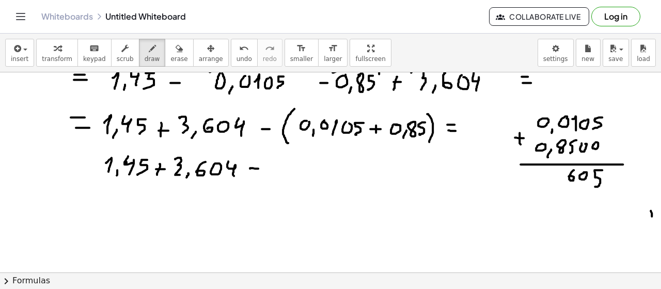
drag, startPoint x: 574, startPoint y: 169, endPoint x: 567, endPoint y: 177, distance: 11.0
drag, startPoint x: 554, startPoint y: 169, endPoint x: 549, endPoint y: 167, distance: 5.8
drag, startPoint x: 553, startPoint y: 179, endPoint x: 547, endPoint y: 190, distance: 12.3
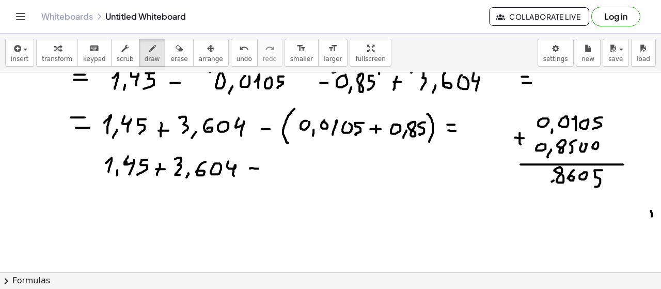
drag, startPoint x: 537, startPoint y: 170, endPoint x: 543, endPoint y: 172, distance: 6.4
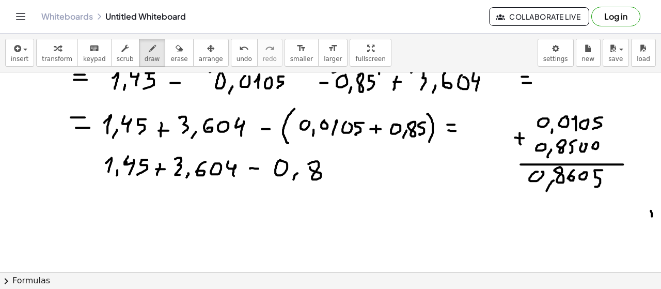
drag, startPoint x: 332, startPoint y: 160, endPoint x: 325, endPoint y: 174, distance: 15.7
drag, startPoint x: 363, startPoint y: 159, endPoint x: 355, endPoint y: 177, distance: 19.7
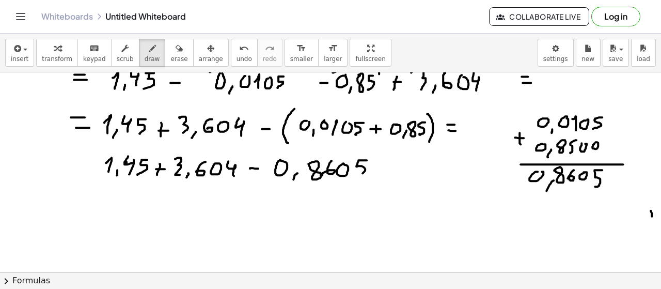
drag, startPoint x: 75, startPoint y: 162, endPoint x: 90, endPoint y: 169, distance: 16.6
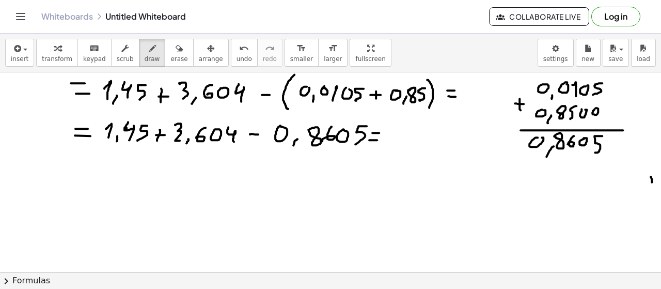
scroll to position [2096, 0]
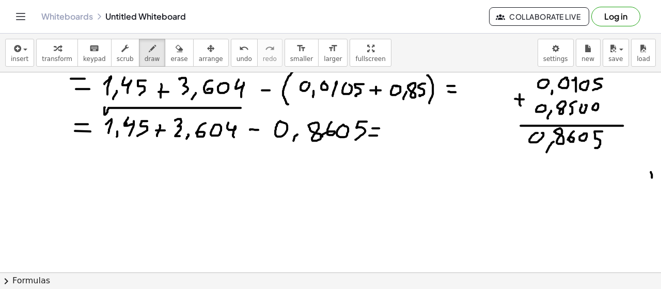
drag, startPoint x: 104, startPoint y: 110, endPoint x: 238, endPoint y: 119, distance: 134.1
drag, startPoint x: 104, startPoint y: 164, endPoint x: 113, endPoint y: 177, distance: 15.8
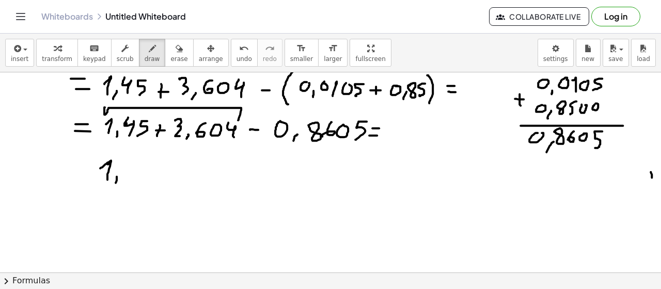
drag, startPoint x: 117, startPoint y: 175, endPoint x: 115, endPoint y: 182, distance: 7.5
drag, startPoint x: 123, startPoint y: 164, endPoint x: 127, endPoint y: 180, distance: 16.9
drag, startPoint x: 144, startPoint y: 164, endPoint x: 140, endPoint y: 179, distance: 15.4
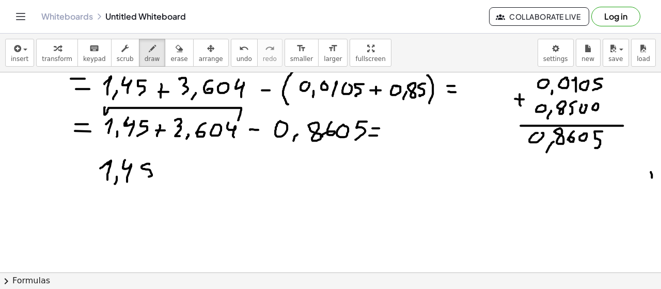
drag, startPoint x: 98, startPoint y: 191, endPoint x: 99, endPoint y: 205, distance: 14.0
drag, startPoint x: 114, startPoint y: 201, endPoint x: 113, endPoint y: 206, distance: 5.3
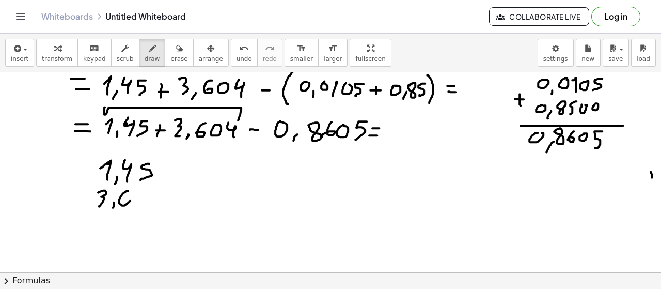
drag, startPoint x: 127, startPoint y: 190, endPoint x: 120, endPoint y: 201, distance: 13.2
drag, startPoint x: 154, startPoint y: 190, endPoint x: 142, endPoint y: 217, distance: 29.8
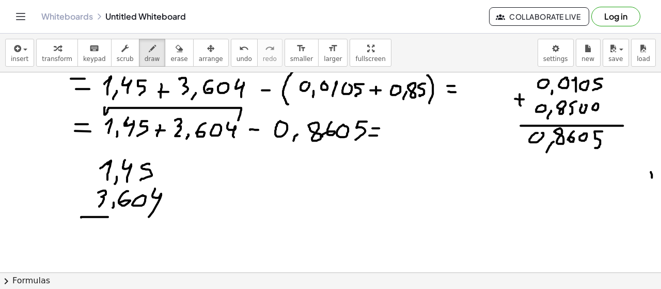
drag, startPoint x: 85, startPoint y: 215, endPoint x: 175, endPoint y: 213, distance: 89.4
drag, startPoint x: 149, startPoint y: 217, endPoint x: 157, endPoint y: 238, distance: 21.8
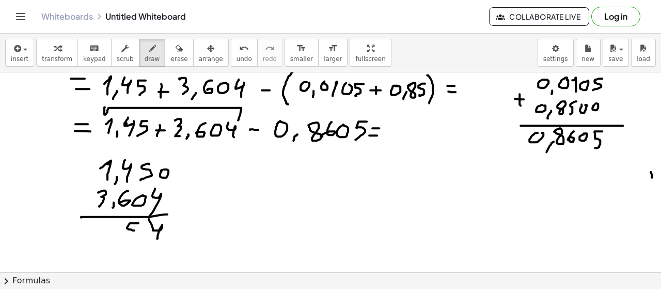
drag, startPoint x: 138, startPoint y: 222, endPoint x: 125, endPoint y: 239, distance: 21.7
drag, startPoint x: 112, startPoint y: 227, endPoint x: 115, endPoint y: 217, distance: 9.7
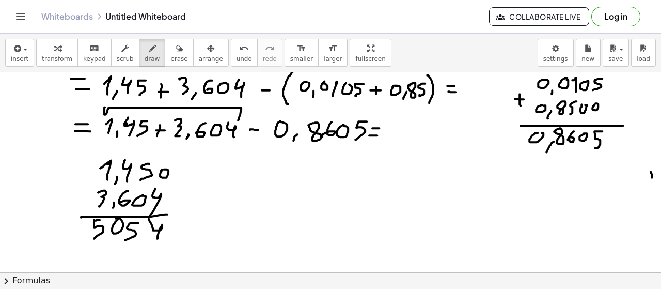
drag, startPoint x: 229, startPoint y: 156, endPoint x: 227, endPoint y: 175, distance: 19.7
drag, startPoint x: 246, startPoint y: 172, endPoint x: 240, endPoint y: 181, distance: 11.2
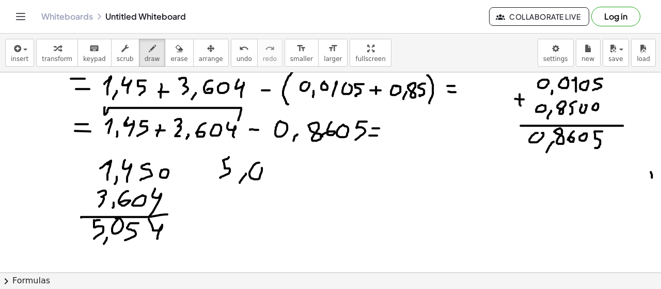
drag, startPoint x: 271, startPoint y: 158, endPoint x: 270, endPoint y: 176, distance: 17.6
drag, startPoint x: 279, startPoint y: 163, endPoint x: 276, endPoint y: 182, distance: 19.5
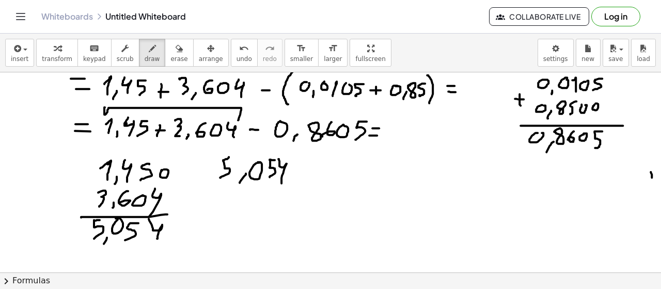
drag, startPoint x: 294, startPoint y: 168, endPoint x: 302, endPoint y: 168, distance: 7.8
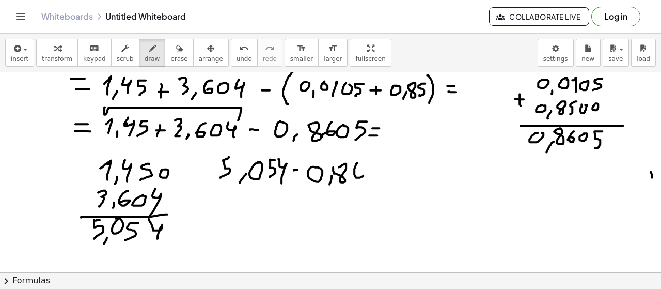
drag, startPoint x: 354, startPoint y: 169, endPoint x: 353, endPoint y: 177, distance: 7.3
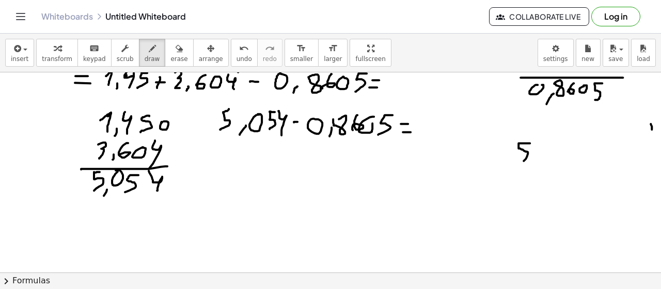
drag, startPoint x: 529, startPoint y: 142, endPoint x: 525, endPoint y: 161, distance: 19.1
drag, startPoint x: 566, startPoint y: 143, endPoint x: 560, endPoint y: 160, distance: 18.1
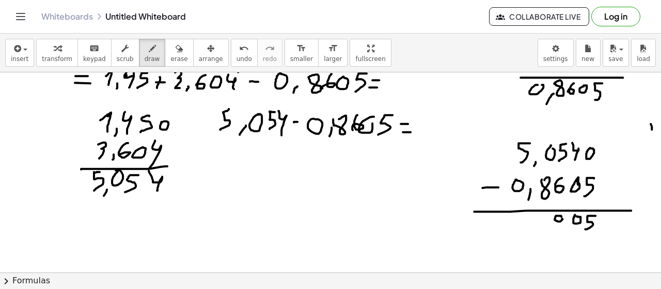
drag, startPoint x: 562, startPoint y: 215, endPoint x: 563, endPoint y: 229, distance: 13.5
drag, startPoint x: 539, startPoint y: 222, endPoint x: 543, endPoint y: 234, distance: 12.9
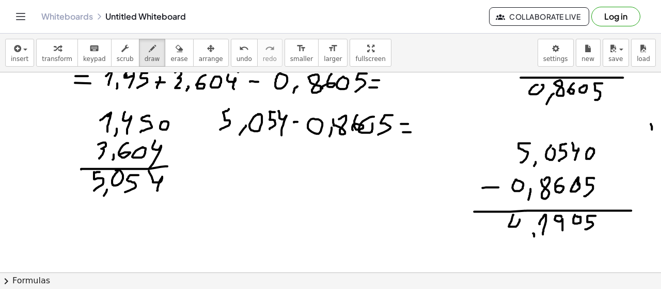
drag, startPoint x: 510, startPoint y: 222, endPoint x: 515, endPoint y: 237, distance: 15.5
drag, startPoint x: 562, startPoint y: 242, endPoint x: 604, endPoint y: 242, distance: 41.8
drag, startPoint x: 272, startPoint y: 154, endPoint x: 272, endPoint y: 179, distance: 25.3
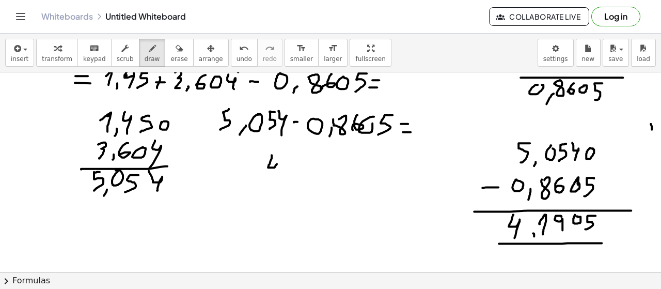
drag, startPoint x: 279, startPoint y: 176, endPoint x: 279, endPoint y: 181, distance: 5.7
drag, startPoint x: 291, startPoint y: 172, endPoint x: 302, endPoint y: 178, distance: 13.2
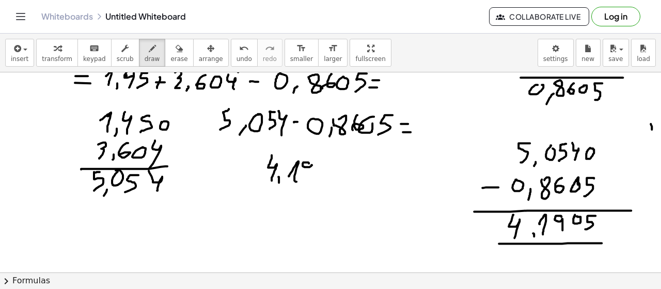
drag, startPoint x: 307, startPoint y: 161, endPoint x: 310, endPoint y: 179, distance: 18.3
drag, startPoint x: 341, startPoint y: 165, endPoint x: 338, endPoint y: 184, distance: 19.5
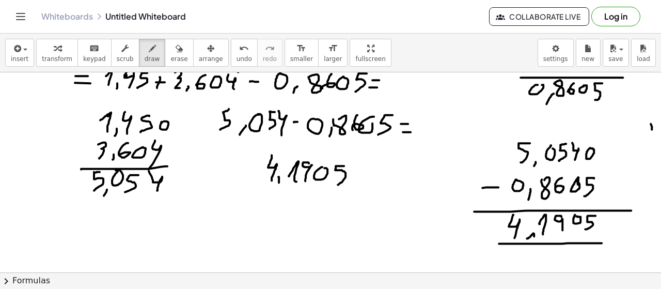
drag, startPoint x: 534, startPoint y: 233, endPoint x: 527, endPoint y: 237, distance: 7.9
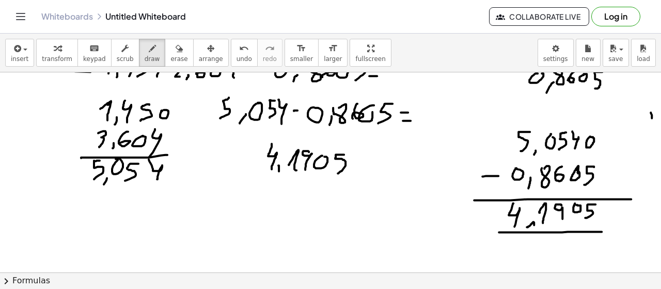
scroll to position [2169, 0]
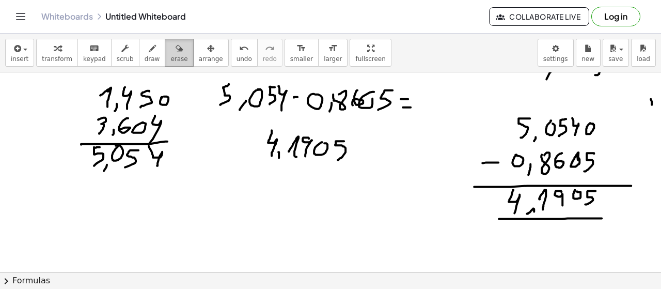
click at [170, 55] on span "erase" at bounding box center [178, 58] width 17 height 7
drag, startPoint x: 615, startPoint y: 221, endPoint x: 596, endPoint y: 205, distance: 25.3
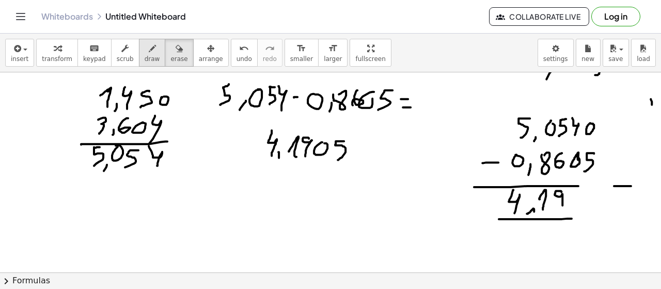
click at [145, 53] on div "button" at bounding box center [152, 48] width 15 height 12
drag, startPoint x: 578, startPoint y: 184, endPoint x: 612, endPoint y: 185, distance: 34.1
drag, startPoint x: 570, startPoint y: 217, endPoint x: 612, endPoint y: 217, distance: 41.3
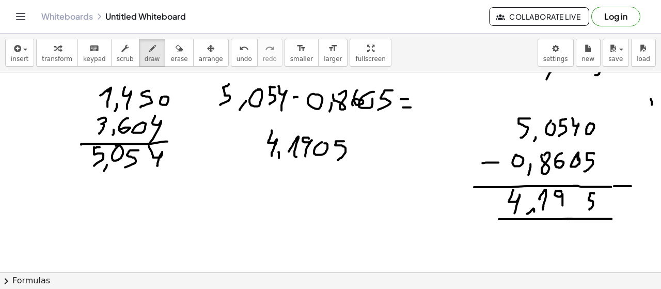
drag, startPoint x: 594, startPoint y: 192, endPoint x: 587, endPoint y: 208, distance: 17.4
drag, startPoint x: 573, startPoint y: 192, endPoint x: 576, endPoint y: 185, distance: 6.5
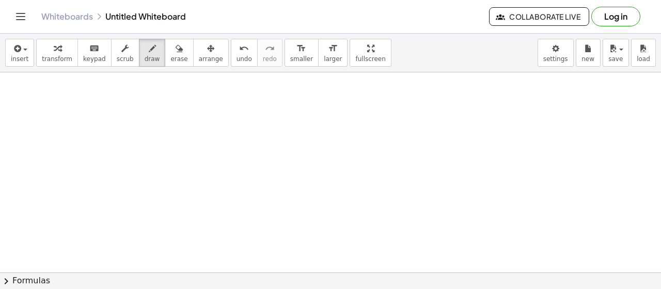
scroll to position [2203, 0]
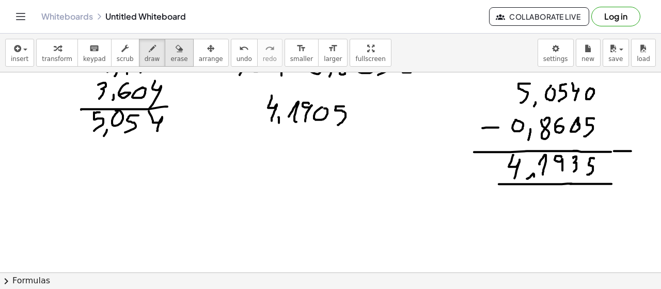
click at [170, 52] on div "button" at bounding box center [178, 48] width 17 height 12
click at [149, 53] on icon "button" at bounding box center [152, 48] width 7 height 12
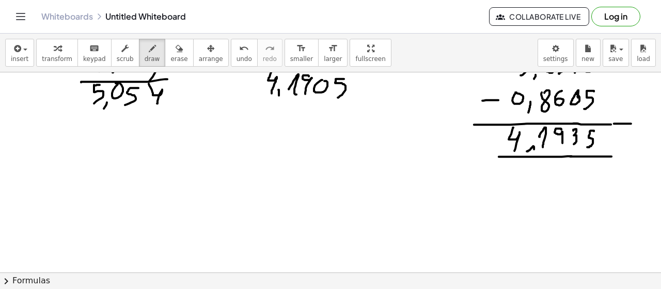
scroll to position [2260, 0]
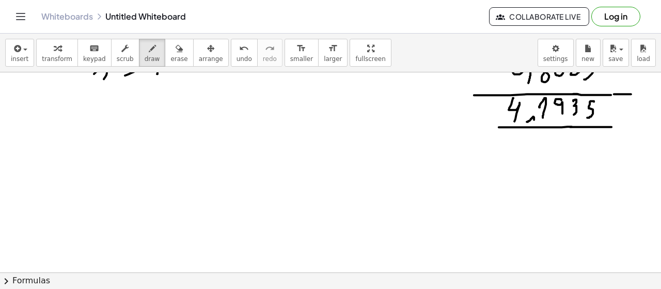
drag, startPoint x: 152, startPoint y: 149, endPoint x: 170, endPoint y: 149, distance: 18.6
click at [170, 59] on span "erase" at bounding box center [178, 58] width 17 height 7
drag, startPoint x: 173, startPoint y: 146, endPoint x: 154, endPoint y: 114, distance: 37.3
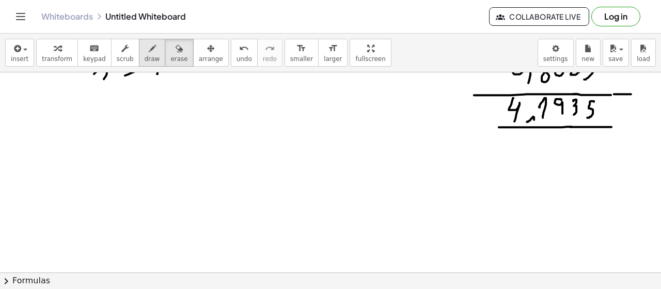
click at [145, 57] on span "draw" at bounding box center [152, 58] width 15 height 7
drag, startPoint x: 130, startPoint y: 120, endPoint x: 136, endPoint y: 140, distance: 21.1
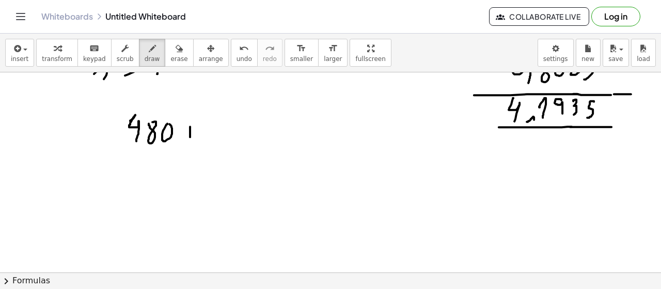
drag, startPoint x: 190, startPoint y: 126, endPoint x: 190, endPoint y: 138, distance: 12.9
drag, startPoint x: 187, startPoint y: 130, endPoint x: 193, endPoint y: 130, distance: 6.2
drag, startPoint x: 212, startPoint y: 119, endPoint x: 219, endPoint y: 136, distance: 17.8
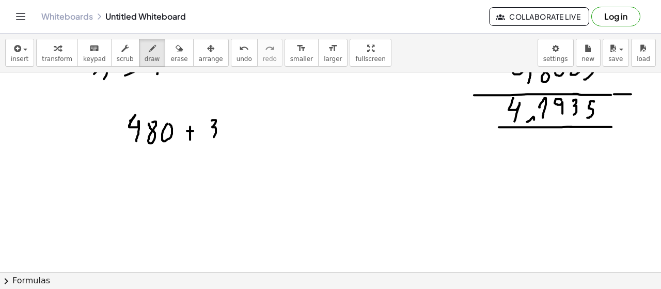
drag, startPoint x: 226, startPoint y: 126, endPoint x: 224, endPoint y: 139, distance: 13.6
drag, startPoint x: 239, startPoint y: 121, endPoint x: 241, endPoint y: 135, distance: 14.0
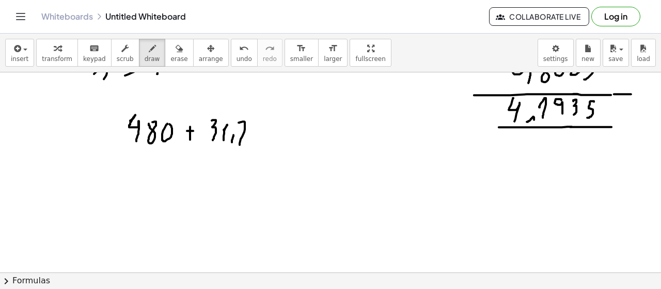
drag, startPoint x: 241, startPoint y: 132, endPoint x: 250, endPoint y: 130, distance: 9.0
drag, startPoint x: 263, startPoint y: 123, endPoint x: 254, endPoint y: 139, distance: 18.3
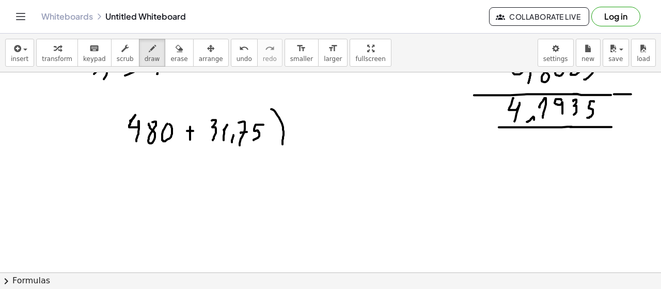
drag, startPoint x: 275, startPoint y: 110, endPoint x: 272, endPoint y: 145, distance: 34.8
drag, startPoint x: 129, startPoint y: 104, endPoint x: 121, endPoint y: 146, distance: 43.2
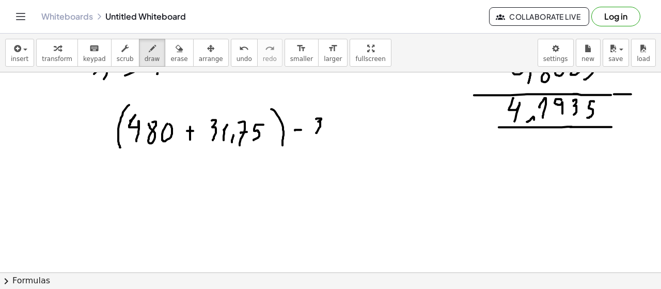
drag, startPoint x: 316, startPoint y: 118, endPoint x: 316, endPoint y: 132, distance: 13.9
click at [173, 55] on button "erase" at bounding box center [179, 53] width 28 height 28
click at [145, 56] on span "draw" at bounding box center [152, 58] width 15 height 7
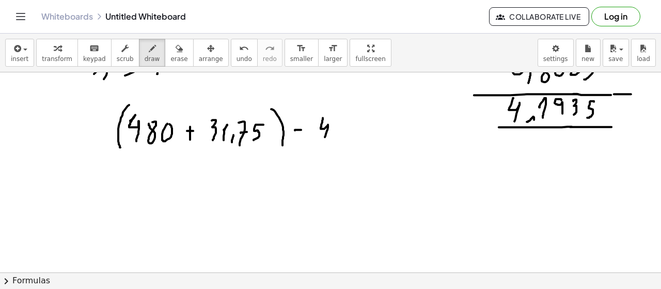
drag, startPoint x: 323, startPoint y: 117, endPoint x: 324, endPoint y: 140, distance: 23.3
drag, startPoint x: 341, startPoint y: 124, endPoint x: 334, endPoint y: 139, distance: 16.4
drag, startPoint x: 348, startPoint y: 127, endPoint x: 352, endPoint y: 139, distance: 13.6
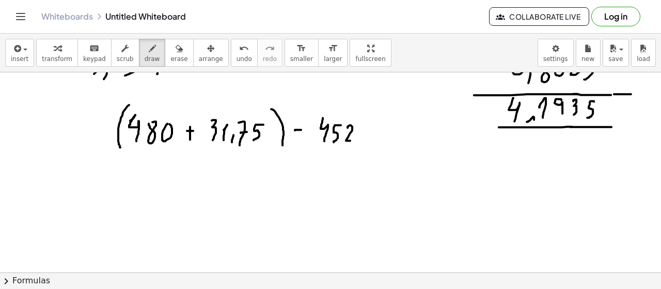
drag, startPoint x: 367, startPoint y: 125, endPoint x: 374, endPoint y: 141, distance: 17.1
drag, startPoint x: 386, startPoint y: 127, endPoint x: 380, endPoint y: 143, distance: 17.4
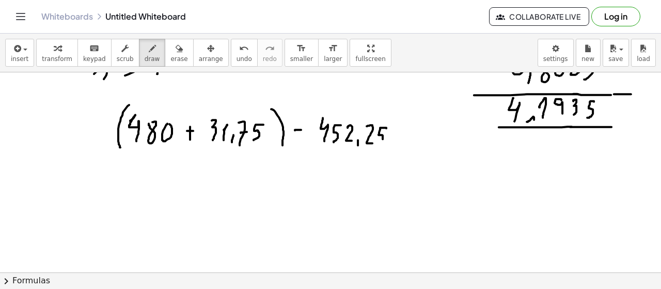
drag, startPoint x: 379, startPoint y: 107, endPoint x: 374, endPoint y: 167, distance: 59.6
drag, startPoint x: 115, startPoint y: 100, endPoint x: 151, endPoint y: 165, distance: 74.0
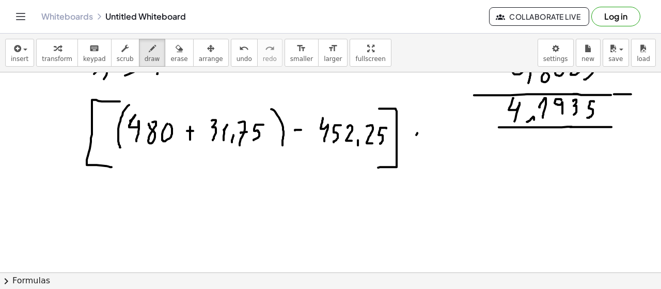
drag, startPoint x: 417, startPoint y: 132, endPoint x: 412, endPoint y: 141, distance: 10.5
drag, startPoint x: 411, startPoint y: 133, endPoint x: 426, endPoint y: 139, distance: 15.7
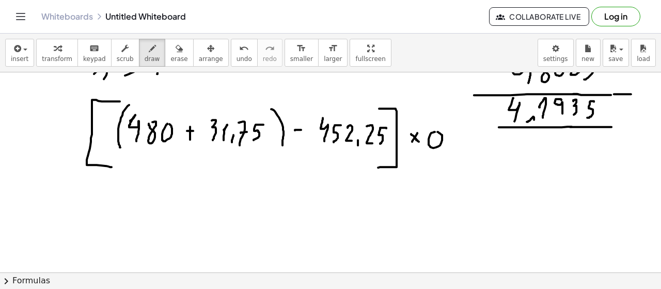
drag, startPoint x: 450, startPoint y: 145, endPoint x: 447, endPoint y: 154, distance: 9.7
drag, startPoint x: 494, startPoint y: 134, endPoint x: 491, endPoint y: 152, distance: 18.3
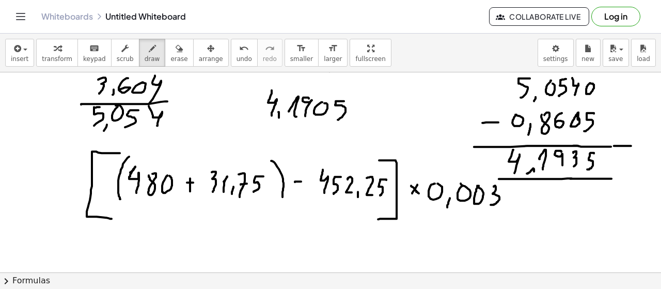
scroll to position [2203, 0]
